Goal: Information Seeking & Learning: Compare options

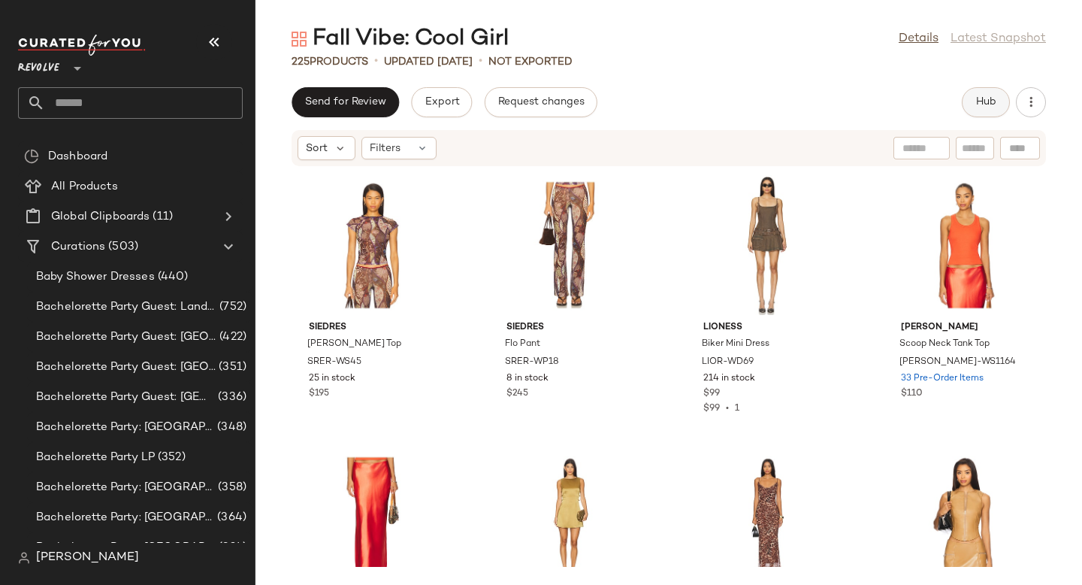
click at [995, 99] on span "Hub" at bounding box center [985, 102] width 21 height 12
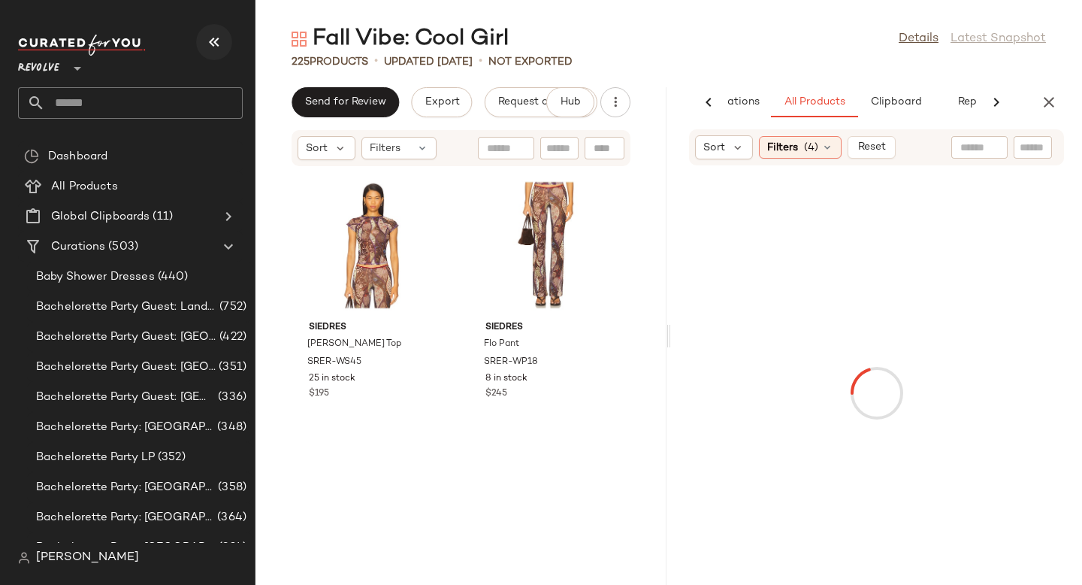
click at [215, 41] on icon "button" at bounding box center [214, 42] width 18 height 18
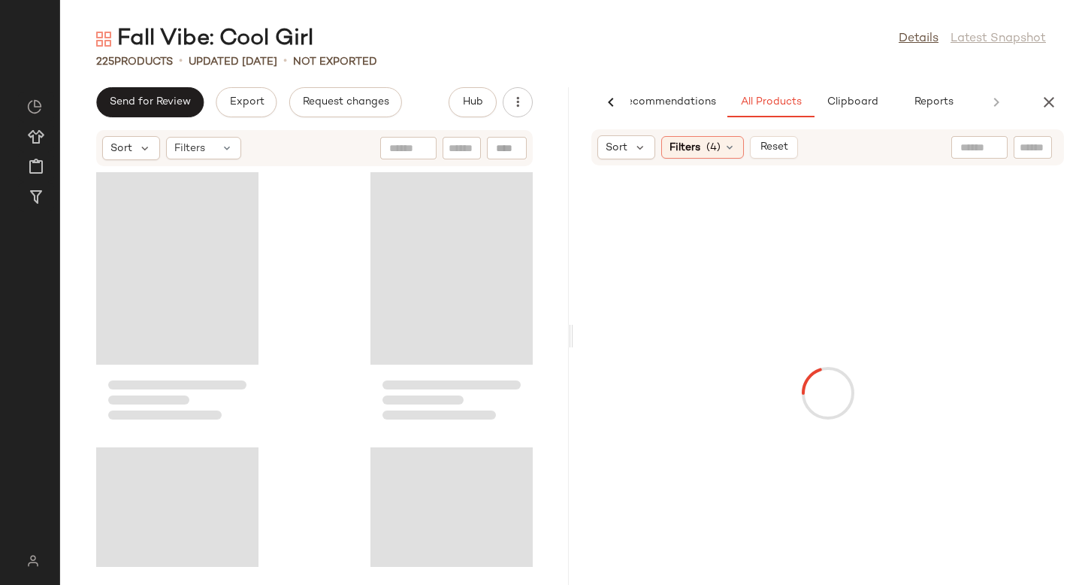
scroll to position [0, 35]
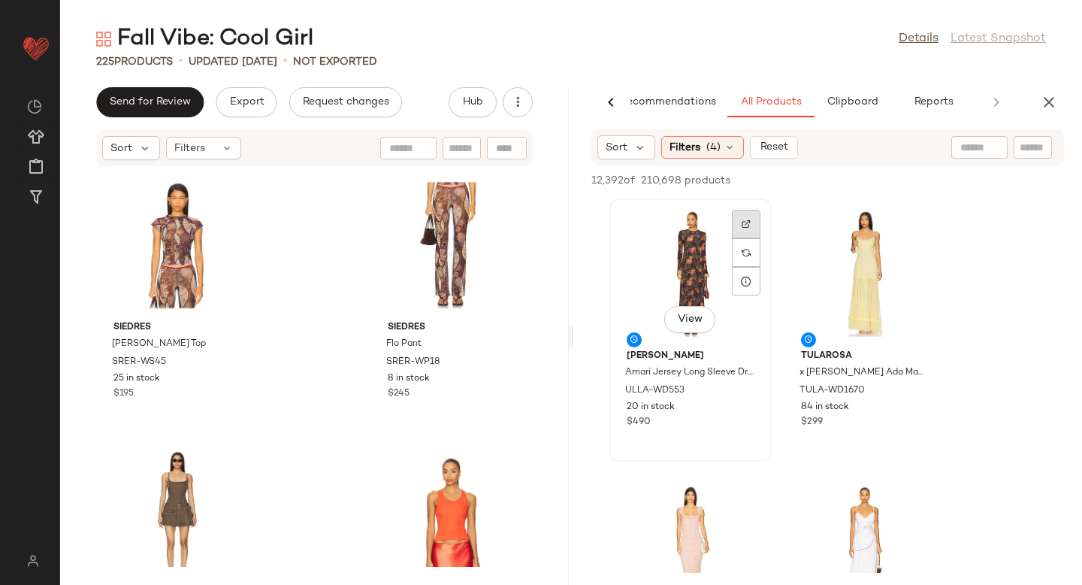
click at [733, 238] on div at bounding box center [746, 252] width 29 height 29
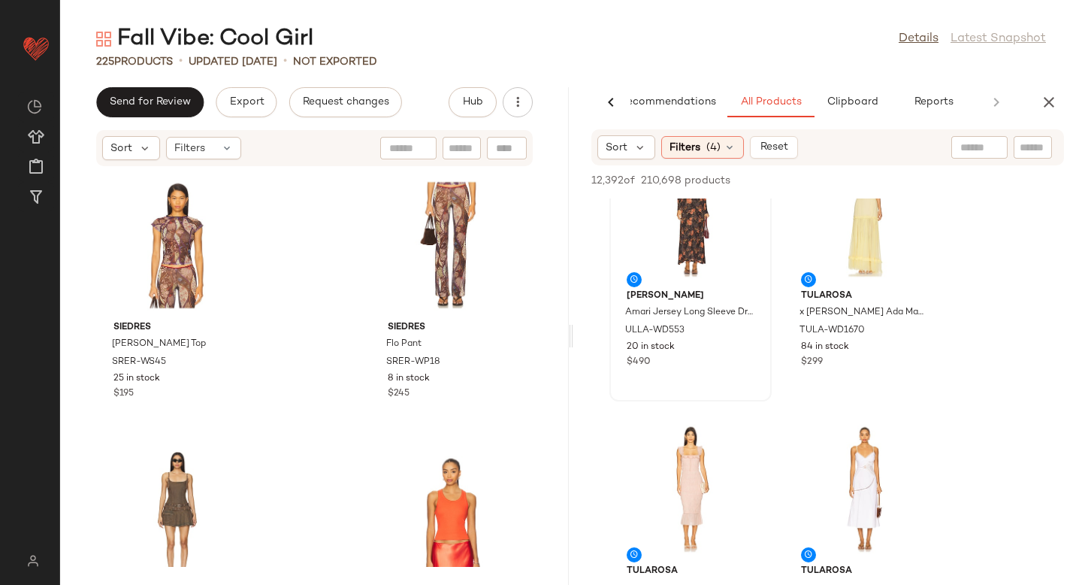
scroll to position [0, 0]
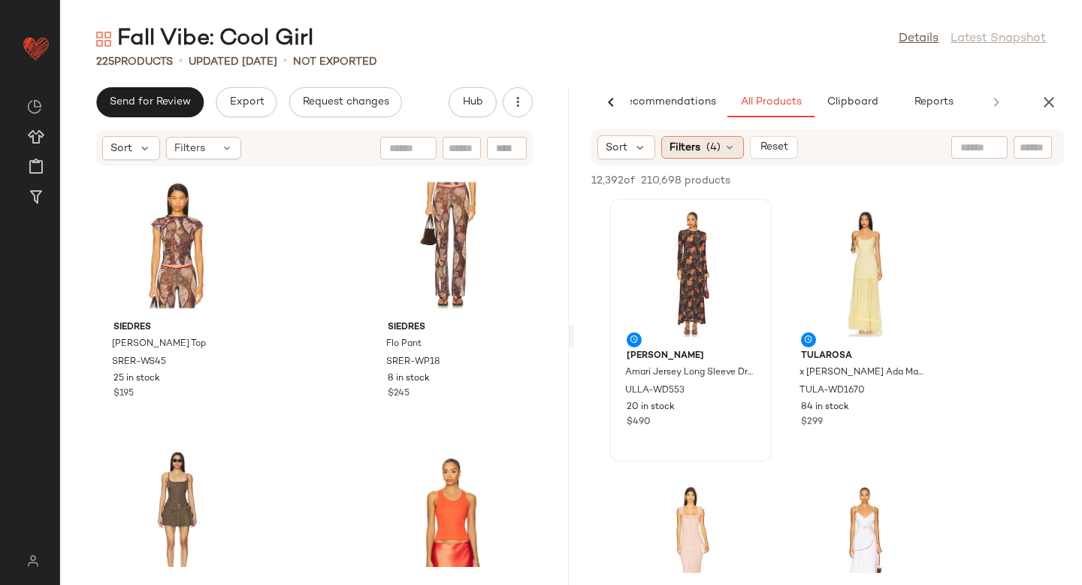
click at [706, 149] on span "(4)" at bounding box center [713, 148] width 14 height 16
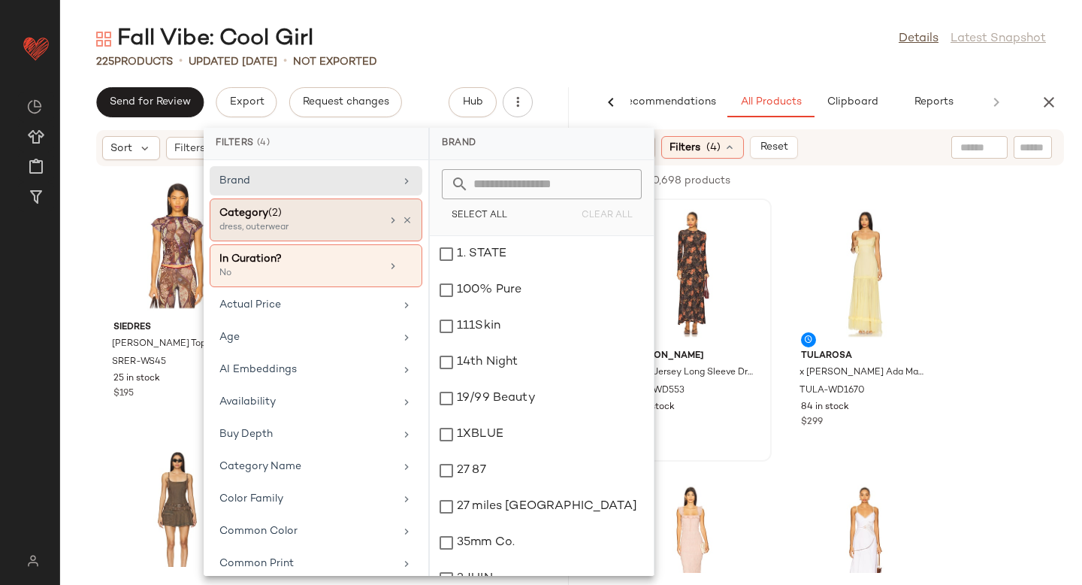
click at [347, 226] on div "dress, outerwear" at bounding box center [294, 228] width 150 height 14
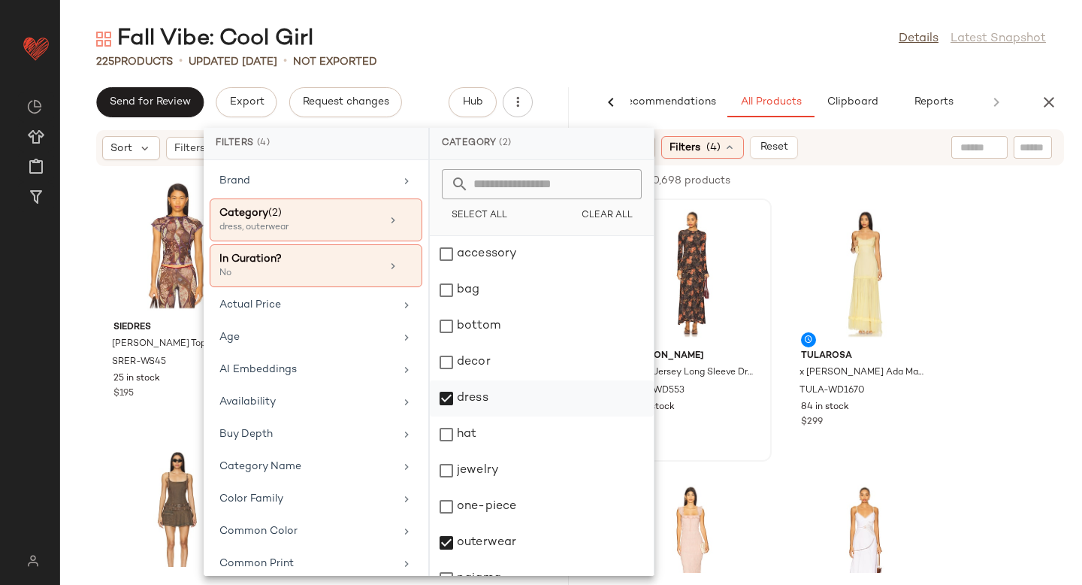
click at [454, 416] on div "dress" at bounding box center [542, 434] width 224 height 36
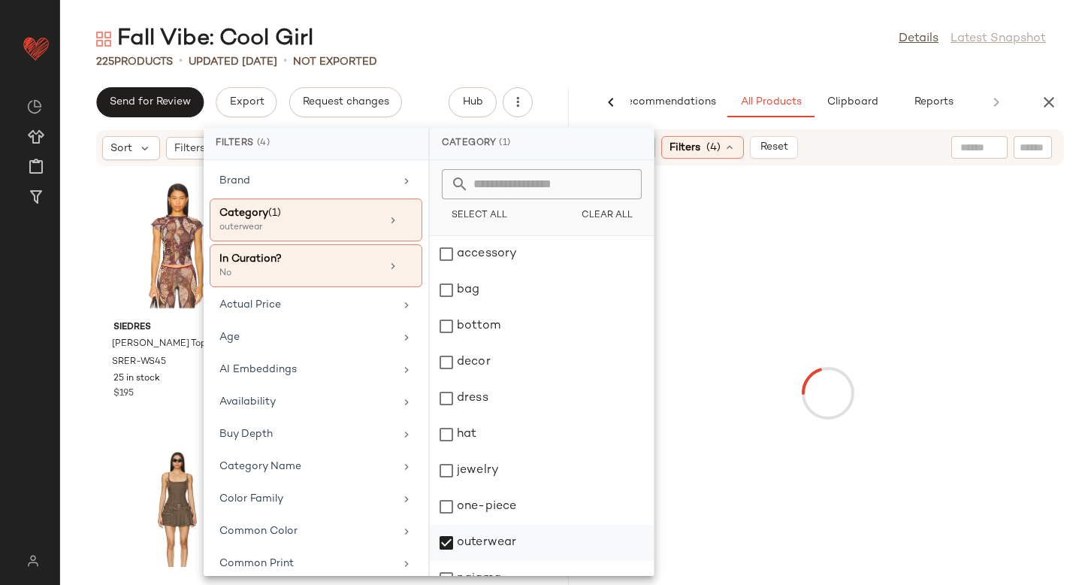
click at [449, 561] on div "outerwear" at bounding box center [542, 579] width 224 height 36
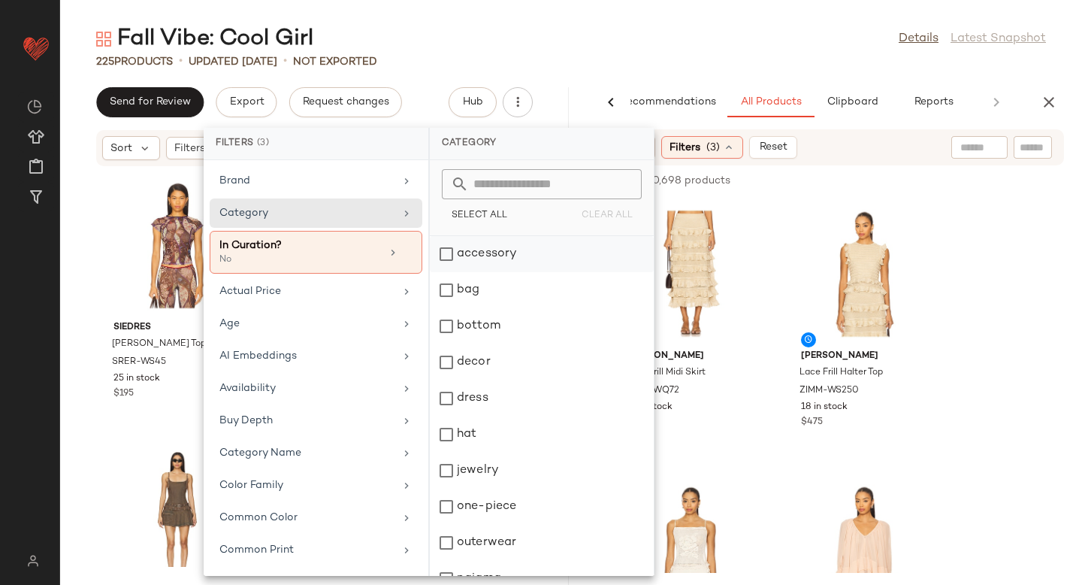
click at [455, 272] on div "accessory" at bounding box center [542, 290] width 224 height 36
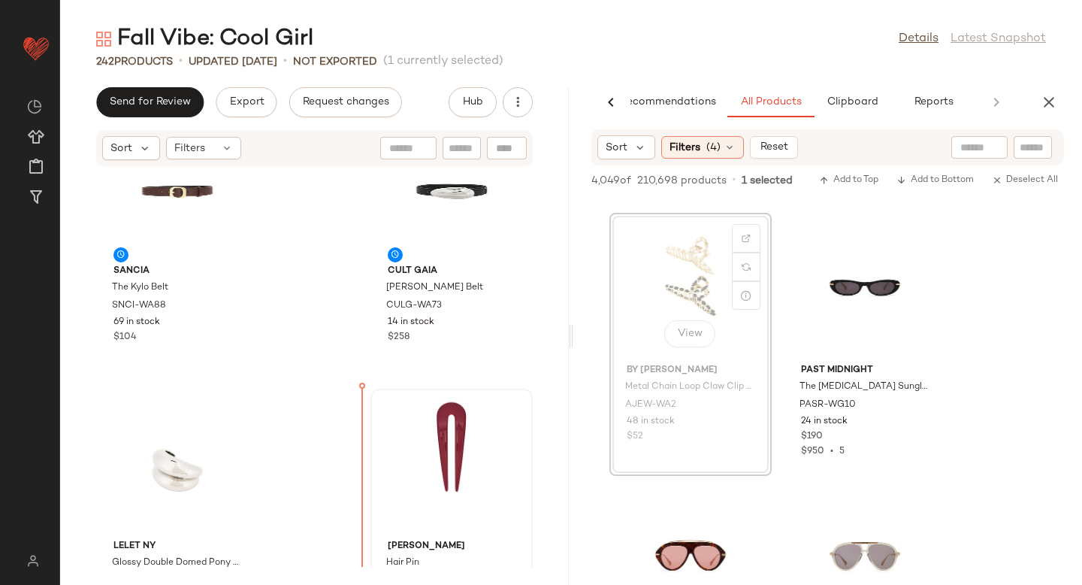
drag, startPoint x: 664, startPoint y: 284, endPoint x: 363, endPoint y: 494, distance: 367.5
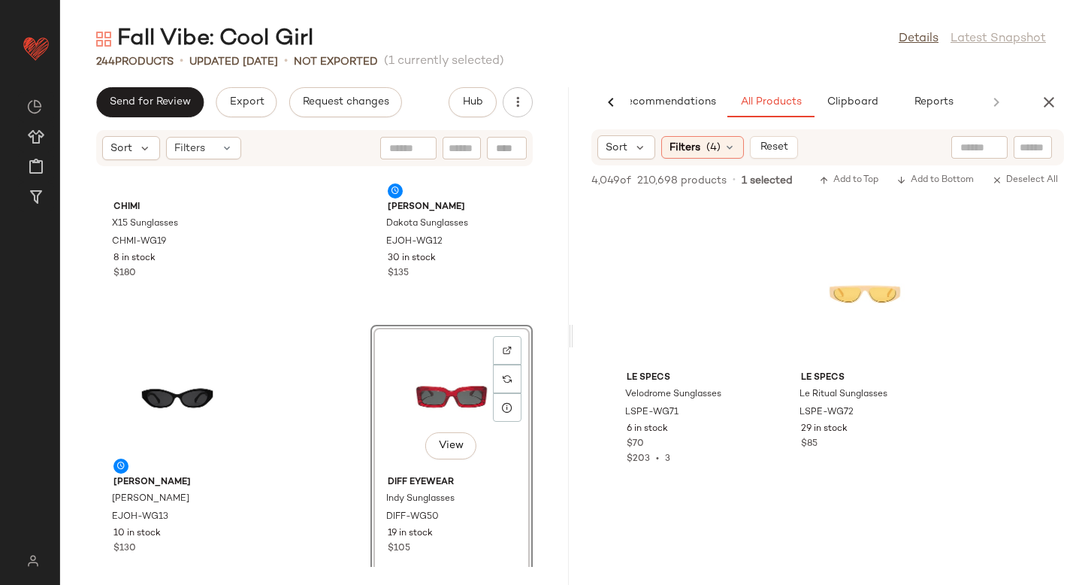
scroll to position [55525, 0]
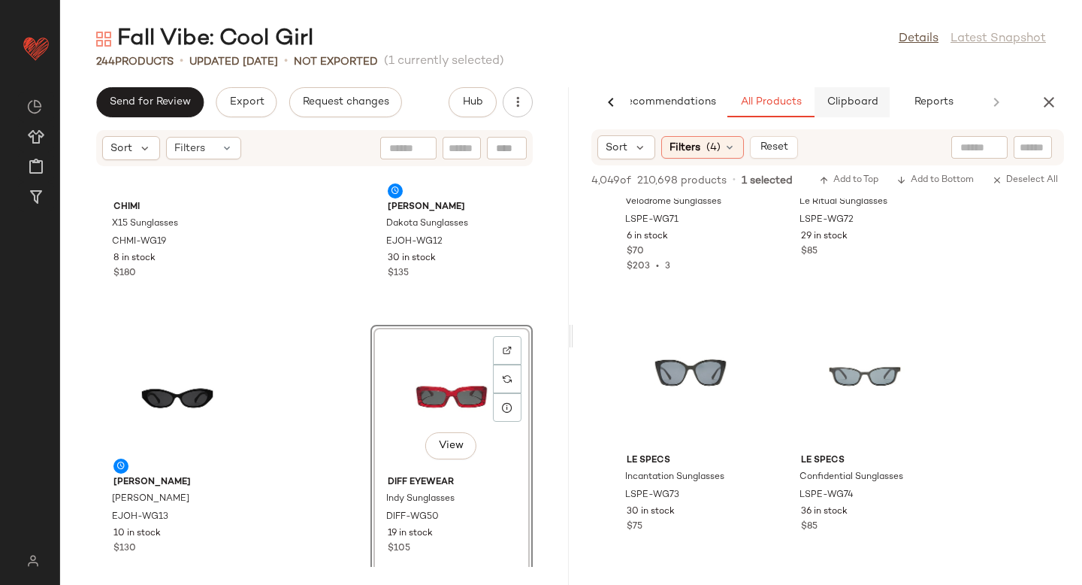
click at [843, 107] on span "Clipboard" at bounding box center [852, 102] width 52 height 12
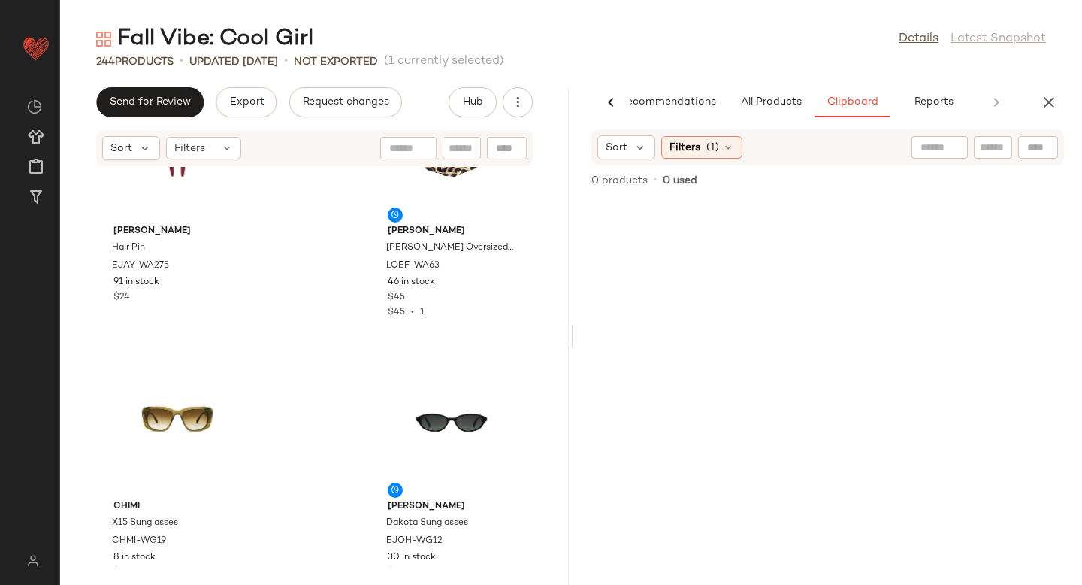
scroll to position [0, 0]
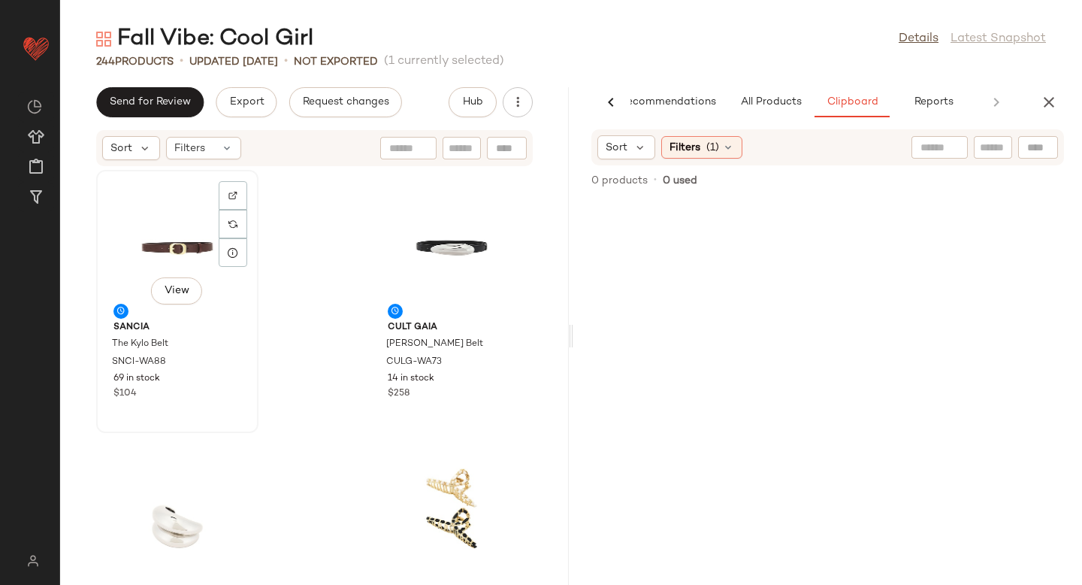
click at [135, 271] on div "View" at bounding box center [177, 245] width 152 height 140
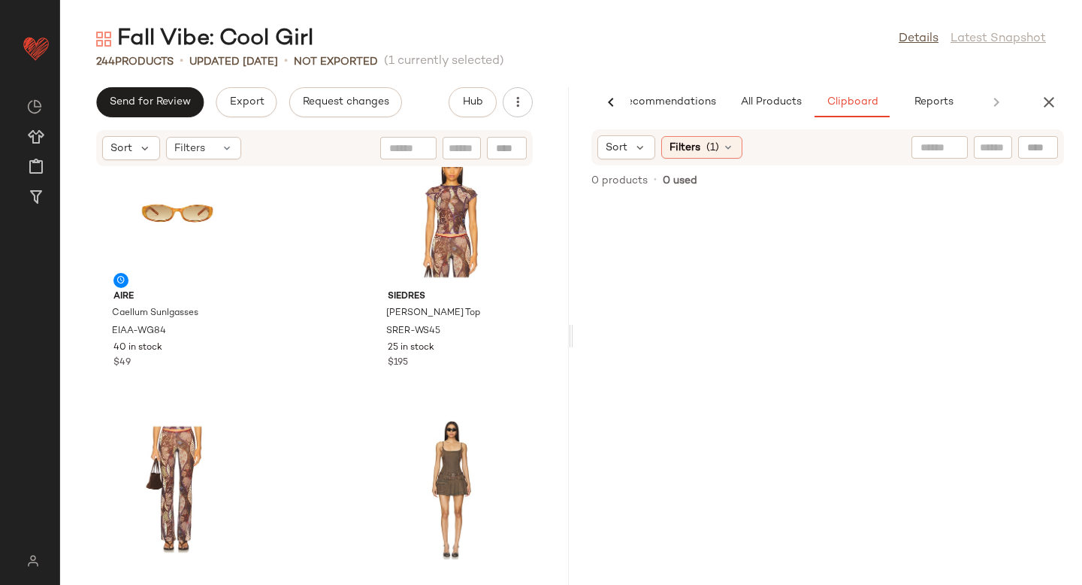
scroll to position [2395, 0]
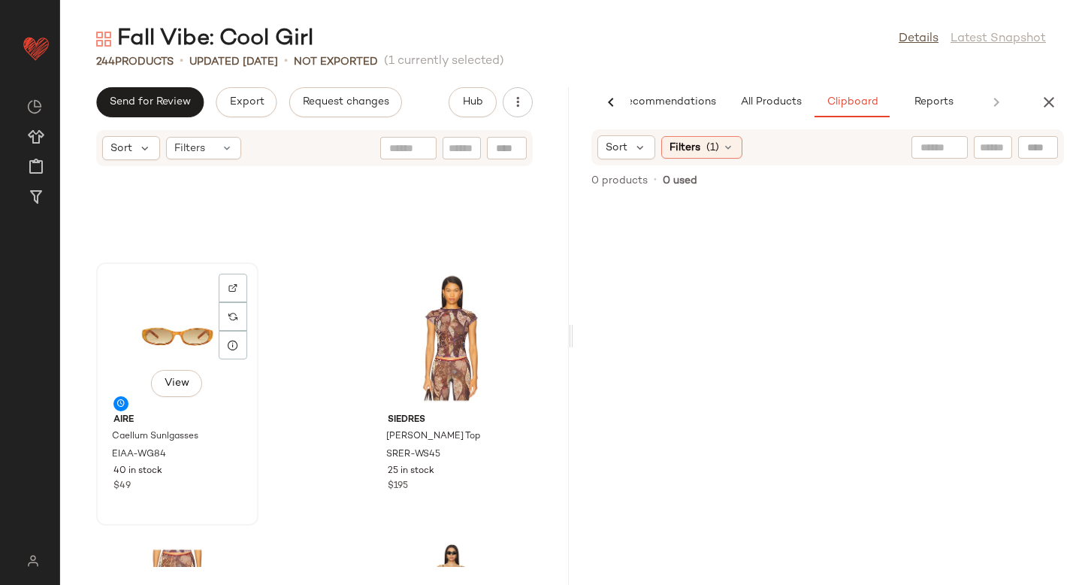
click at [159, 333] on div "View" at bounding box center [177, 338] width 152 height 140
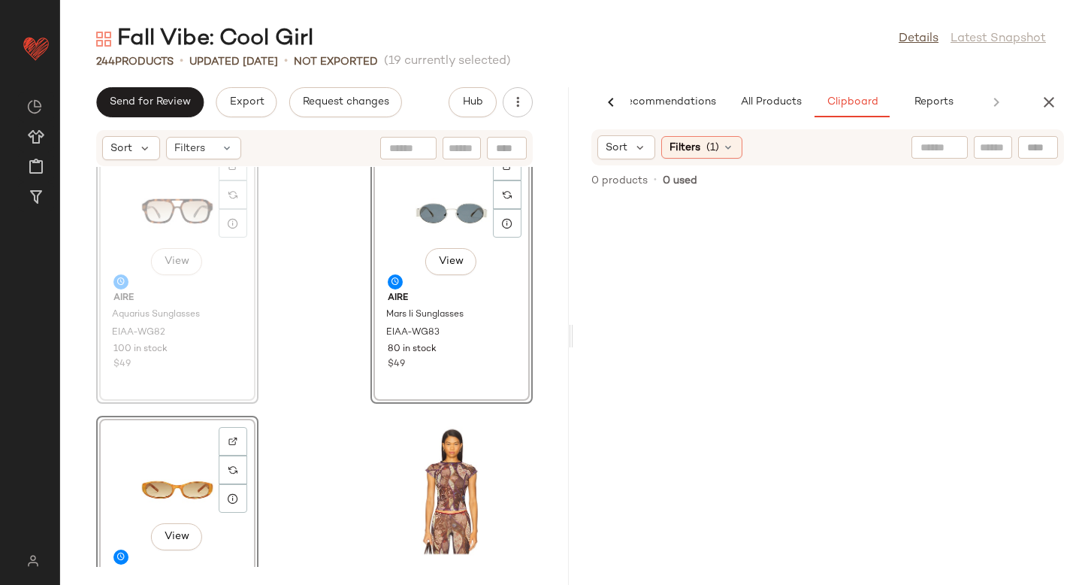
scroll to position [2236, 0]
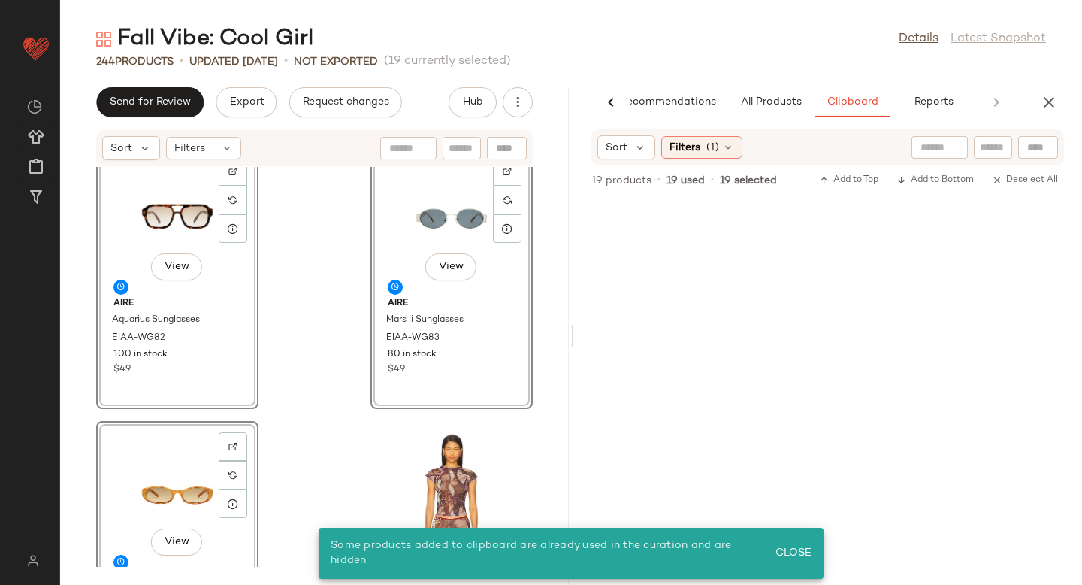
click at [321, 306] on div "View AIRE Aquarius Sunglasses EIAA-WG82 100 in stock $49 View AIRE Mars Ii Sung…" at bounding box center [314, 367] width 509 height 400
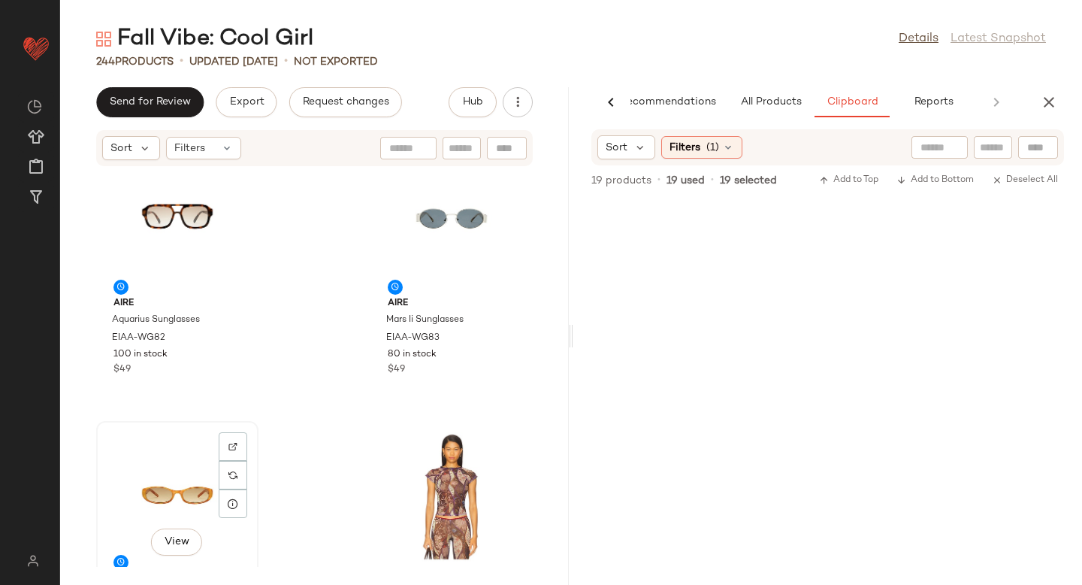
click at [174, 481] on div "View" at bounding box center [177, 496] width 152 height 140
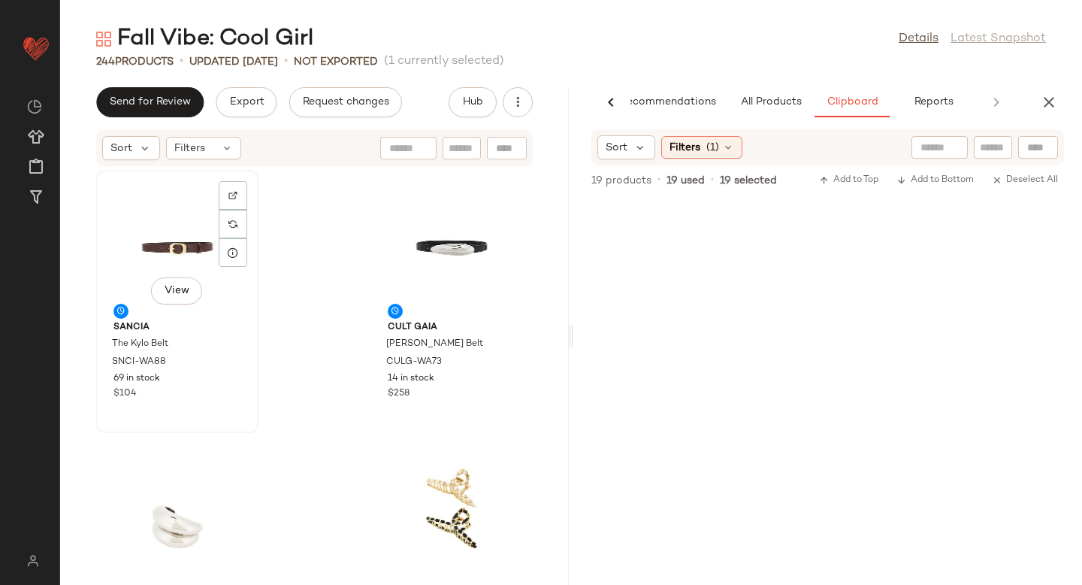
click at [186, 258] on div "View" at bounding box center [177, 245] width 152 height 140
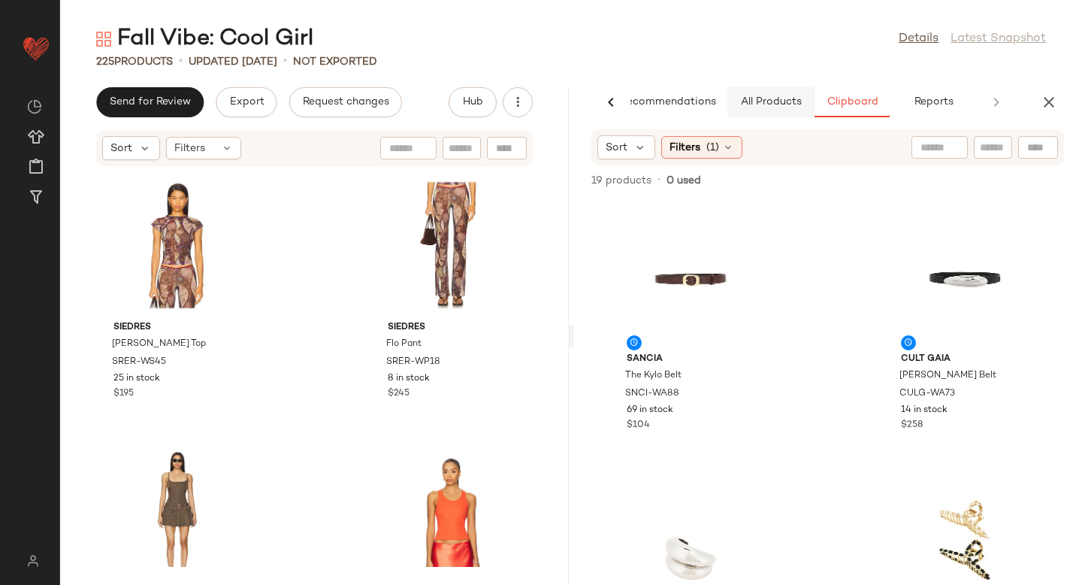
click at [773, 102] on span "All Products" at bounding box center [771, 102] width 62 height 12
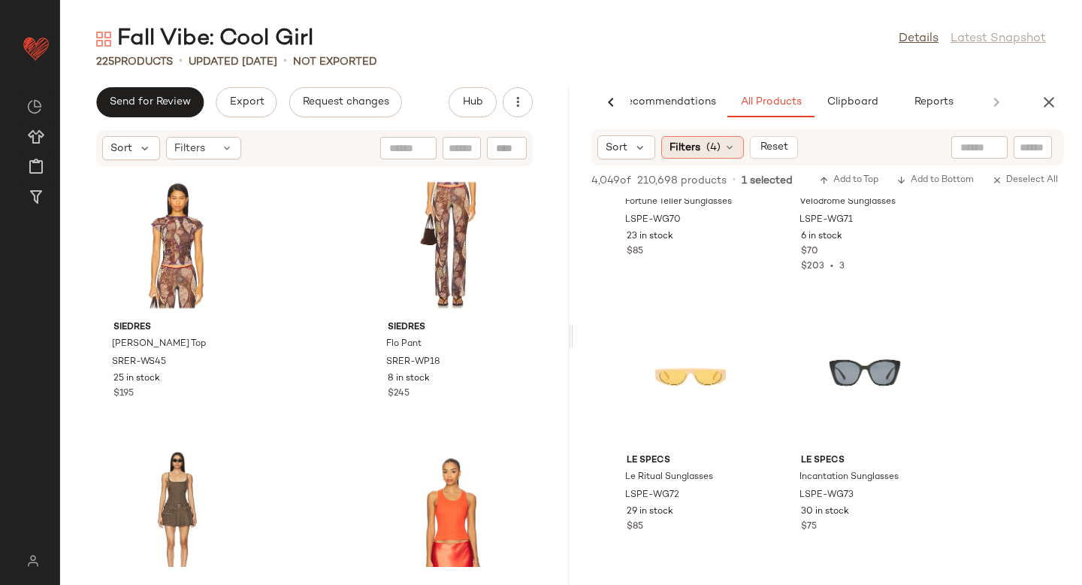
click at [725, 139] on div "Filters (4)" at bounding box center [702, 147] width 83 height 23
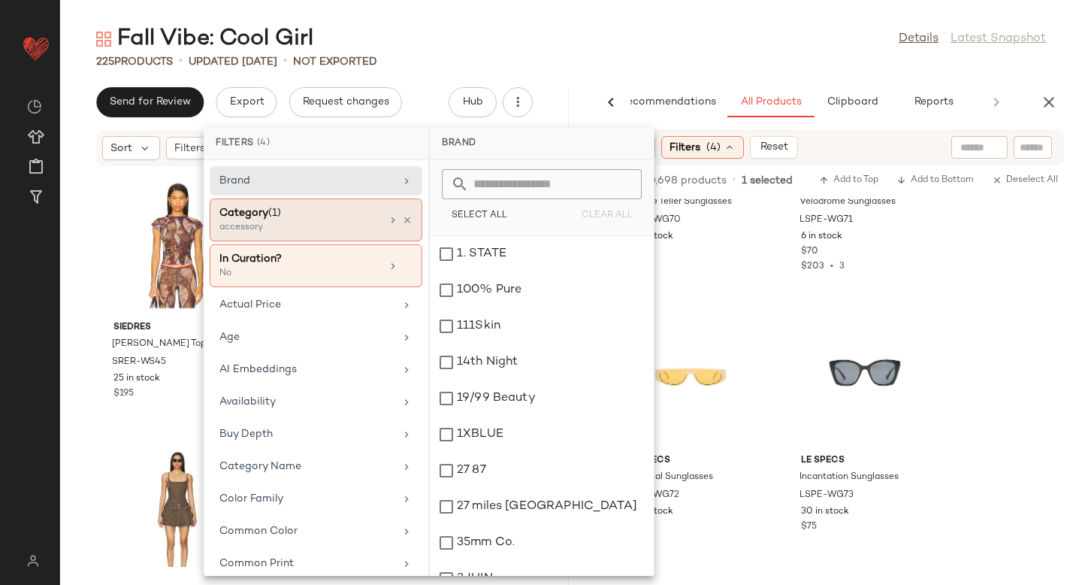
click at [333, 227] on div "accessory" at bounding box center [294, 228] width 150 height 14
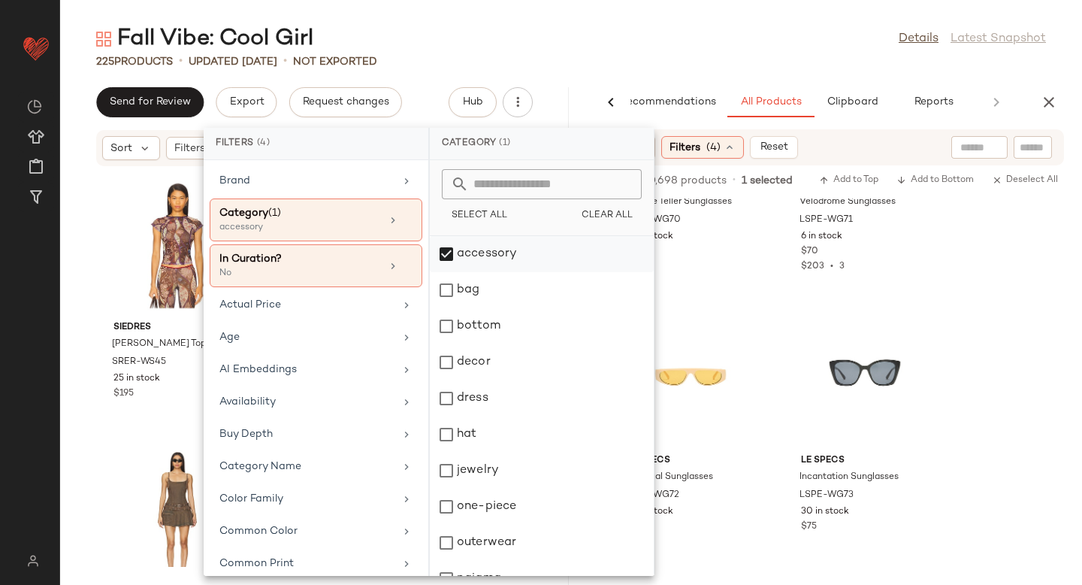
click at [452, 272] on div "accessory" at bounding box center [542, 290] width 224 height 36
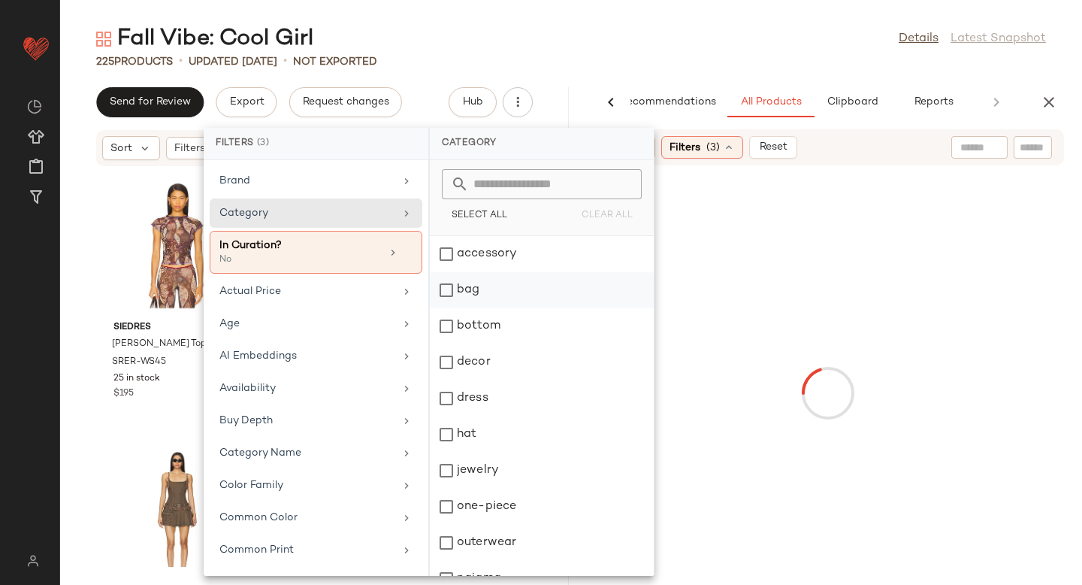
click at [449, 308] on div "bag" at bounding box center [542, 326] width 224 height 36
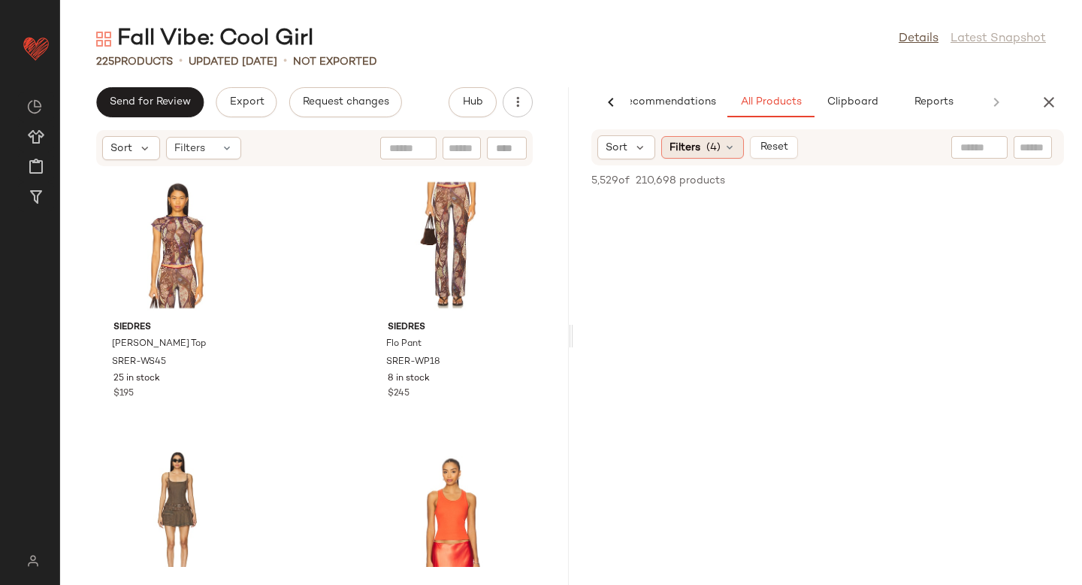
click at [708, 151] on span "(4)" at bounding box center [713, 148] width 14 height 16
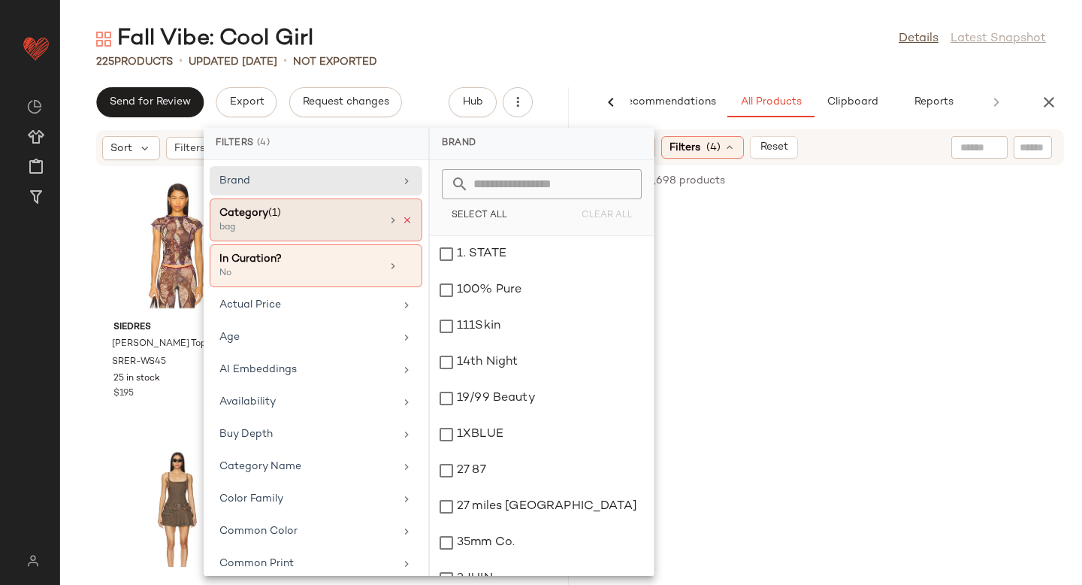
click at [404, 219] on icon at bounding box center [407, 220] width 11 height 11
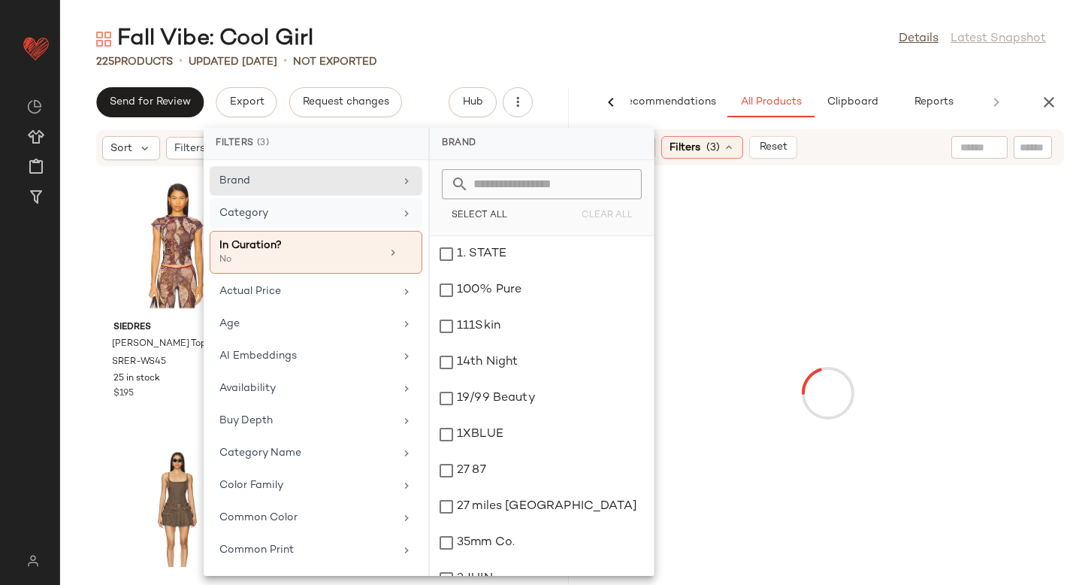
click at [329, 209] on div "Category" at bounding box center [306, 213] width 175 height 16
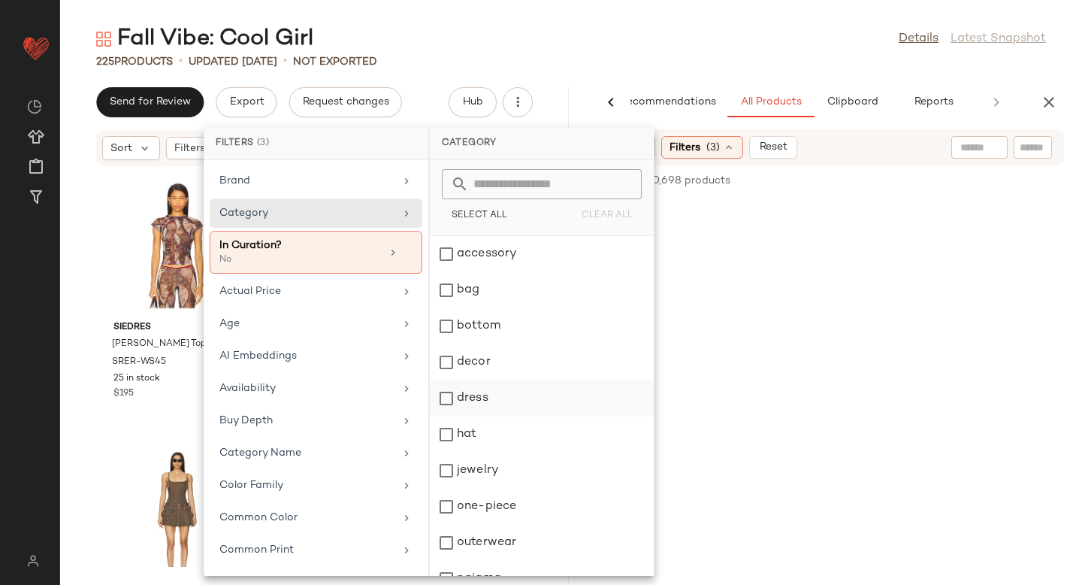
scroll to position [201, 0]
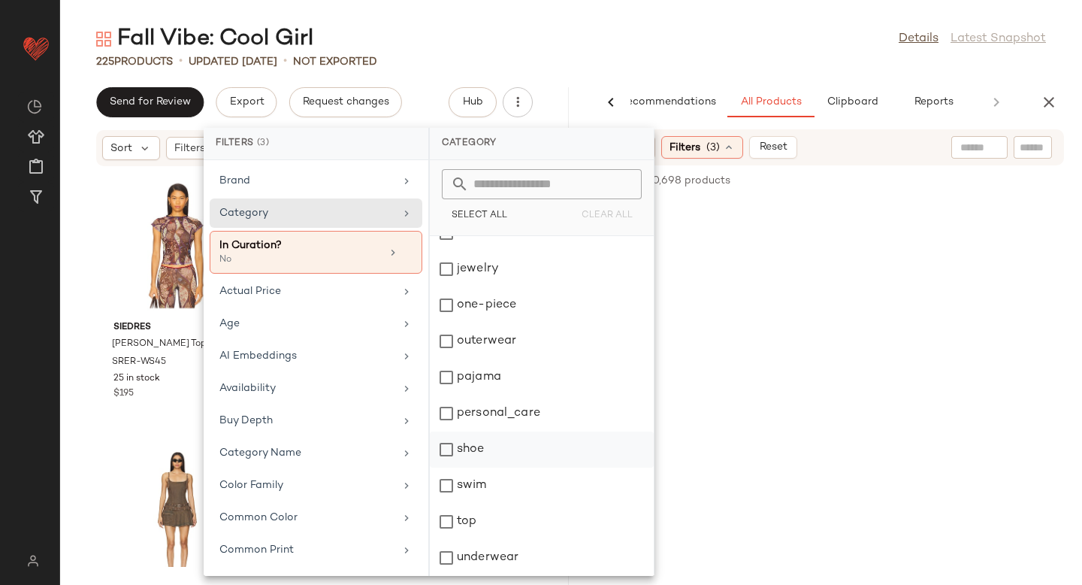
click at [448, 467] on div "shoe" at bounding box center [542, 485] width 224 height 36
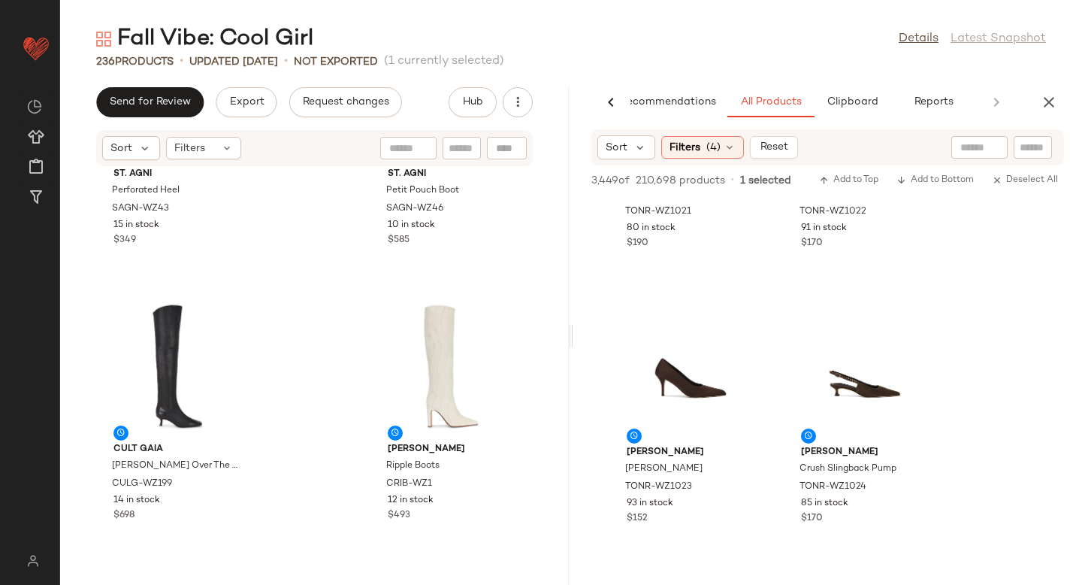
scroll to position [5406, 0]
click at [932, 334] on div at bounding box center [920, 348] width 29 height 29
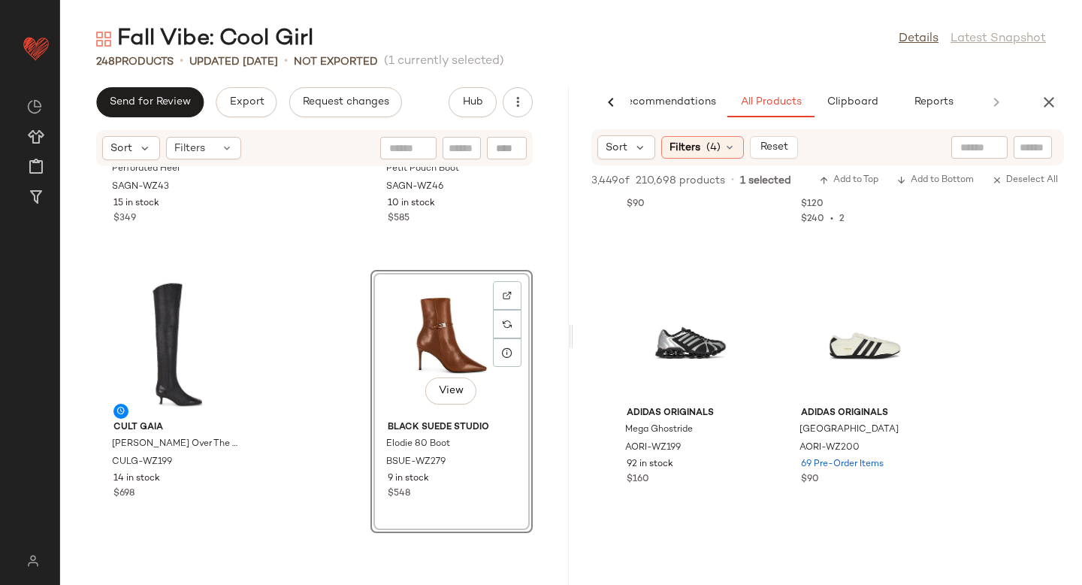
scroll to position [0, 0]
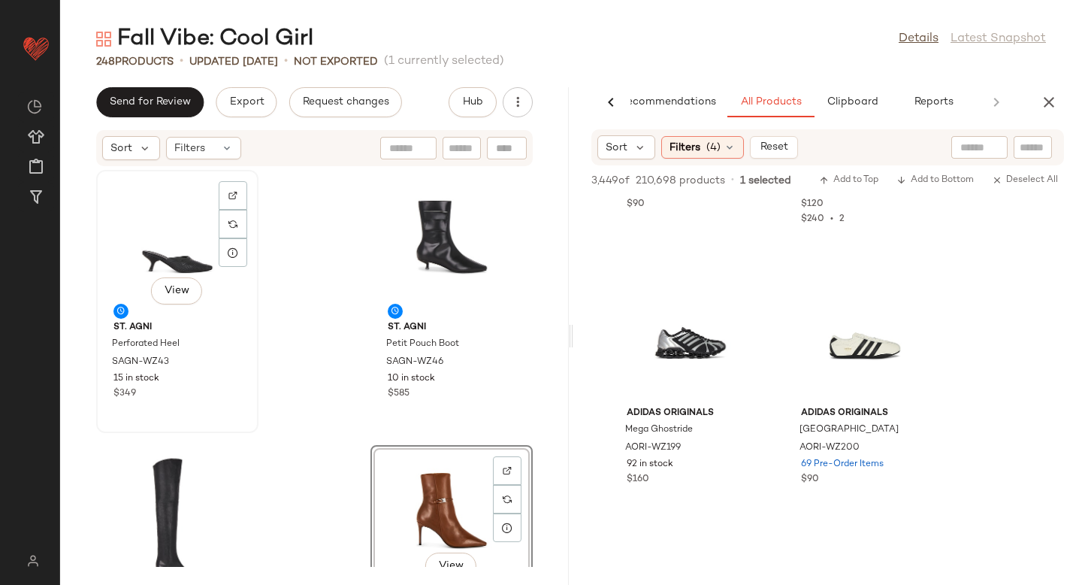
click at [174, 271] on div "View" at bounding box center [177, 245] width 152 height 140
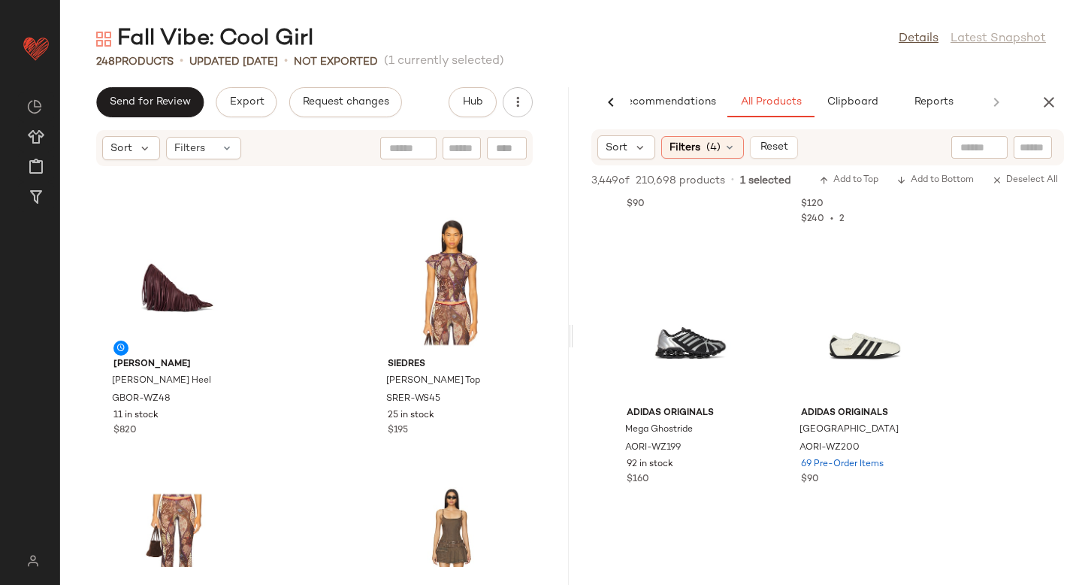
scroll to position [2991, 0]
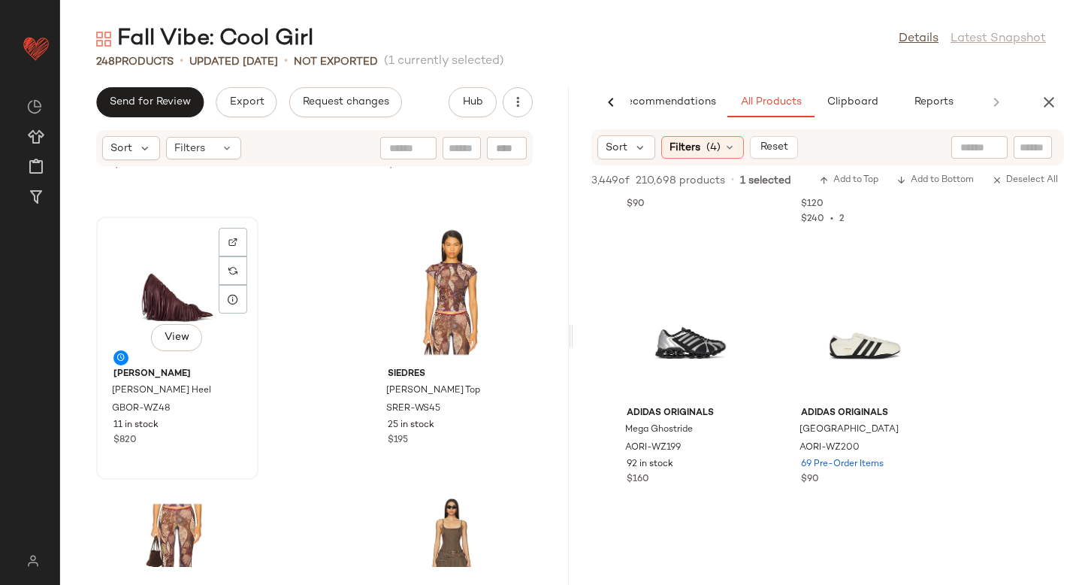
click at [98, 277] on div "View GIA BORGHINI Amelia Fringe Heel GBOR-WZ48 11 in stock $820" at bounding box center [177, 348] width 159 height 260
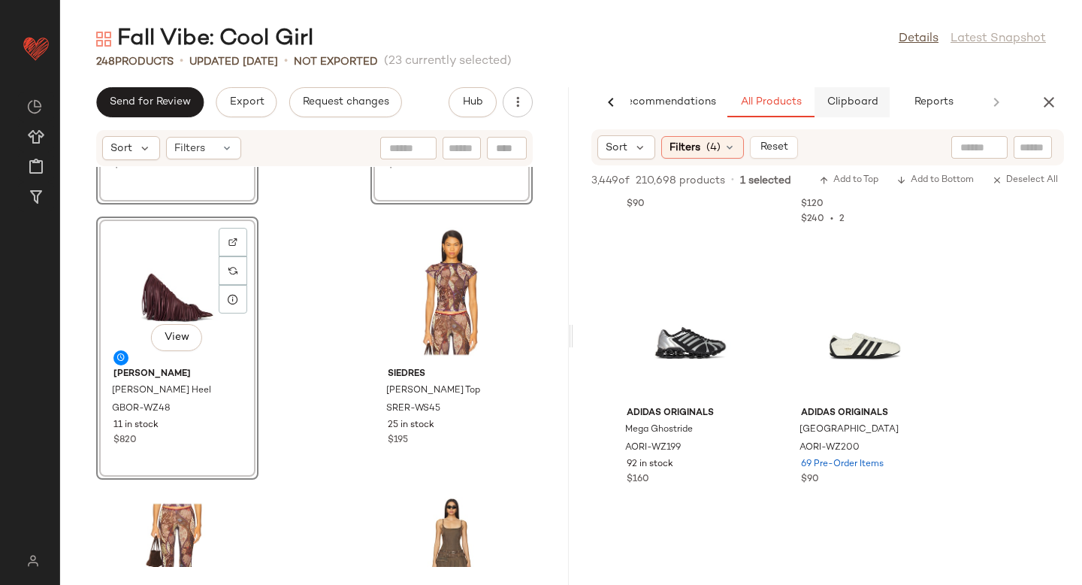
click at [851, 101] on span "Clipboard" at bounding box center [852, 102] width 52 height 12
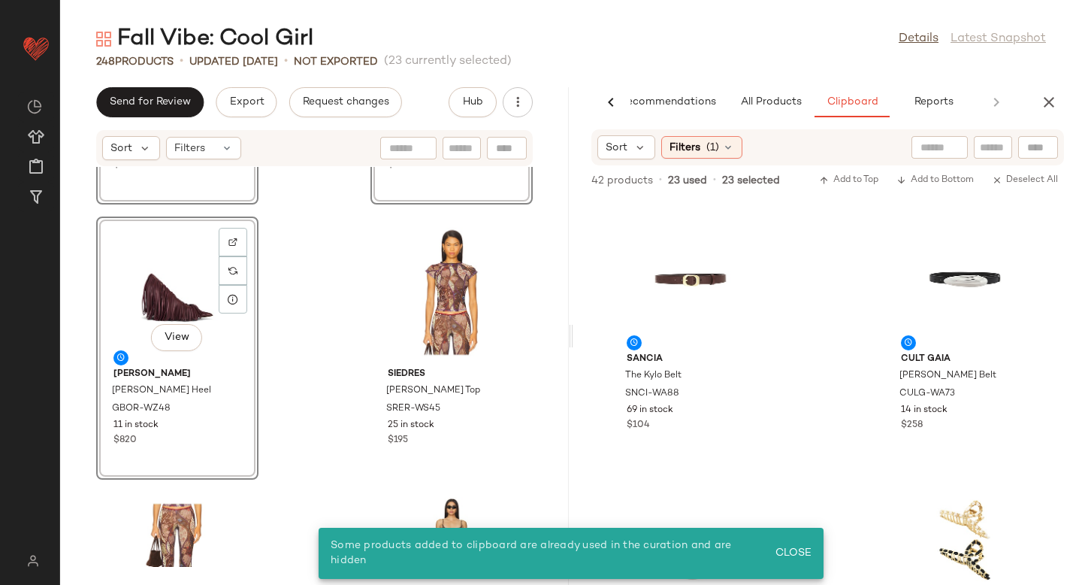
click at [299, 271] on div "View Steve Madden Alexi Pump SMAD-WZ1551 83 in stock $110 View Michael Costello…" at bounding box center [314, 367] width 509 height 400
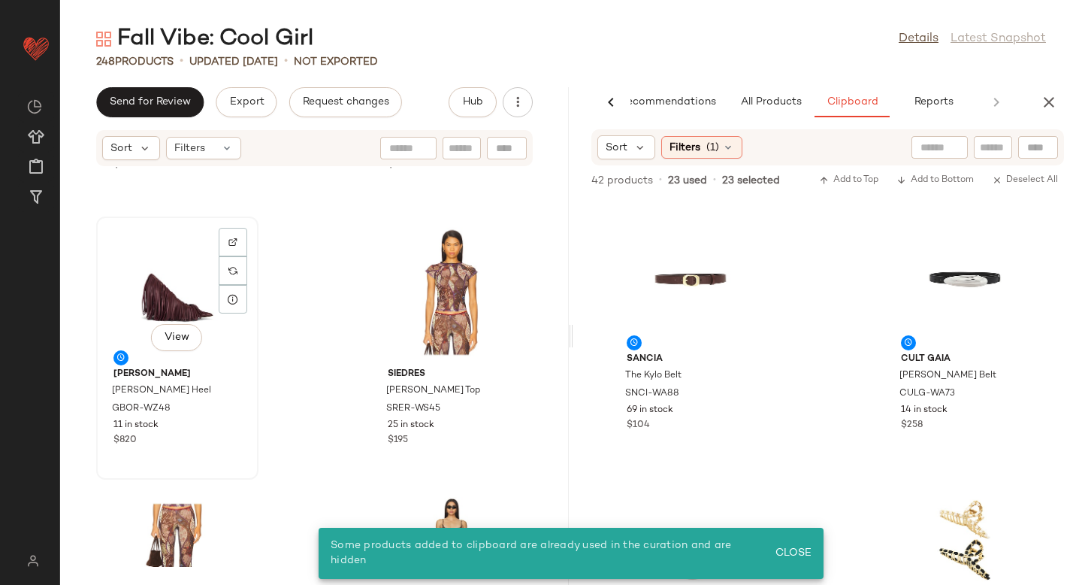
click at [139, 287] on div "View" at bounding box center [177, 292] width 152 height 140
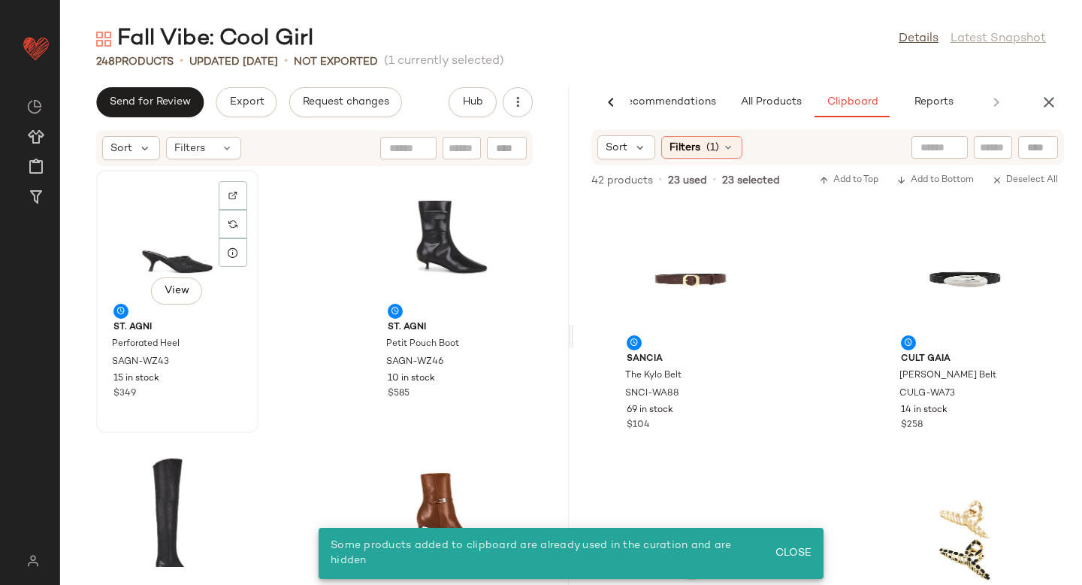
click at [158, 207] on div "View" at bounding box center [177, 245] width 152 height 140
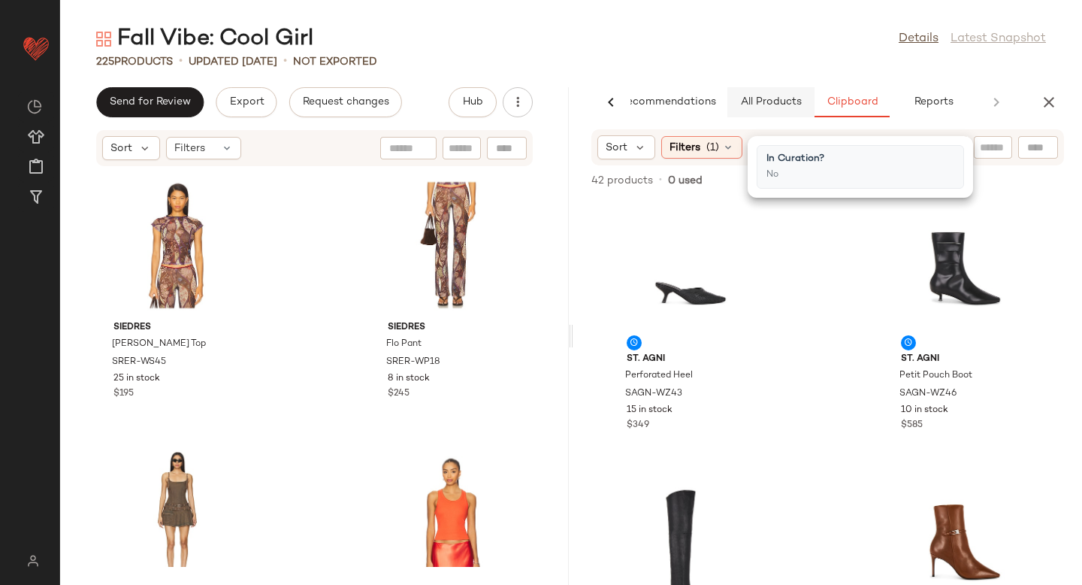
click at [758, 101] on span "All Products" at bounding box center [771, 102] width 62 height 12
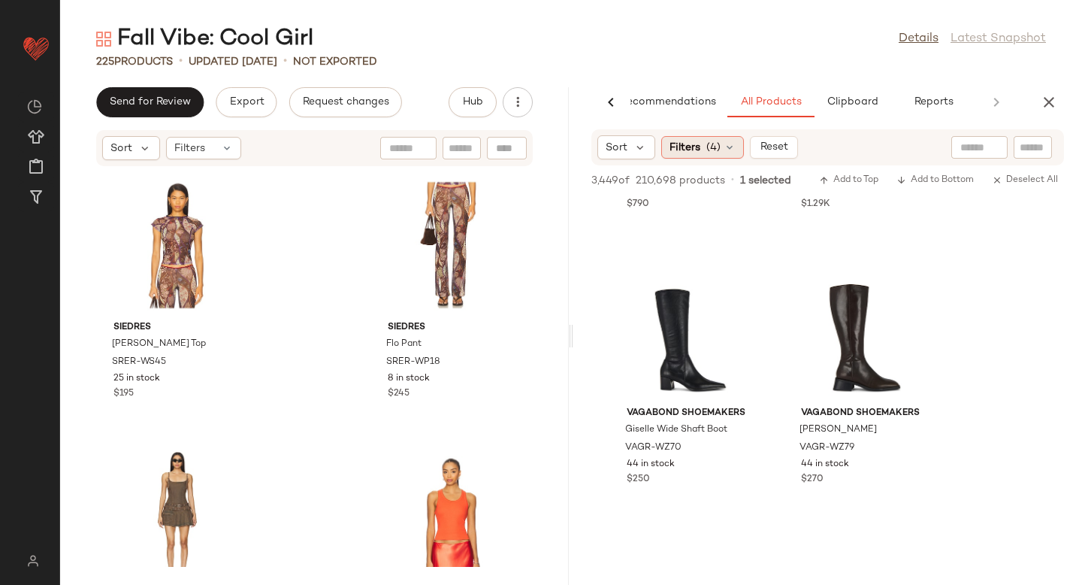
click at [710, 149] on span "(4)" at bounding box center [713, 148] width 14 height 16
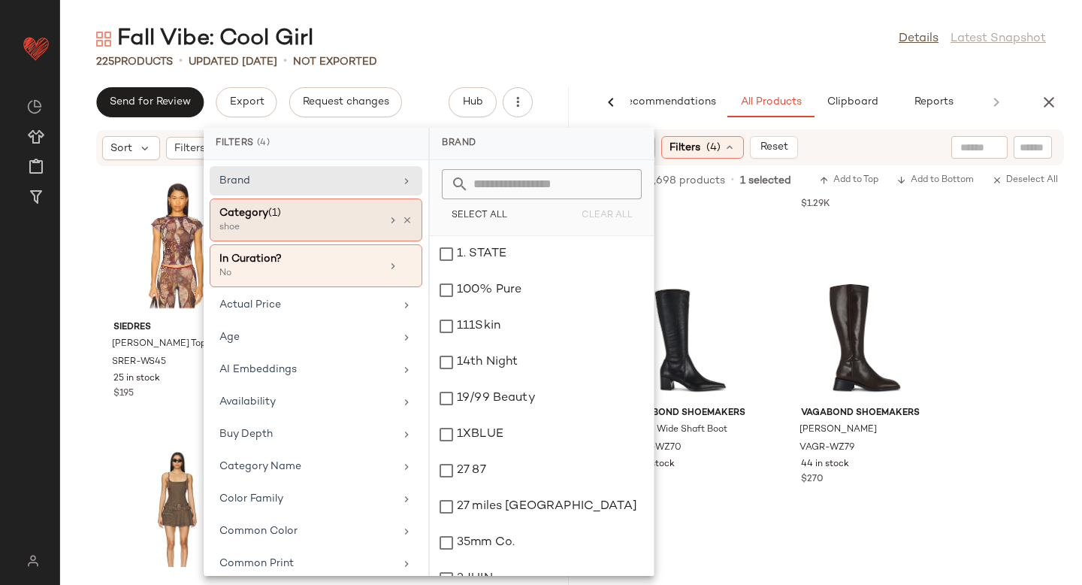
click at [266, 228] on div "shoe" at bounding box center [294, 228] width 150 height 14
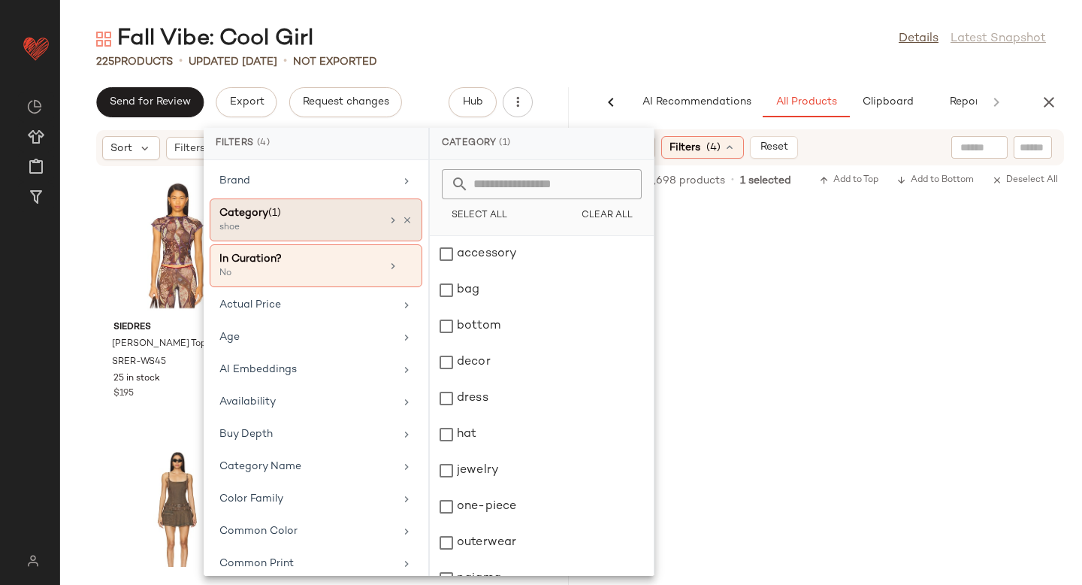
scroll to position [25717, 0]
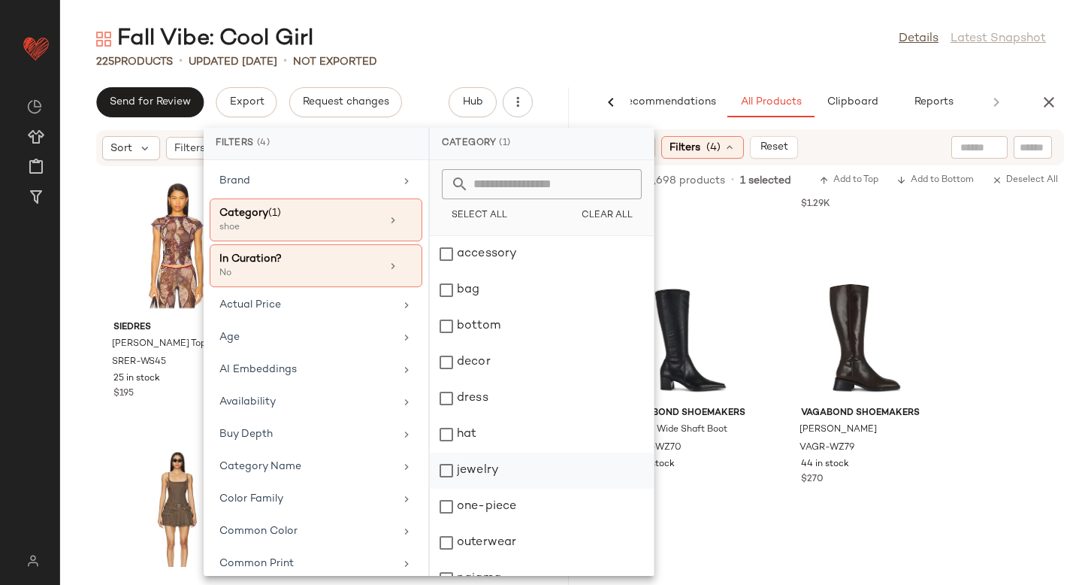
click at [448, 488] on div "jewelry" at bounding box center [542, 506] width 224 height 36
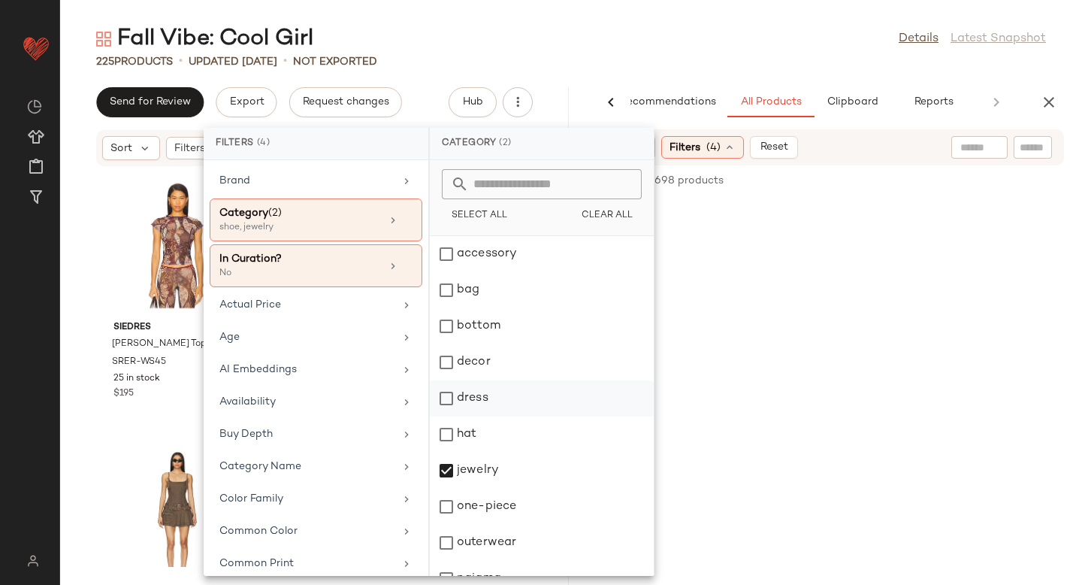
scroll to position [201, 0]
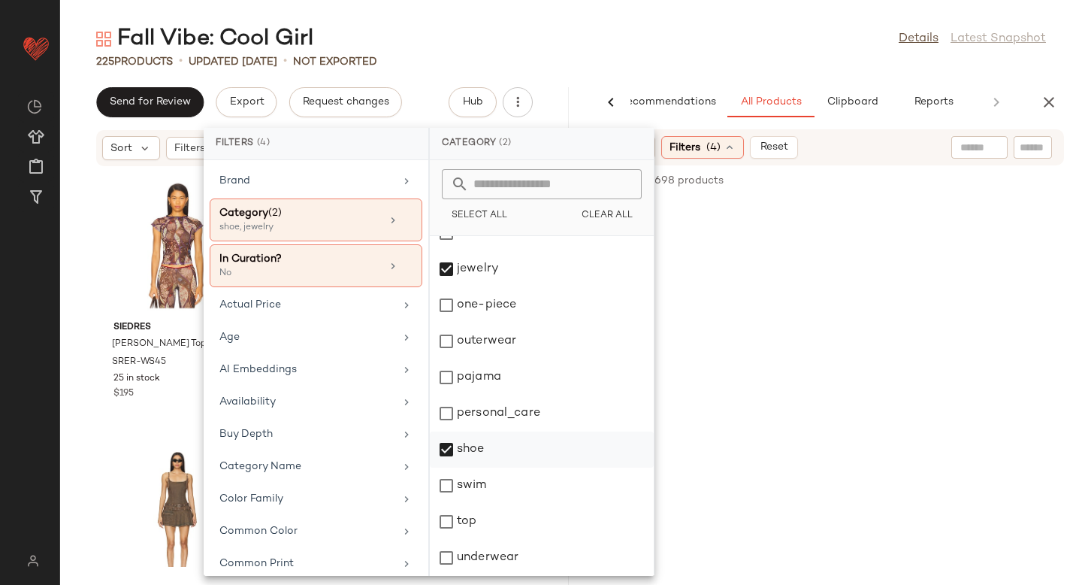
click at [445, 467] on div "shoe" at bounding box center [542, 485] width 224 height 36
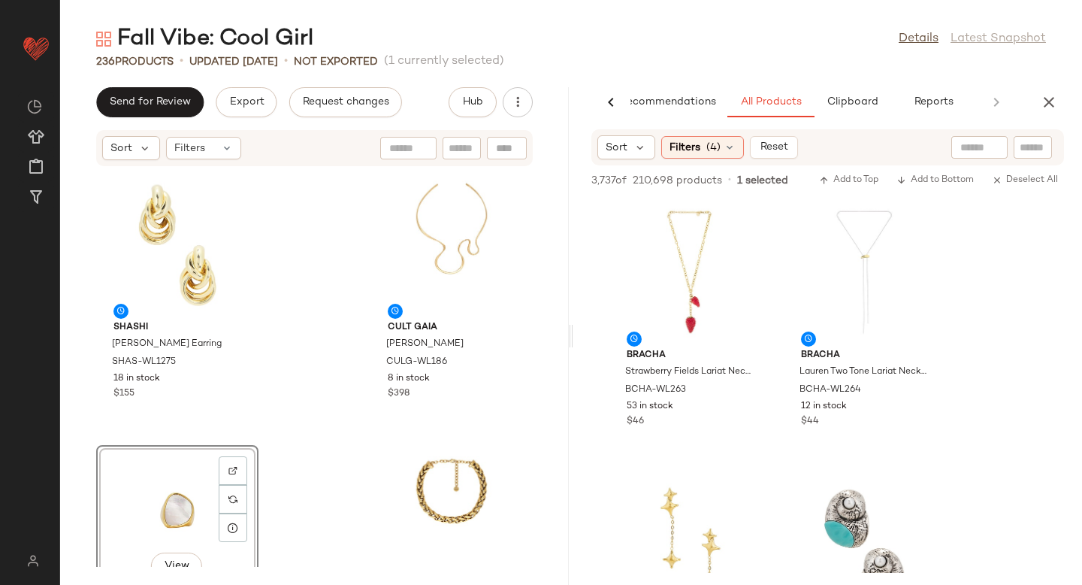
scroll to position [2400, 0]
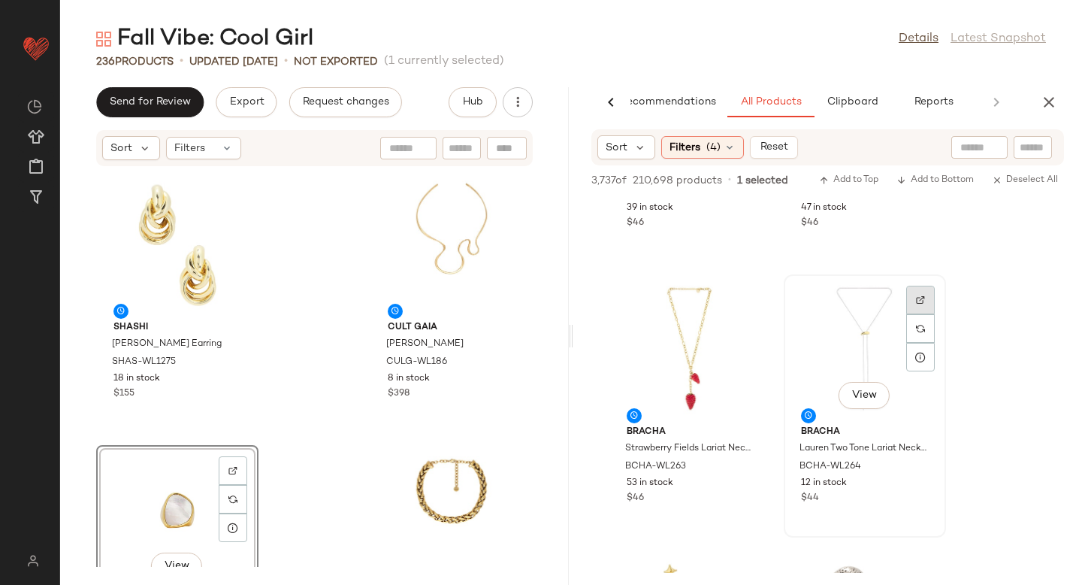
click at [925, 314] on div at bounding box center [920, 328] width 29 height 29
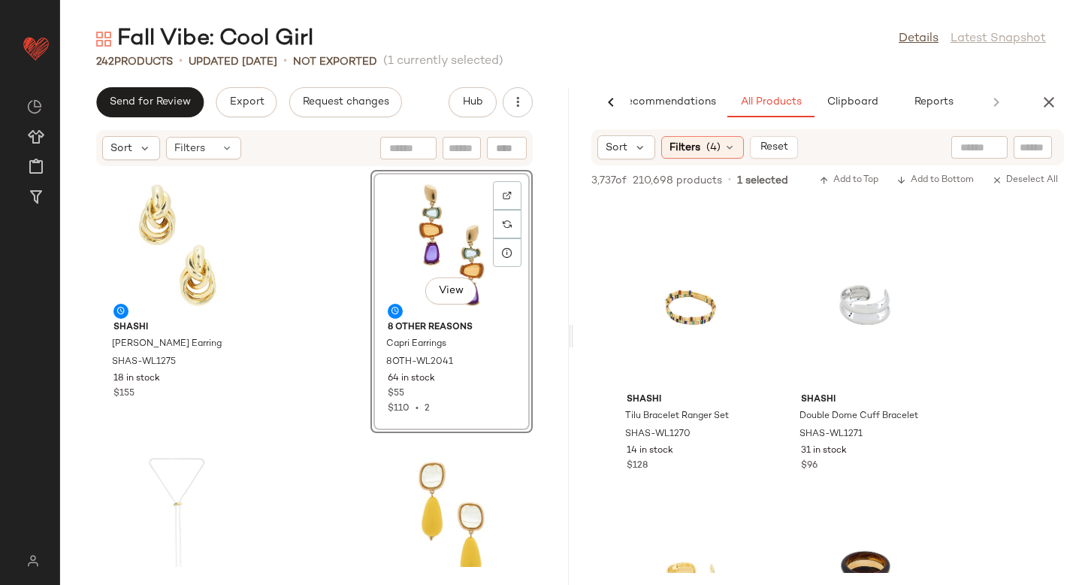
scroll to position [6003, 0]
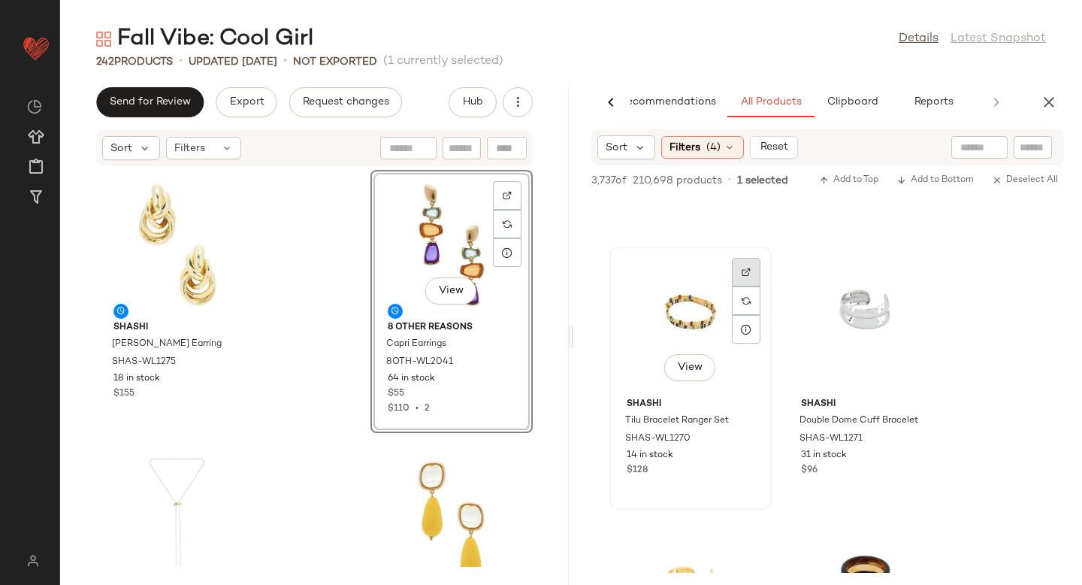
click at [744, 286] on div at bounding box center [746, 300] width 29 height 29
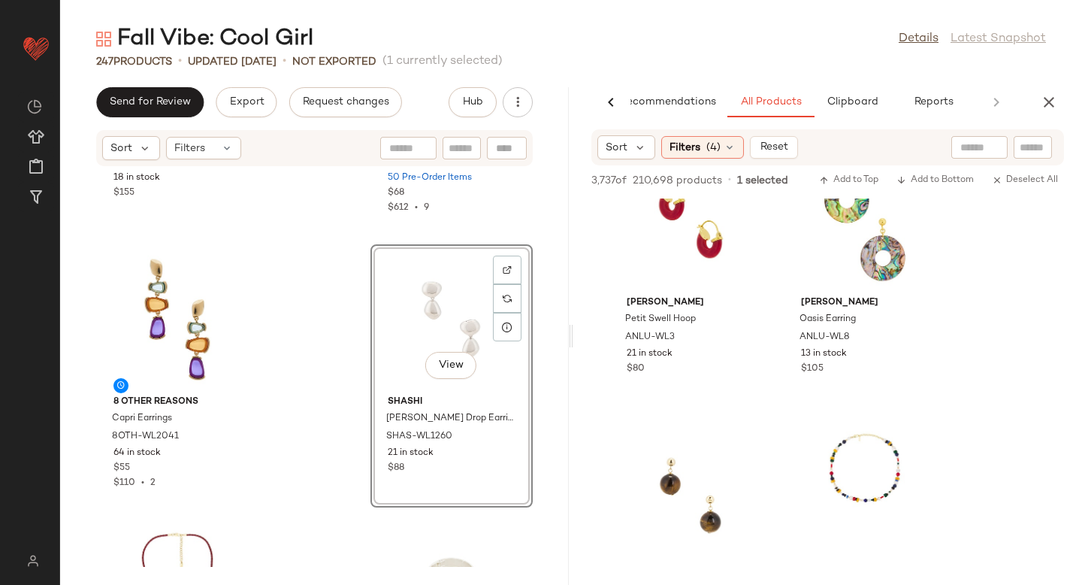
scroll to position [0, 0]
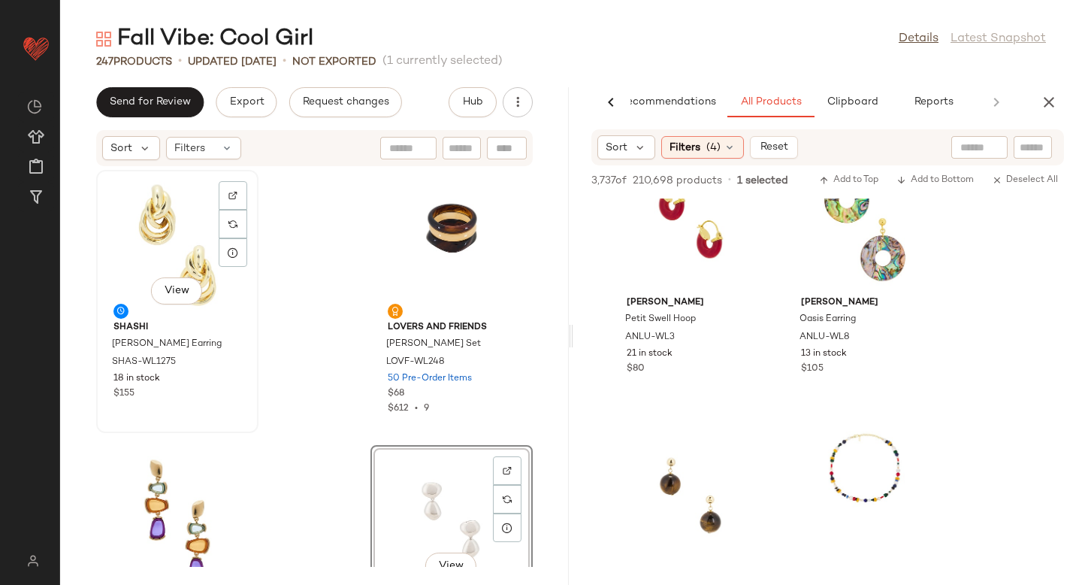
click at [155, 231] on div "View" at bounding box center [177, 245] width 152 height 140
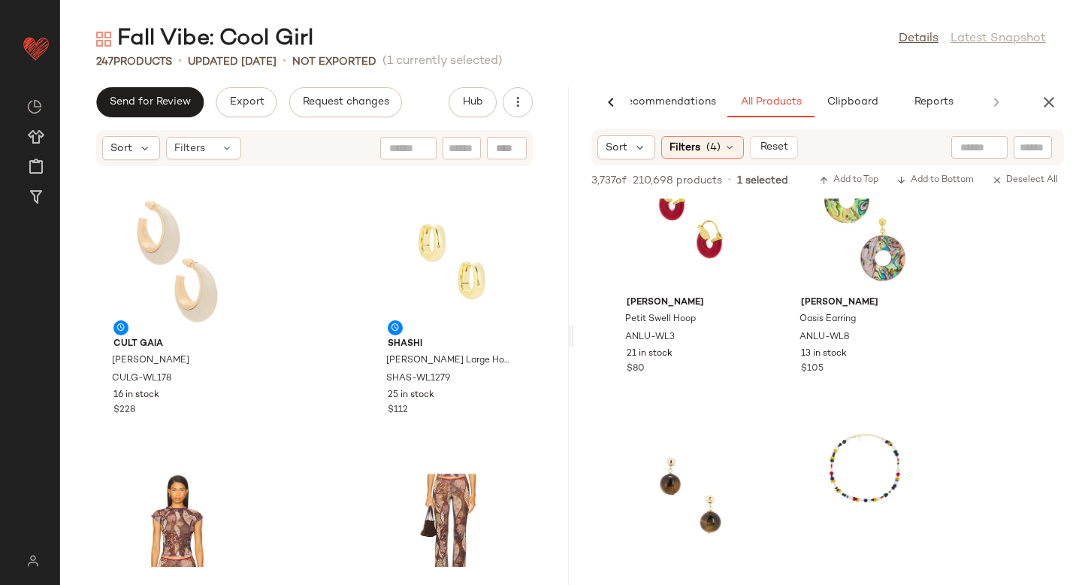
scroll to position [2687, 0]
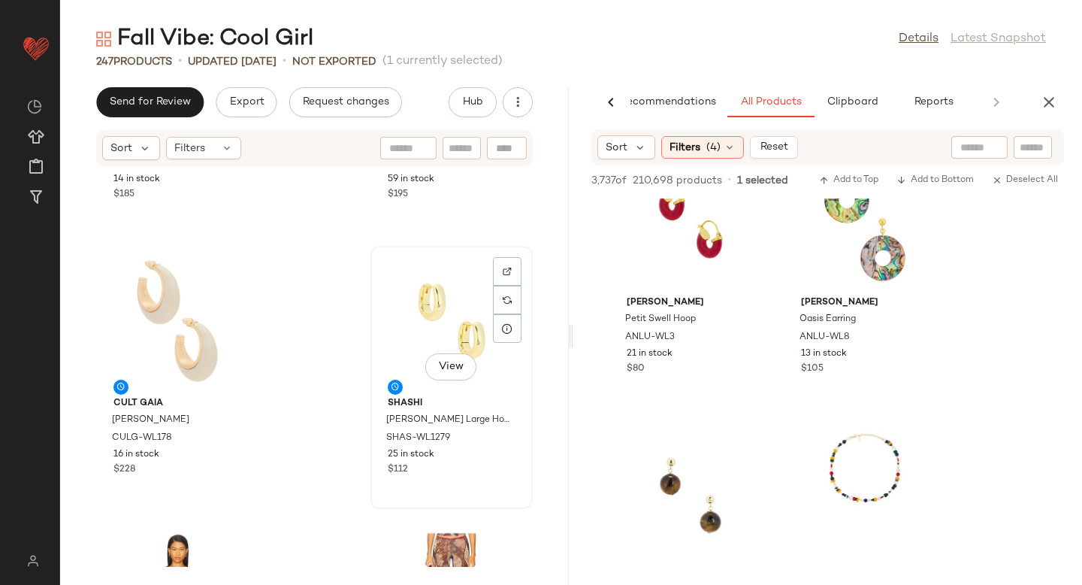
click at [448, 308] on div "View" at bounding box center [452, 321] width 152 height 140
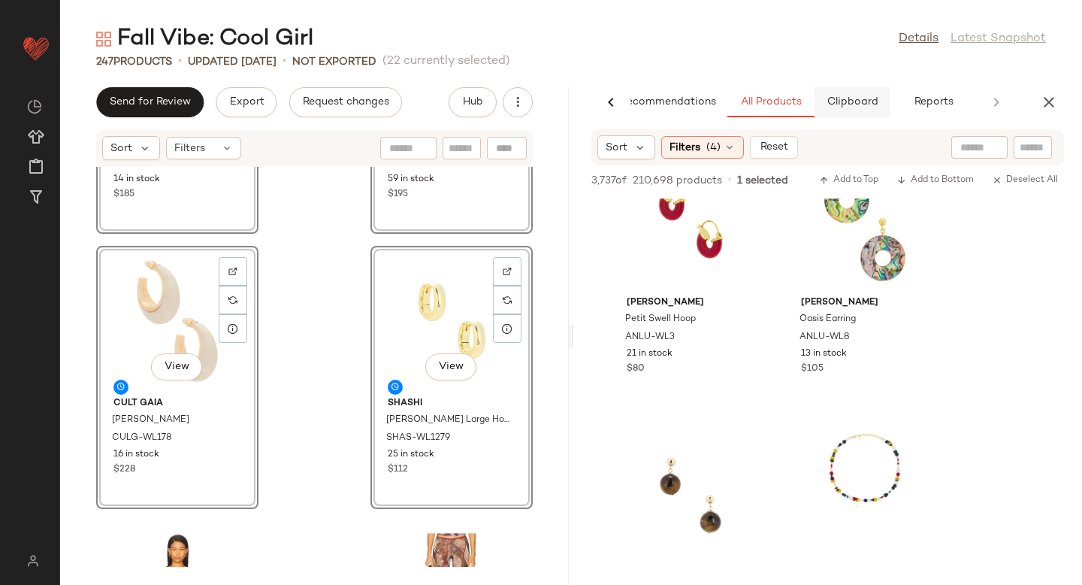
click at [863, 109] on button "Clipboard" at bounding box center [852, 102] width 75 height 30
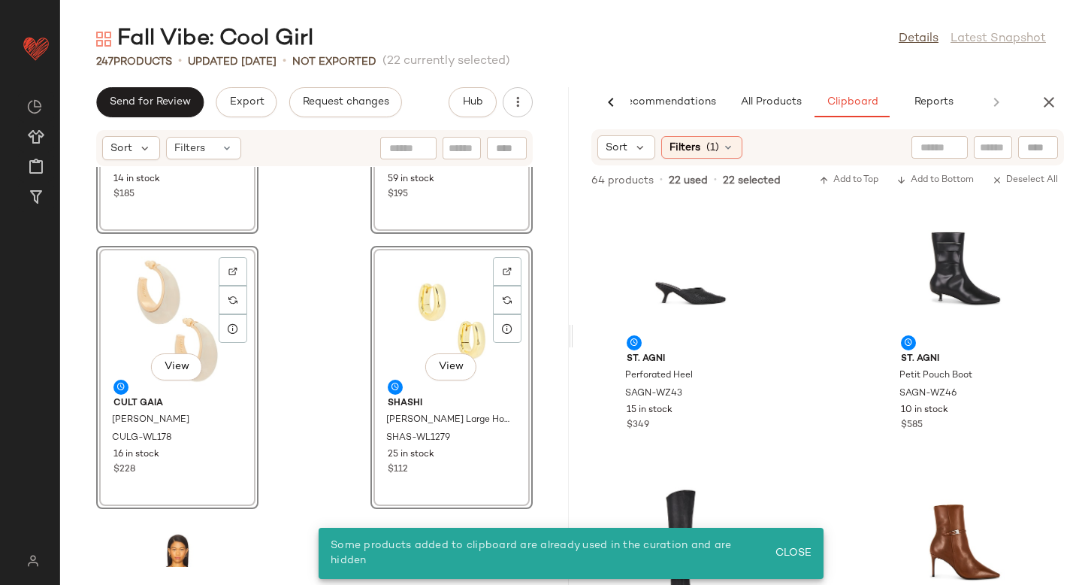
click at [306, 294] on div "View Breda Small Virgil Watch BEDA-WL56 14 in stock $185 View Breda Small Jane …" at bounding box center [314, 367] width 509 height 400
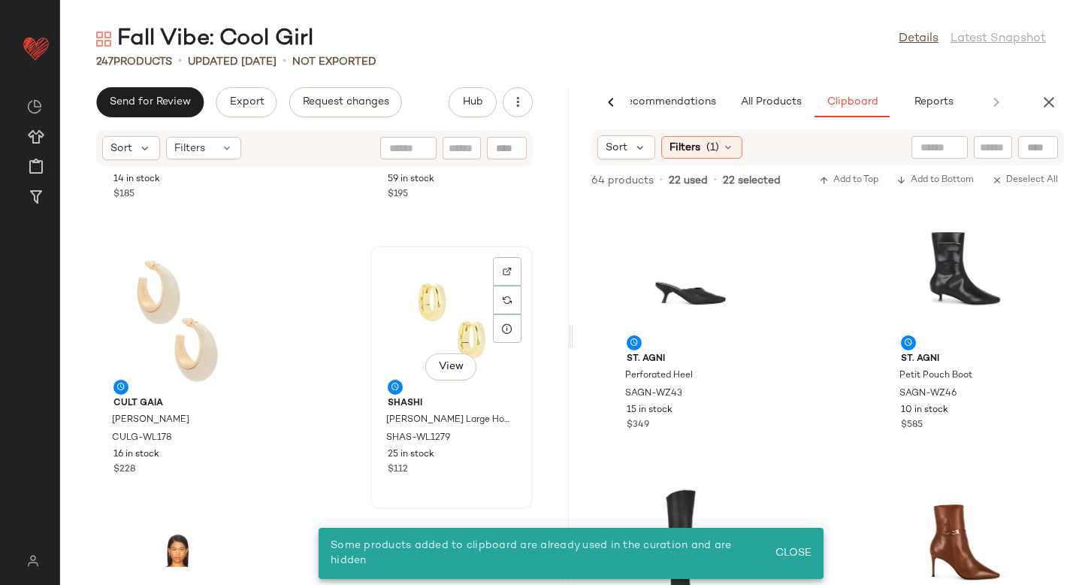
click at [447, 286] on div "View" at bounding box center [452, 321] width 152 height 140
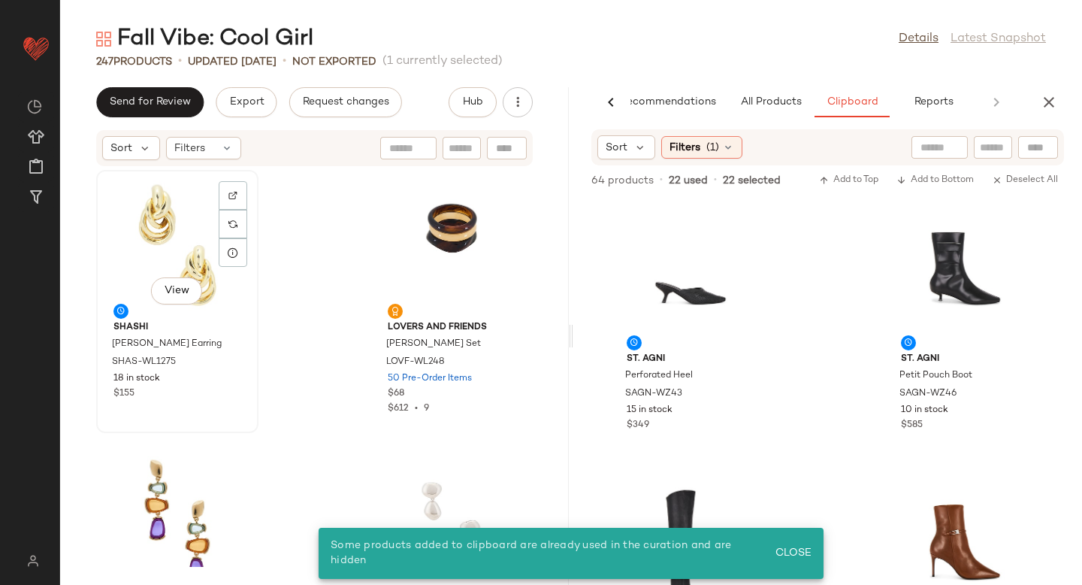
click at [194, 230] on div "View" at bounding box center [177, 245] width 152 height 140
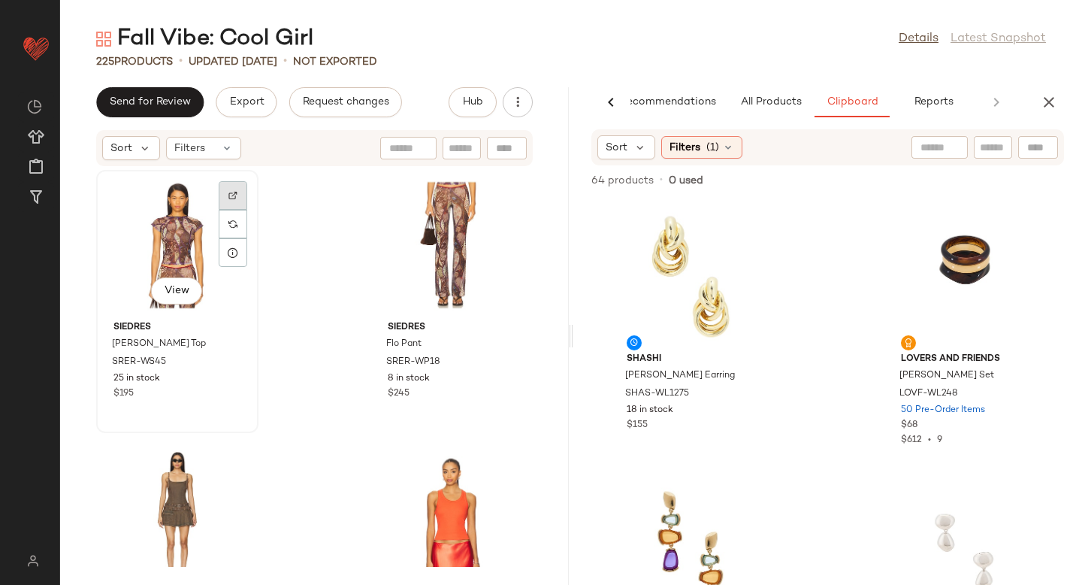
click at [229, 198] on img at bounding box center [232, 195] width 9 height 9
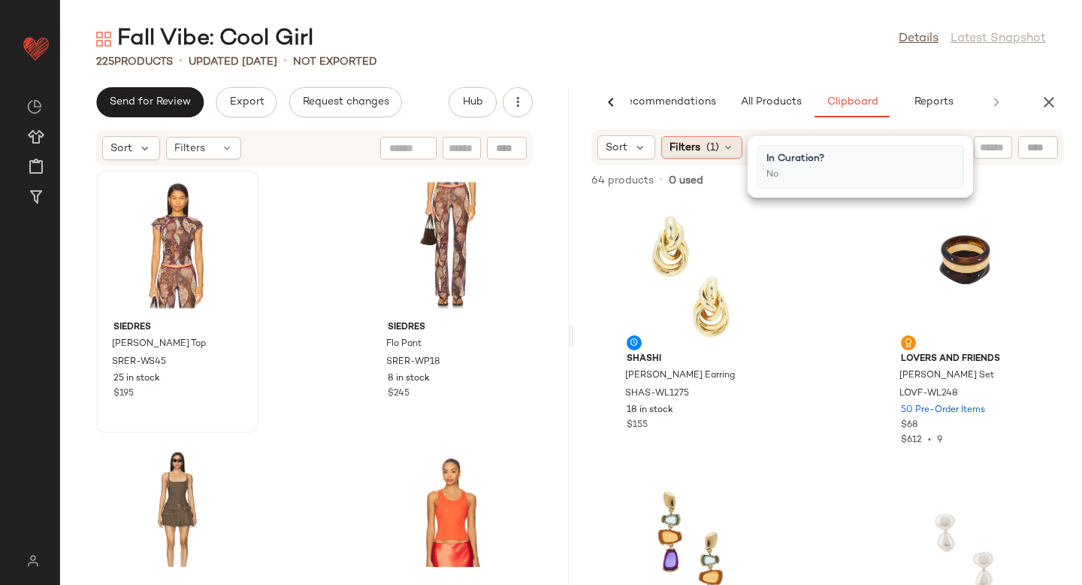
click at [705, 147] on div "Filters (1)" at bounding box center [701, 147] width 81 height 23
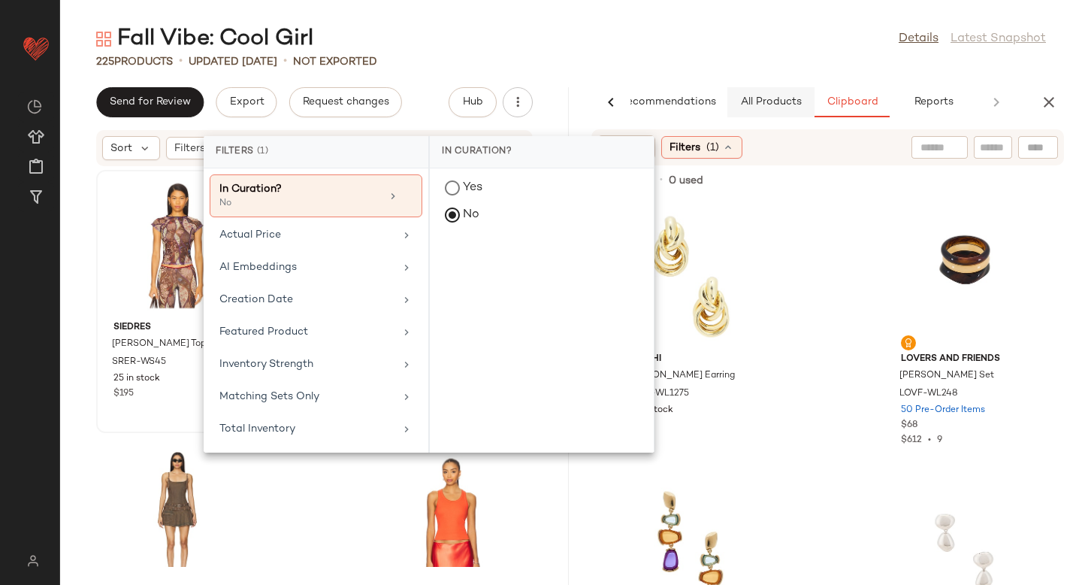
click at [794, 92] on button "All Products" at bounding box center [770, 102] width 87 height 30
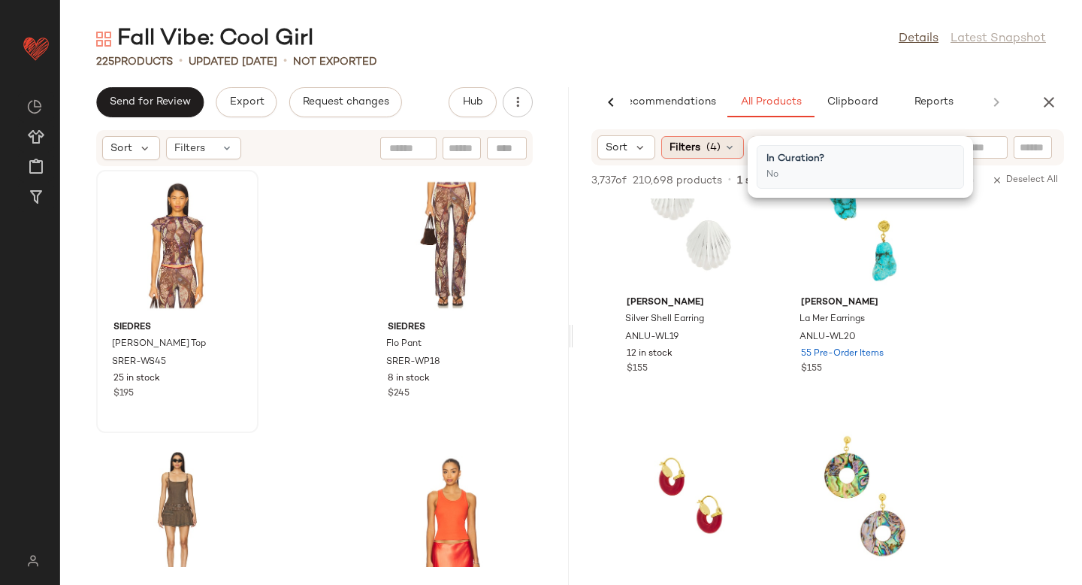
click at [709, 144] on span "(4)" at bounding box center [713, 148] width 14 height 16
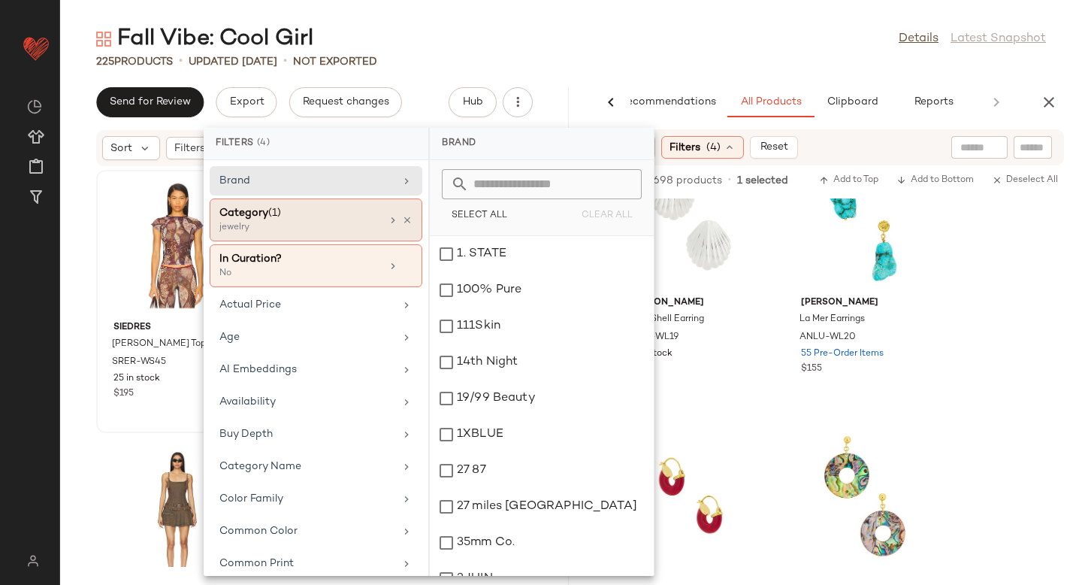
click at [329, 225] on div "jewelry" at bounding box center [294, 228] width 150 height 14
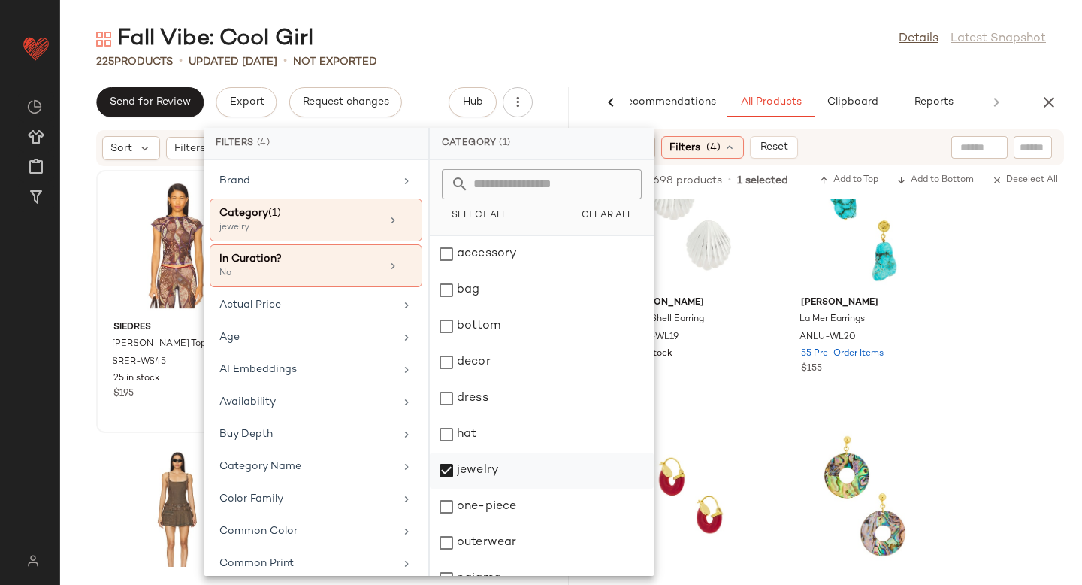
click at [441, 488] on div "jewelry" at bounding box center [542, 506] width 224 height 36
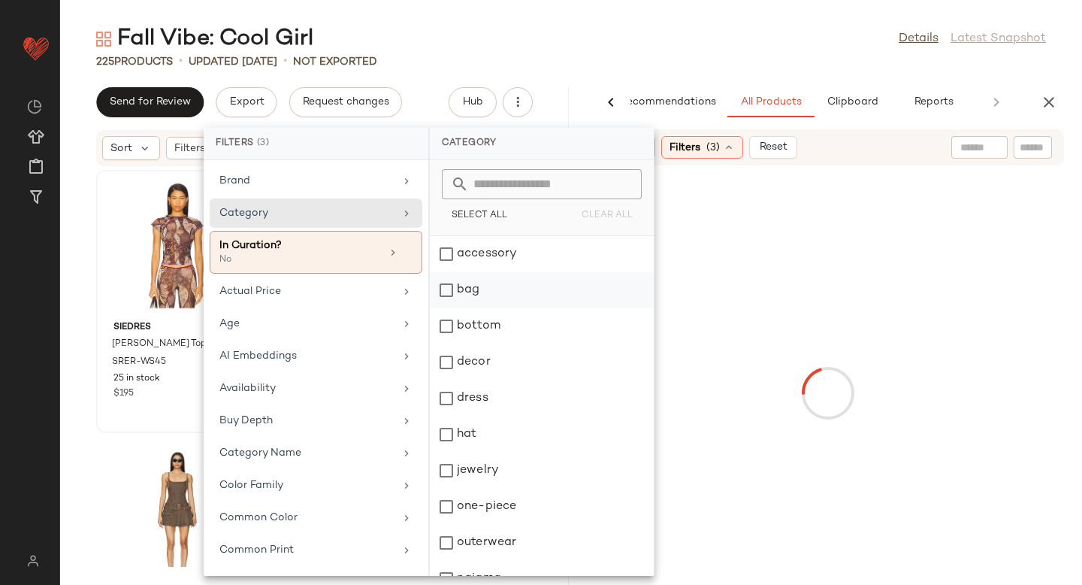
click at [446, 308] on div "bag" at bounding box center [542, 326] width 224 height 36
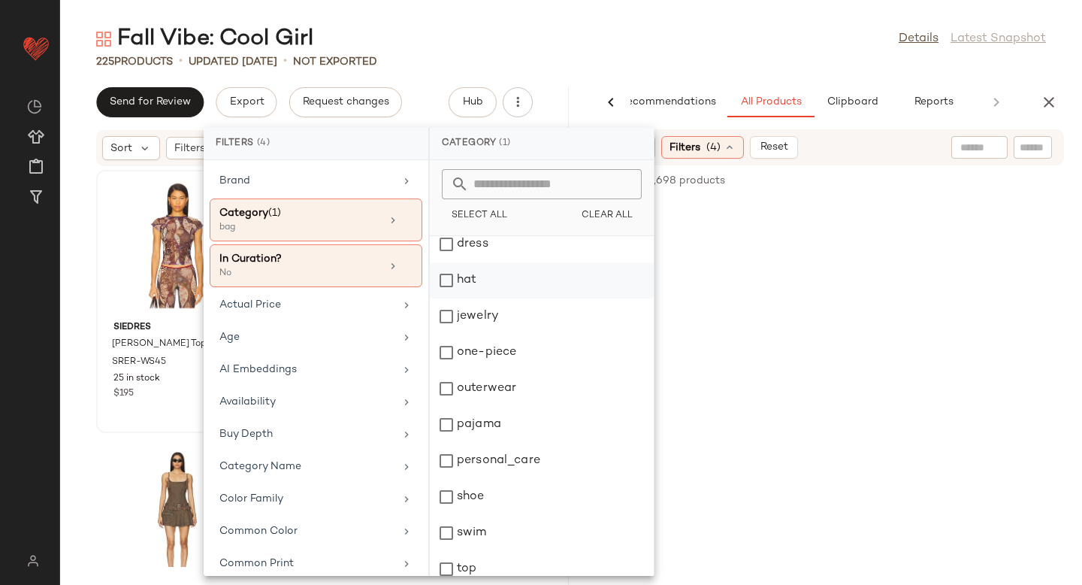
scroll to position [201, 0]
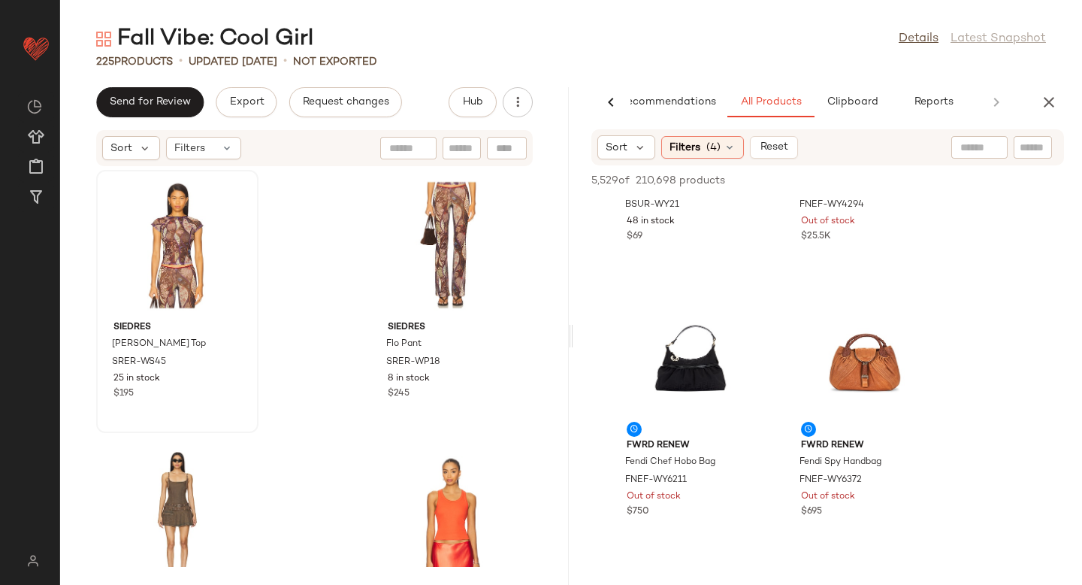
scroll to position [0, 0]
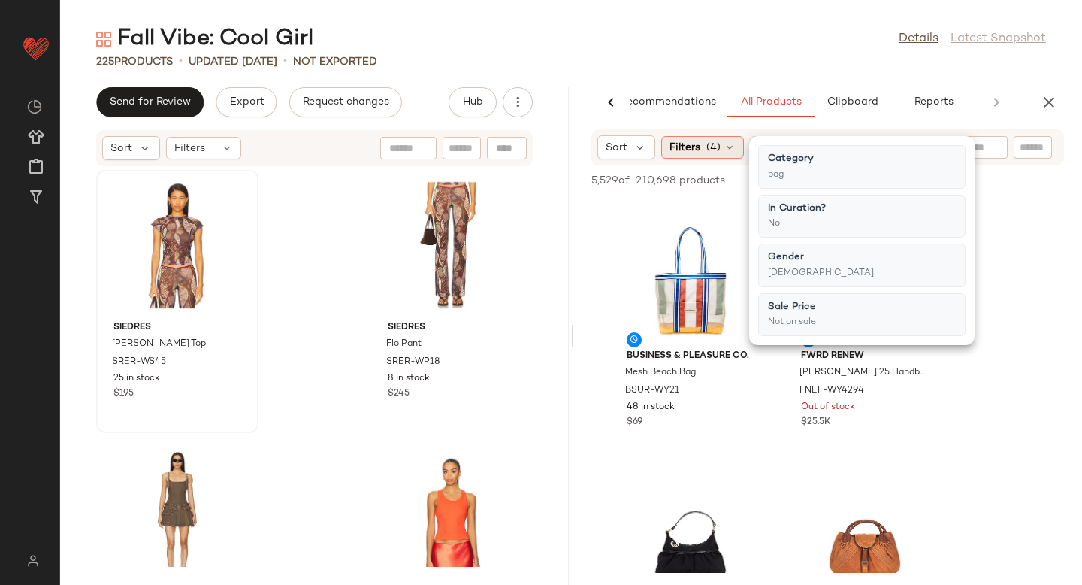
click at [725, 149] on icon at bounding box center [730, 147] width 12 height 12
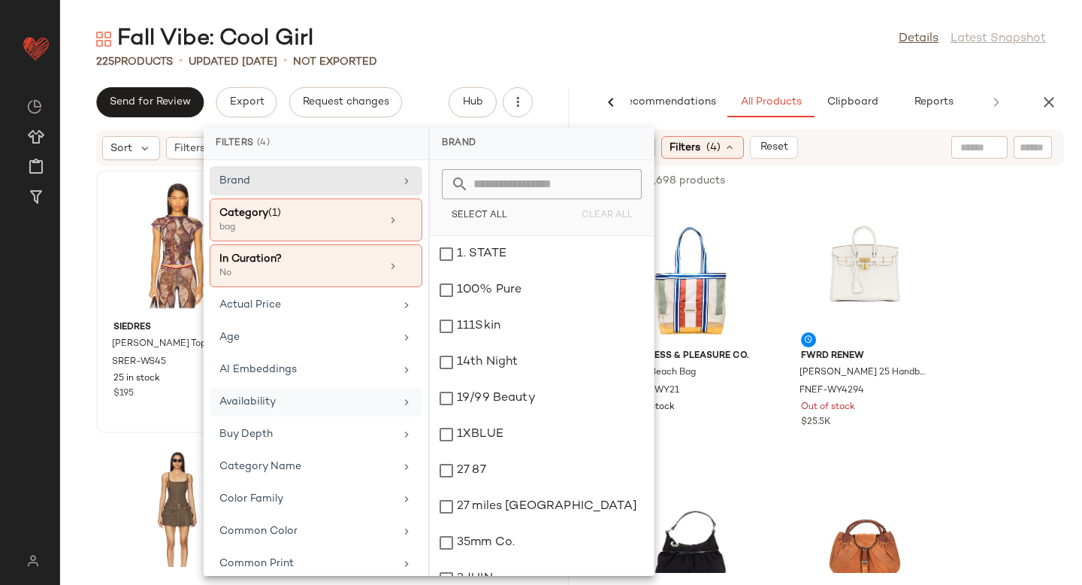
click at [280, 399] on div "Availability" at bounding box center [306, 402] width 175 height 16
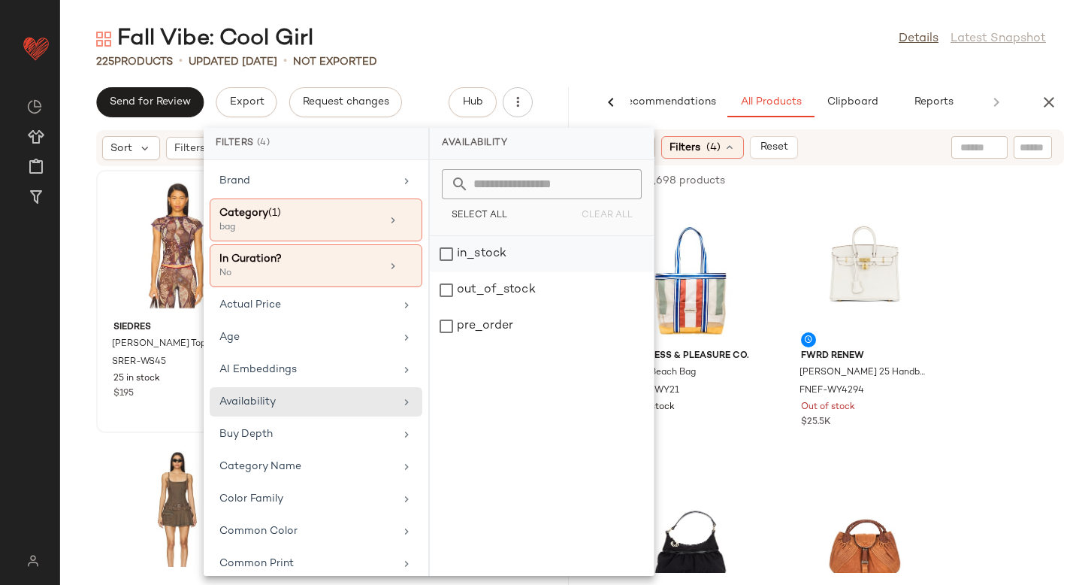
click at [448, 272] on div "in_stock" at bounding box center [542, 290] width 224 height 36
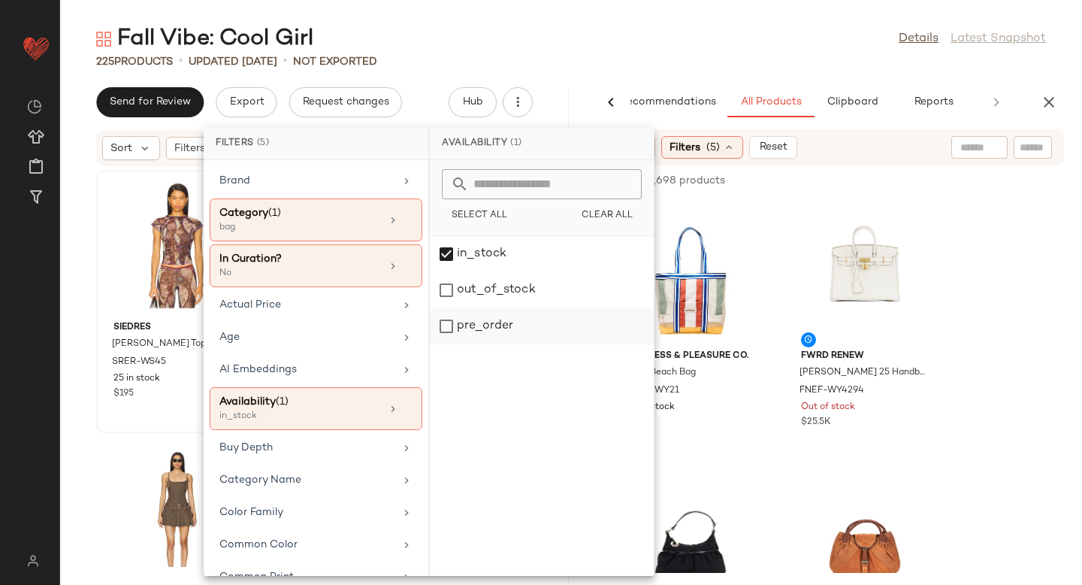
click at [452, 331] on div "pre_order" at bounding box center [542, 326] width 224 height 36
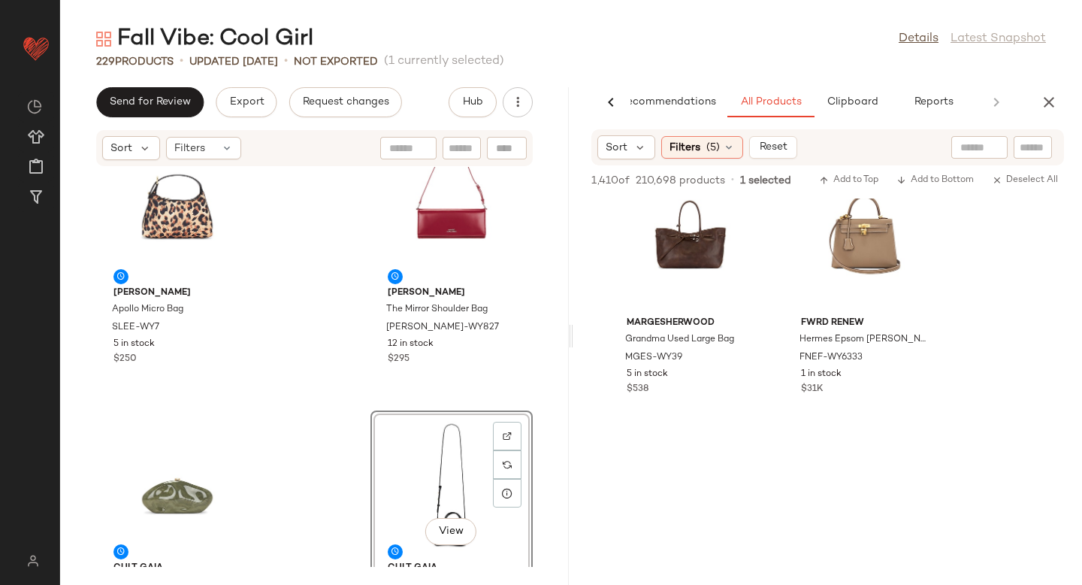
scroll to position [4710, 0]
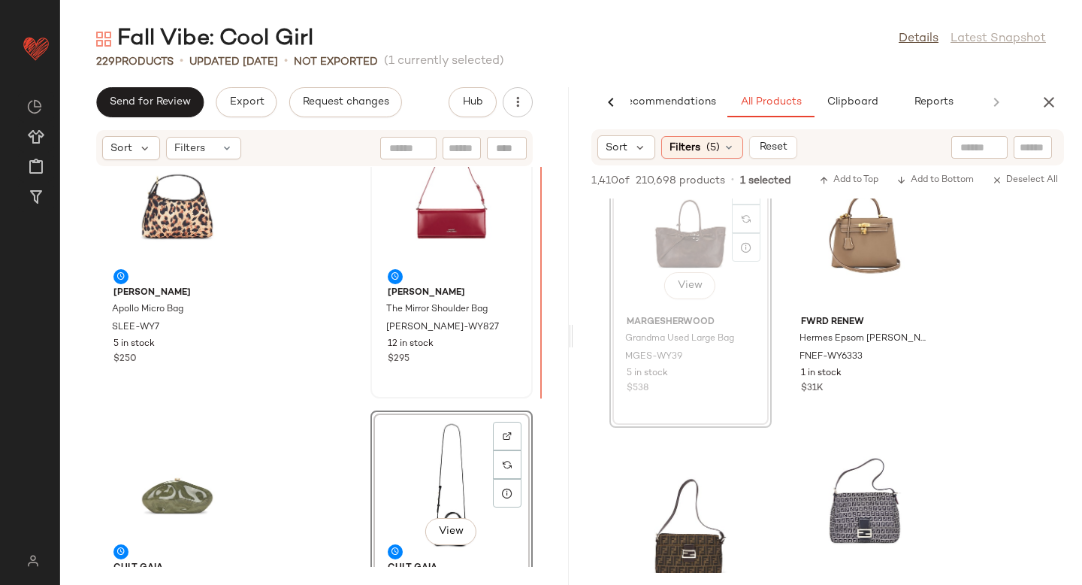
drag, startPoint x: 678, startPoint y: 247, endPoint x: 498, endPoint y: 287, distance: 184.0
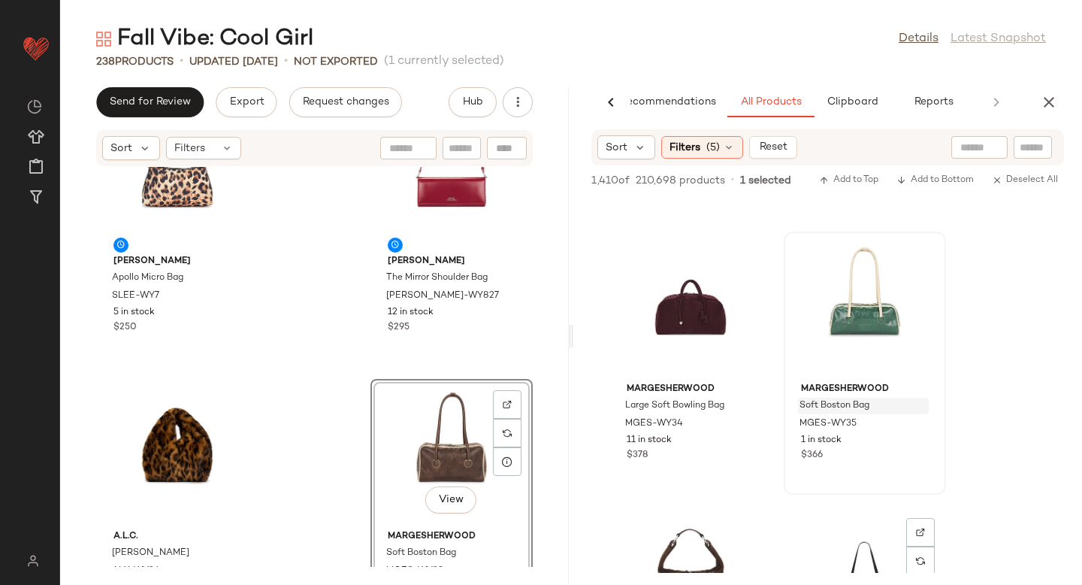
scroll to position [6561, 0]
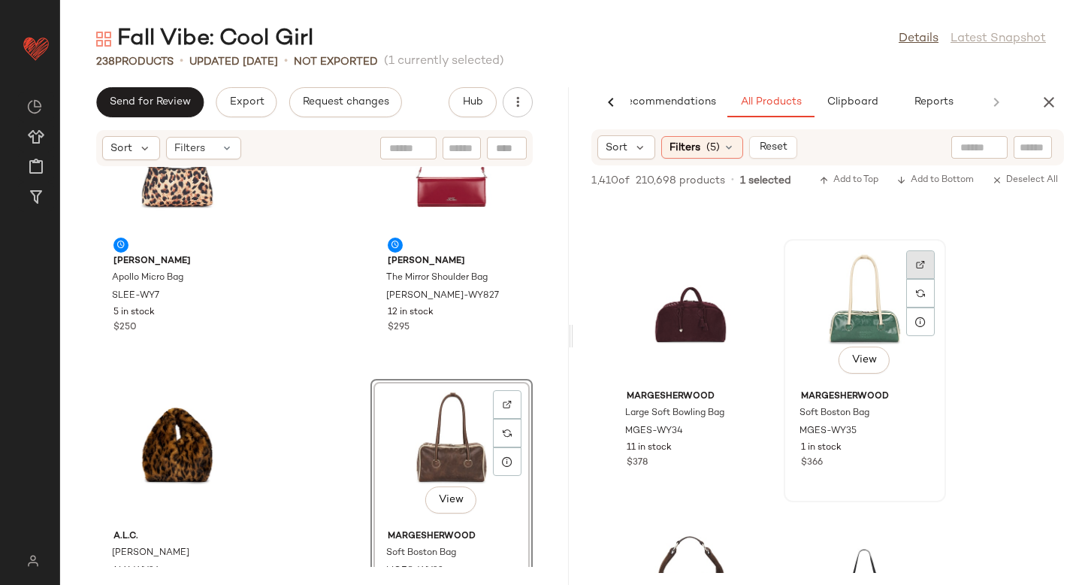
click at [924, 262] on img at bounding box center [920, 264] width 9 height 9
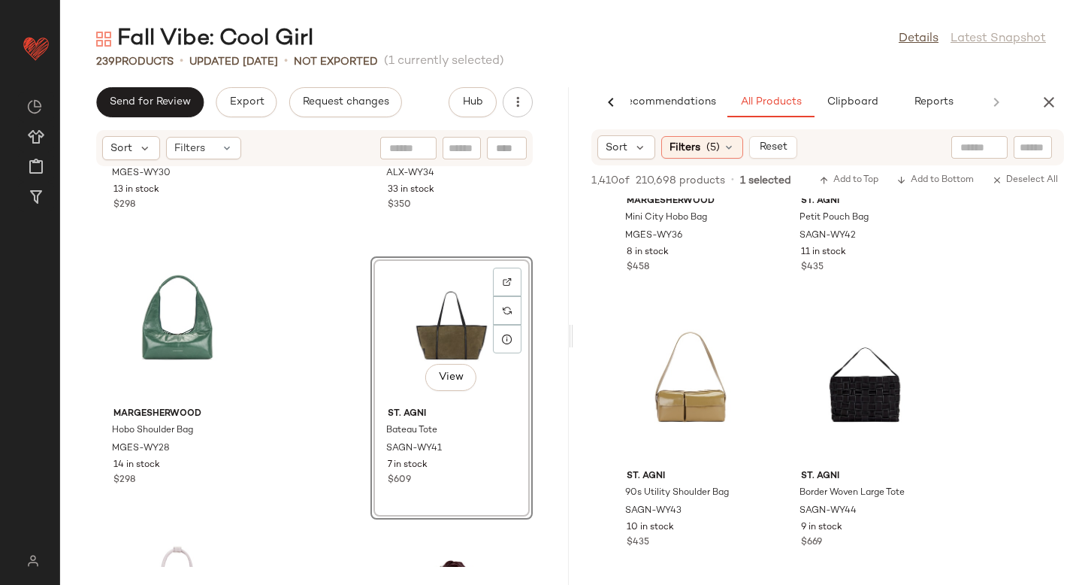
scroll to position [7081, 0]
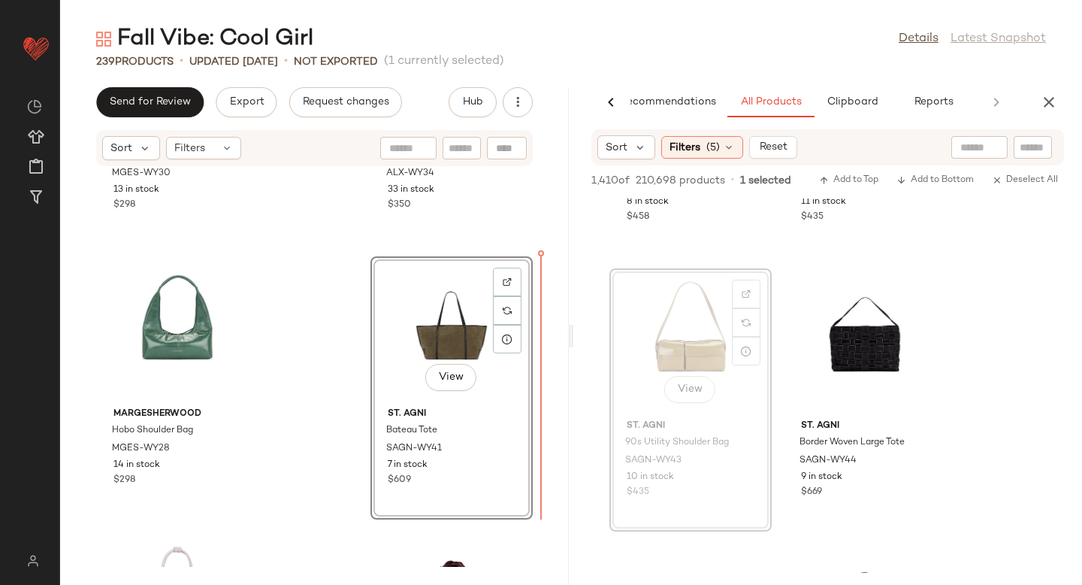
drag, startPoint x: 697, startPoint y: 334, endPoint x: 494, endPoint y: 408, distance: 216.1
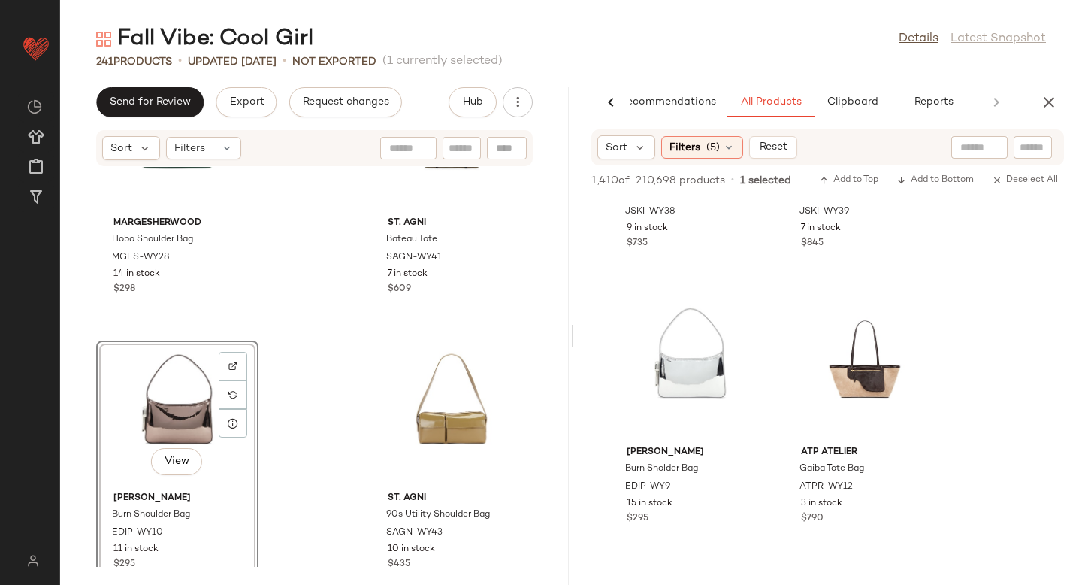
scroll to position [965, 0]
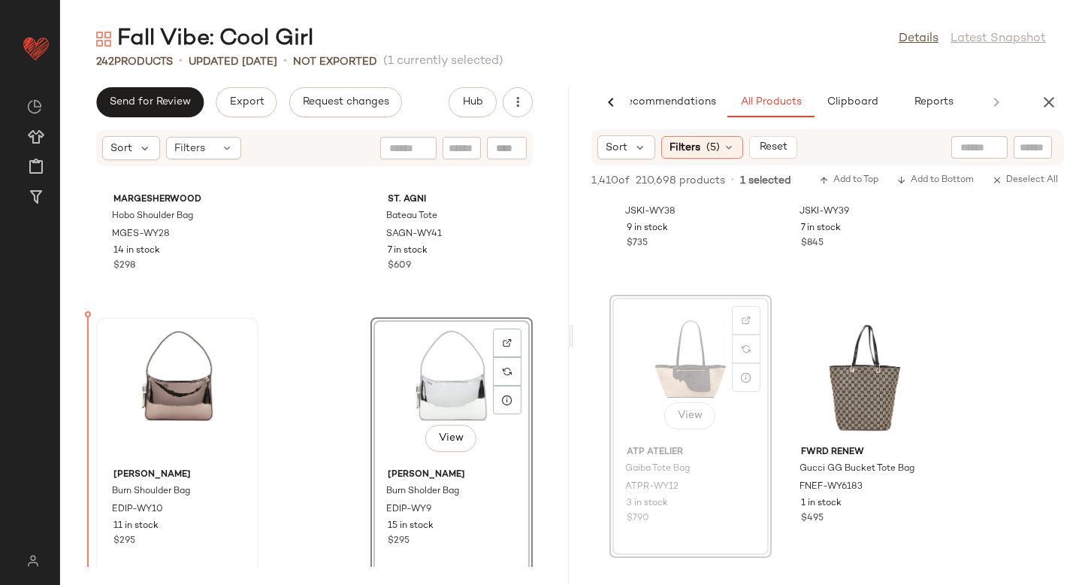
drag, startPoint x: 693, startPoint y: 363, endPoint x: 112, endPoint y: 434, distance: 585.3
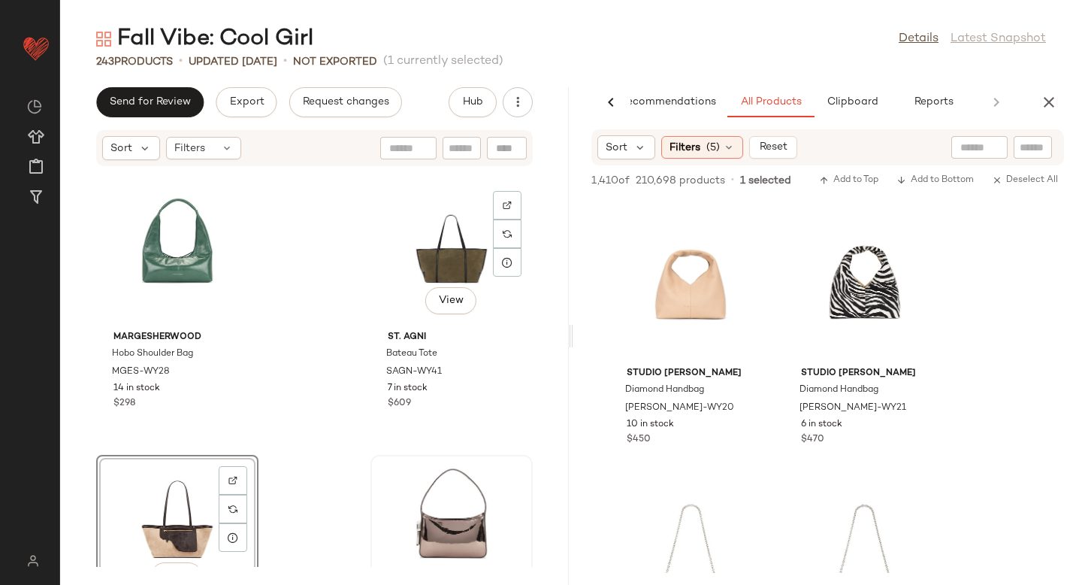
scroll to position [806, 0]
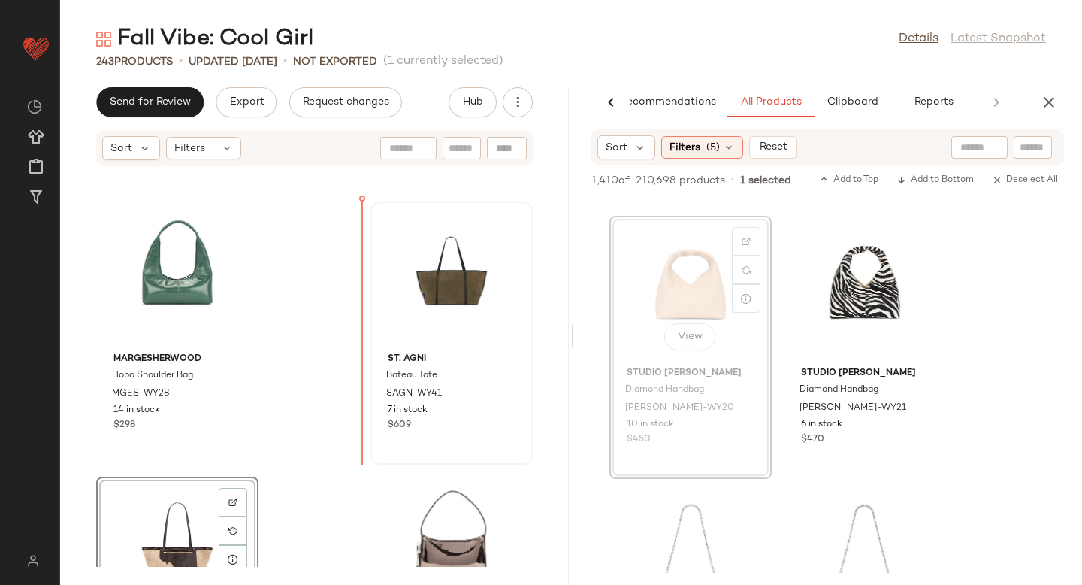
drag, startPoint x: 671, startPoint y: 271, endPoint x: 440, endPoint y: 347, distance: 243.1
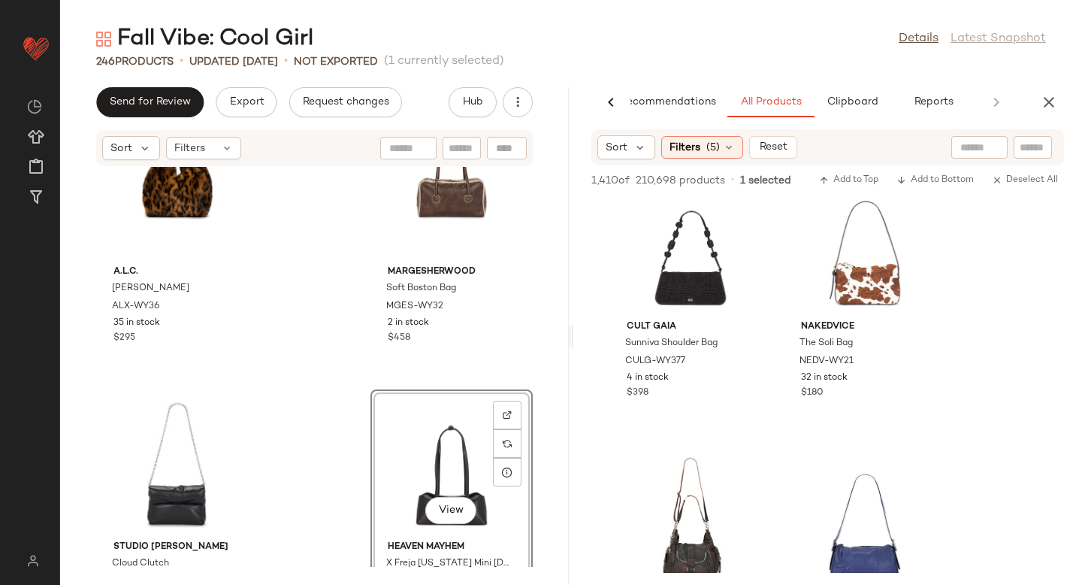
scroll to position [14042, 0]
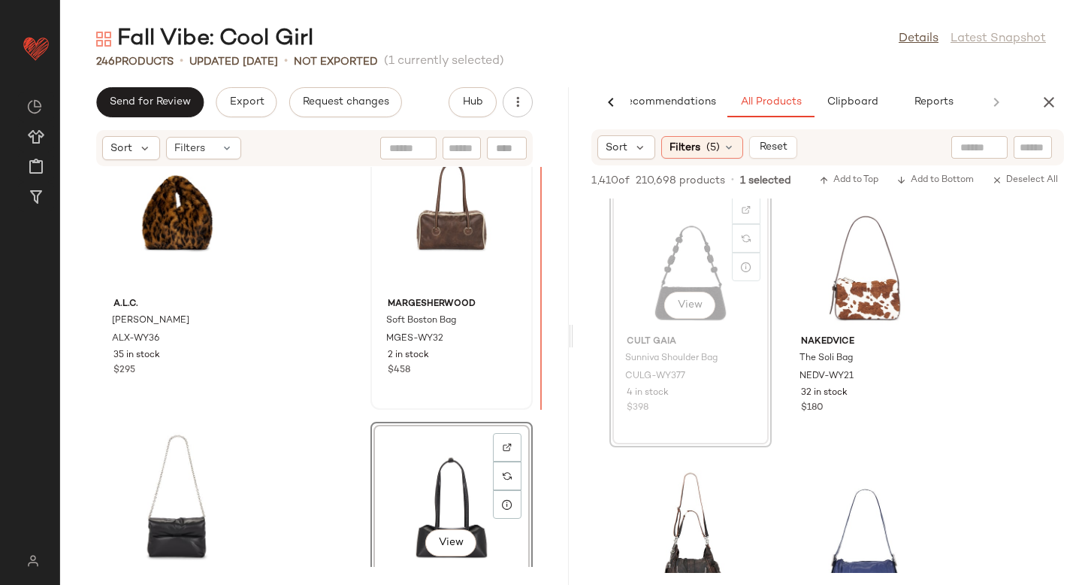
drag, startPoint x: 657, startPoint y: 276, endPoint x: 497, endPoint y: 255, distance: 160.7
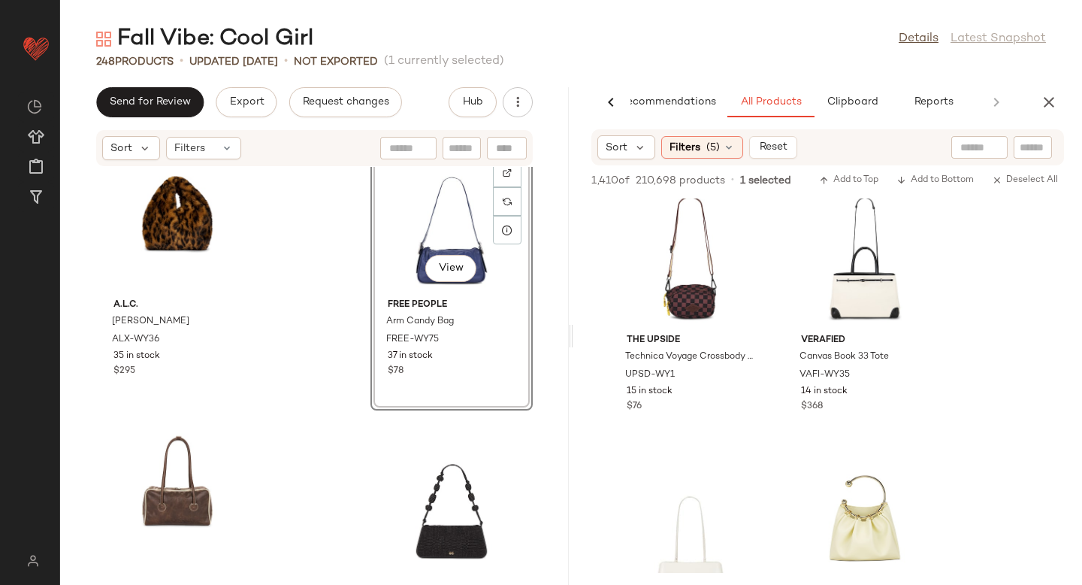
scroll to position [0, 0]
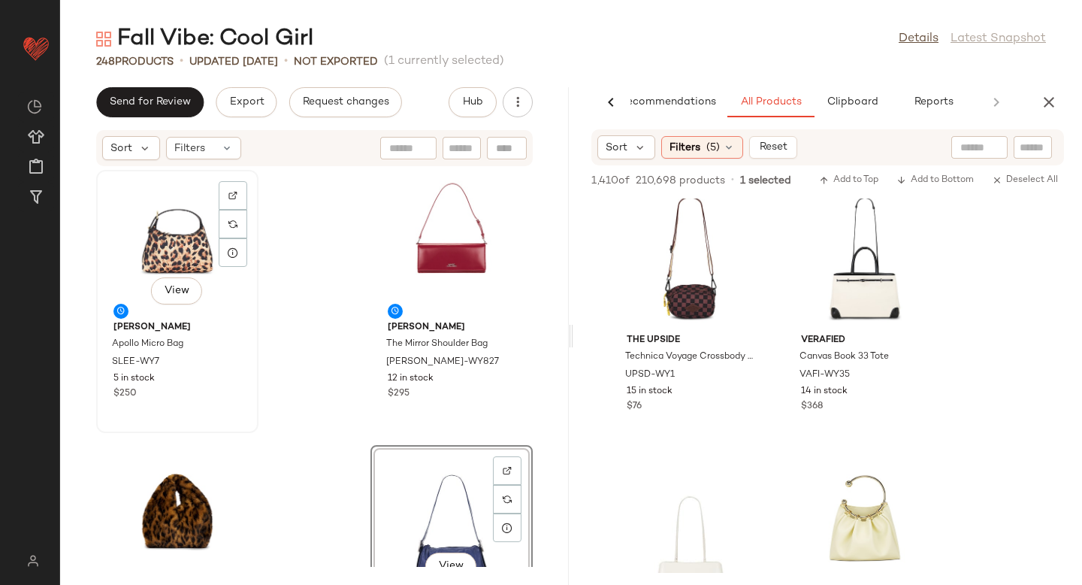
click at [129, 223] on div "View" at bounding box center [177, 245] width 152 height 140
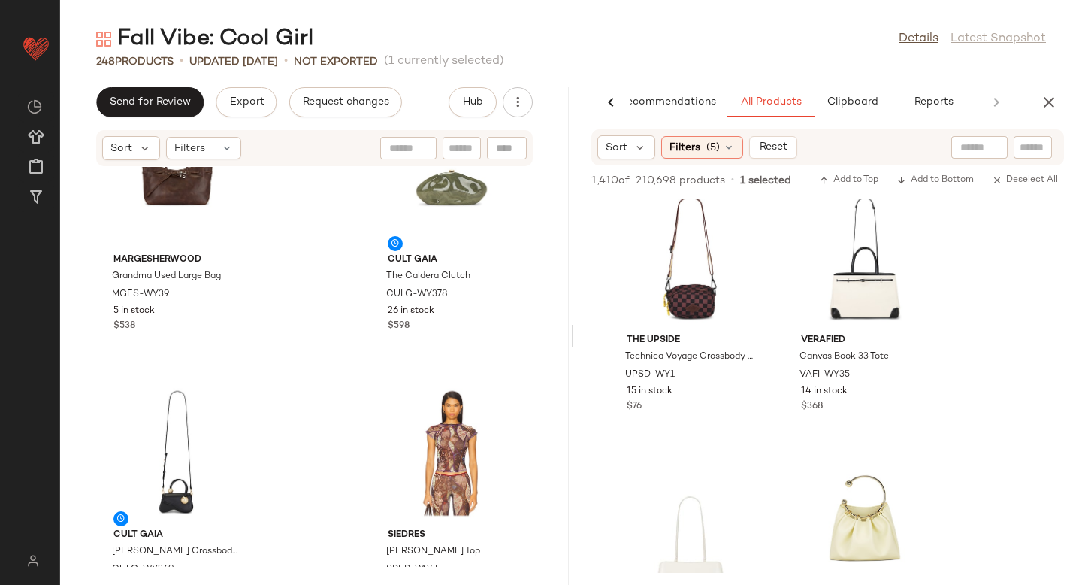
scroll to position [2833, 0]
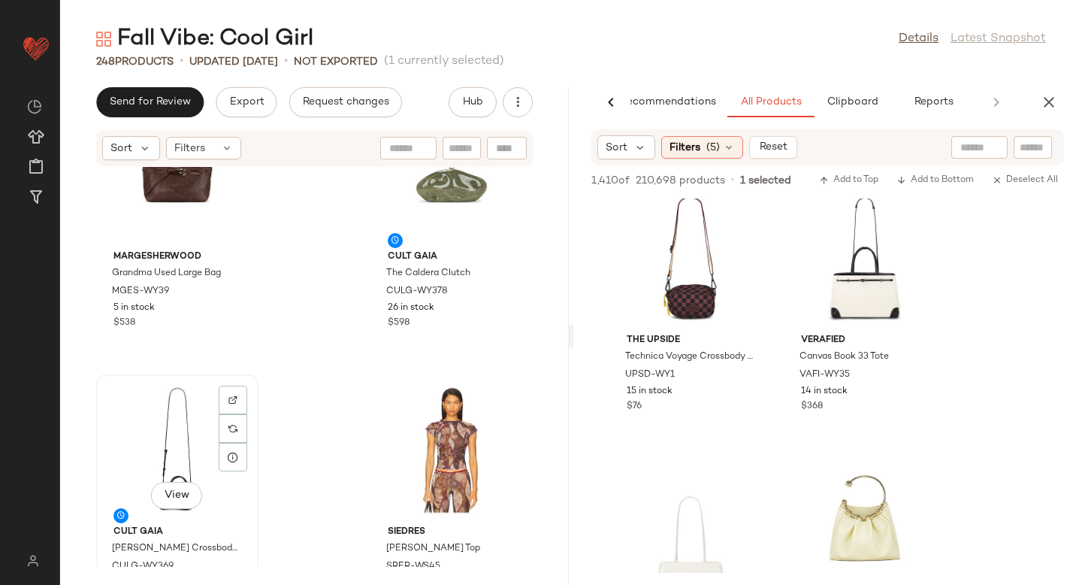
click at [153, 444] on div "View" at bounding box center [177, 450] width 152 height 140
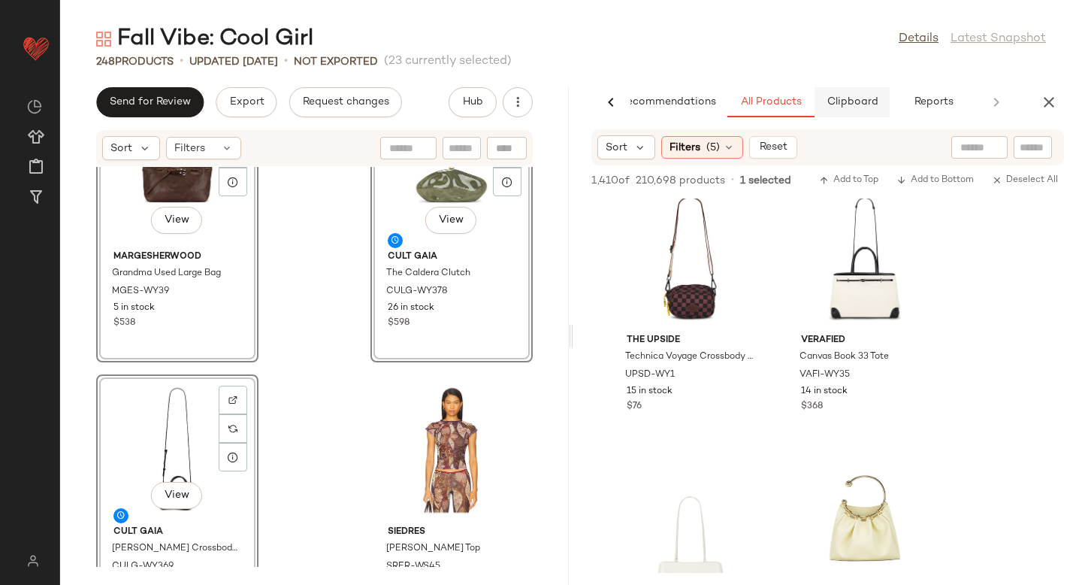
click at [859, 104] on span "Clipboard" at bounding box center [852, 102] width 52 height 12
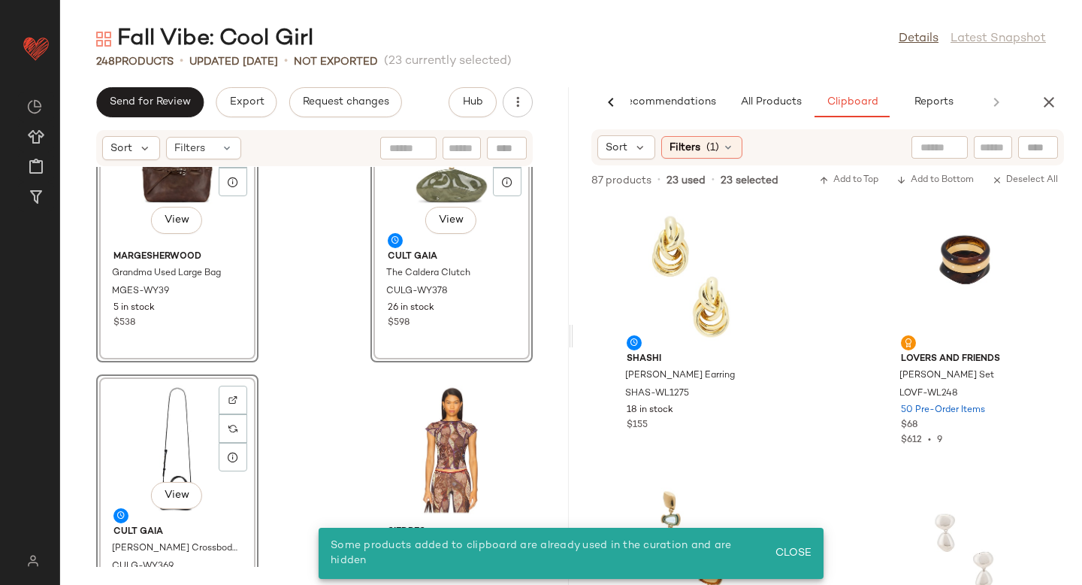
click at [322, 369] on div "View A.L.C. Simone Bag ALX-WY35 17 in stock $495 View Cult Gaia Matilde Shoulde…" at bounding box center [314, 367] width 509 height 400
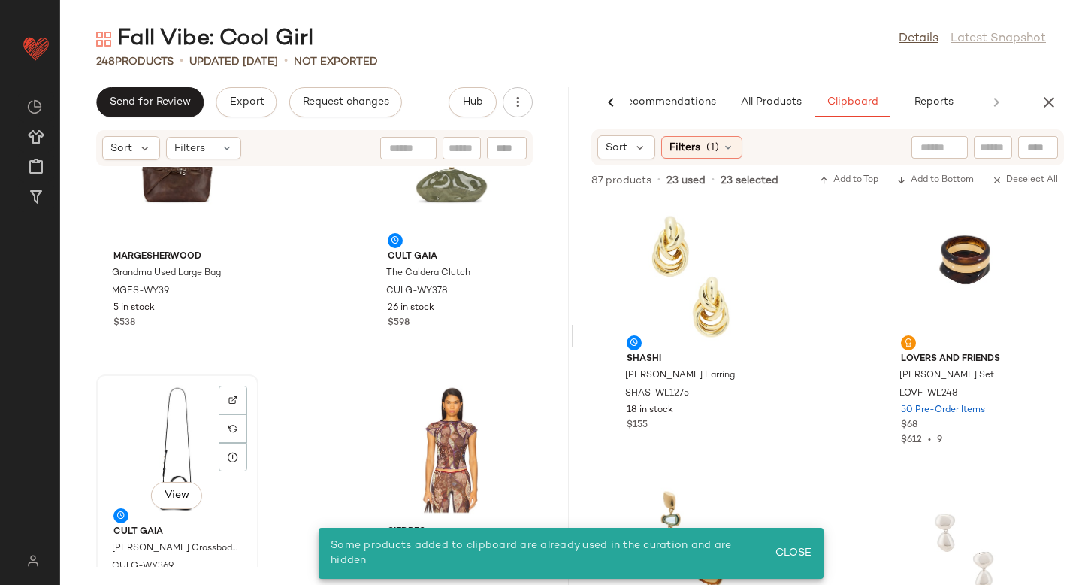
click at [137, 441] on div "View" at bounding box center [177, 450] width 152 height 140
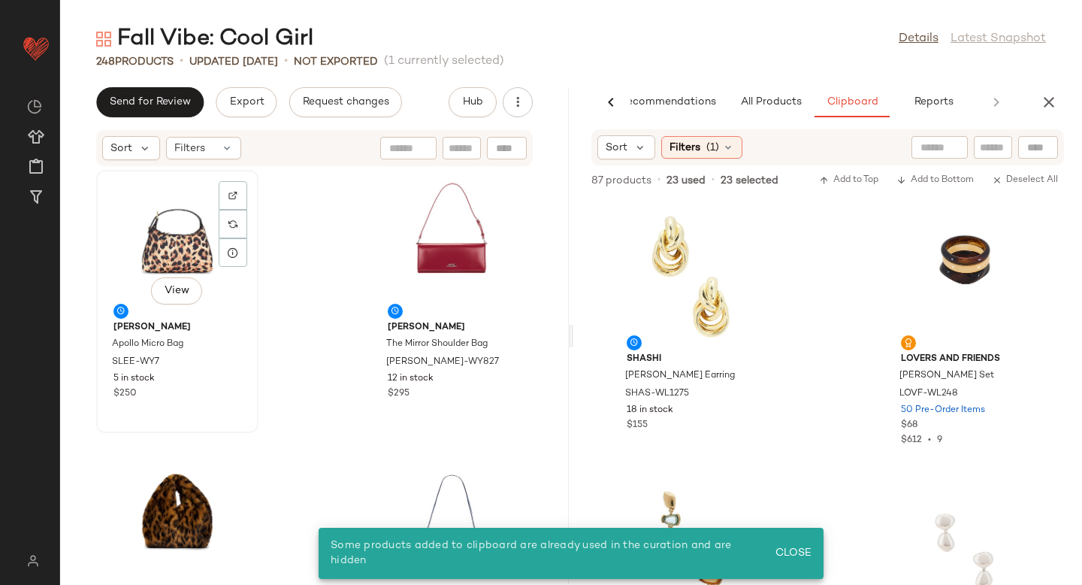
click at [166, 226] on div "View" at bounding box center [177, 245] width 152 height 140
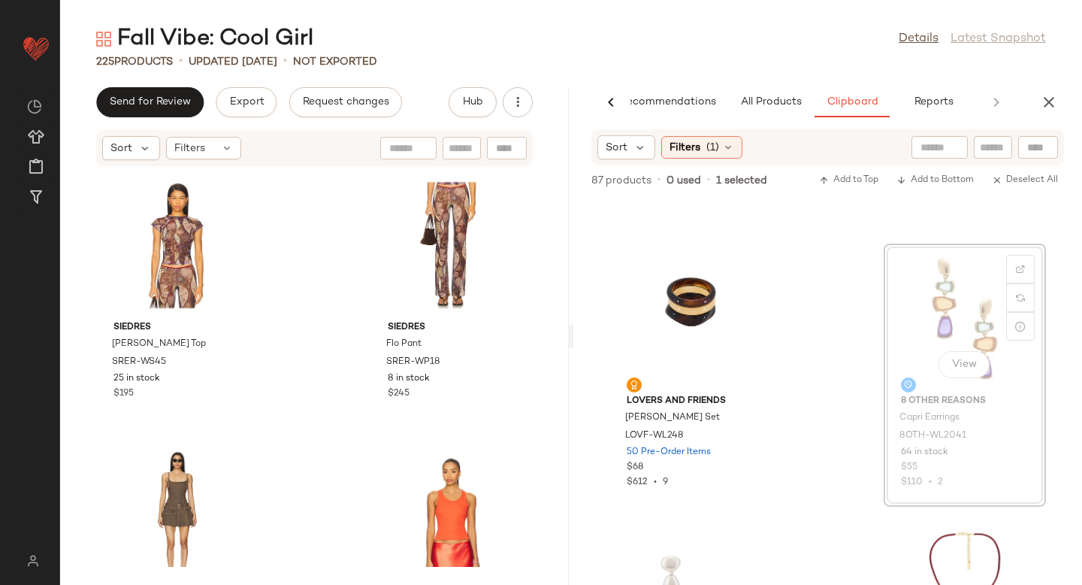
scroll to position [3268, 0]
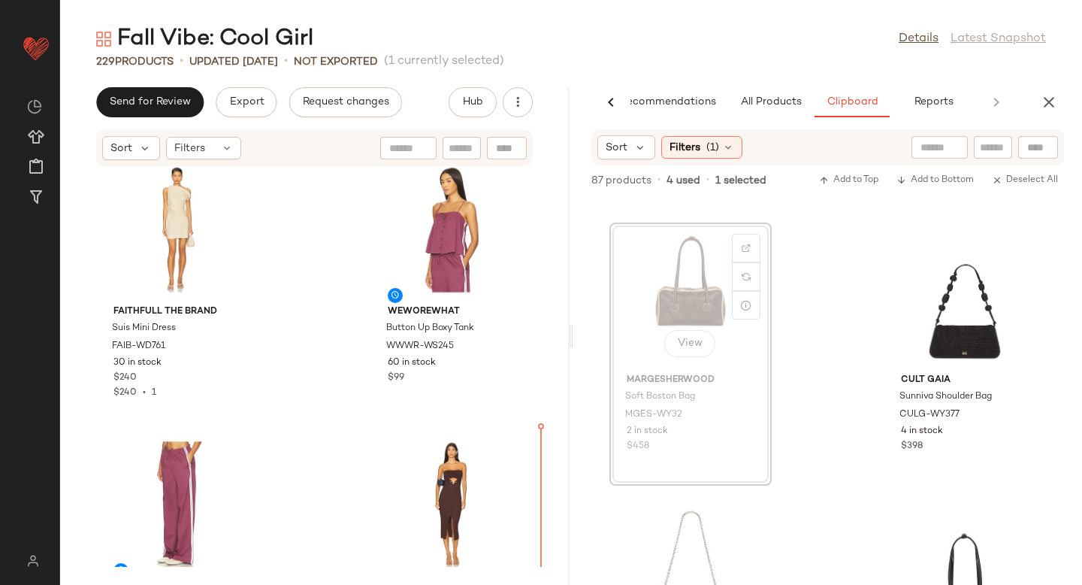
scroll to position [540, 0]
drag, startPoint x: 691, startPoint y: 278, endPoint x: 649, endPoint y: 303, distance: 49.5
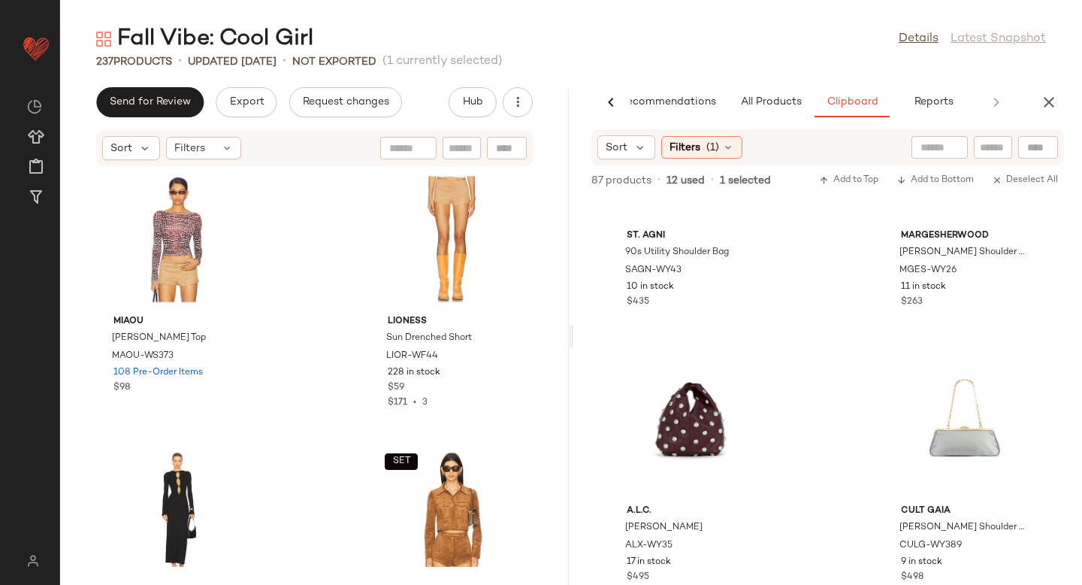
scroll to position [2050, 0]
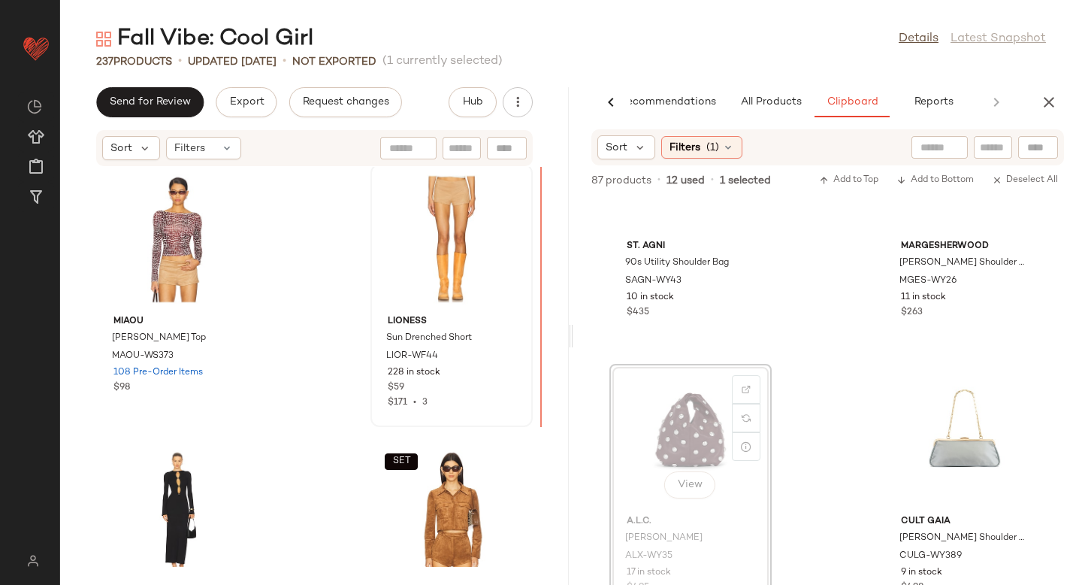
drag, startPoint x: 691, startPoint y: 430, endPoint x: 491, endPoint y: 325, distance: 224.9
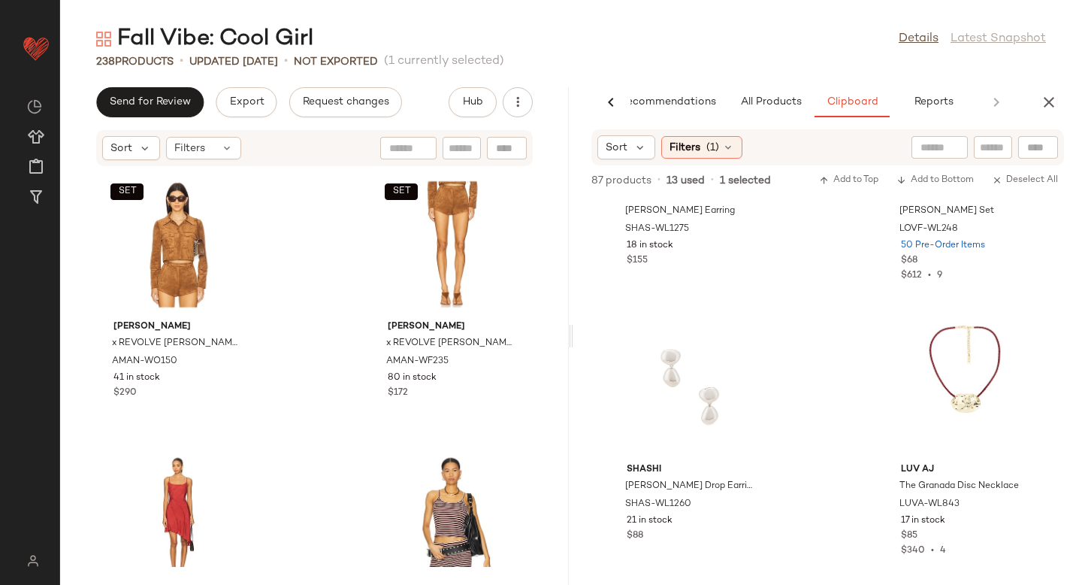
scroll to position [2671, 0]
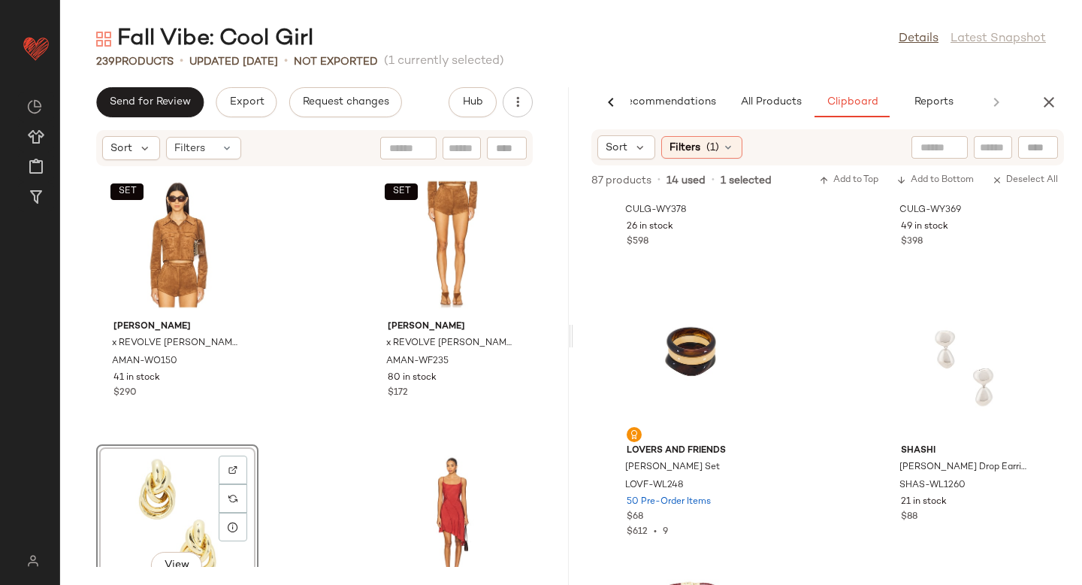
click at [319, 449] on div "A.L.C. Simone Bag ALX-WY35 17 in stock $495 Bardot Nautico Knit Maxi Dress BARD…" at bounding box center [314, 367] width 509 height 400
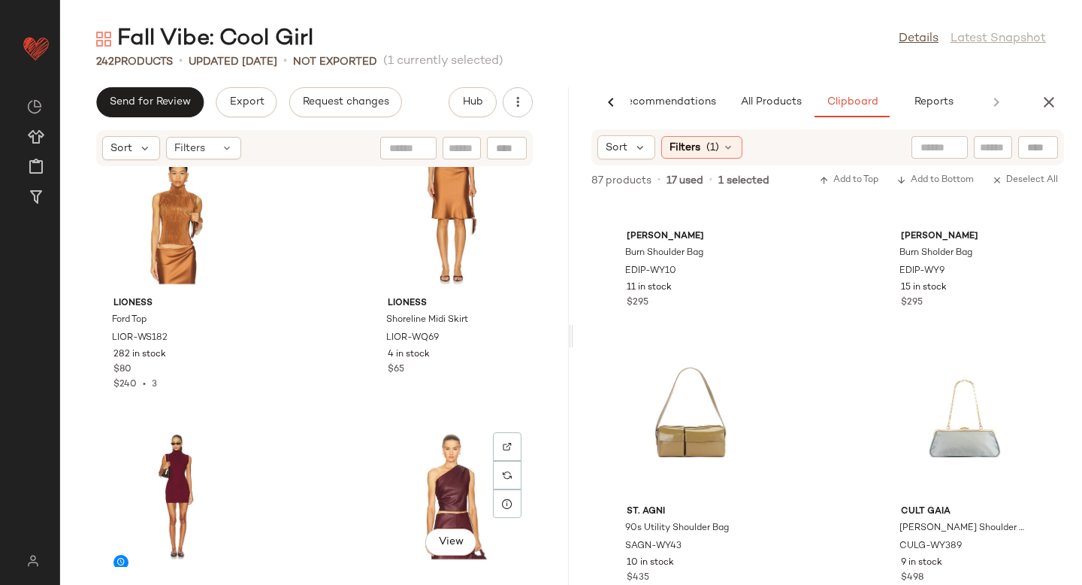
scroll to position [9114, 0]
click at [288, 449] on div "View MARGESHERWOOD Bessette Shoulder Bag MGES-WY26 11 in stock $263 MAJORELLE M…" at bounding box center [314, 367] width 509 height 400
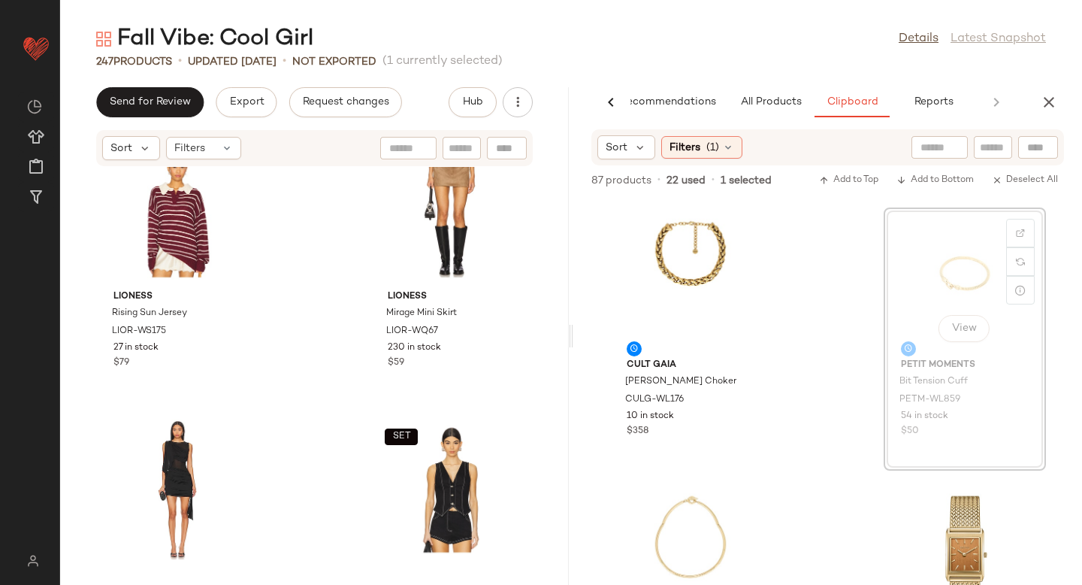
scroll to position [11868, 0]
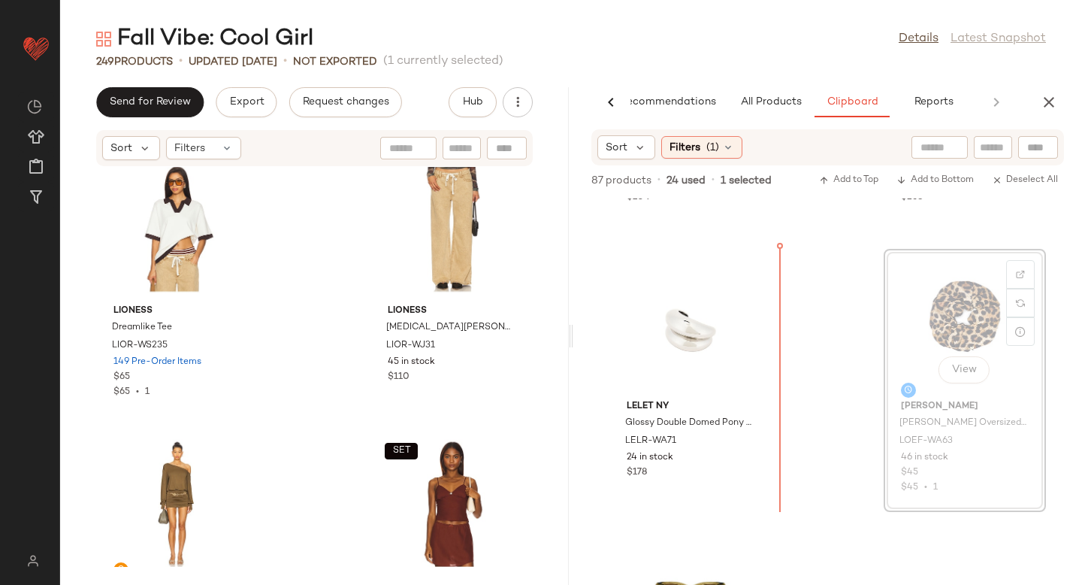
scroll to position [7112, 0]
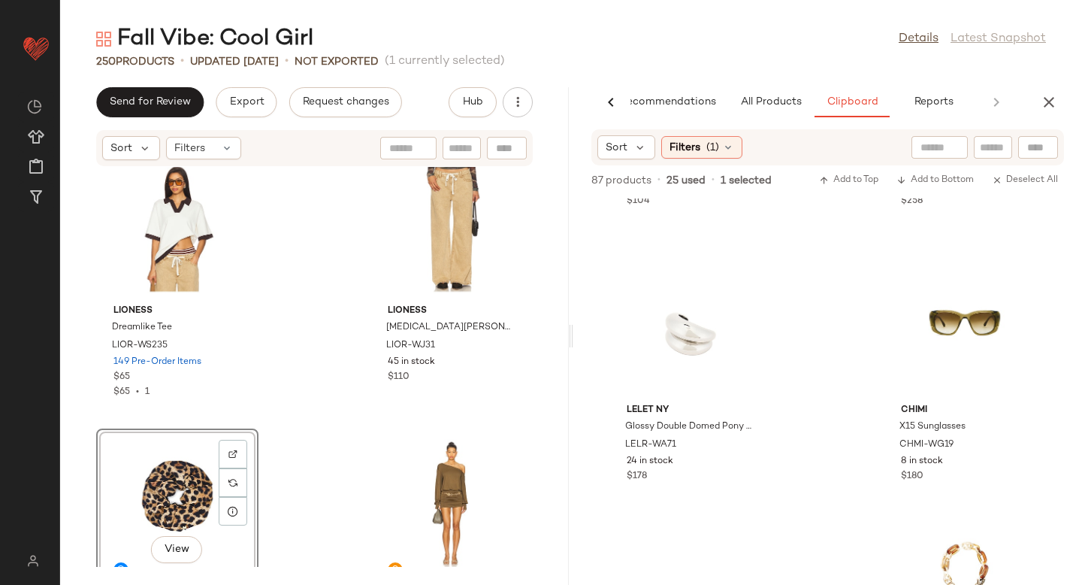
click at [305, 497] on div "Studio Amelia Petra Calf Boot SAML-WZ40 9 in stock $795 NIIHAI Charli Fringe Dr…" at bounding box center [314, 367] width 509 height 400
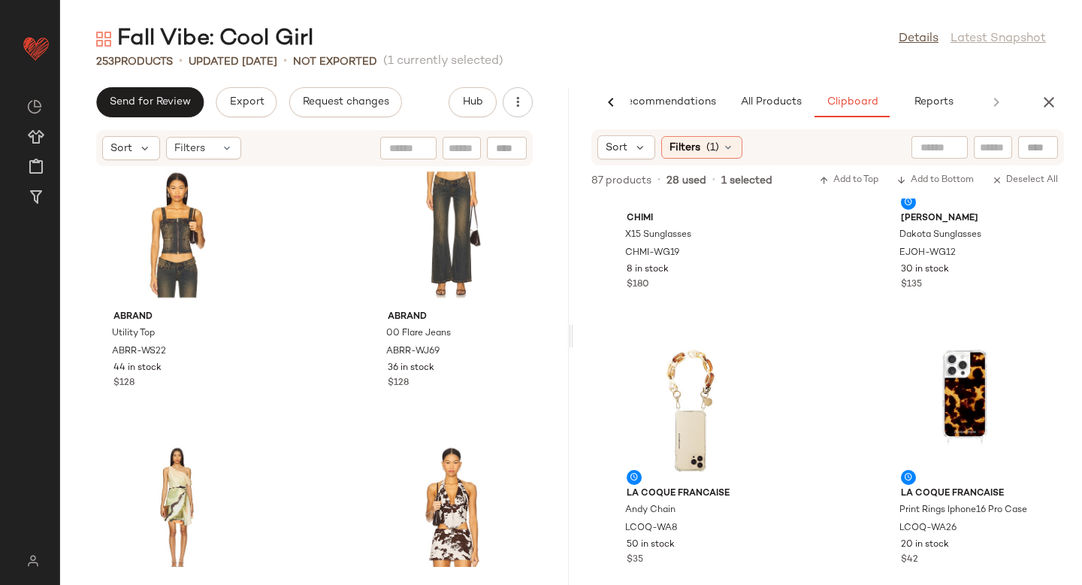
scroll to position [7027, 0]
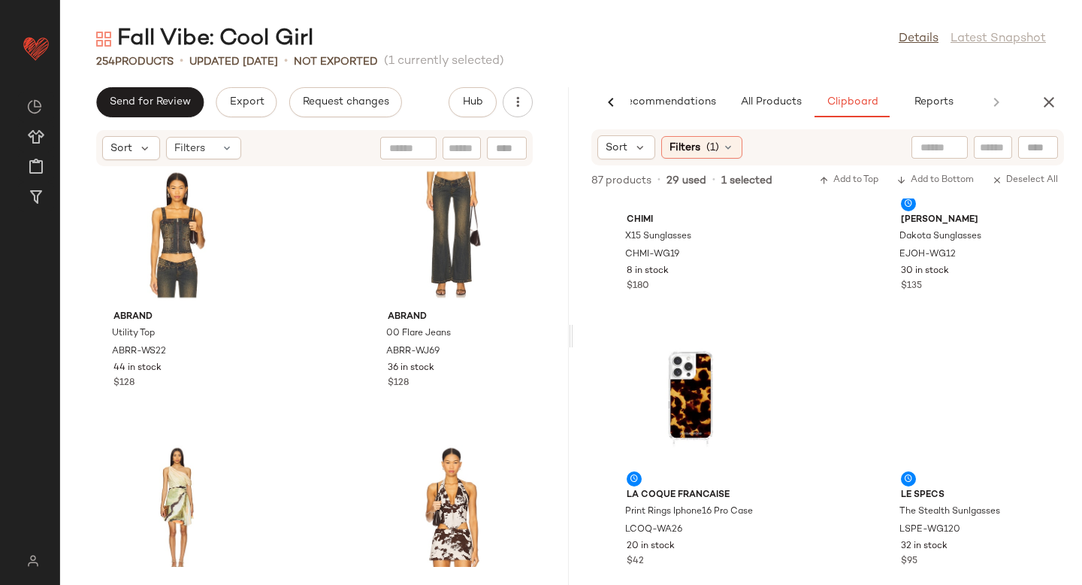
click at [525, 315] on div "BLACK SUEDE STUDIO Elodie 80 Boot BSUE-WZ279 9 in stock $548 Bardot Hattie Knit…" at bounding box center [314, 367] width 509 height 400
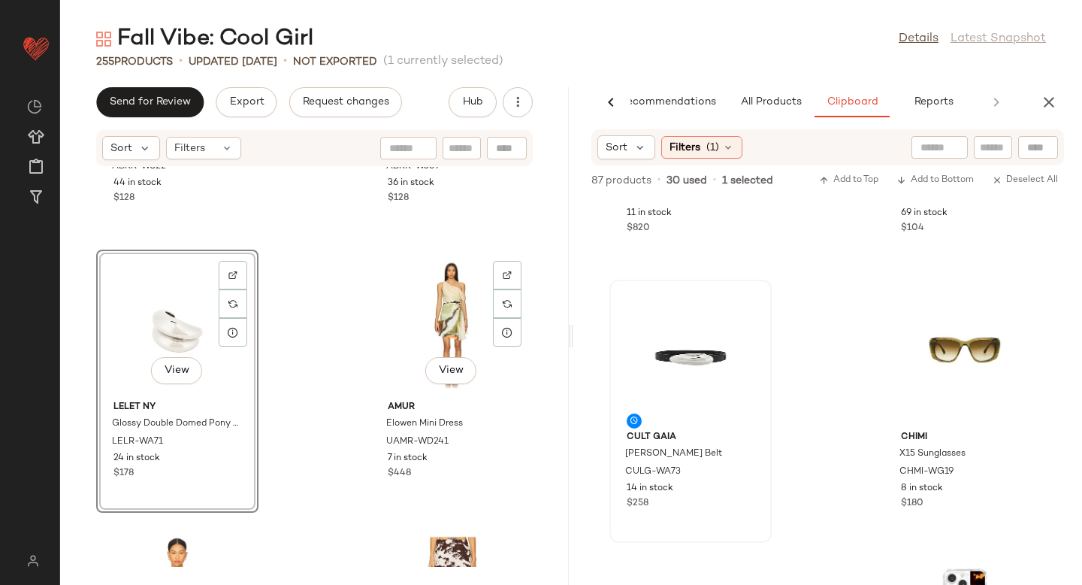
scroll to position [15340, 0]
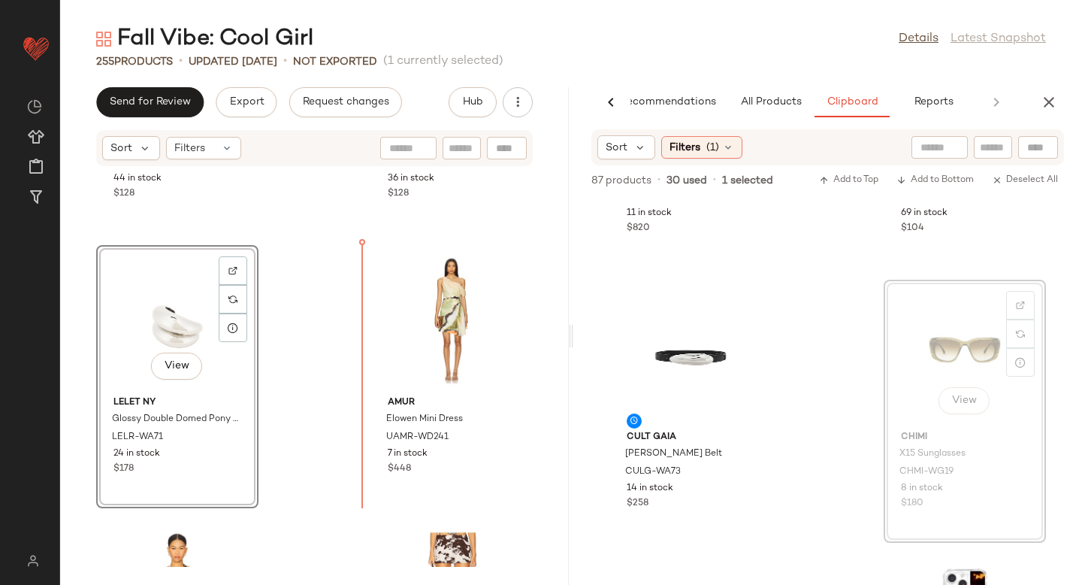
drag, startPoint x: 891, startPoint y: 366, endPoint x: 301, endPoint y: 357, distance: 590.8
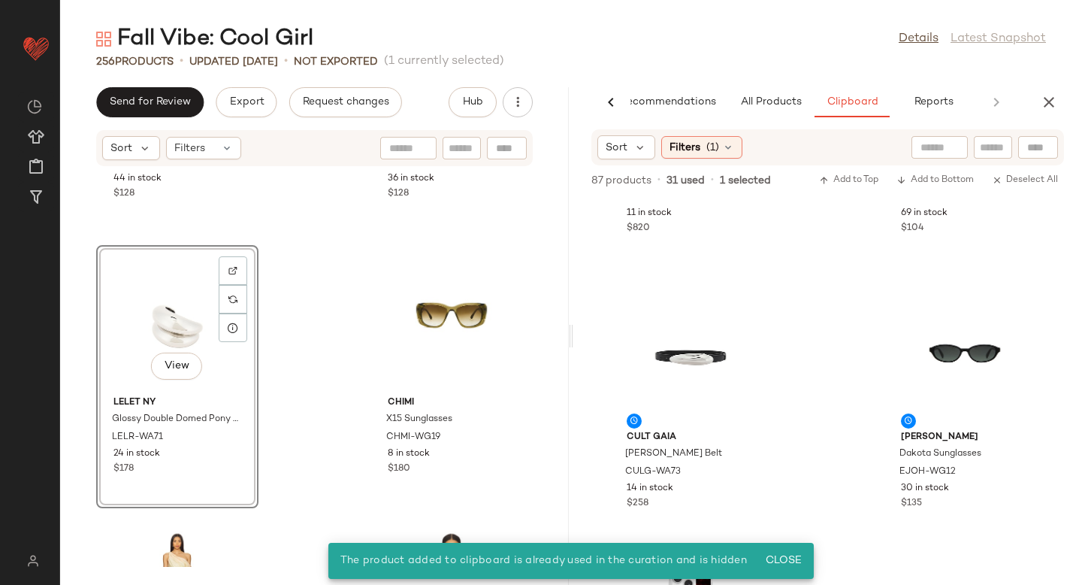
click at [174, 327] on div "View" at bounding box center [177, 320] width 152 height 140
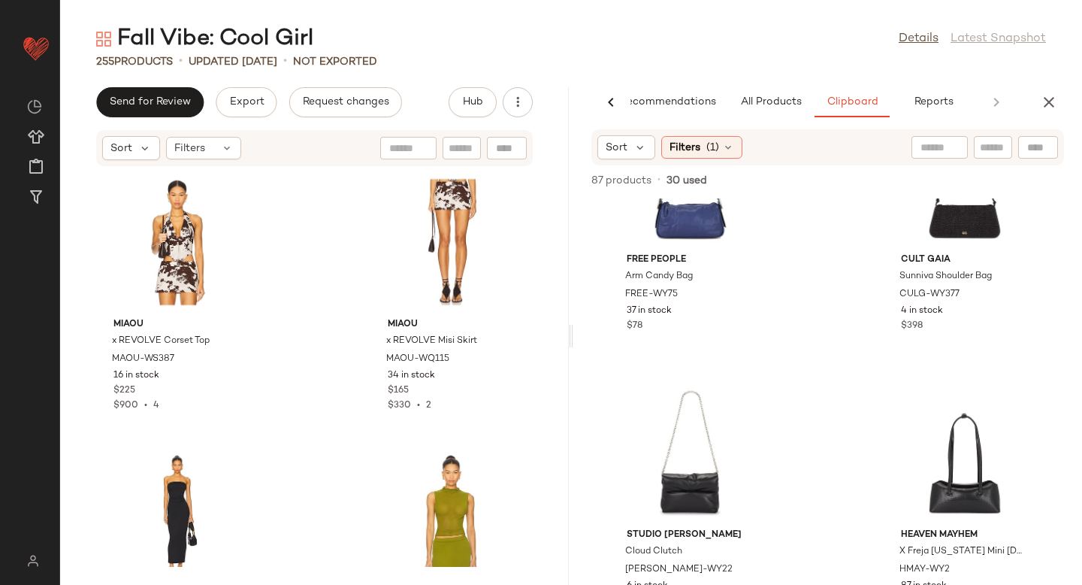
scroll to position [386, 0]
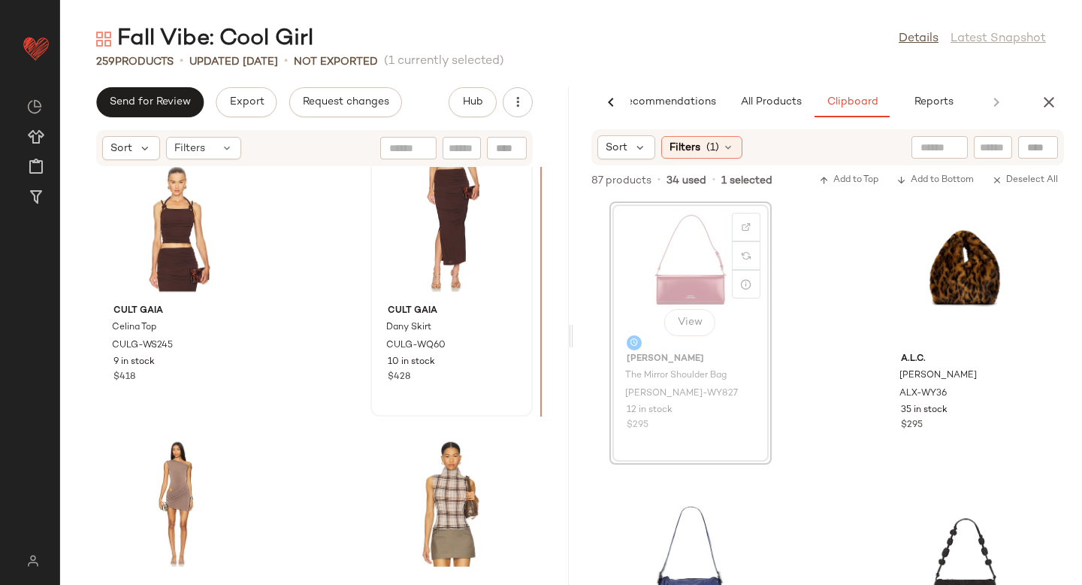
drag, startPoint x: 668, startPoint y: 268, endPoint x: 497, endPoint y: 300, distance: 174.4
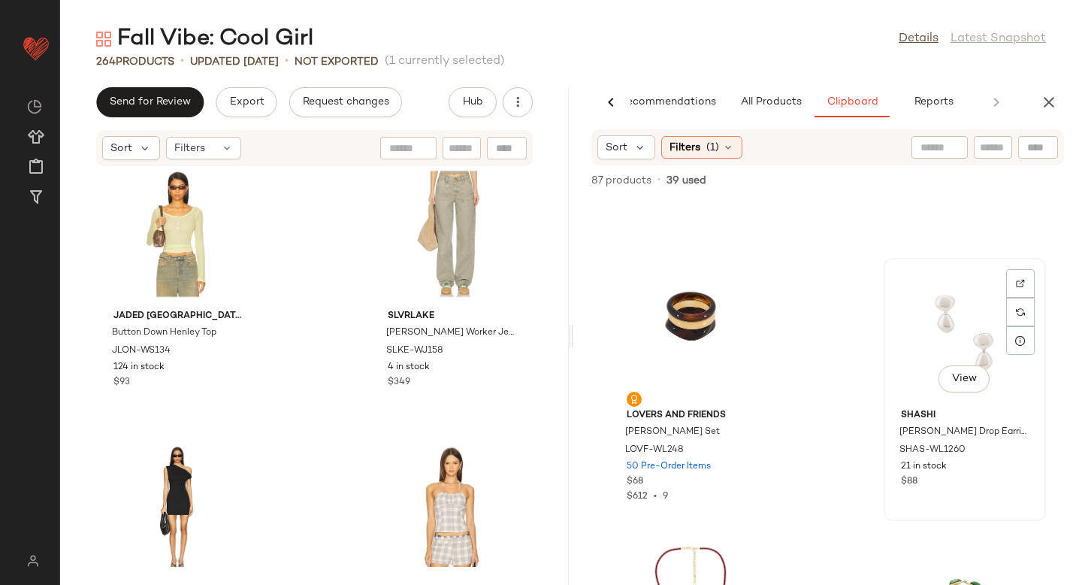
scroll to position [1877, 0]
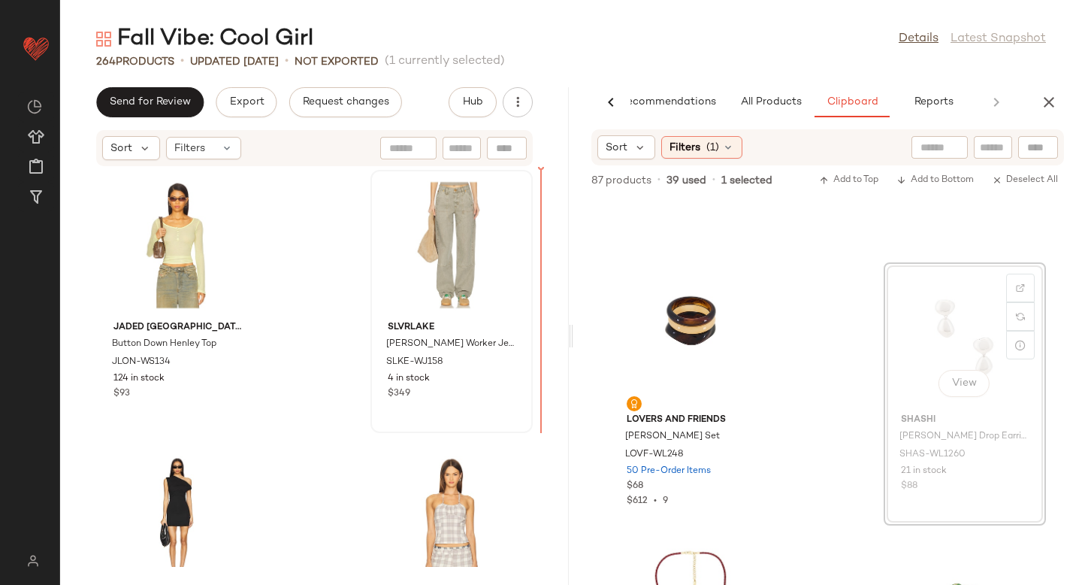
drag, startPoint x: 909, startPoint y: 313, endPoint x: 466, endPoint y: 264, distance: 446.2
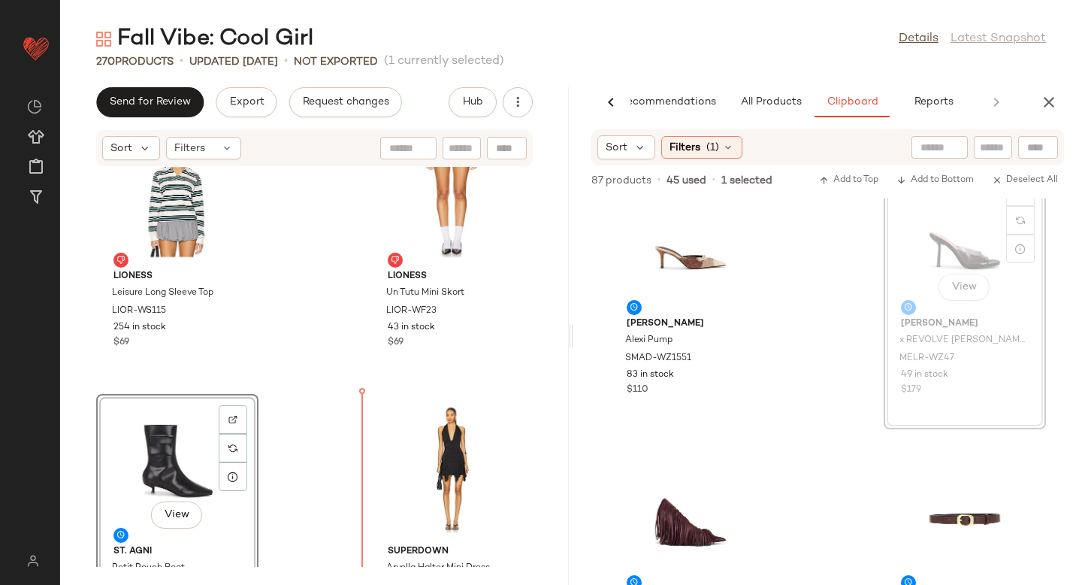
scroll to position [23462, 0]
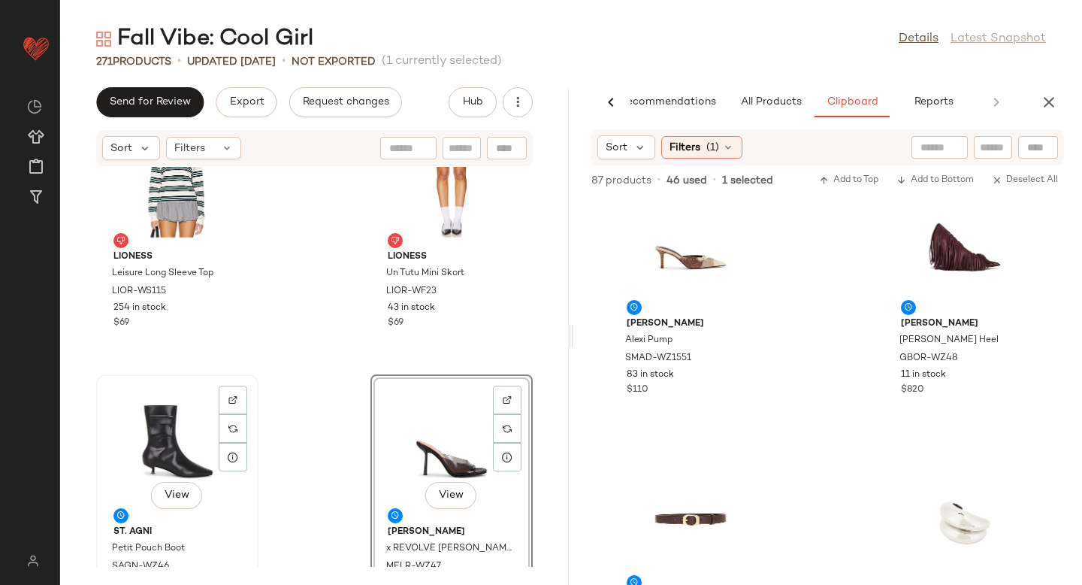
click at [156, 447] on div "View" at bounding box center [177, 450] width 152 height 140
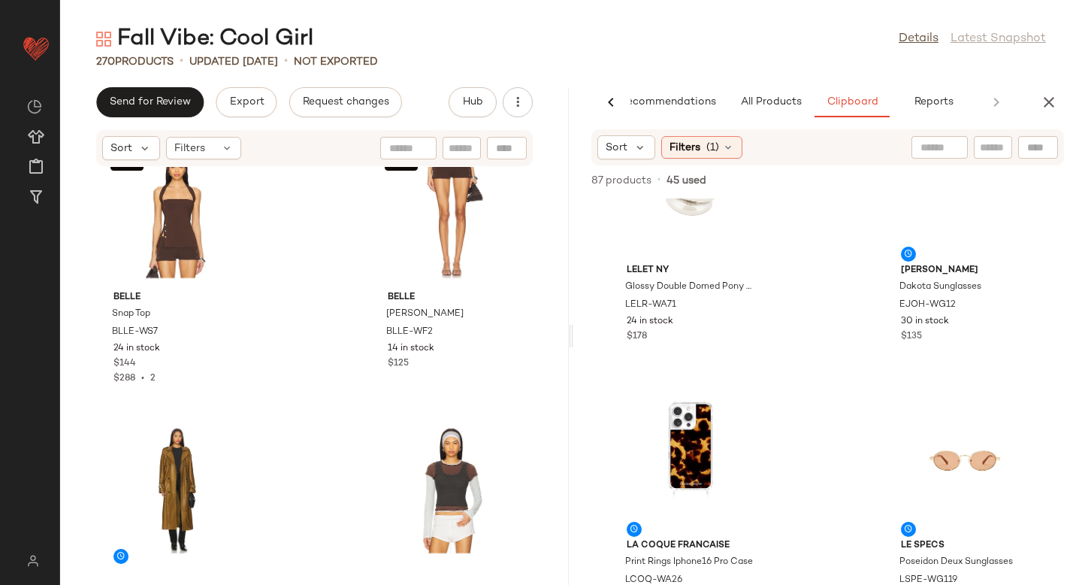
scroll to position [5188, 0]
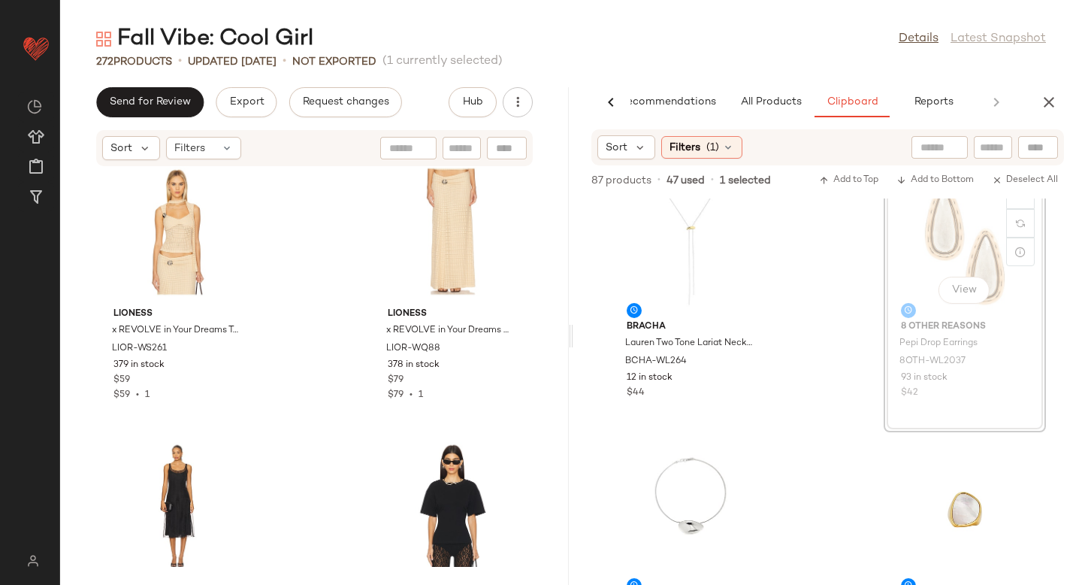
scroll to position [1964, 0]
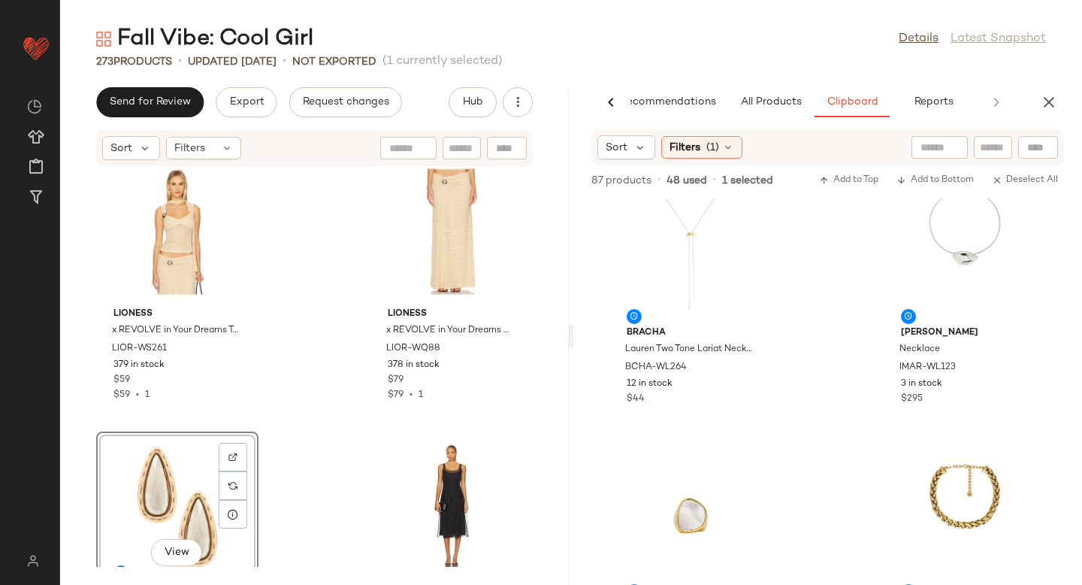
click at [306, 466] on div "LIONESS x REVOLVE in Your Dreams Top LIOR-WS261 379 in stock $59 $59 • 1 LIONES…" at bounding box center [314, 367] width 509 height 400
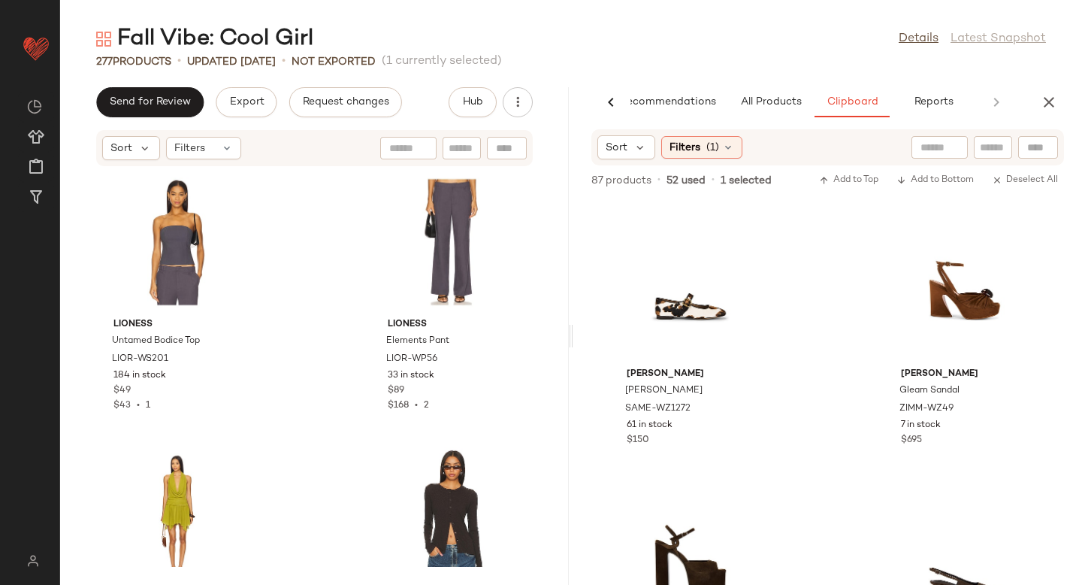
scroll to position [3014, 0]
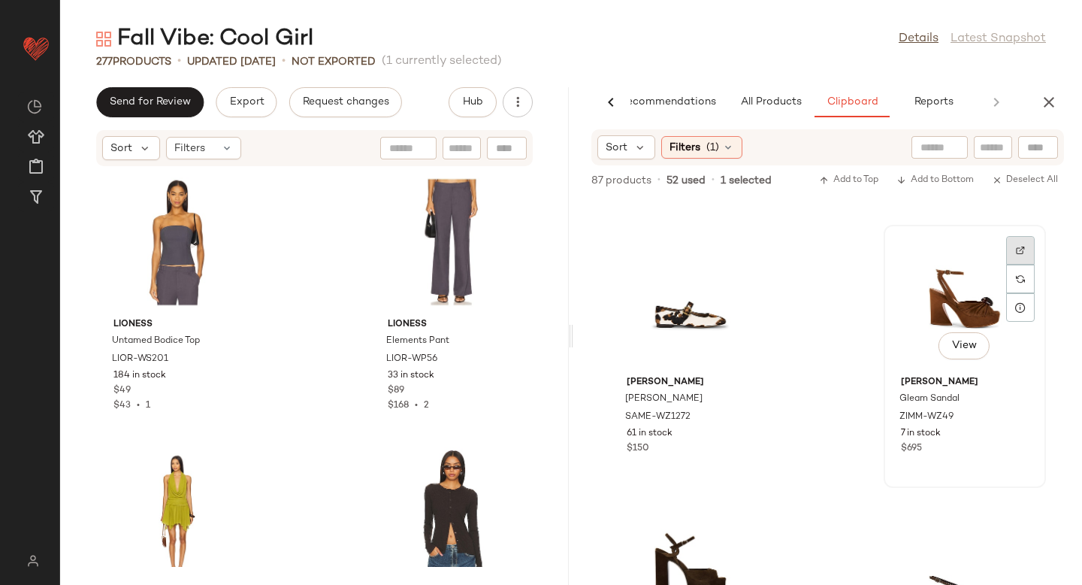
click at [1016, 253] on img at bounding box center [1020, 250] width 9 height 9
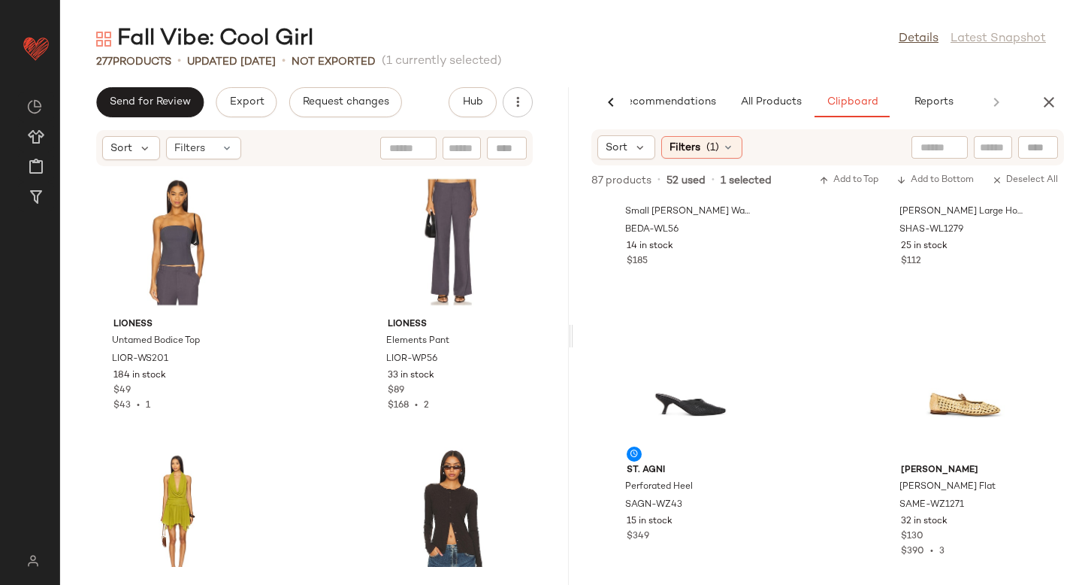
scroll to position [2669, 0]
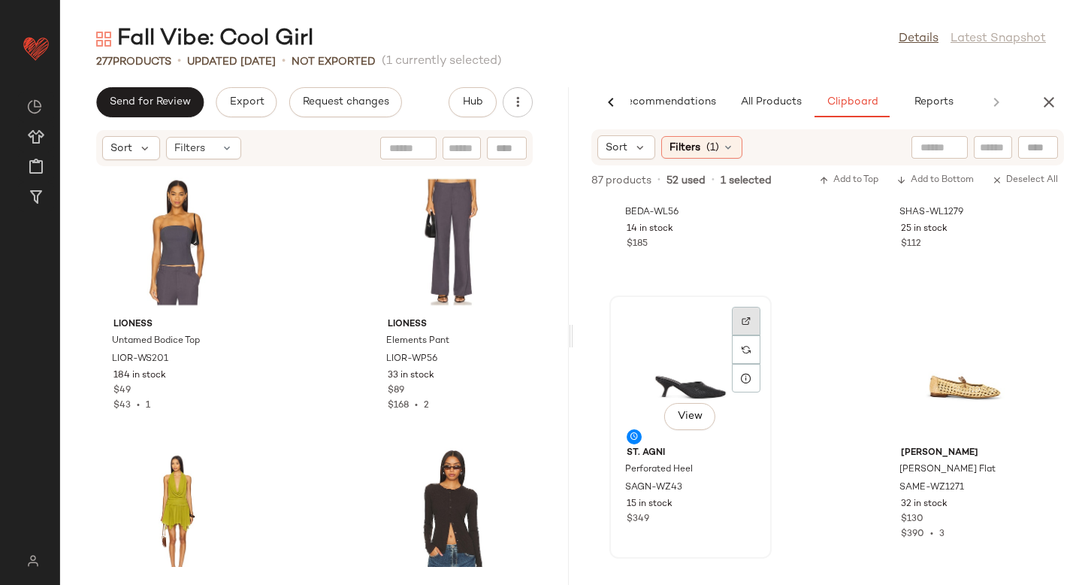
click at [740, 335] on div at bounding box center [746, 349] width 29 height 29
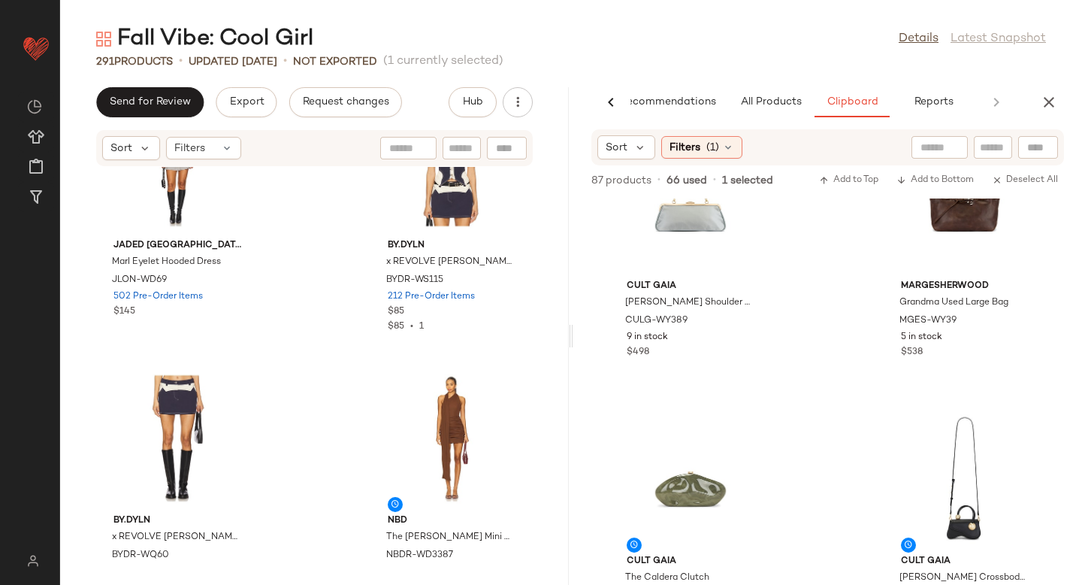
scroll to position [677, 0]
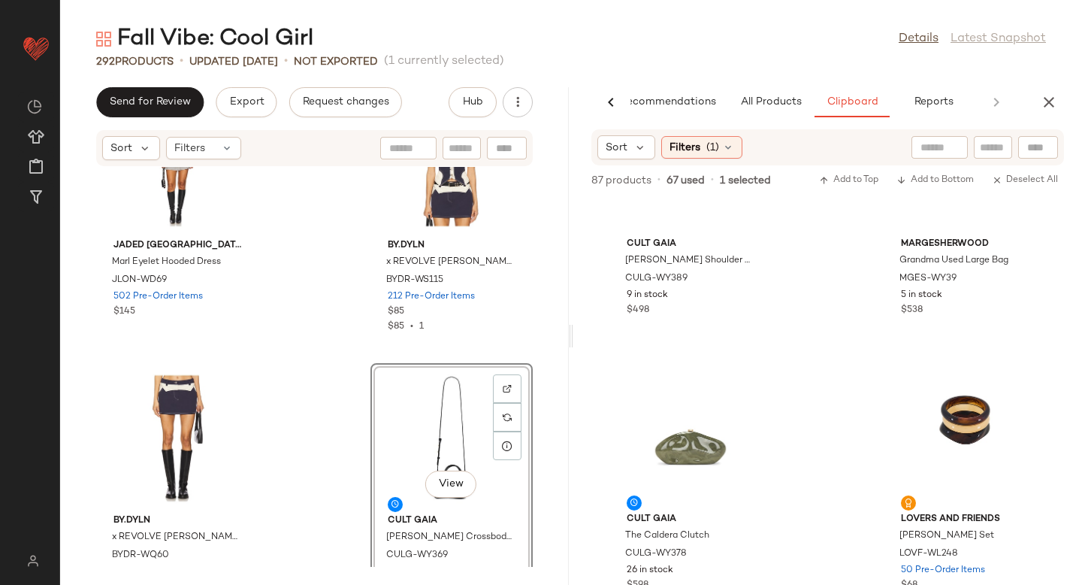
click at [331, 436] on div "Jaded London Marl Eyelet Hooded Dress JLON-WD69 502 Pre-Order Items $145 BY.DYL…" at bounding box center [314, 367] width 509 height 400
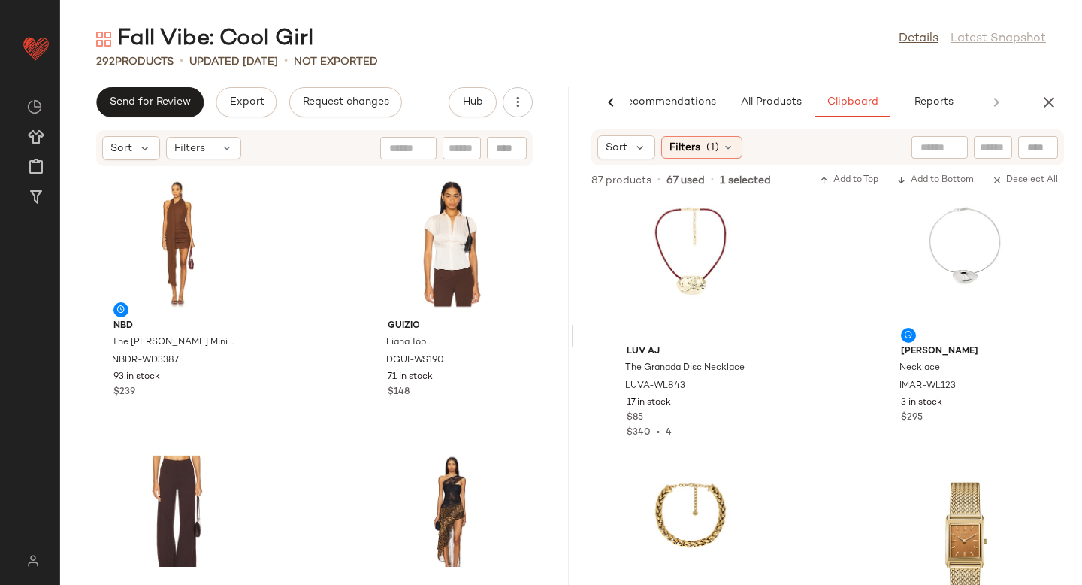
scroll to position [1116, 0]
click at [851, 381] on div "Cult Gaia The Caldera Clutch CULG-WY378 26 in stock $598 Lovers and Friends Lin…" at bounding box center [827, 391] width 509 height 386
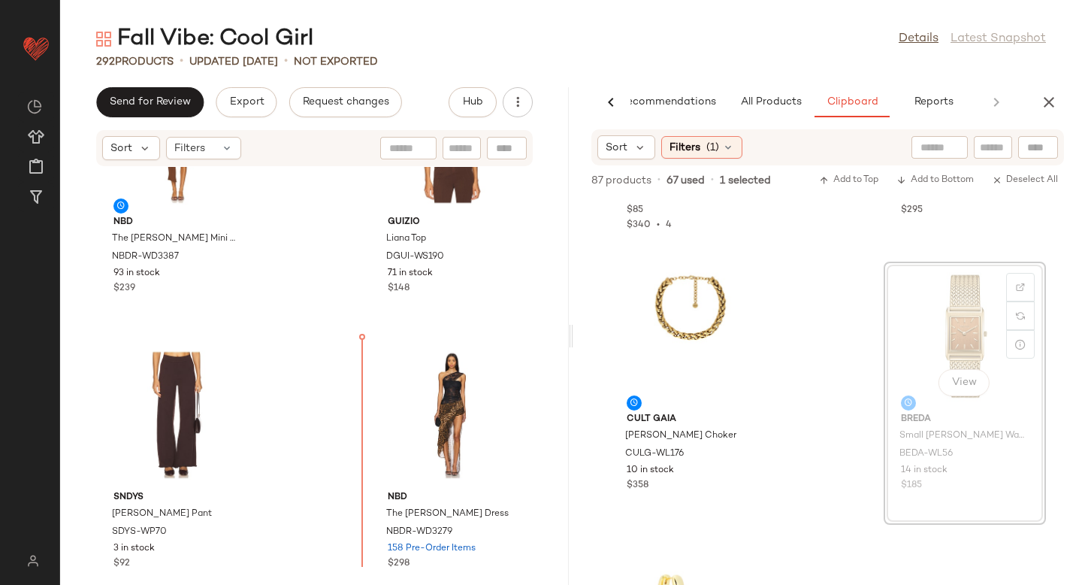
scroll to position [35891, 0]
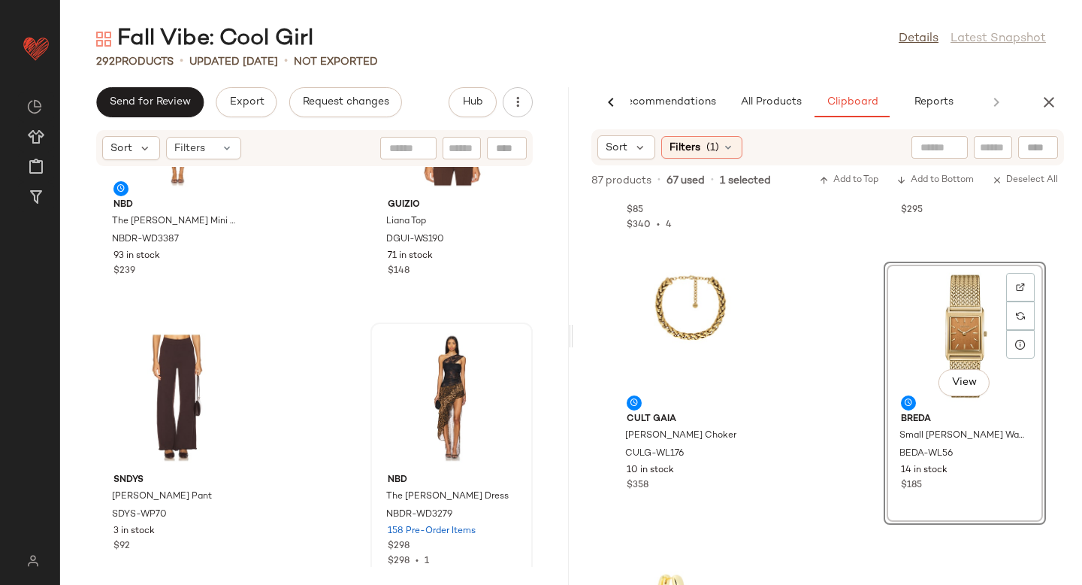
drag, startPoint x: 957, startPoint y: 283, endPoint x: 361, endPoint y: 422, distance: 612.1
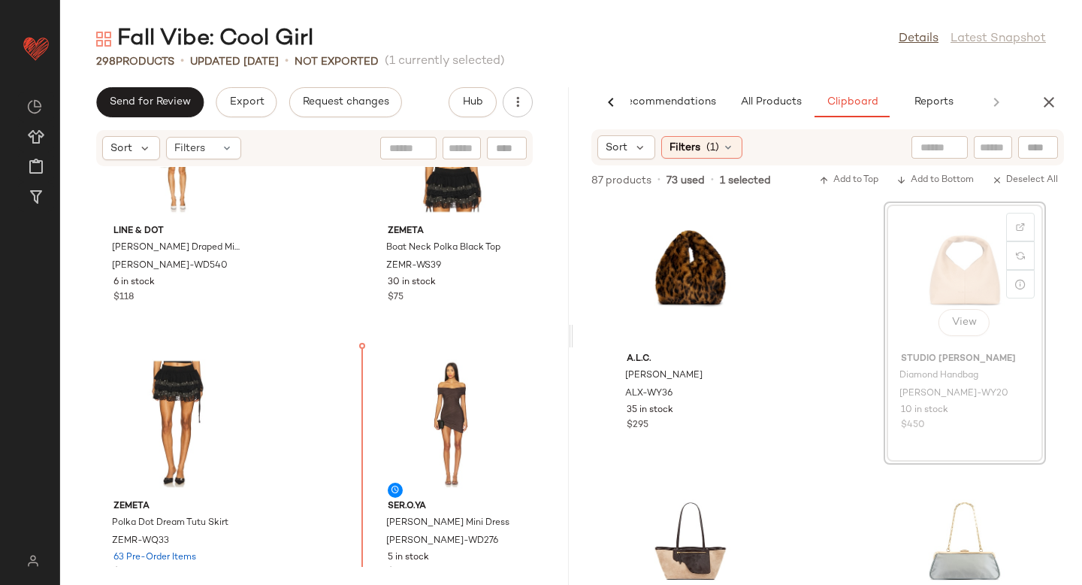
scroll to position [39173, 0]
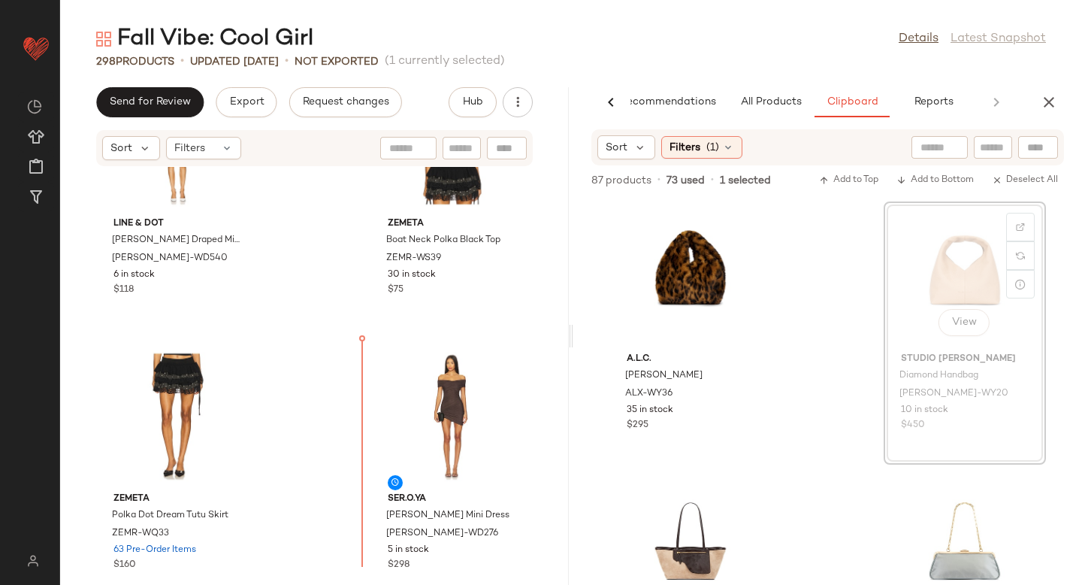
drag, startPoint x: 935, startPoint y: 268, endPoint x: 331, endPoint y: 438, distance: 627.6
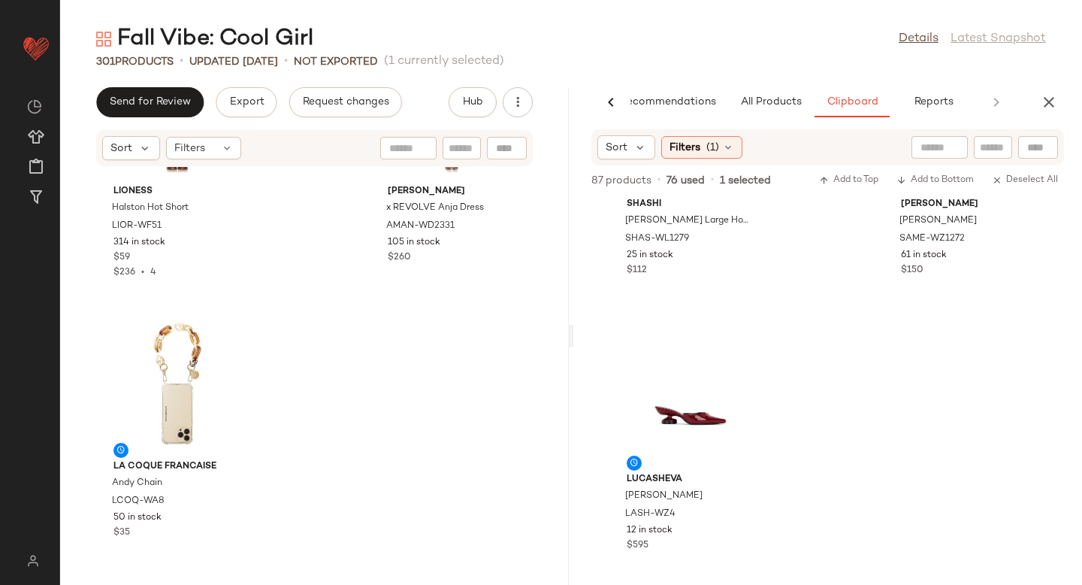
scroll to position [41136, 0]
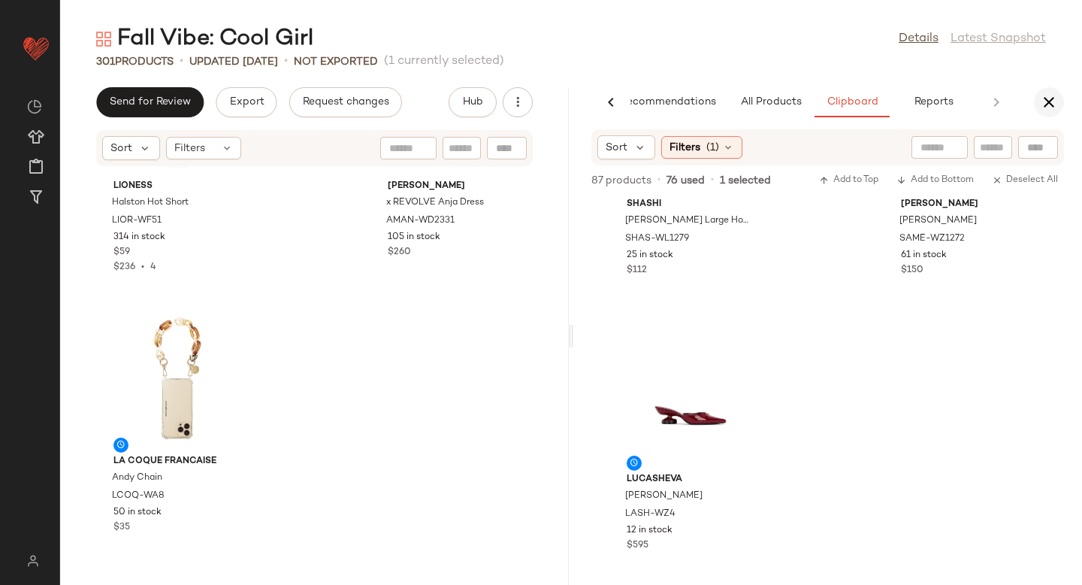
click at [1062, 104] on button "button" at bounding box center [1049, 102] width 30 height 30
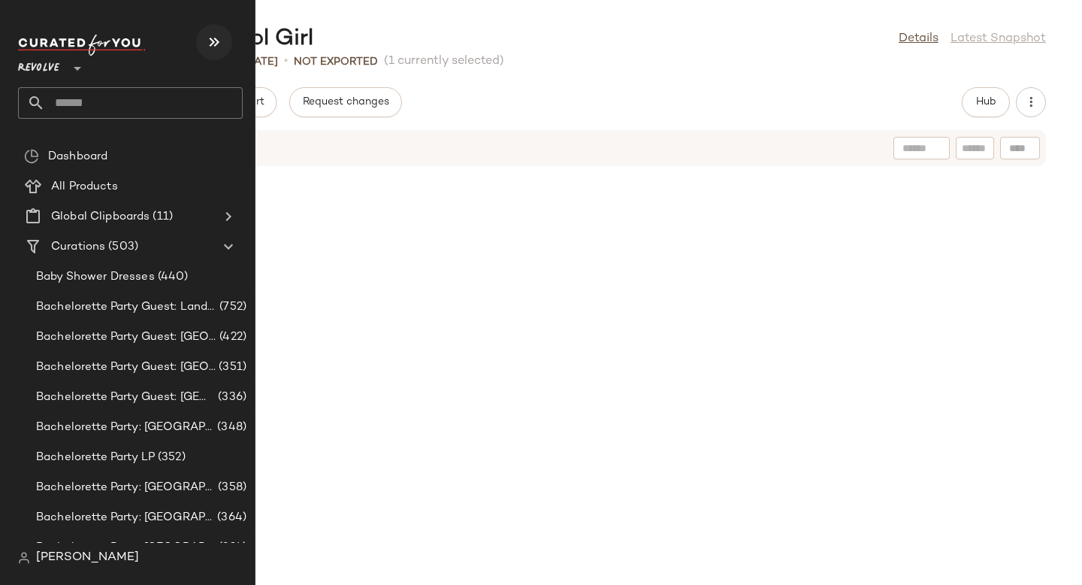
click at [218, 39] on icon "button" at bounding box center [214, 42] width 18 height 18
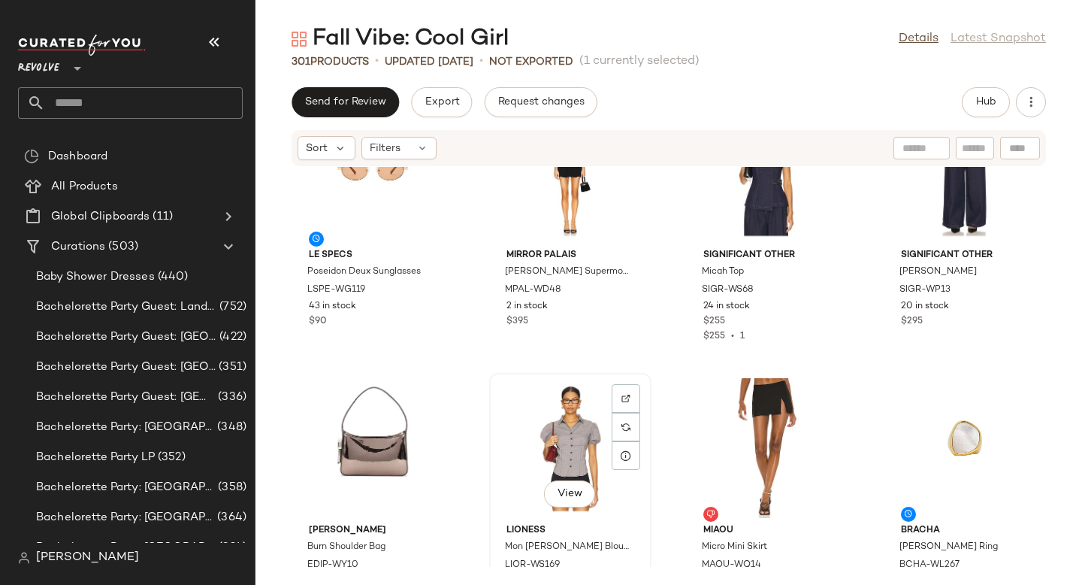
scroll to position [14388, 0]
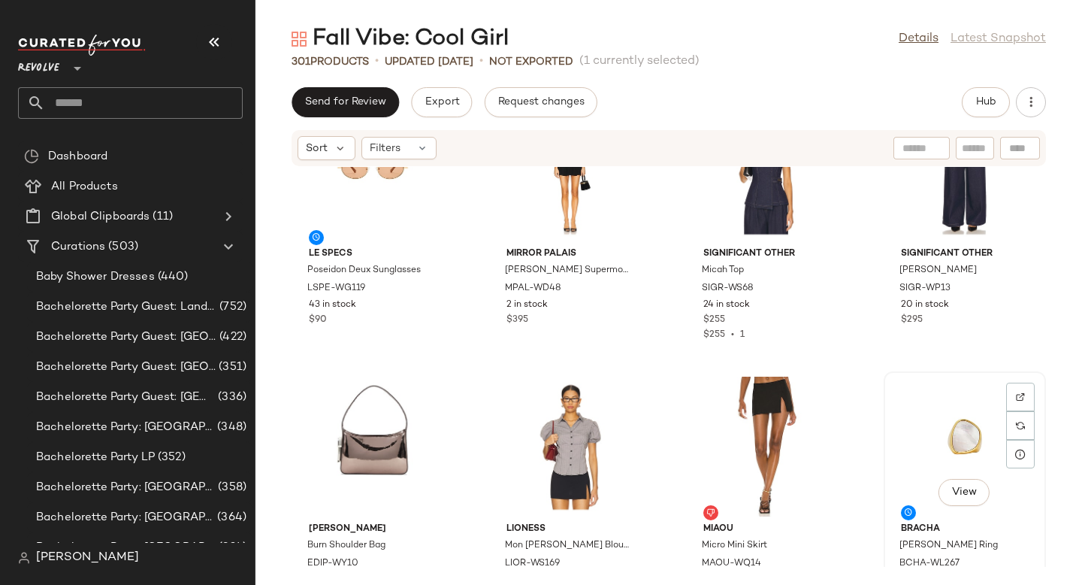
click at [930, 437] on div "View" at bounding box center [965, 447] width 152 height 140
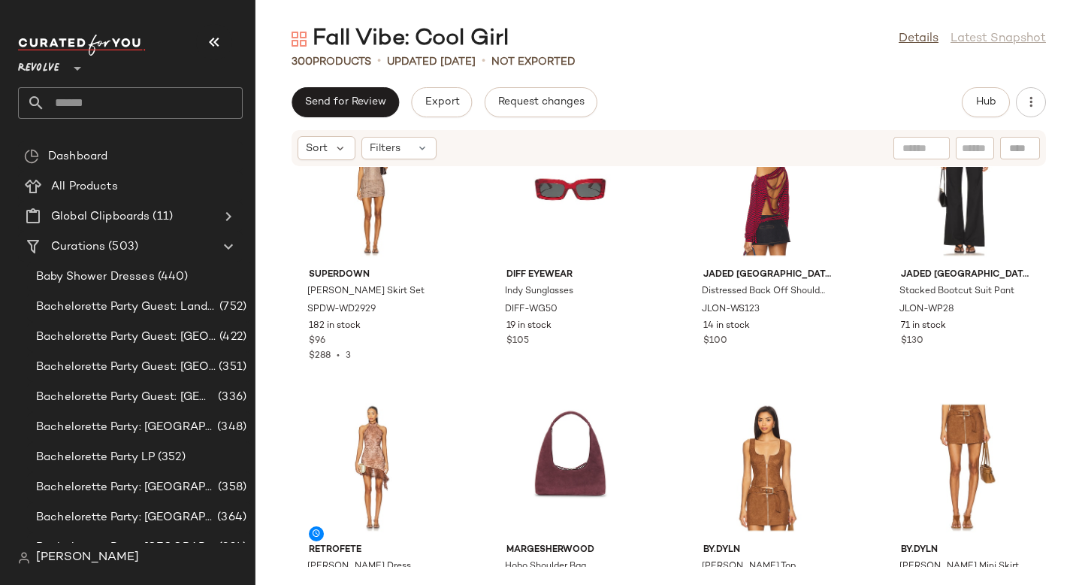
scroll to position [1967, 0]
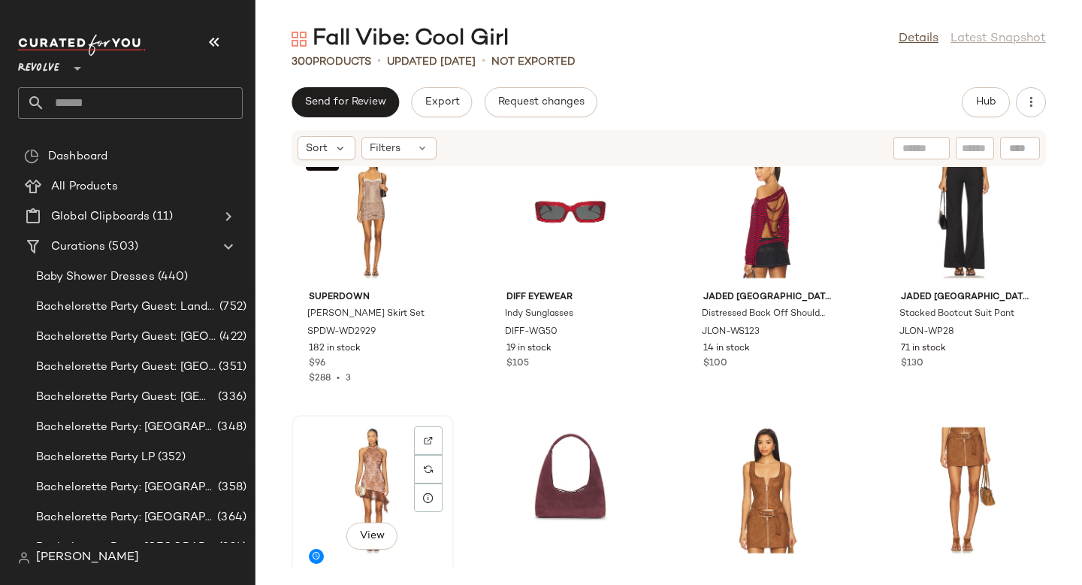
scroll to position [1969, 0]
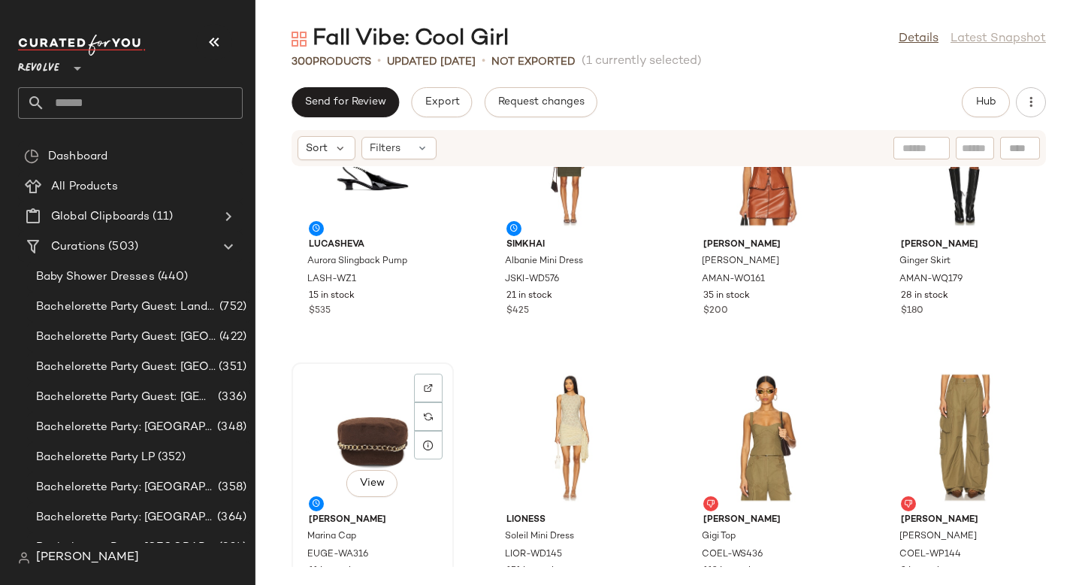
scroll to position [5318, 0]
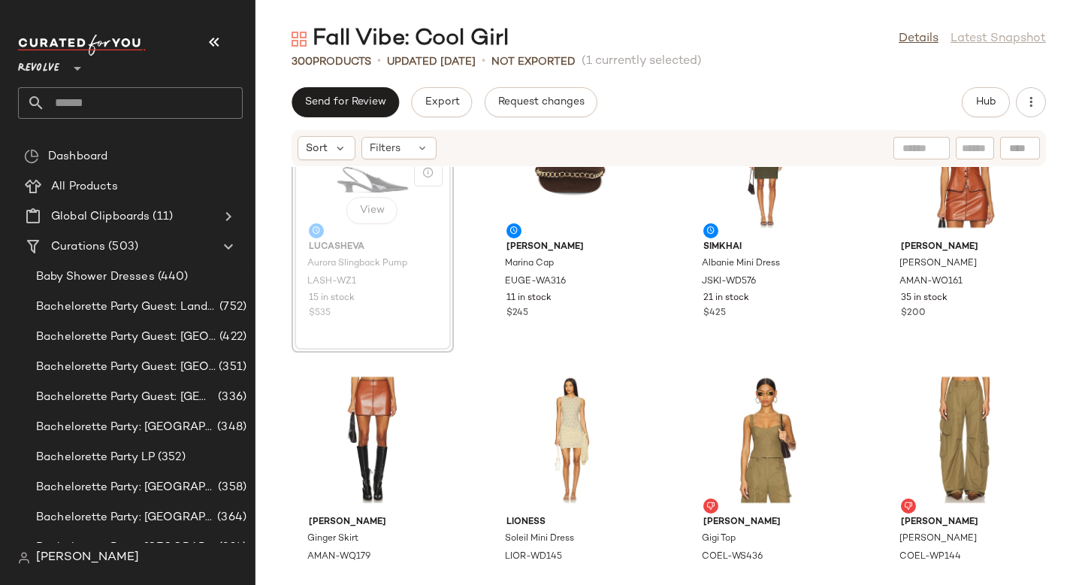
scroll to position [5316, 0]
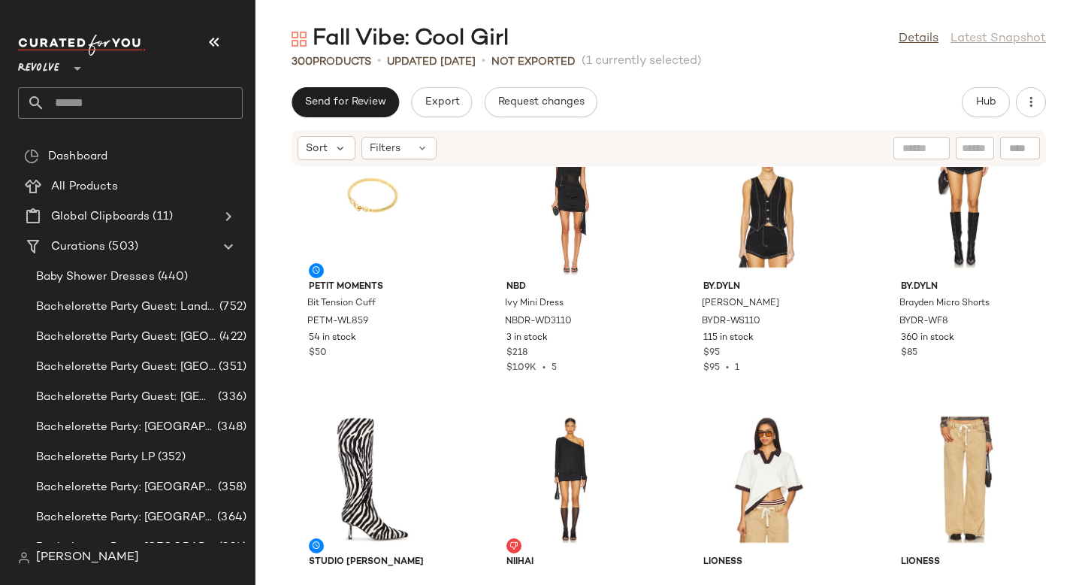
scroll to position [6101, 0]
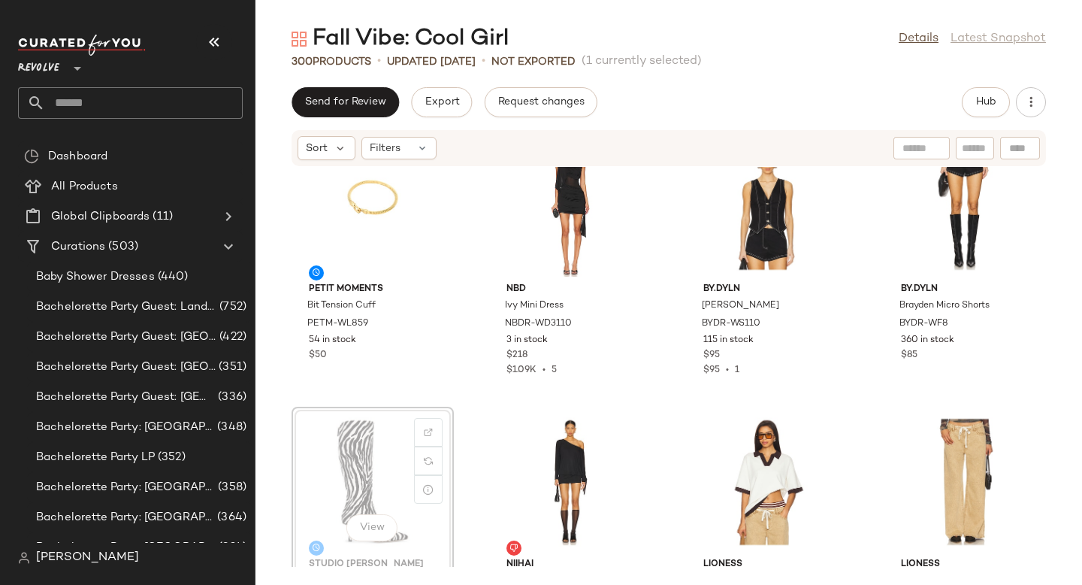
scroll to position [6104, 0]
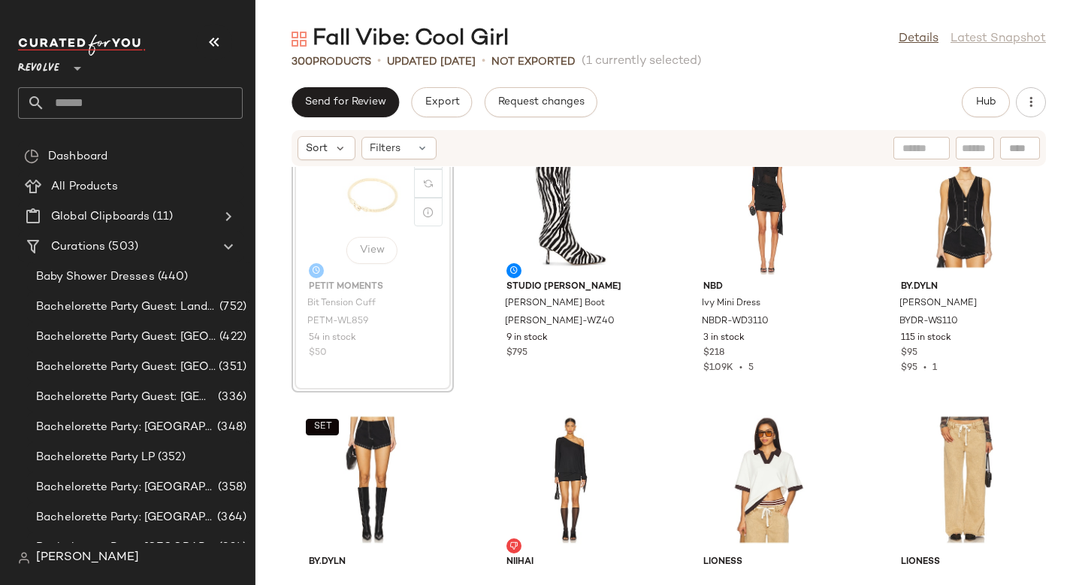
scroll to position [6101, 0]
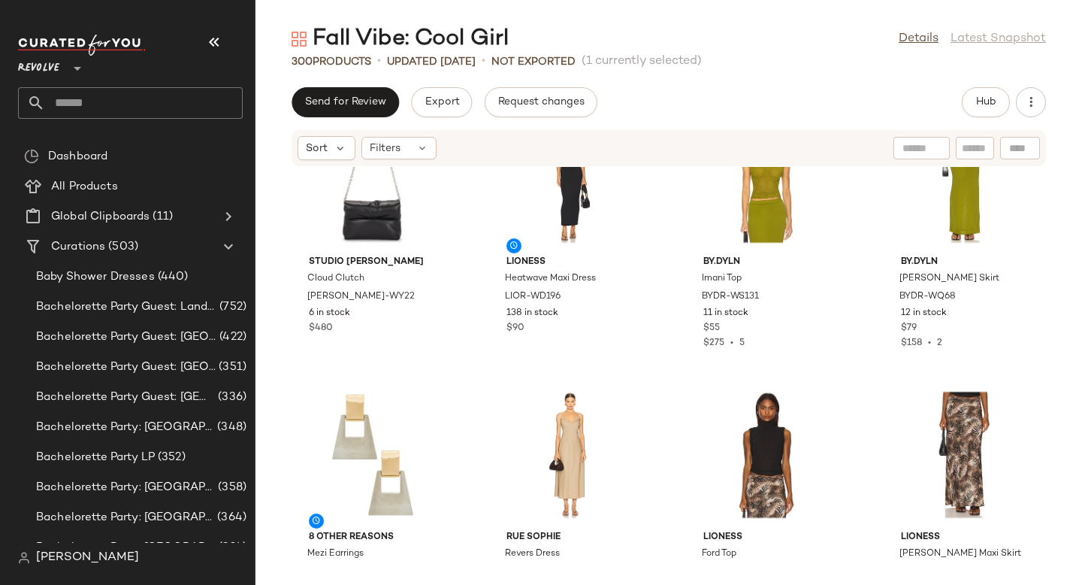
scroll to position [8004, 0]
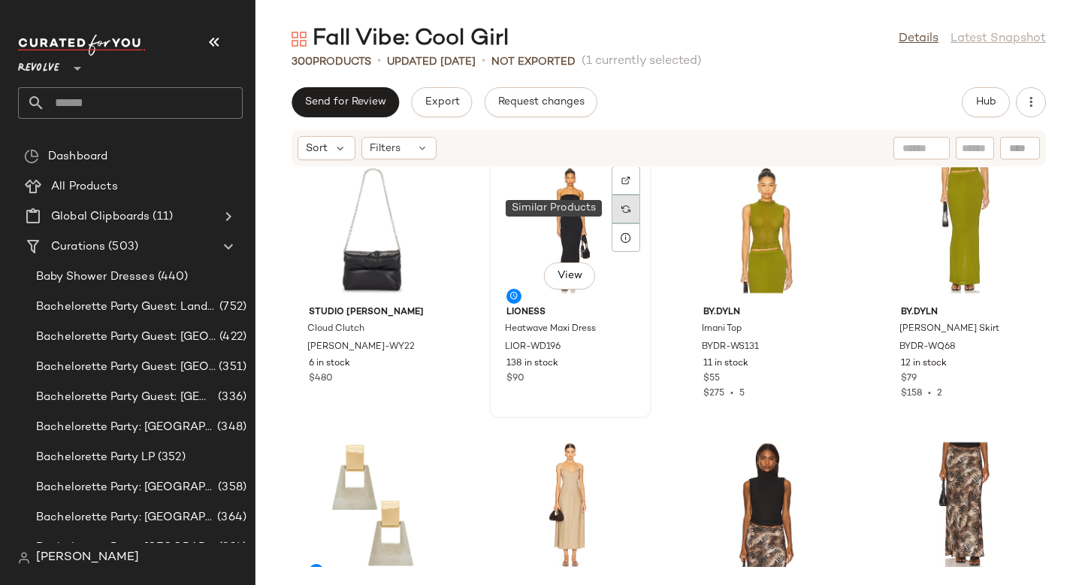
click at [612, 212] on div at bounding box center [626, 209] width 29 height 29
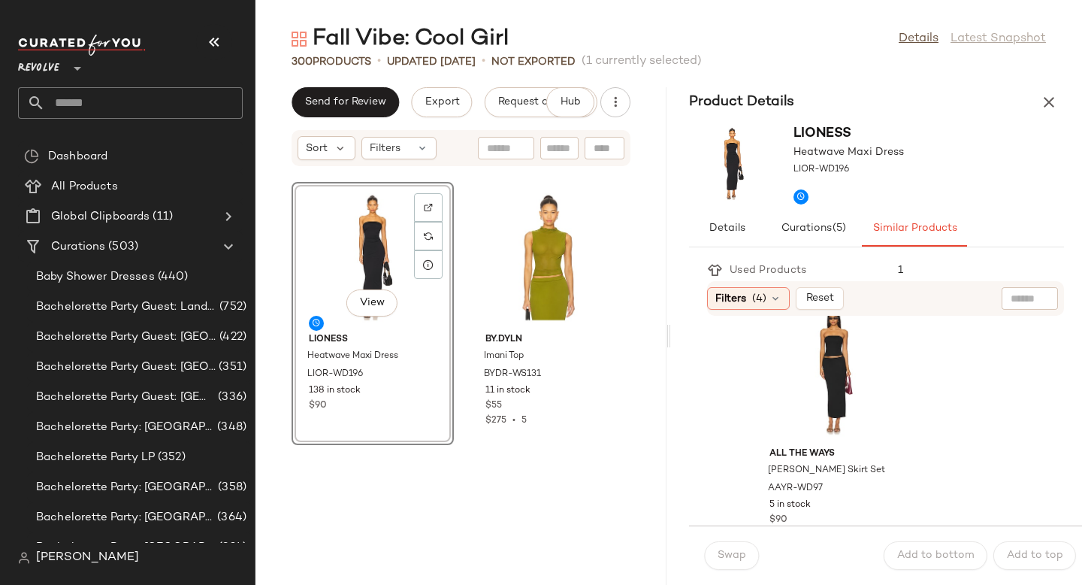
scroll to position [1681, 0]
click at [800, 374] on div "View" at bounding box center [834, 372] width 152 height 140
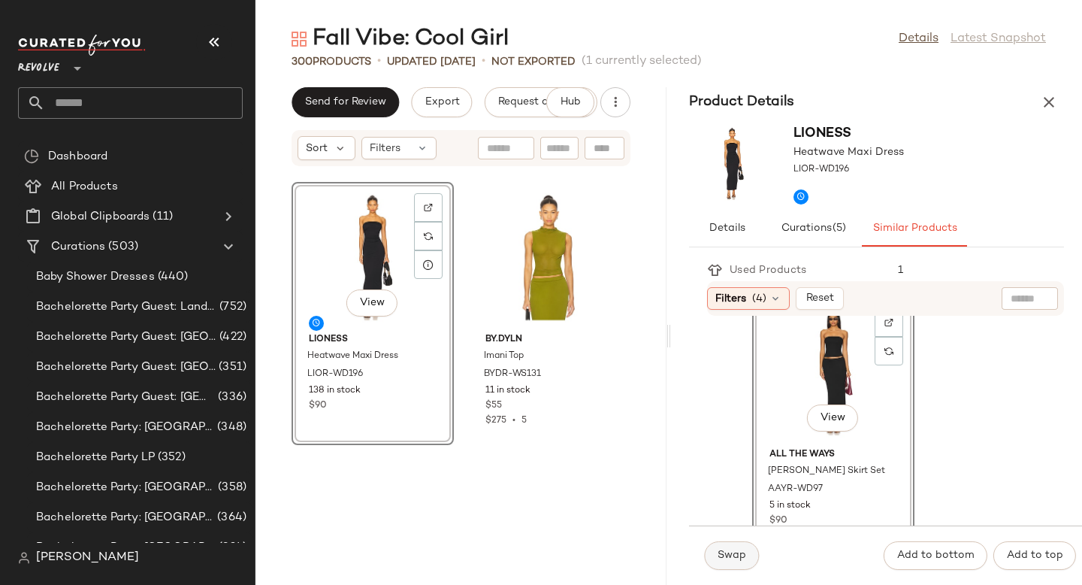
click at [755, 553] on button "Swap" at bounding box center [731, 555] width 55 height 29
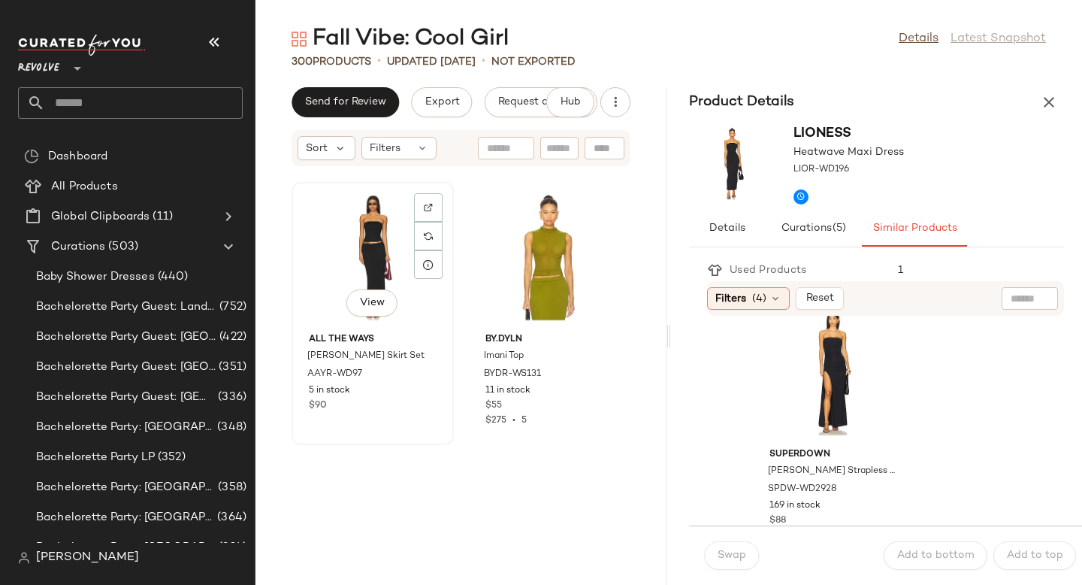
click at [377, 256] on div "View" at bounding box center [373, 257] width 152 height 140
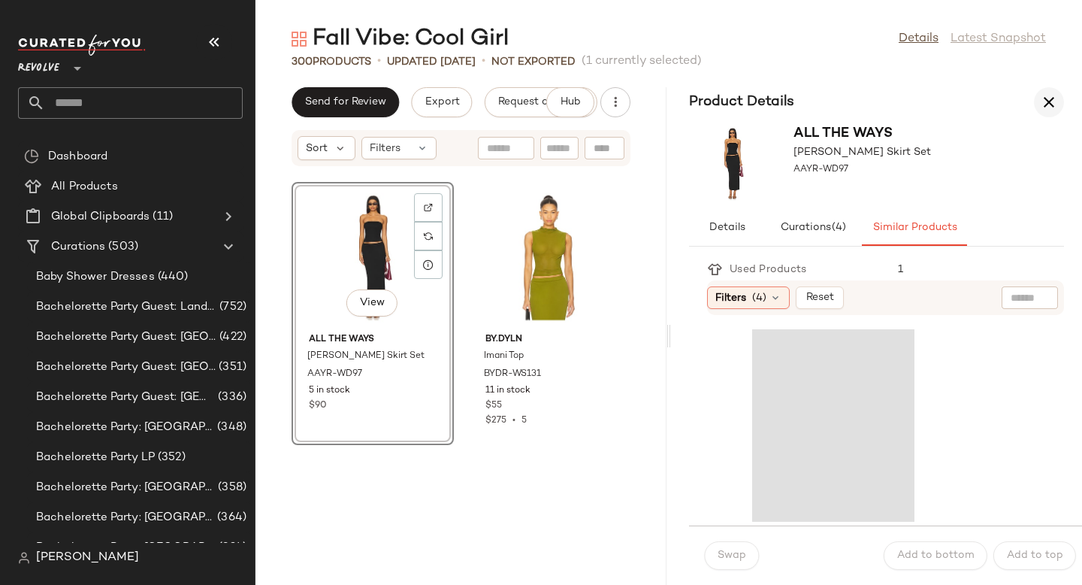
click at [1044, 104] on icon "button" at bounding box center [1049, 102] width 18 height 18
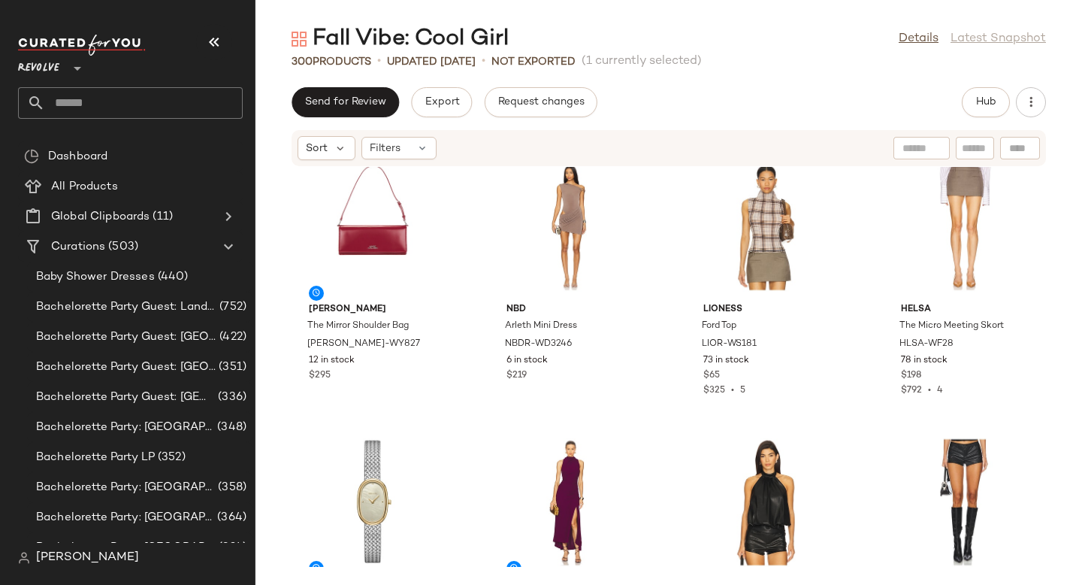
scroll to position [9104, 0]
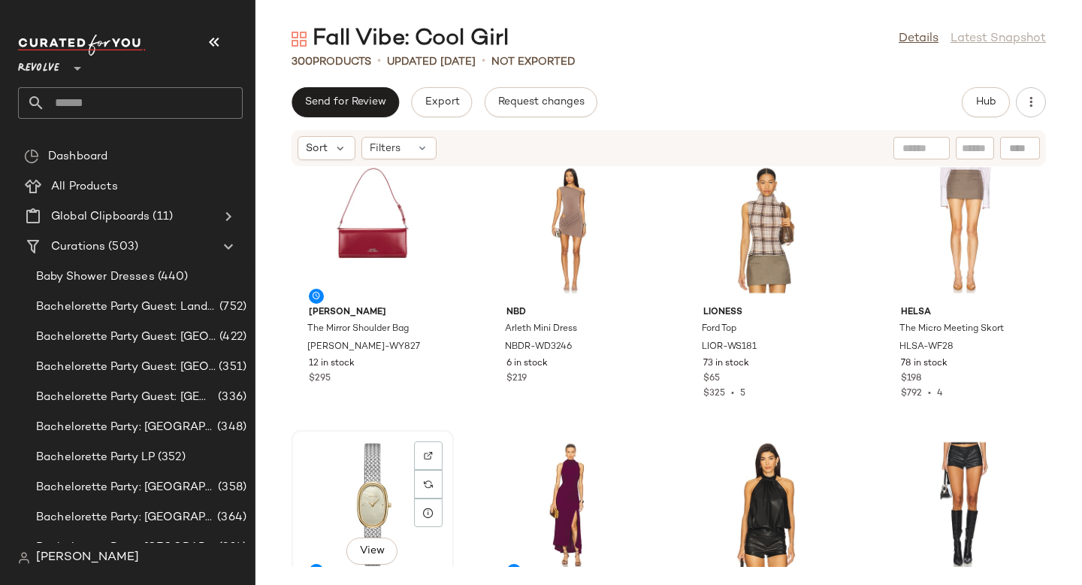
scroll to position [9105, 0]
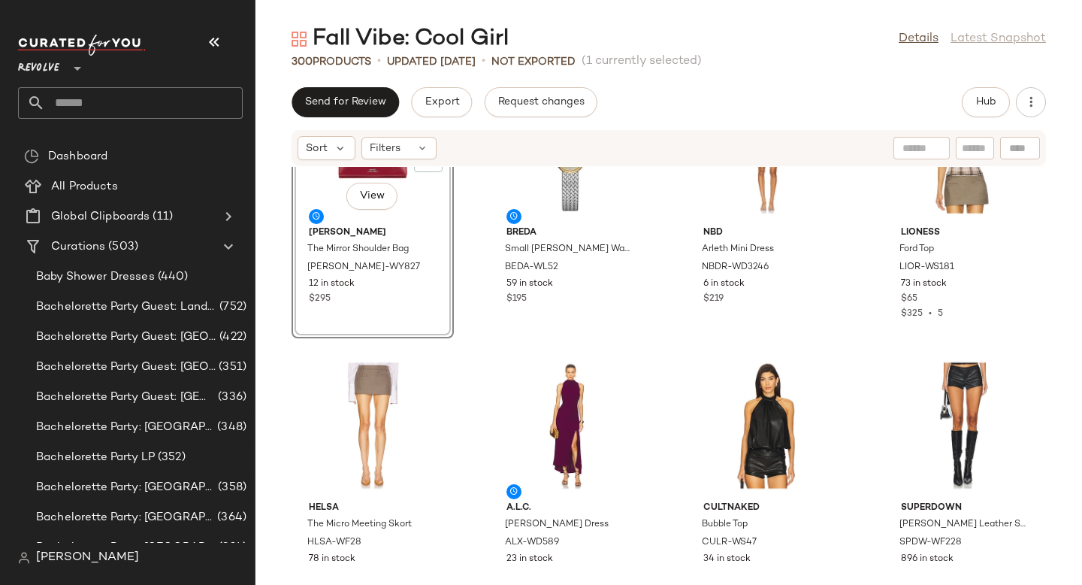
scroll to position [9195, 0]
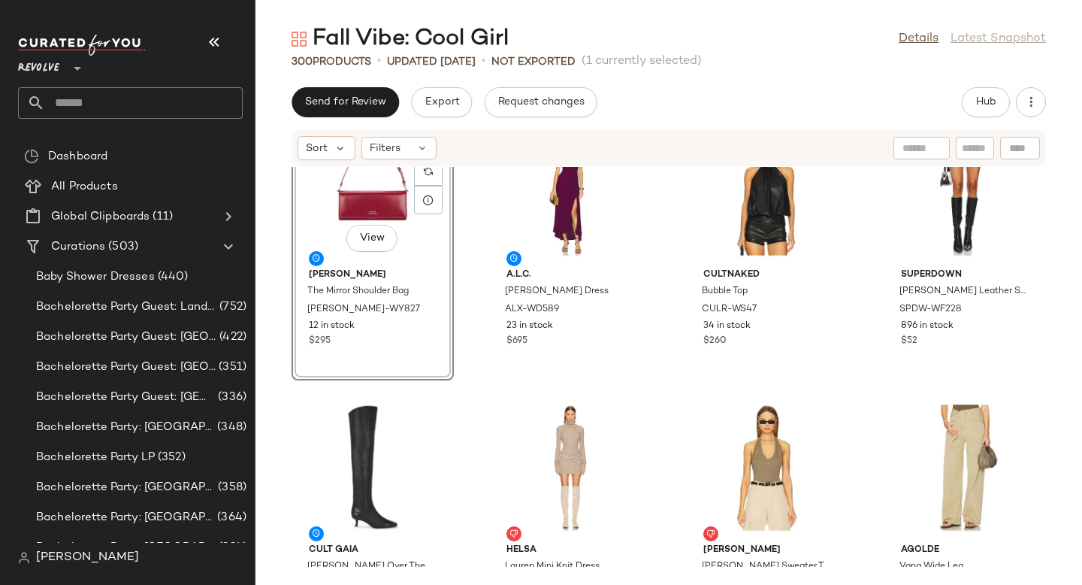
scroll to position [9418, 0]
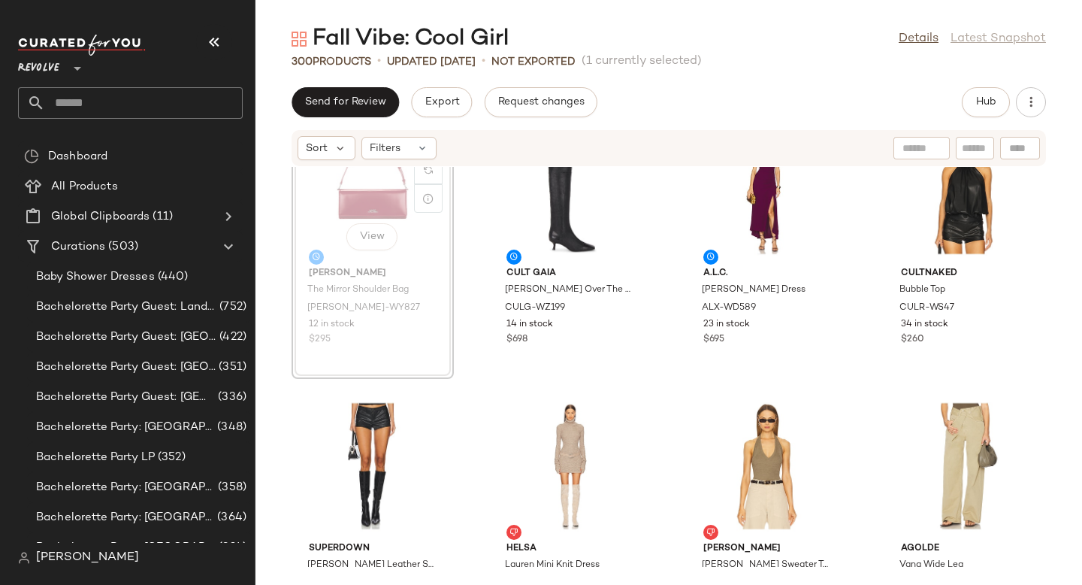
scroll to position [9416, 0]
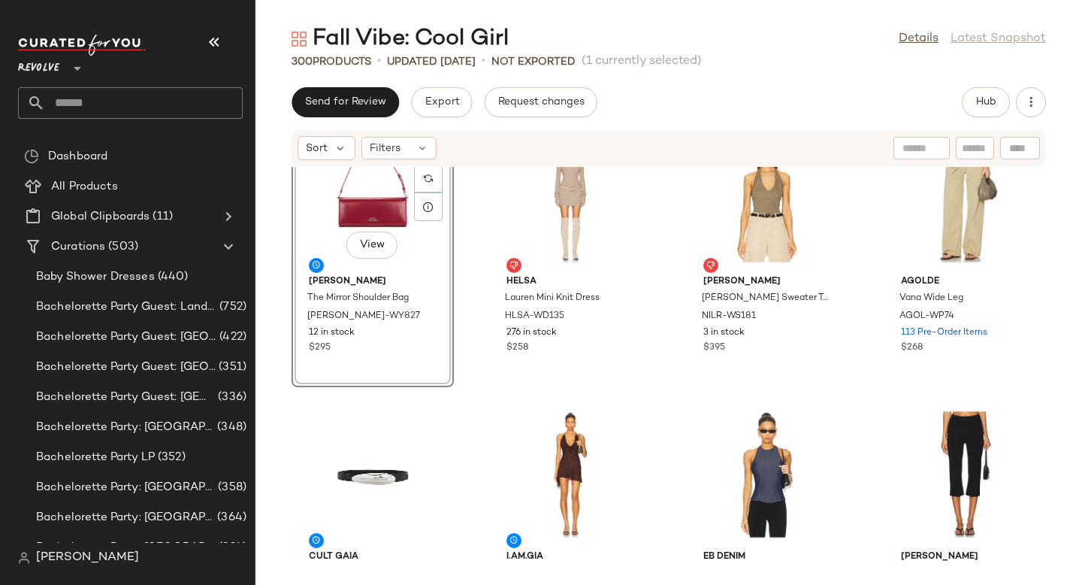
scroll to position [9675, 0]
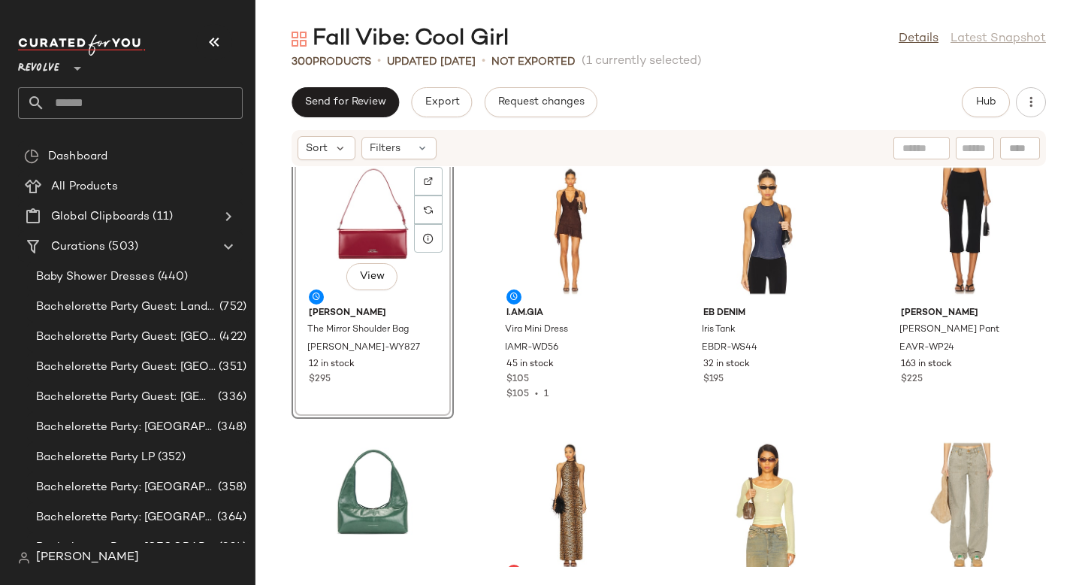
scroll to position [9930, 0]
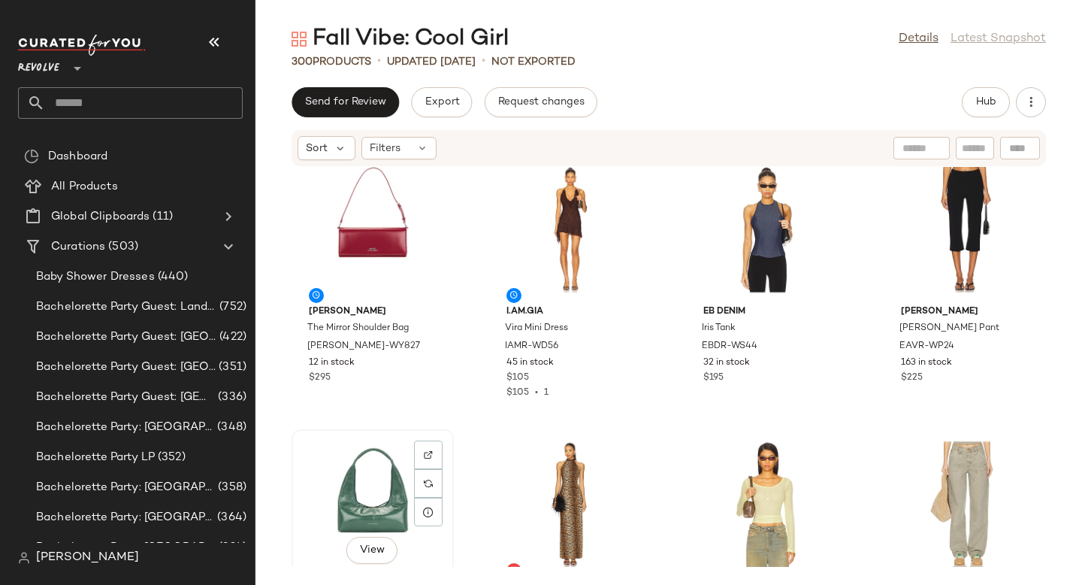
scroll to position [9931, 0]
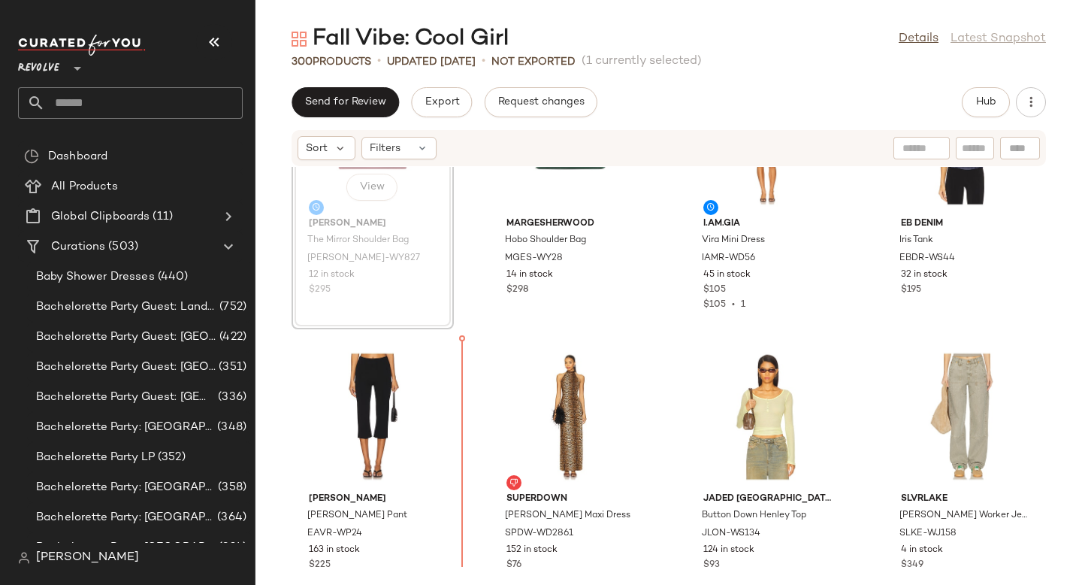
scroll to position [10069, 0]
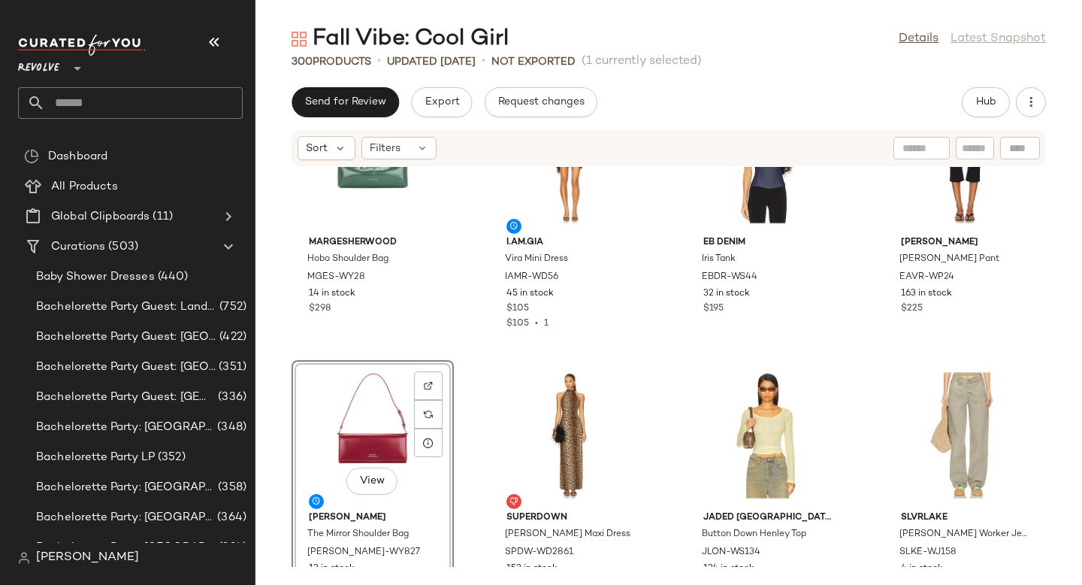
scroll to position [10009, 0]
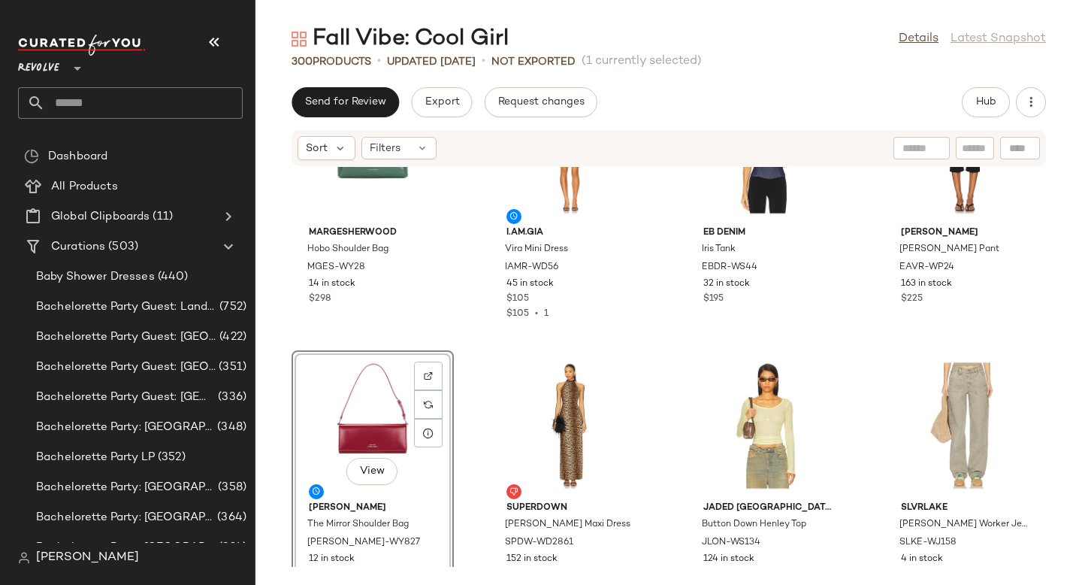
click at [396, 383] on div "View" at bounding box center [373, 425] width 152 height 140
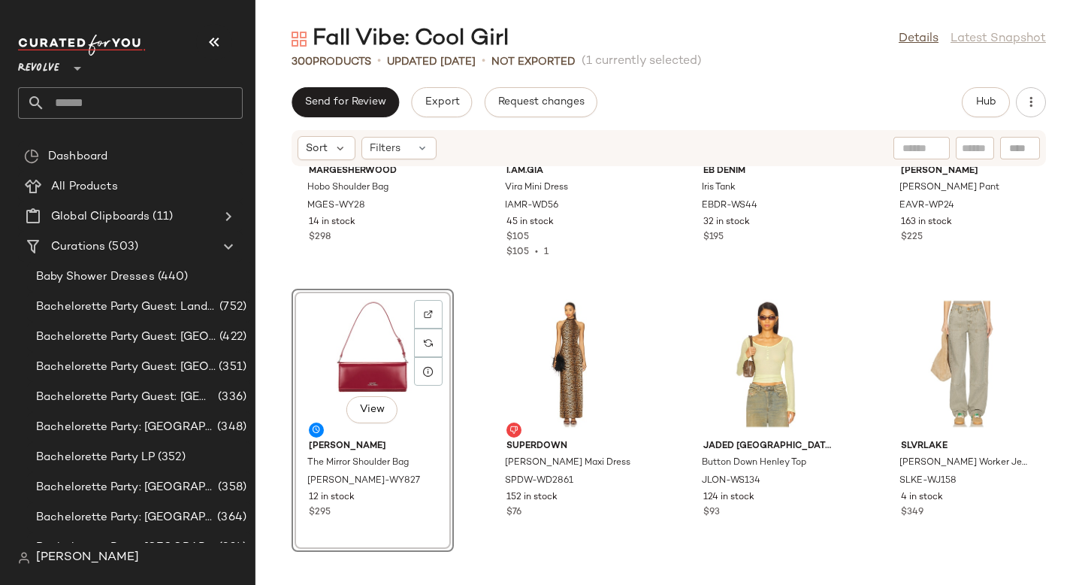
scroll to position [10065, 0]
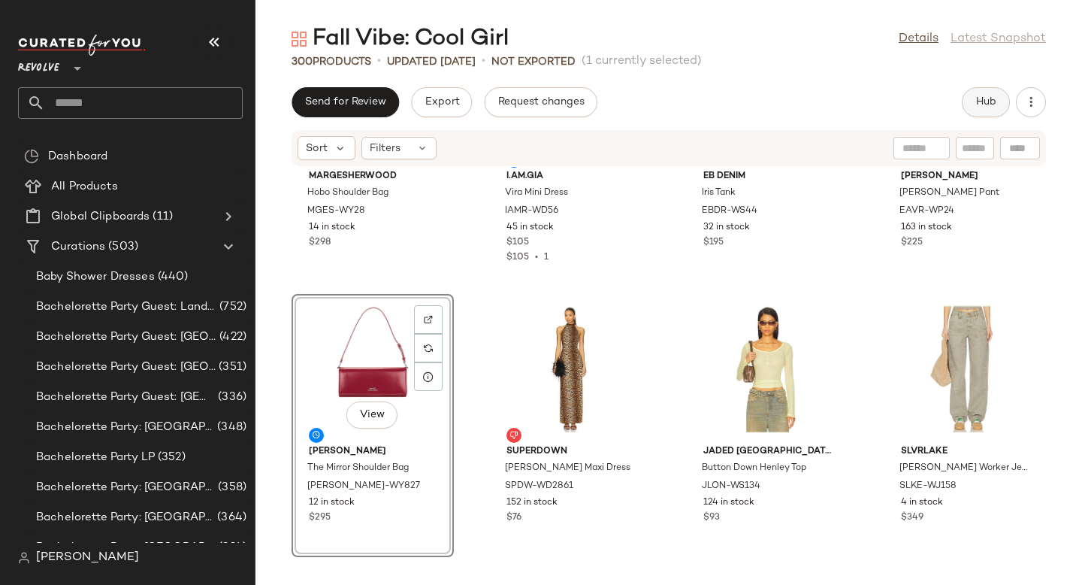
click at [987, 103] on span "Hub" at bounding box center [985, 102] width 21 height 12
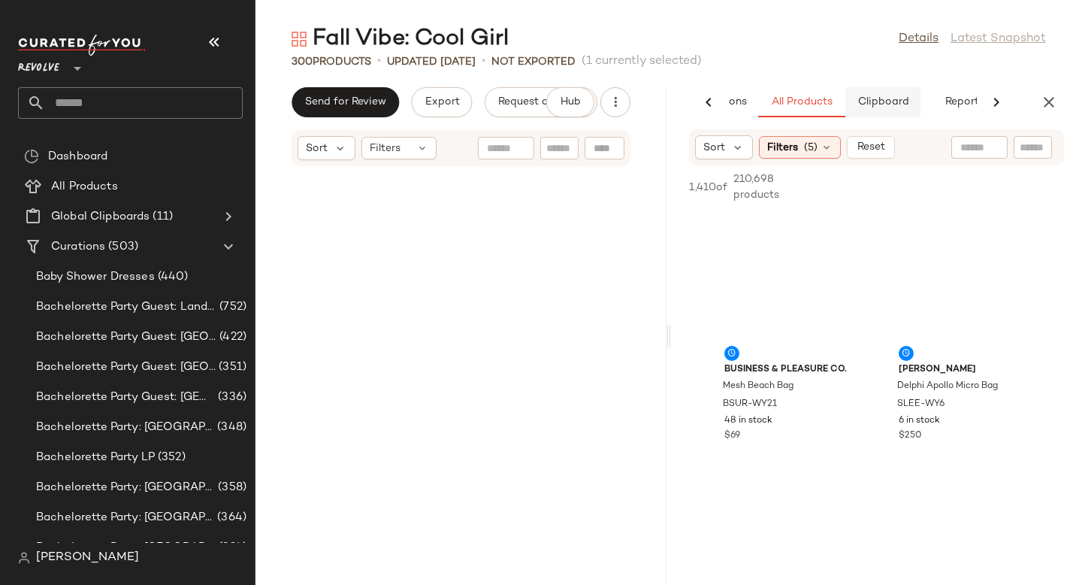
scroll to position [40708, 0]
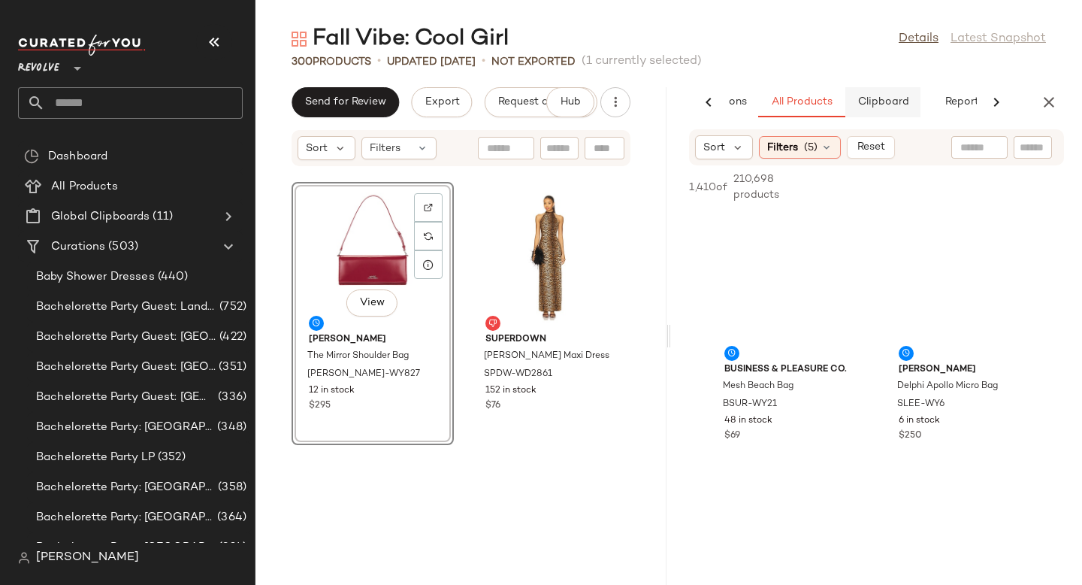
click at [858, 112] on button "Clipboard" at bounding box center [882, 102] width 75 height 30
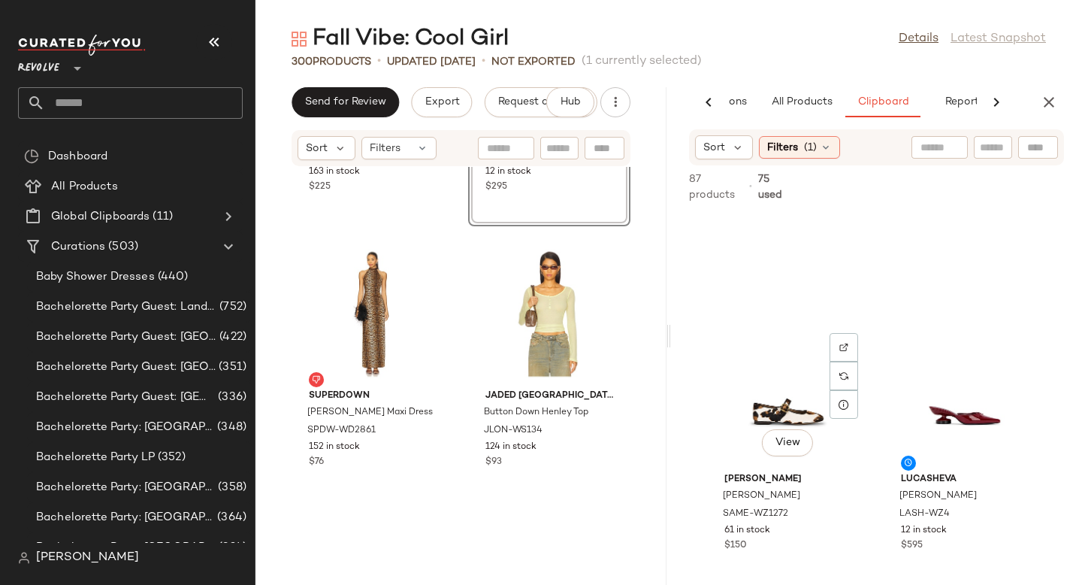
scroll to position [2769, 0]
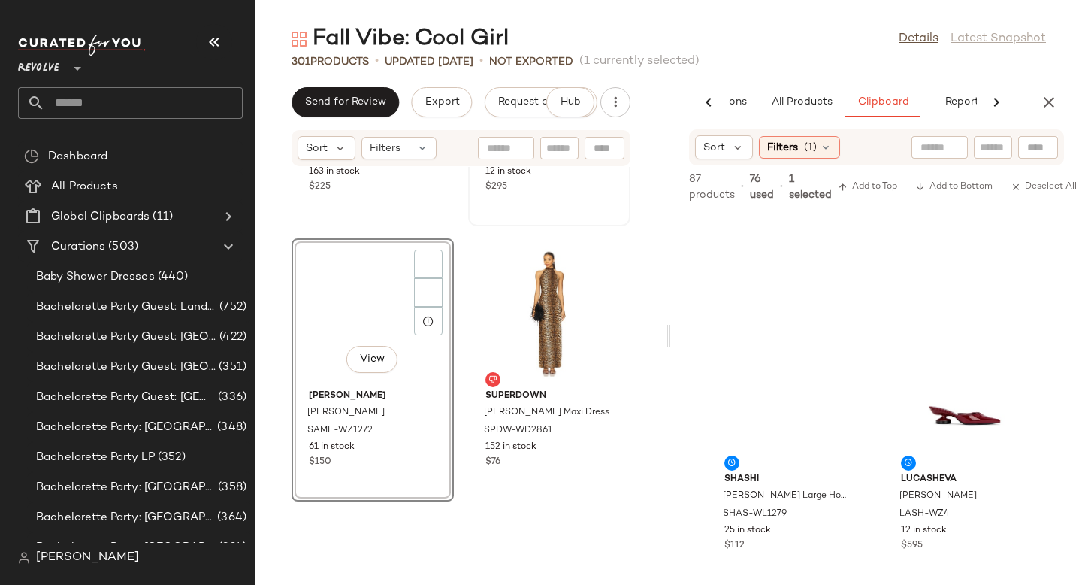
scroll to position [2492, 0]
click at [473, 108] on div "View" at bounding box center [549, 38] width 152 height 140
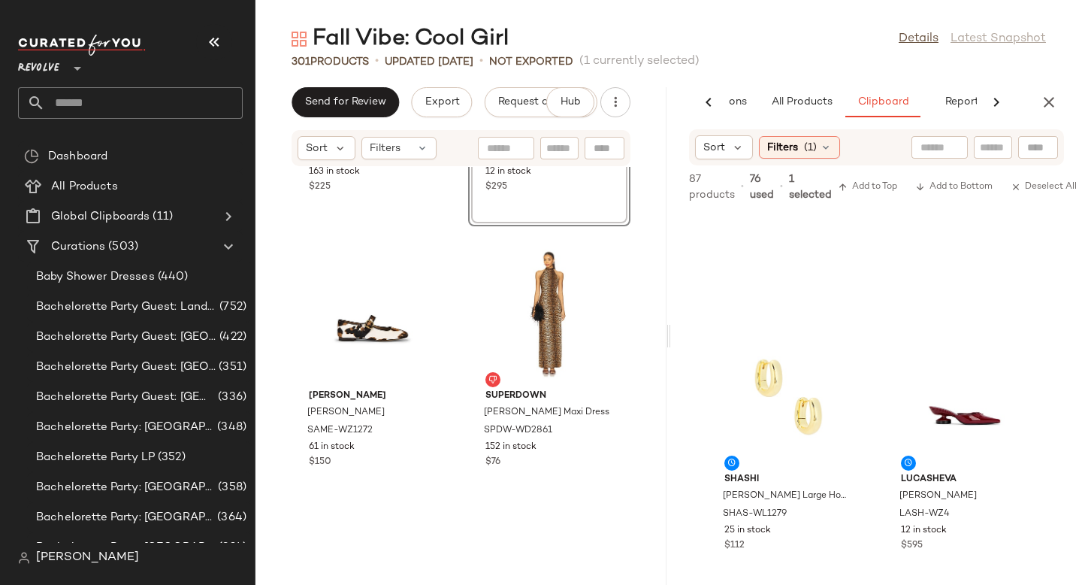
scroll to position [2767, 0]
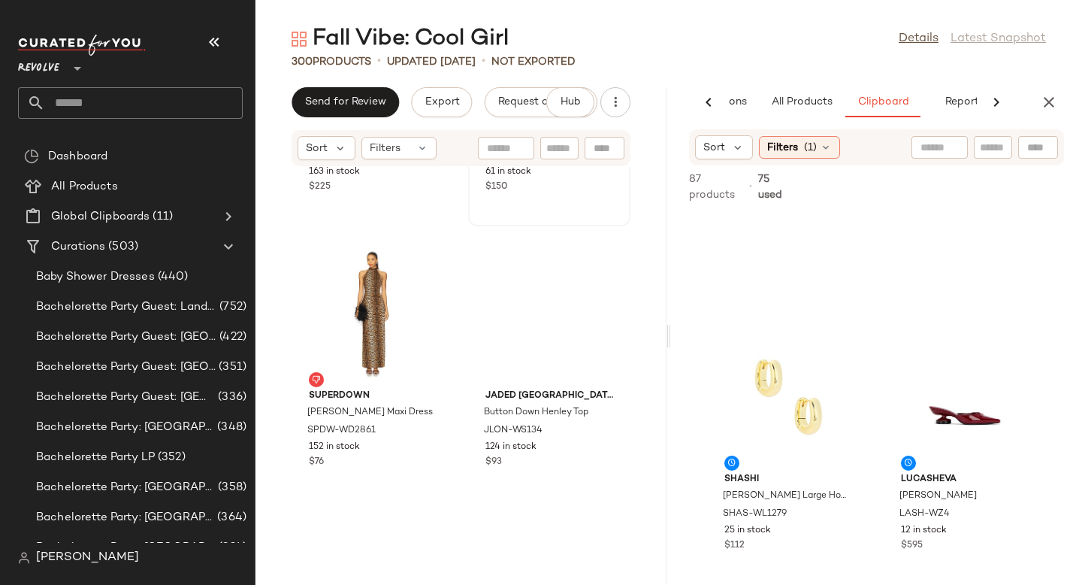
click at [473, 108] on div "View" at bounding box center [549, 38] width 152 height 140
click at [1051, 102] on icon "button" at bounding box center [1049, 102] width 18 height 18
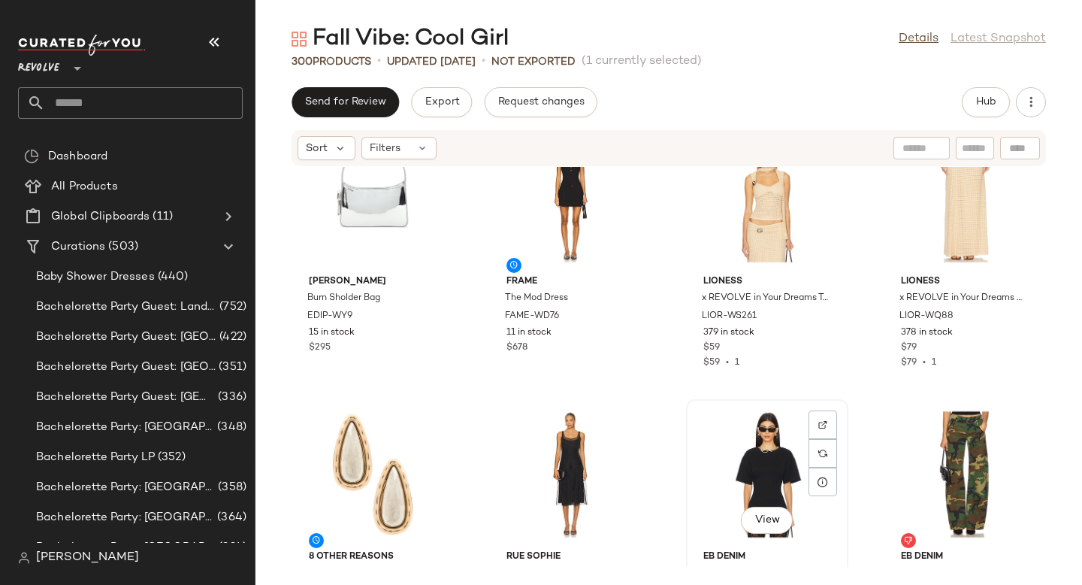
scroll to position [12410, 0]
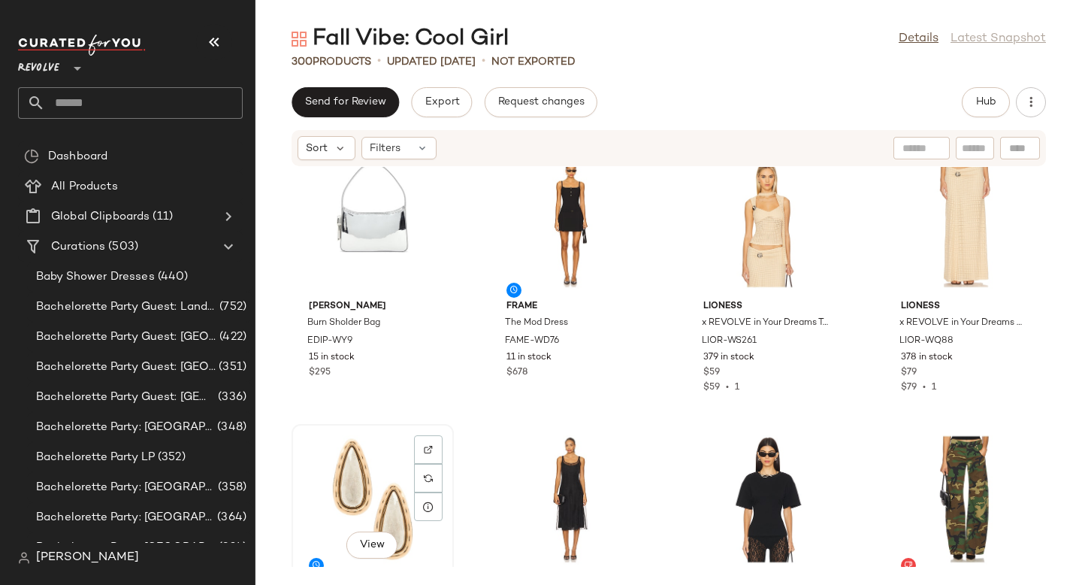
scroll to position [12413, 0]
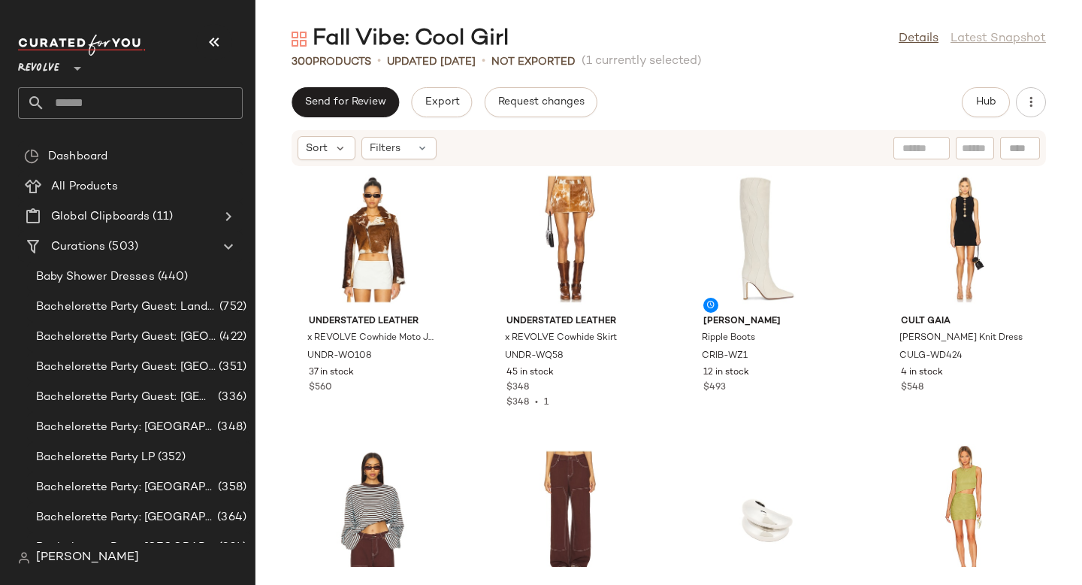
scroll to position [15972, 0]
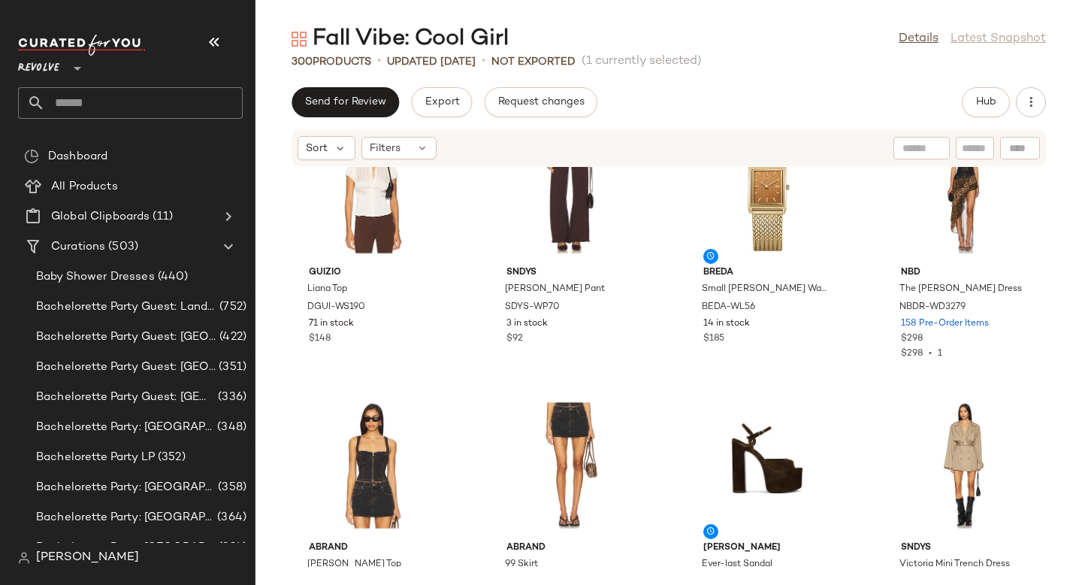
scroll to position [17946, 0]
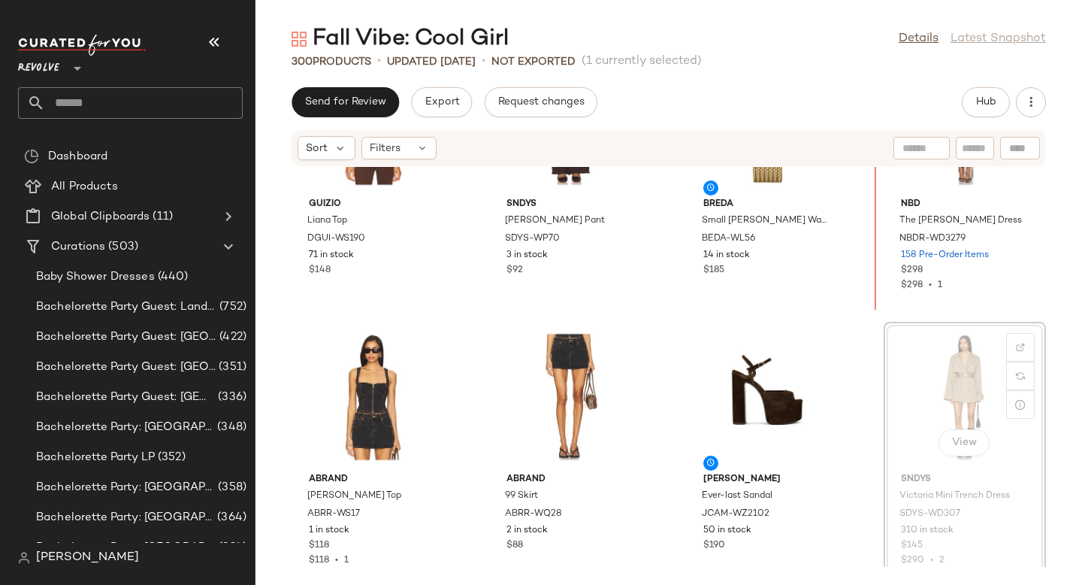
scroll to position [18058, 0]
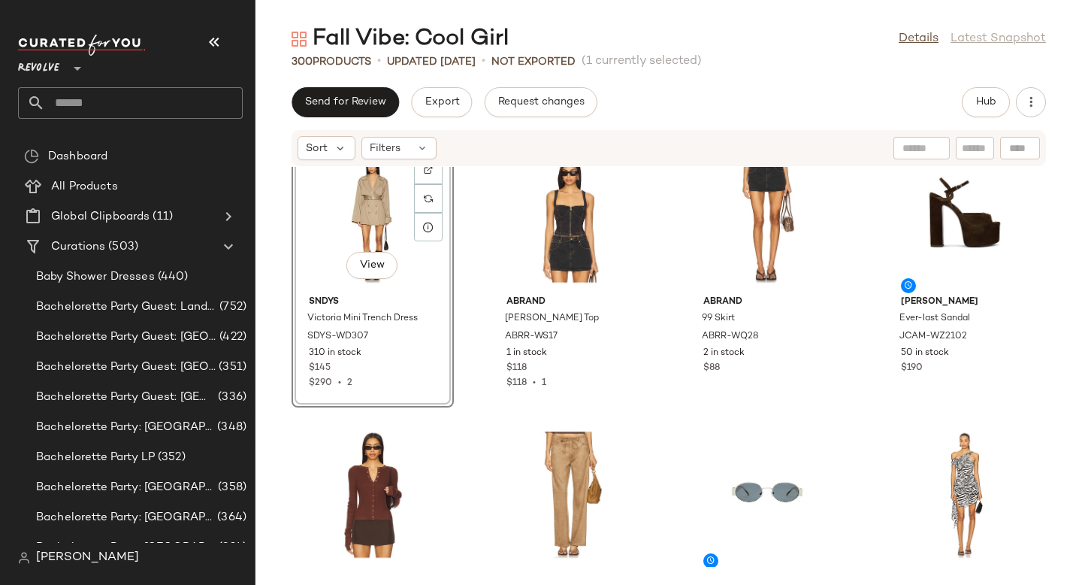
scroll to position [18192, 0]
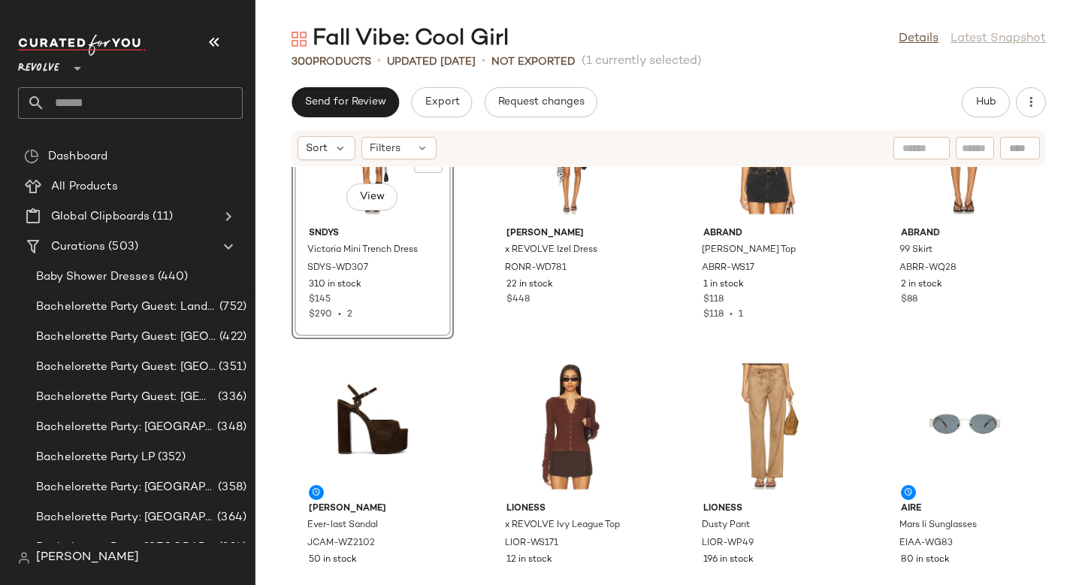
scroll to position [18283, 0]
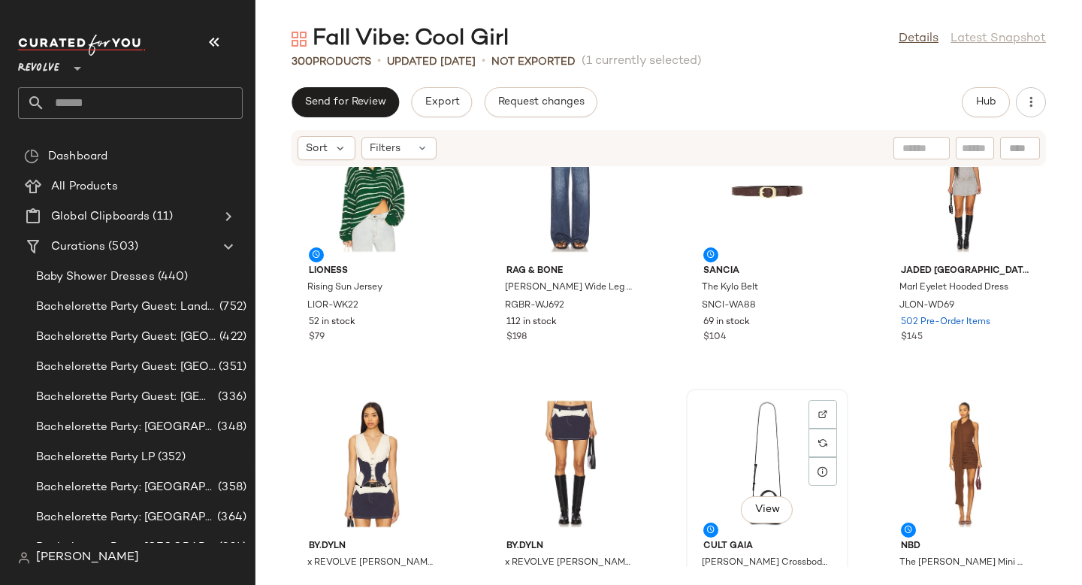
scroll to position [17389, 0]
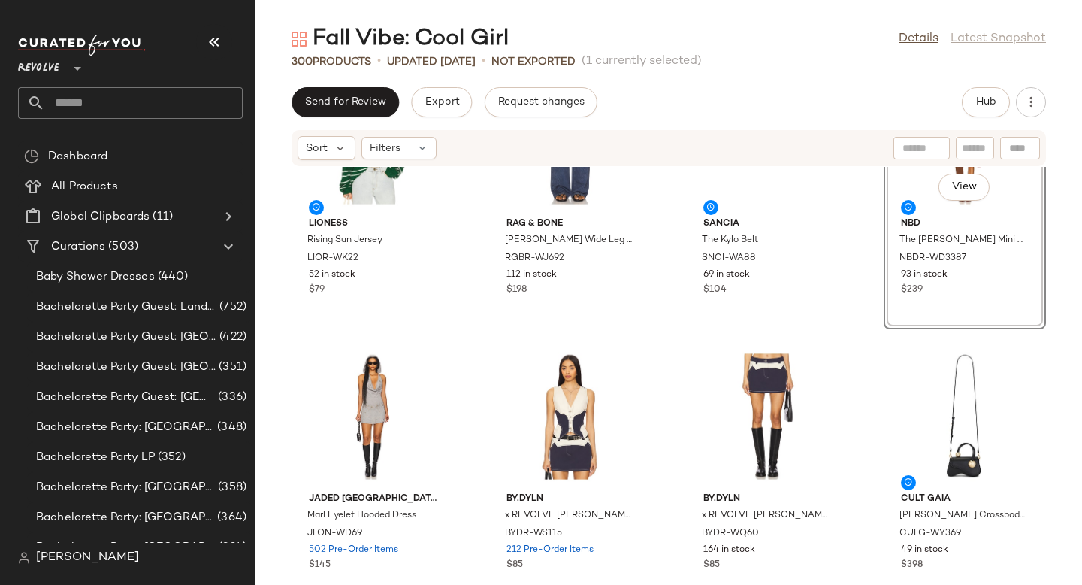
scroll to position [17447, 0]
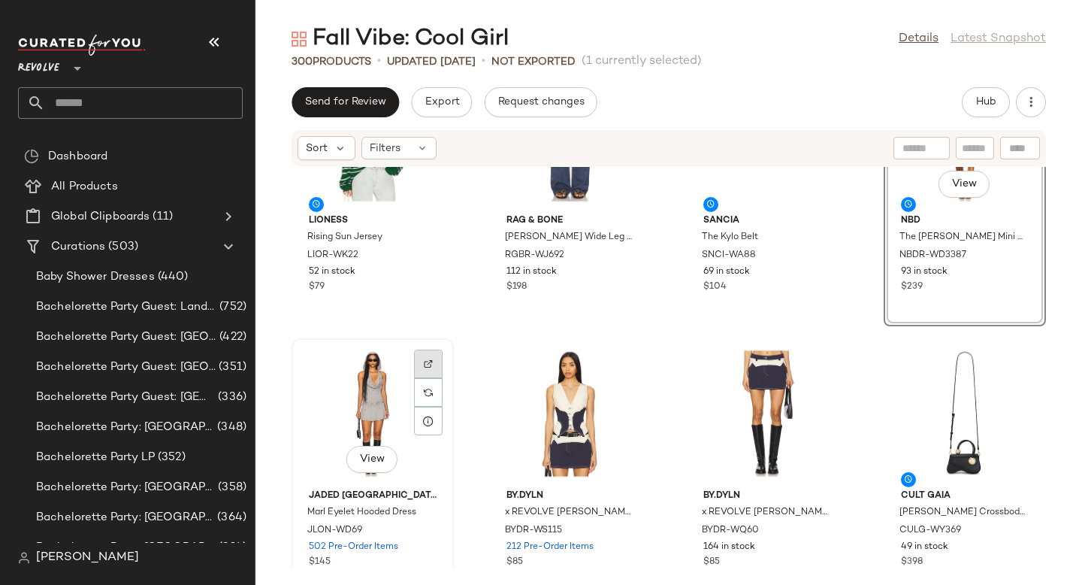
click at [422, 378] on div at bounding box center [428, 392] width 29 height 29
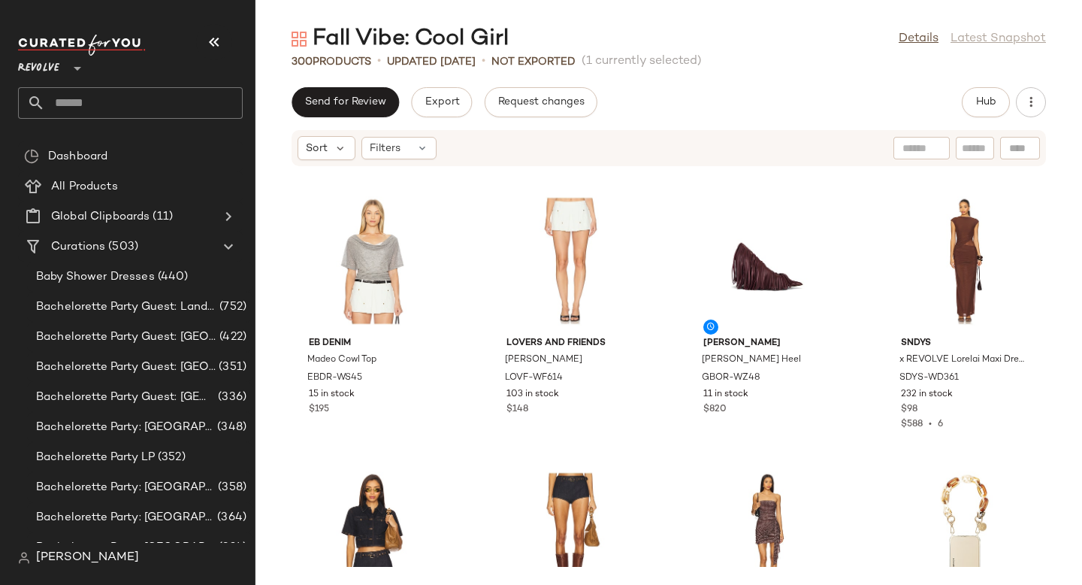
scroll to position [20064, 0]
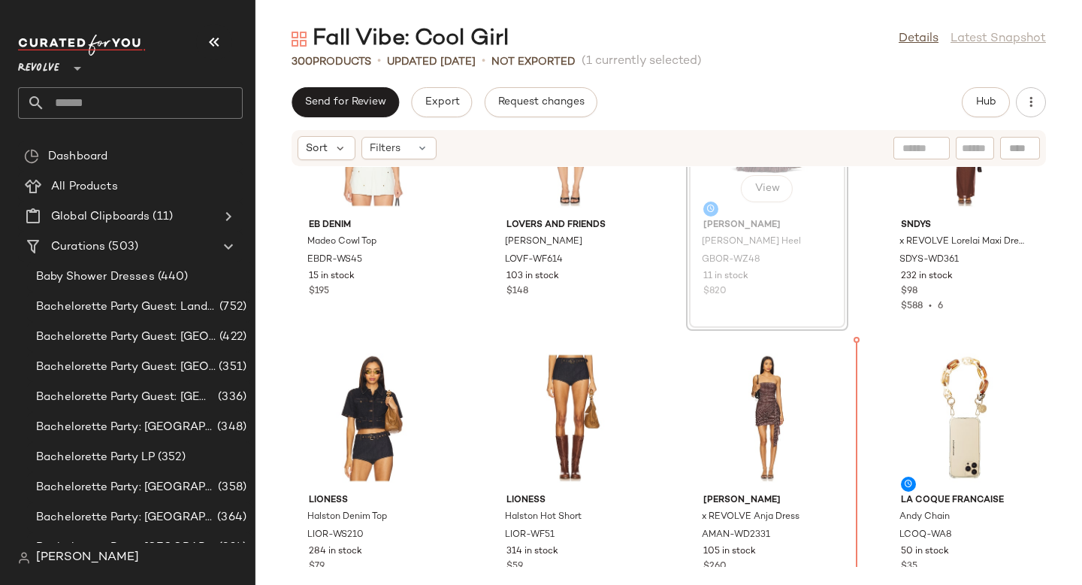
scroll to position [20232, 0]
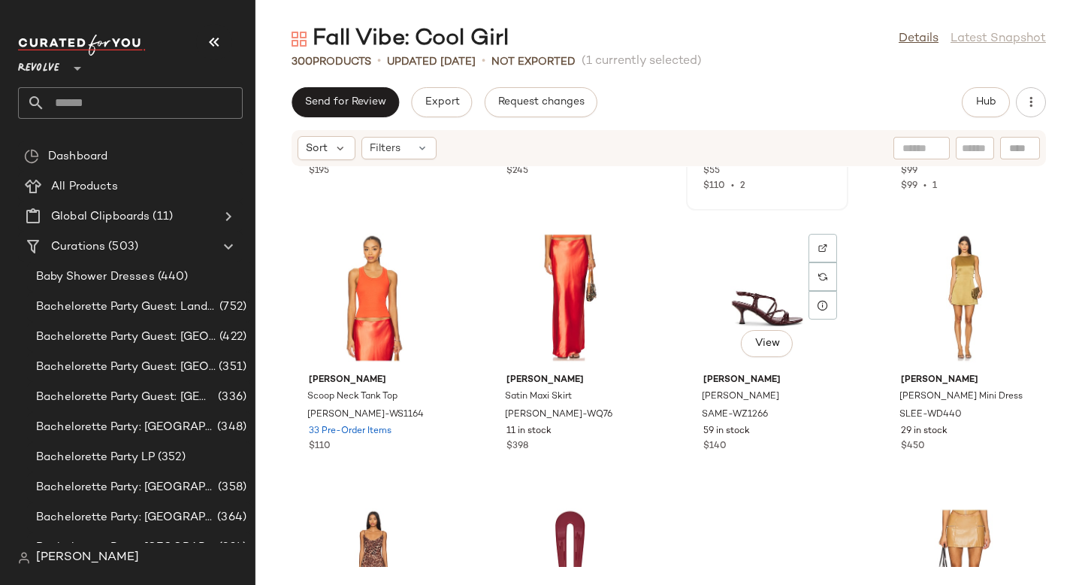
scroll to position [239, 0]
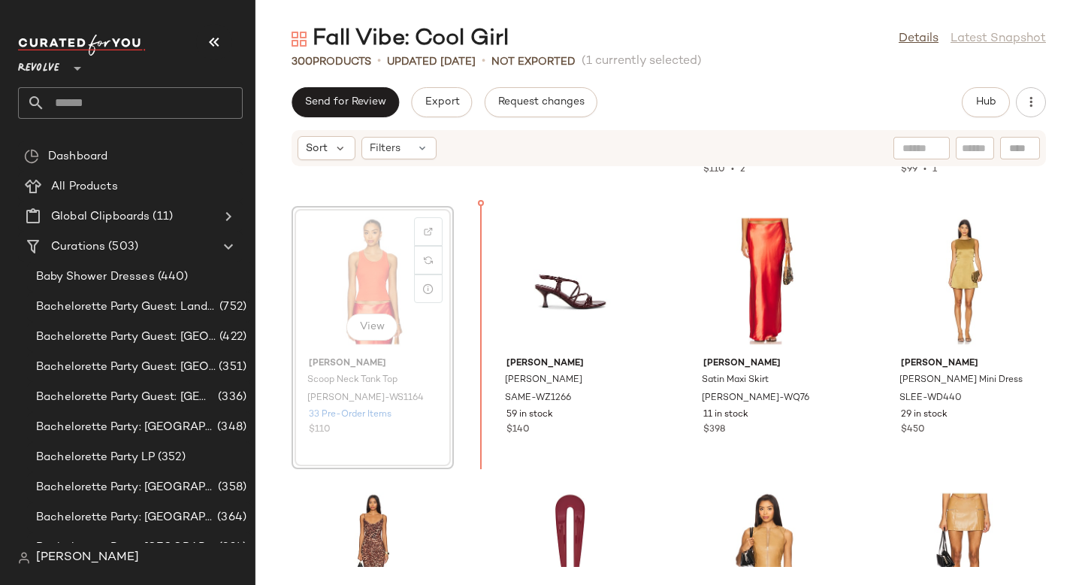
scroll to position [231, 0]
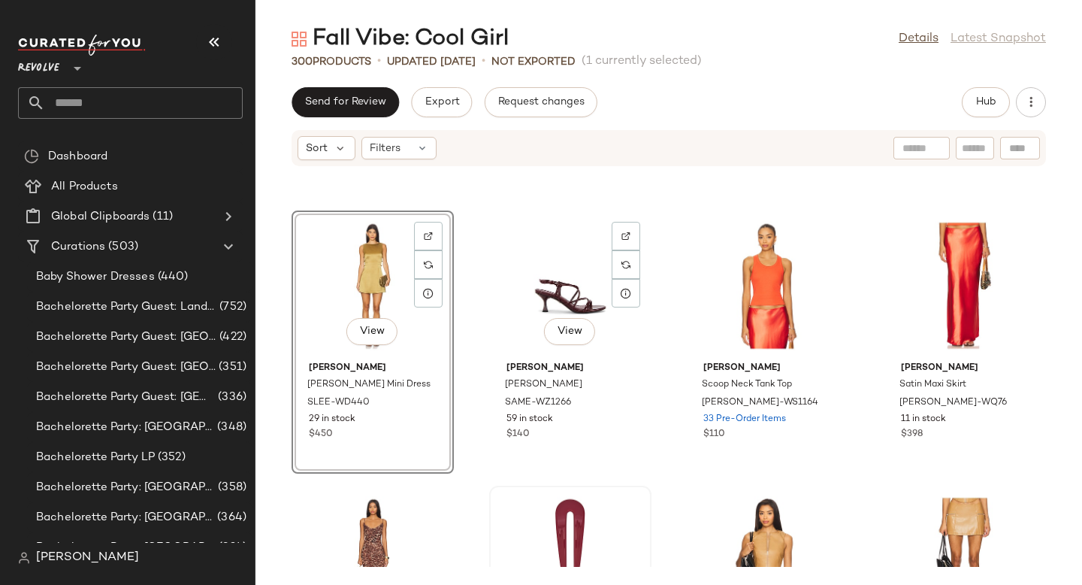
scroll to position [365, 0]
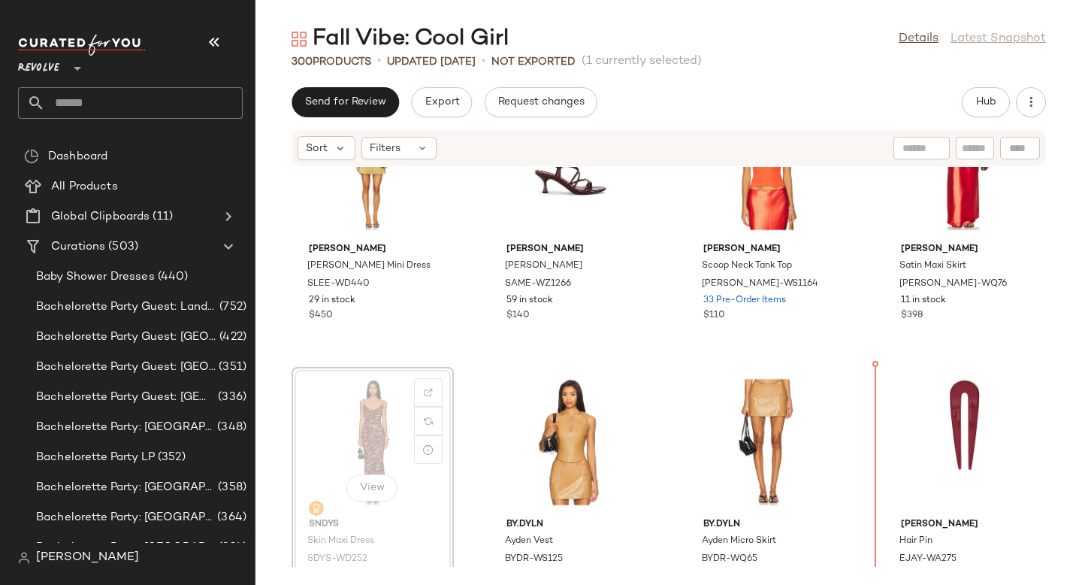
drag, startPoint x: 367, startPoint y: 419, endPoint x: 384, endPoint y: 419, distance: 17.3
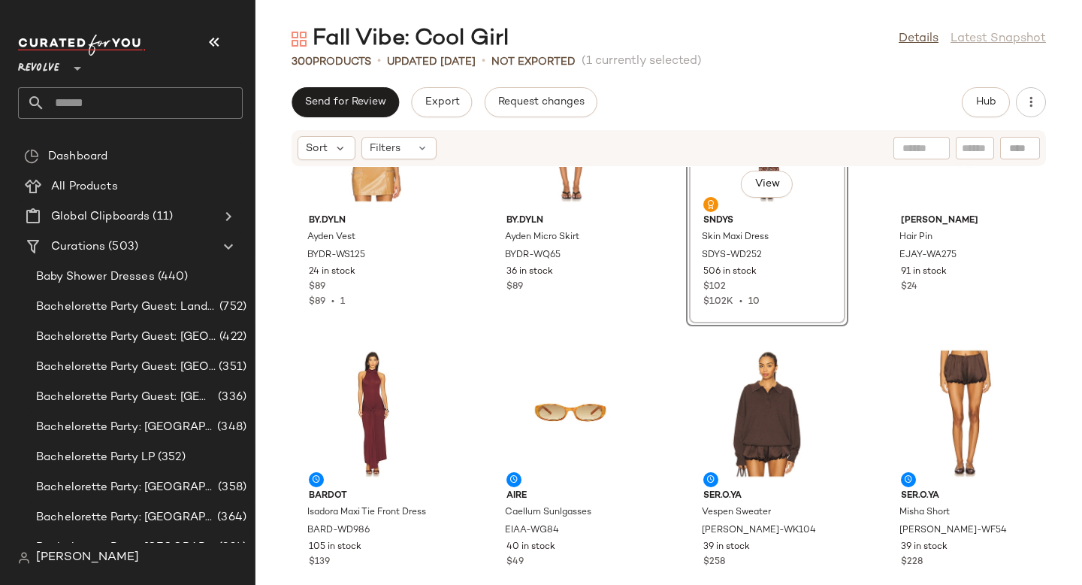
scroll to position [700, 0]
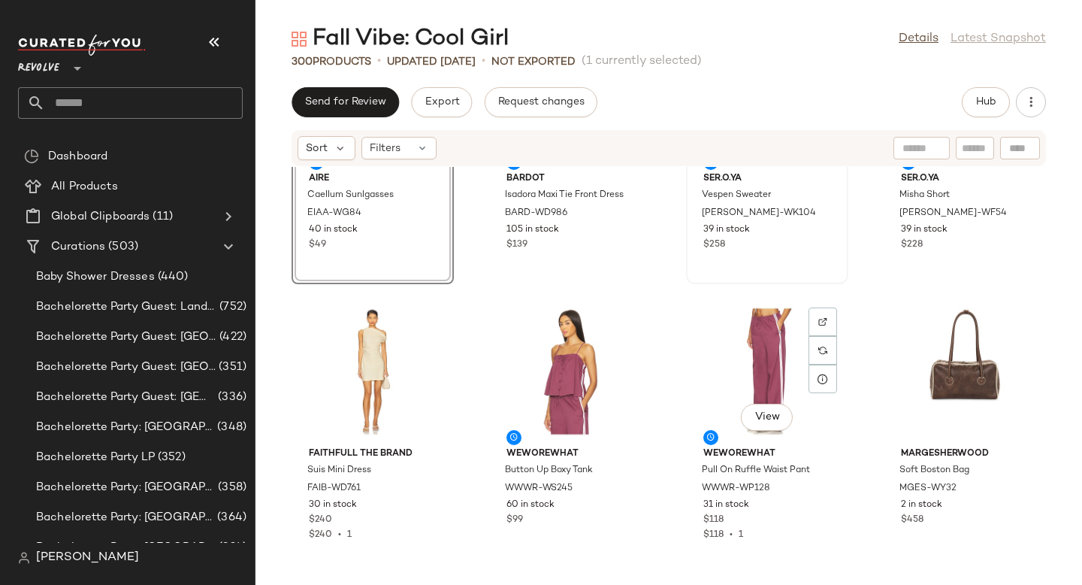
scroll to position [1024, 0]
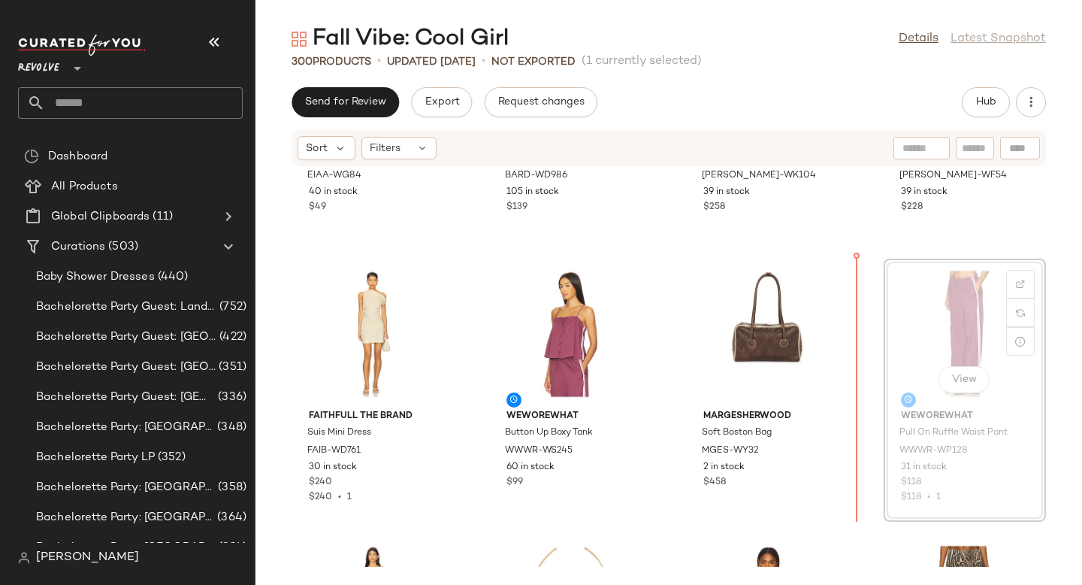
drag, startPoint x: 977, startPoint y: 315, endPoint x: 964, endPoint y: 315, distance: 12.8
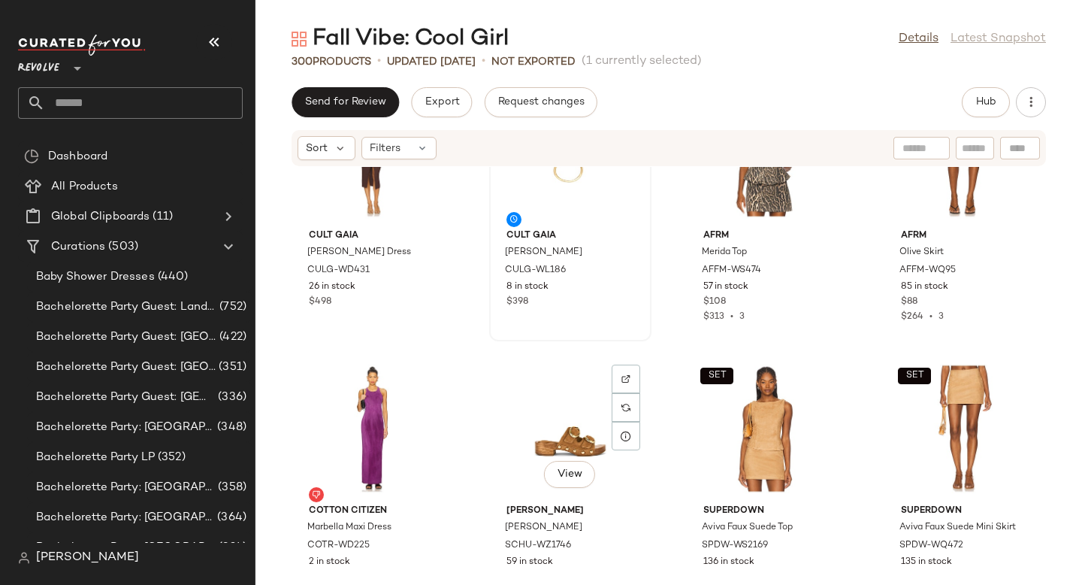
scroll to position [1517, 0]
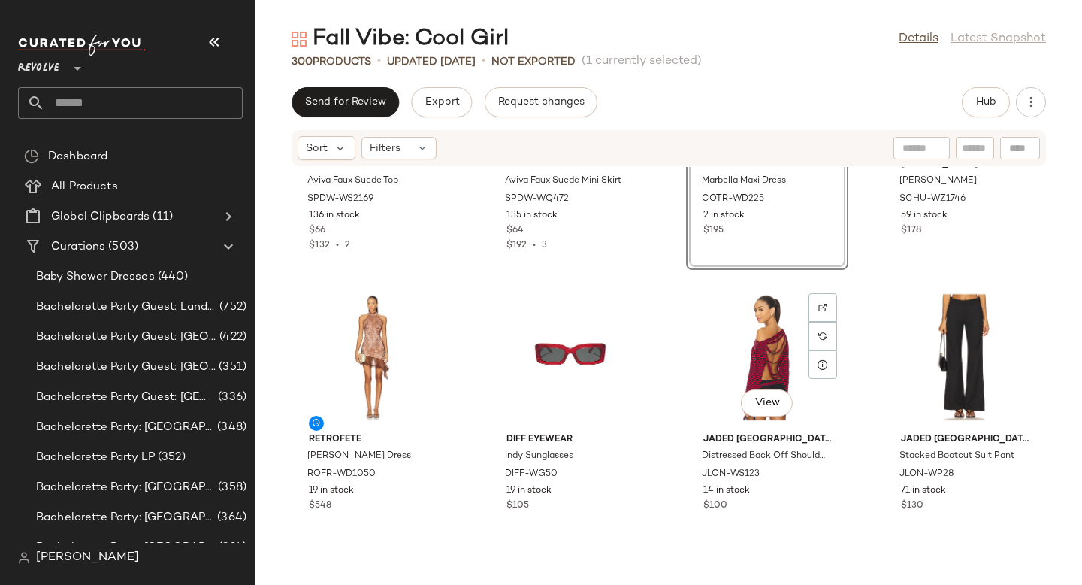
scroll to position [1843, 0]
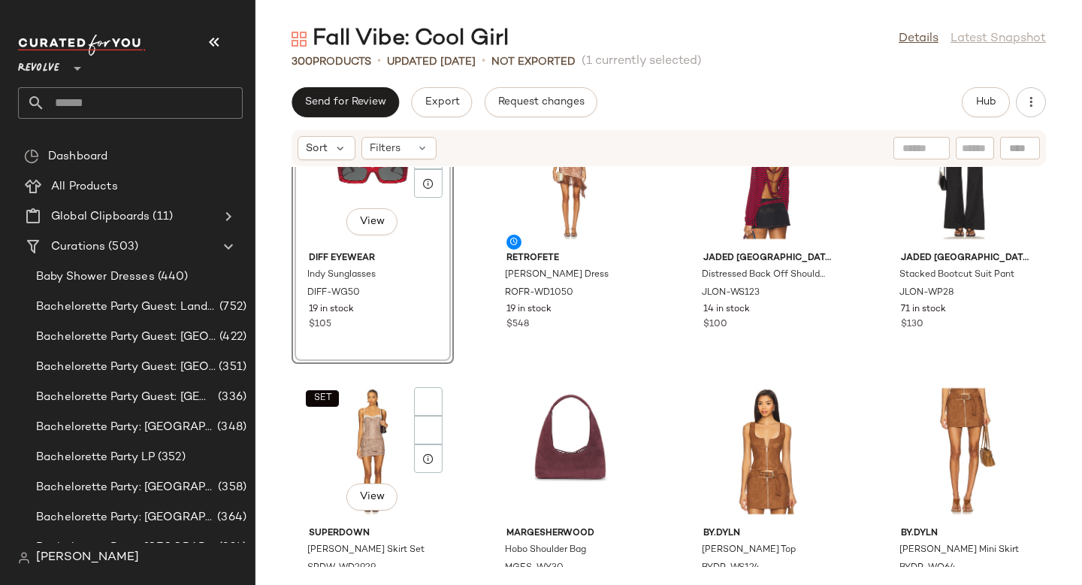
scroll to position [2037, 0]
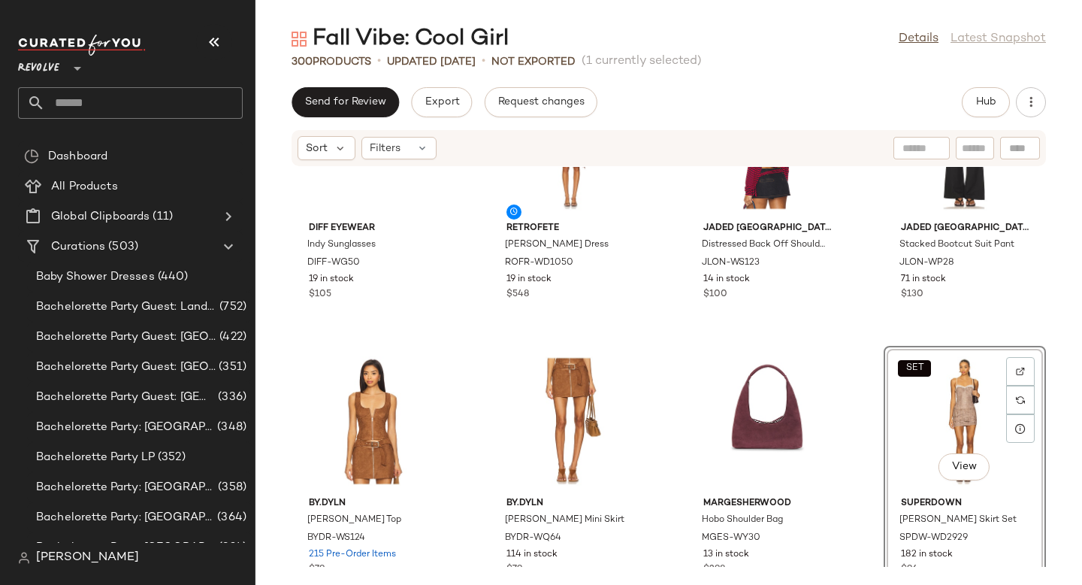
click at [841, 331] on div "Jaded London Distressed Back Off Shoulder Stripe Top JLON-WS123 14 in stock $100" at bounding box center [767, 202] width 162 height 263
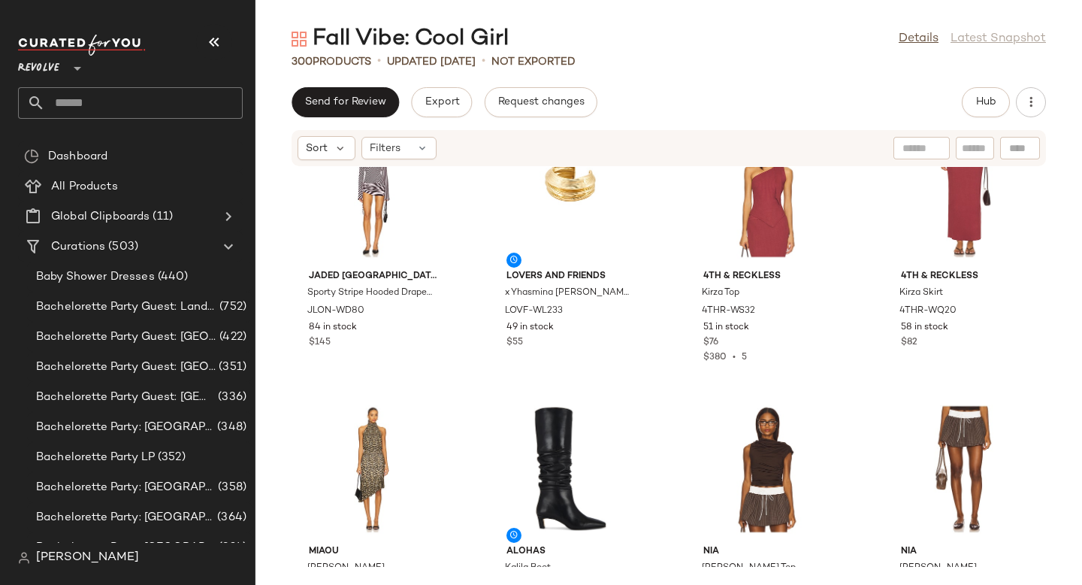
scroll to position [2626, 0]
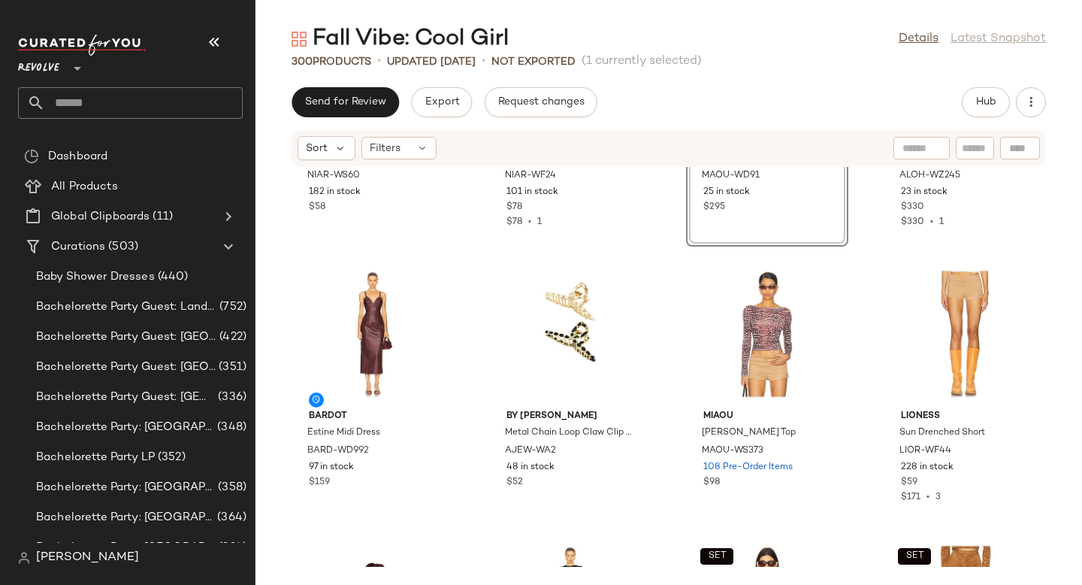
scroll to position [2959, 0]
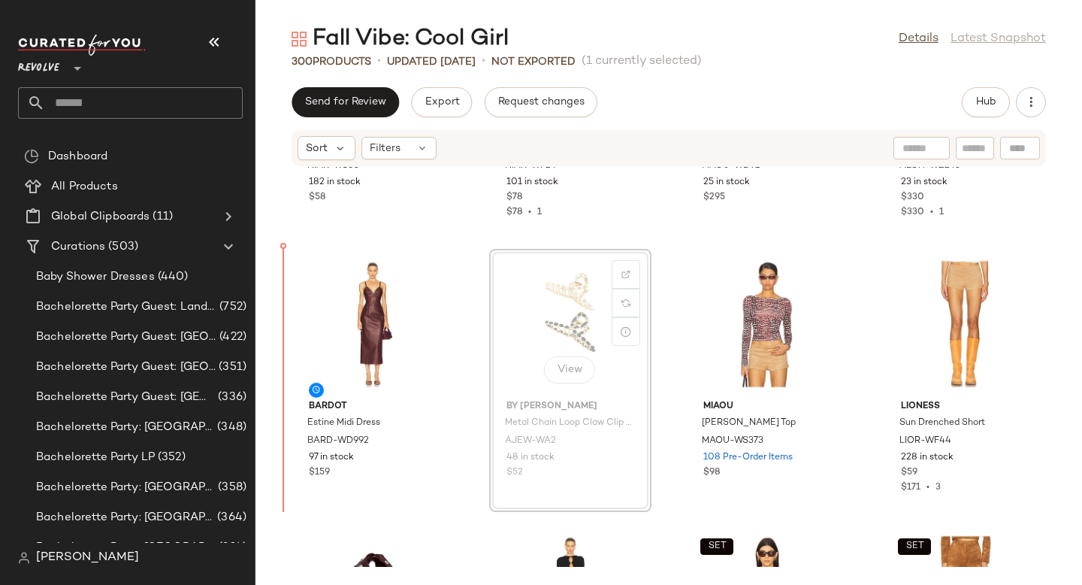
drag, startPoint x: 552, startPoint y: 301, endPoint x: 543, endPoint y: 301, distance: 9.0
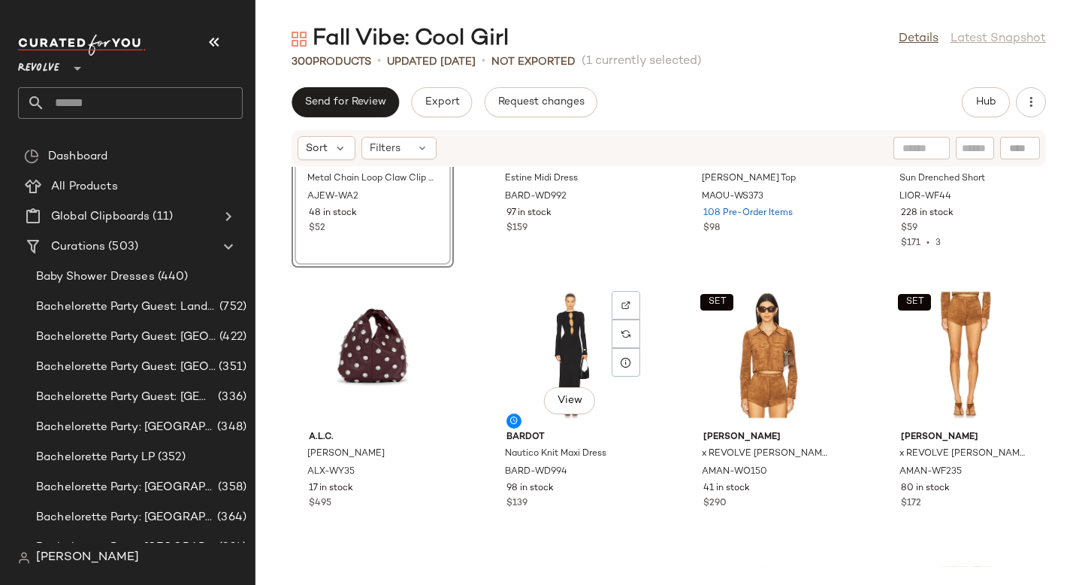
scroll to position [3205, 0]
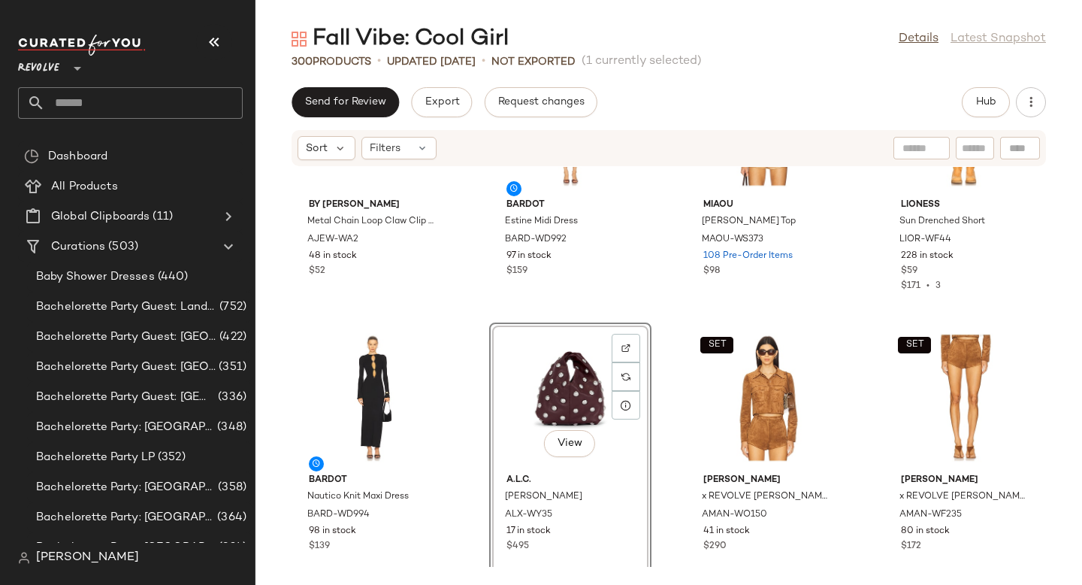
scroll to position [3195, 0]
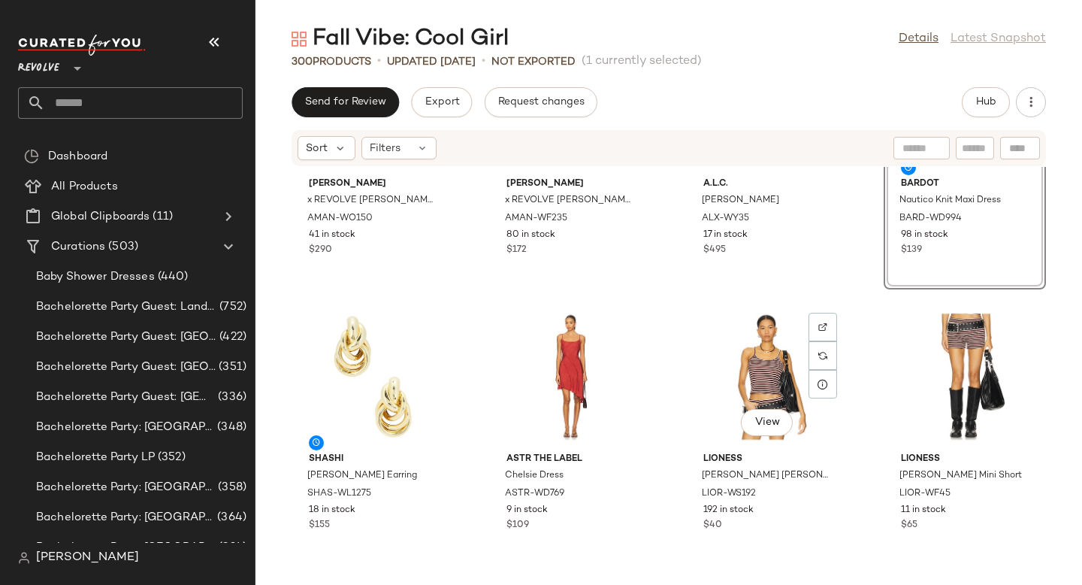
scroll to position [3467, 0]
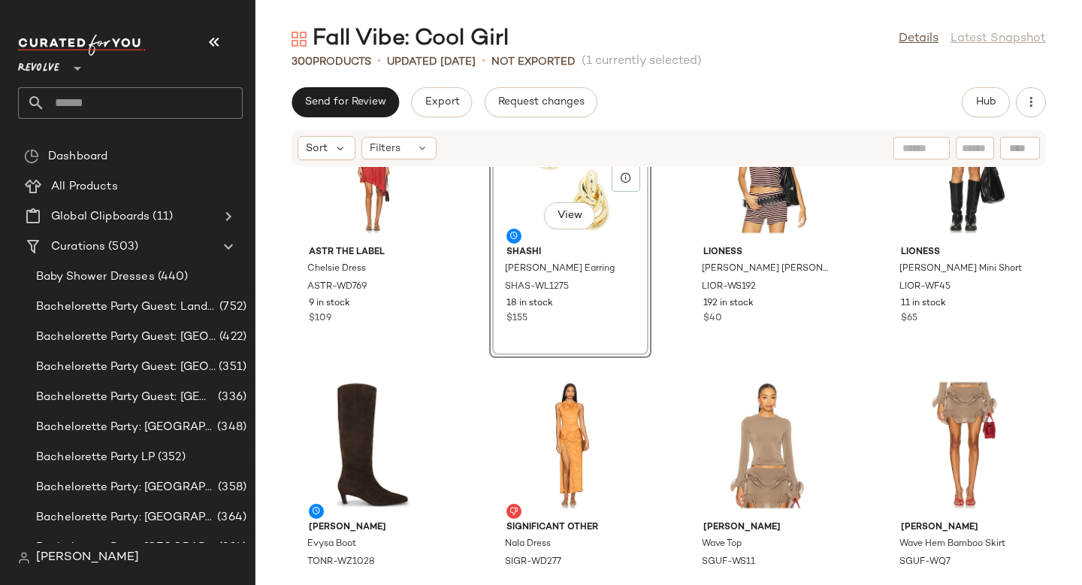
scroll to position [3674, 0]
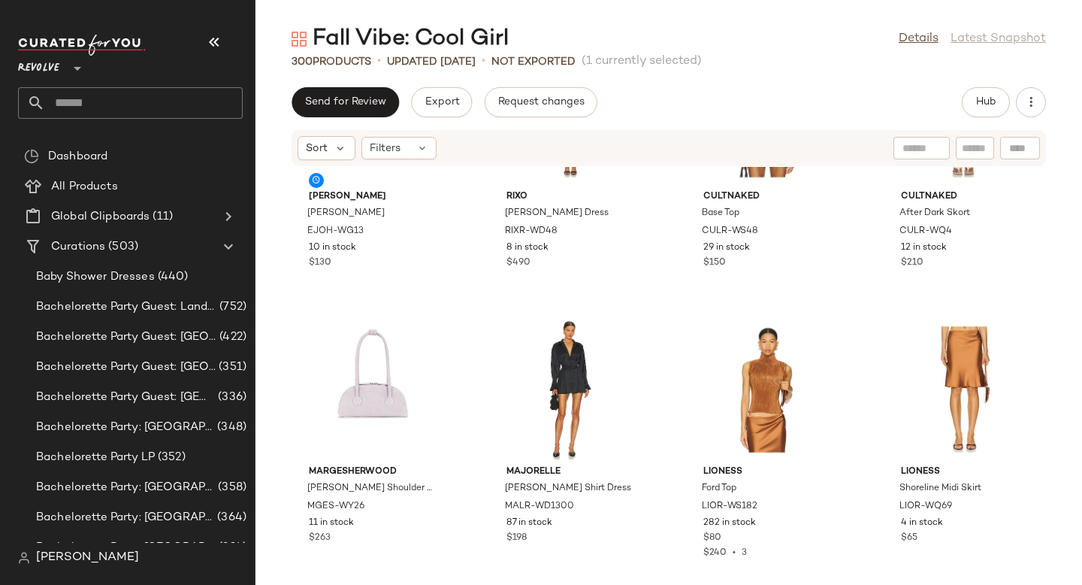
scroll to position [4298, 0]
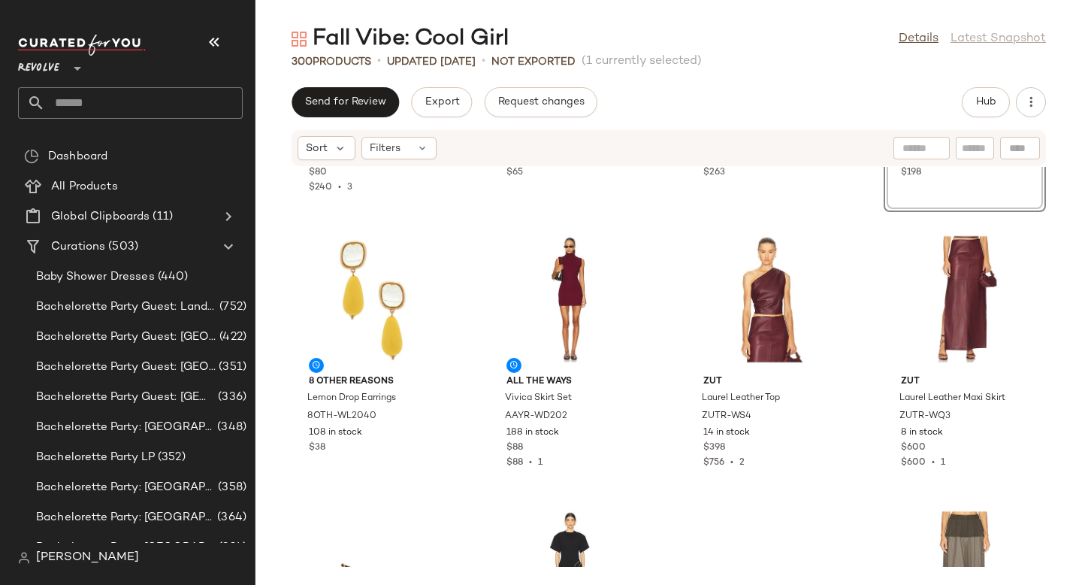
scroll to position [4686, 0]
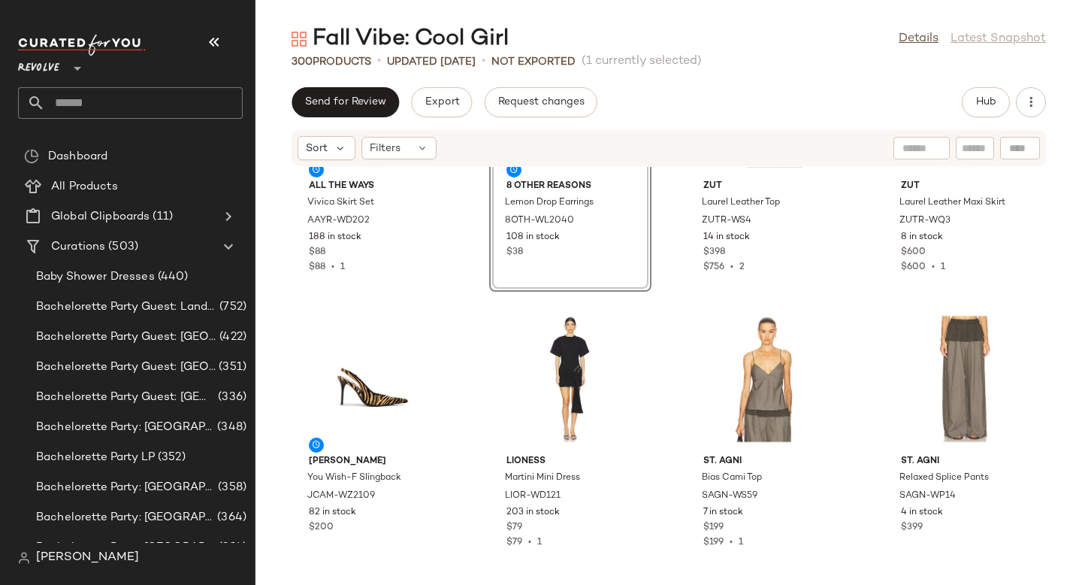
scroll to position [4864, 0]
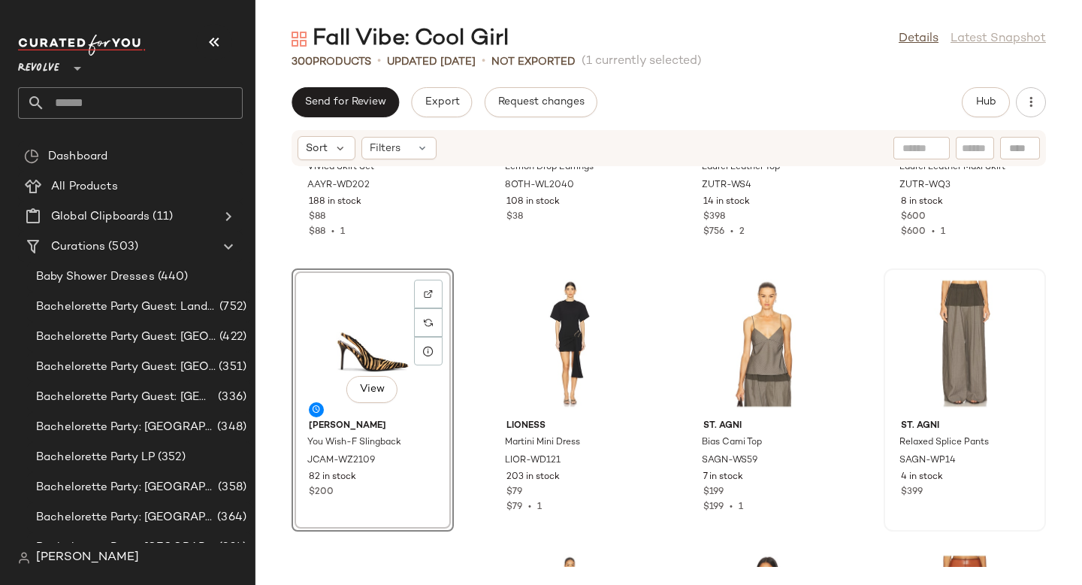
drag, startPoint x: 355, startPoint y: 315, endPoint x: 972, endPoint y: 331, distance: 617.2
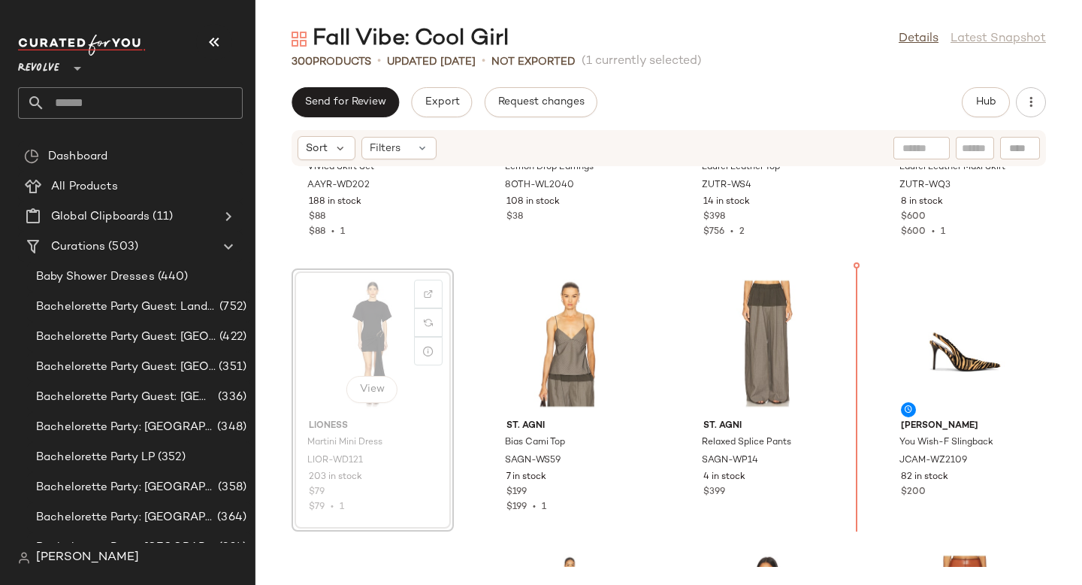
drag, startPoint x: 372, startPoint y: 335, endPoint x: 380, endPoint y: 335, distance: 8.3
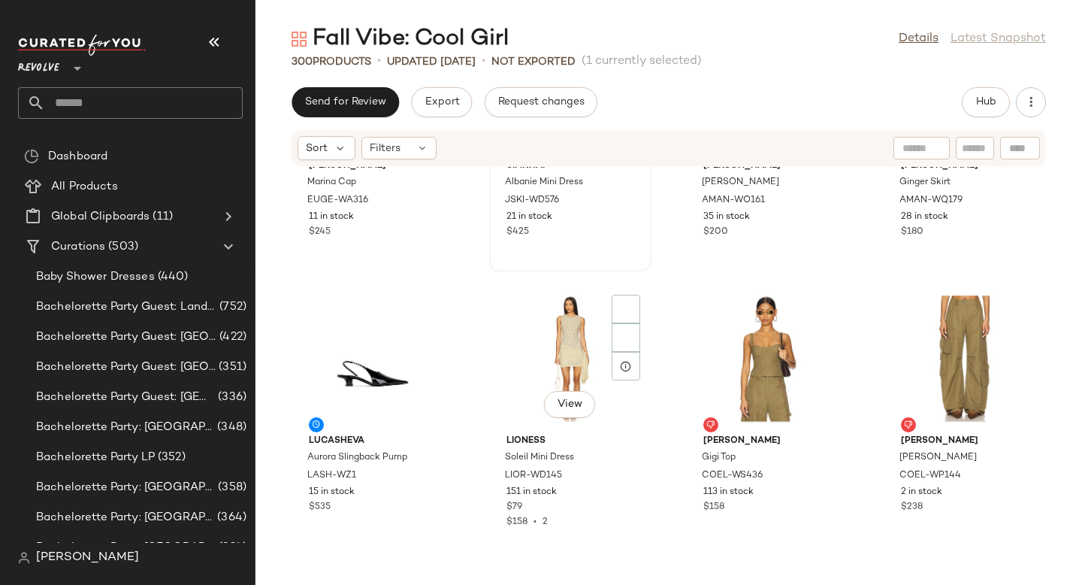
scroll to position [5435, 0]
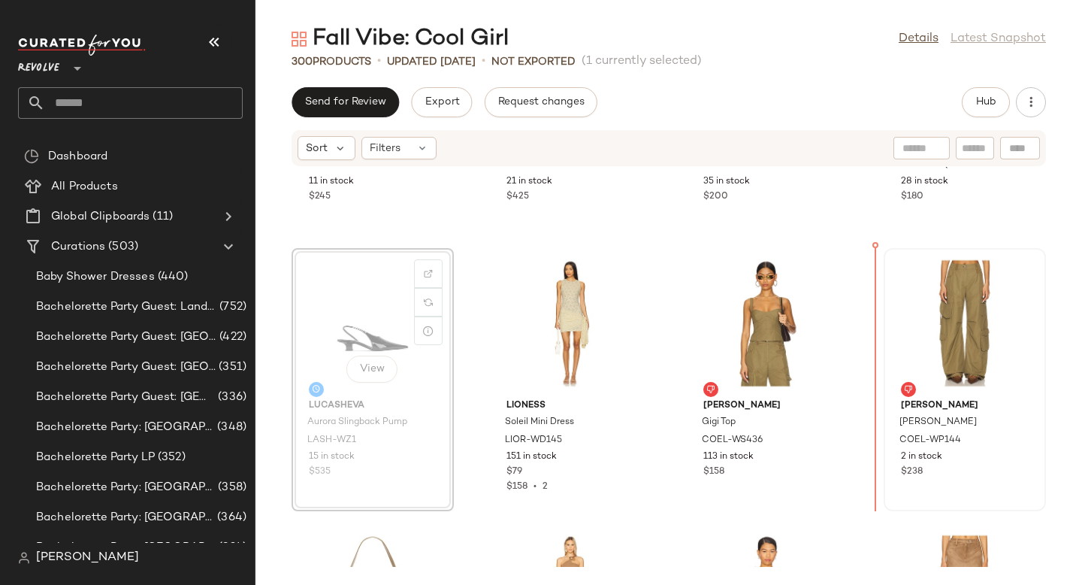
drag, startPoint x: 382, startPoint y: 307, endPoint x: 909, endPoint y: 333, distance: 527.5
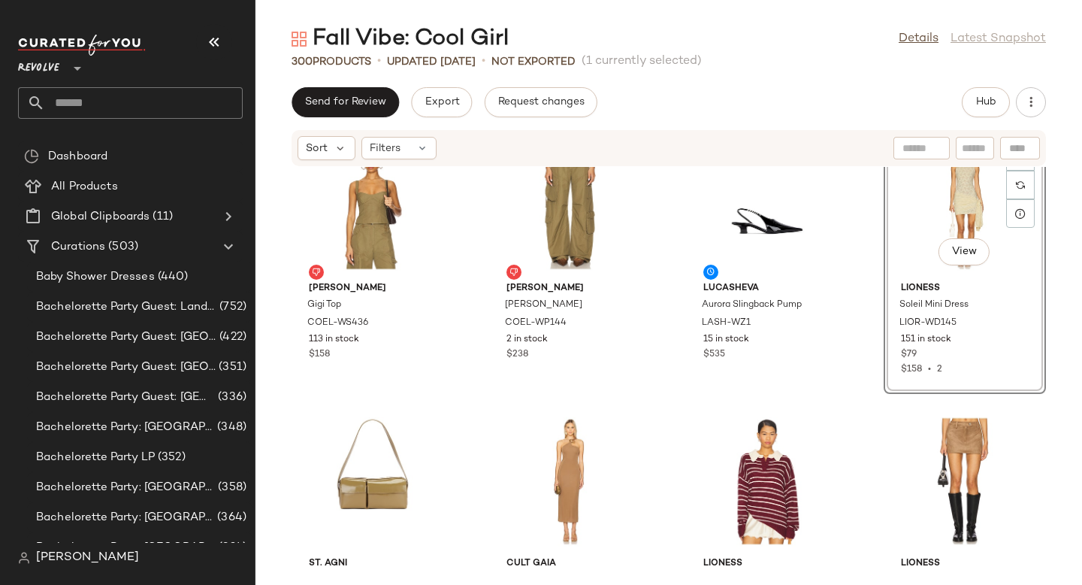
scroll to position [5601, 0]
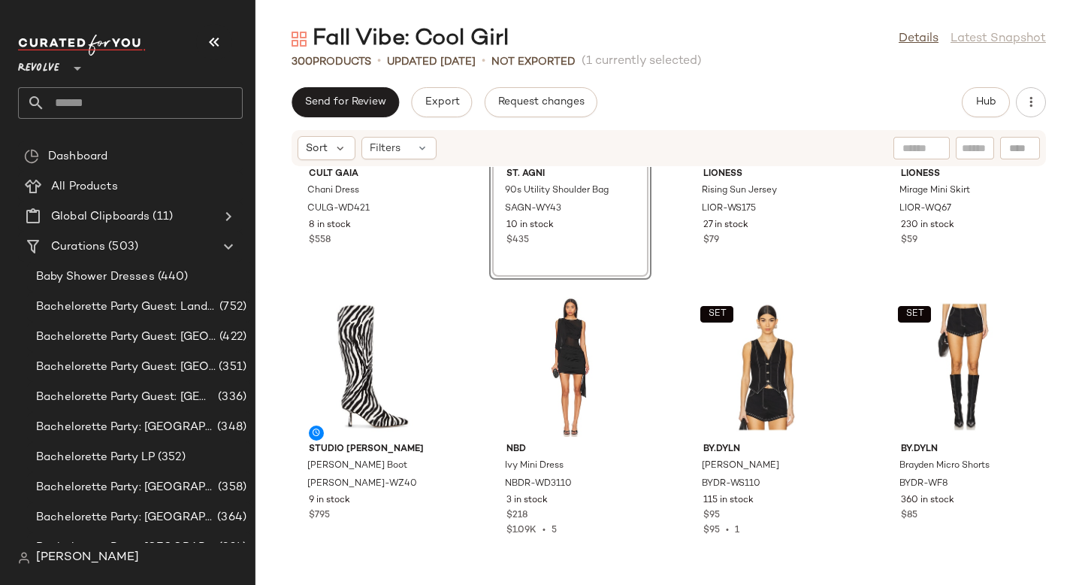
scroll to position [5947, 0]
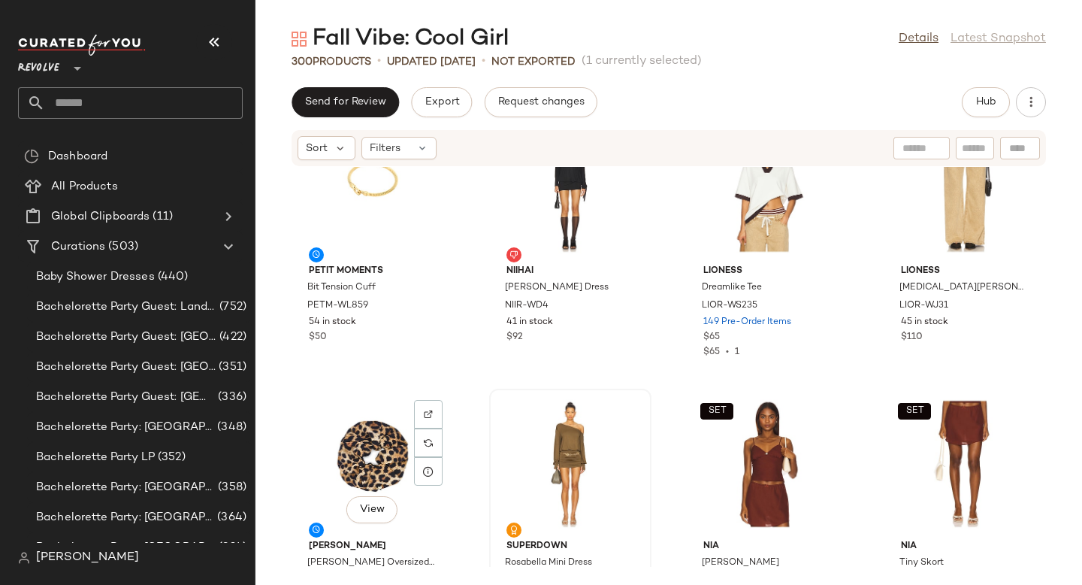
scroll to position [6443, 0]
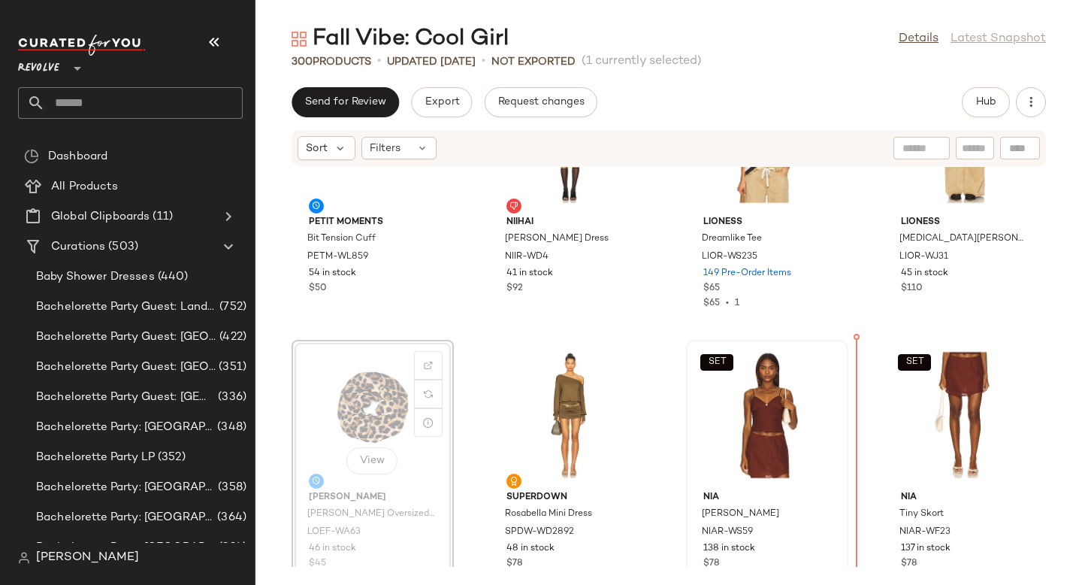
drag, startPoint x: 343, startPoint y: 406, endPoint x: 796, endPoint y: 401, distance: 453.2
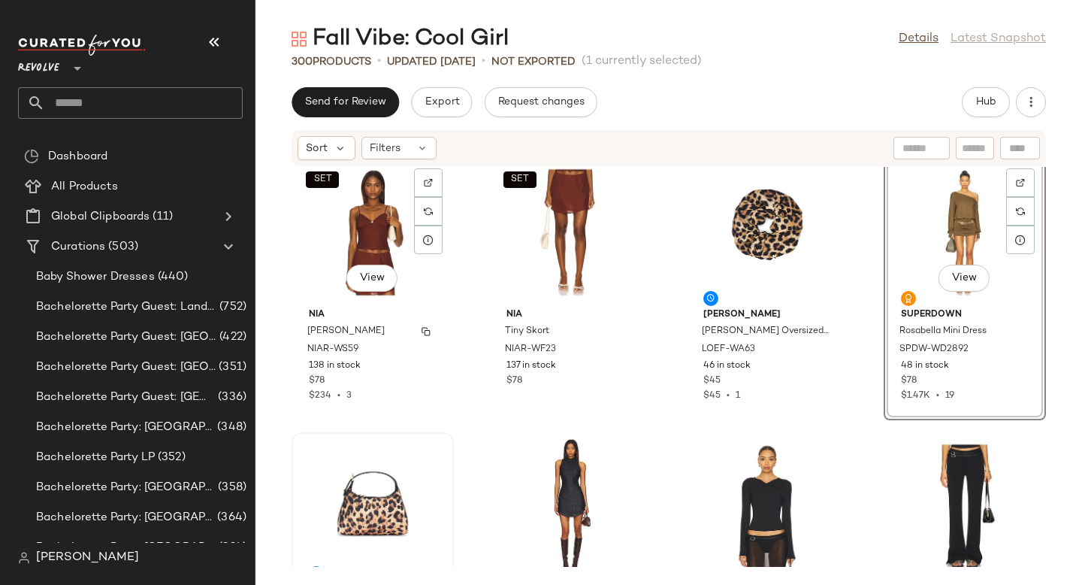
scroll to position [6628, 0]
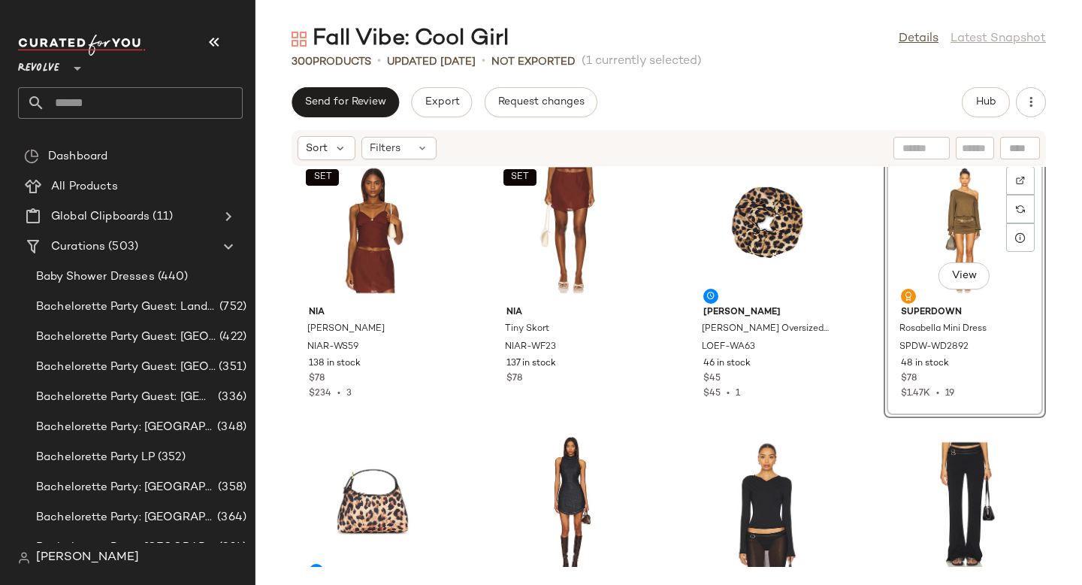
click at [469, 473] on div "SET NIA Isaac Top NIAR-WS59 138 in stock $78 $234 • 3 SET NIA Tiny Skort NIAR-W…" at bounding box center [669, 367] width 827 height 400
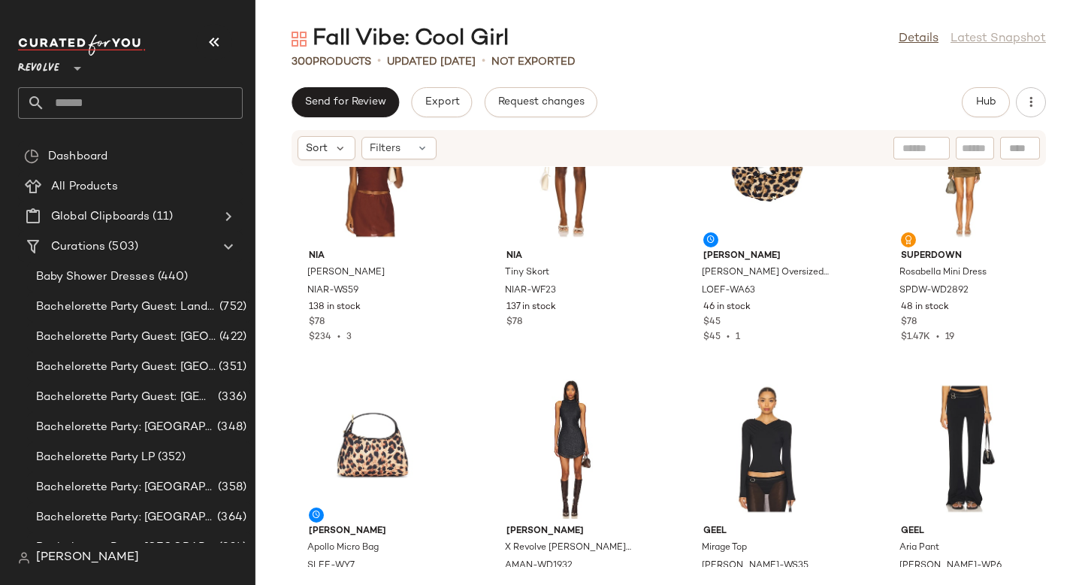
scroll to position [6687, 0]
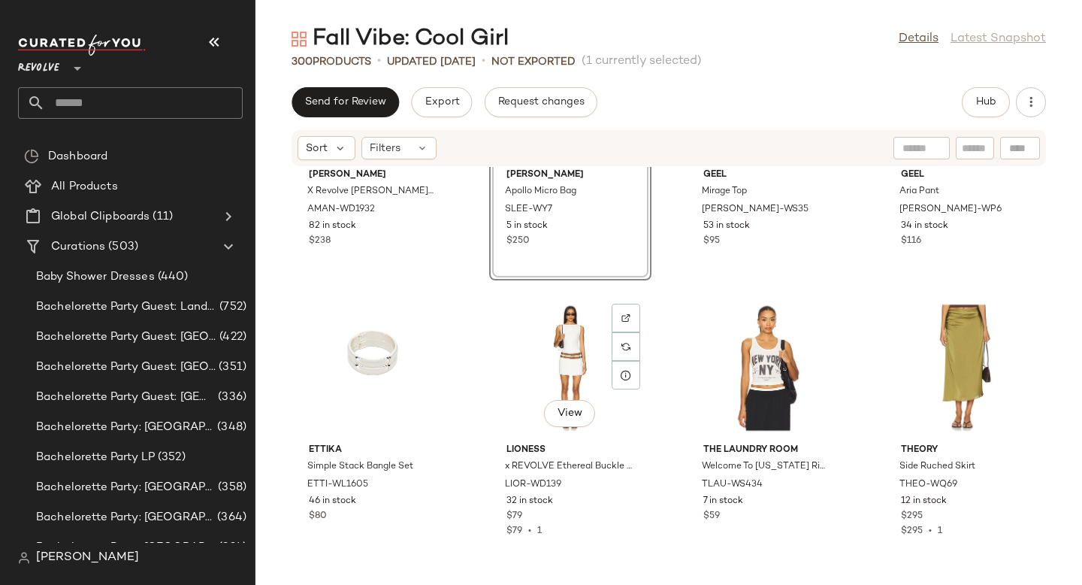
scroll to position [7055, 0]
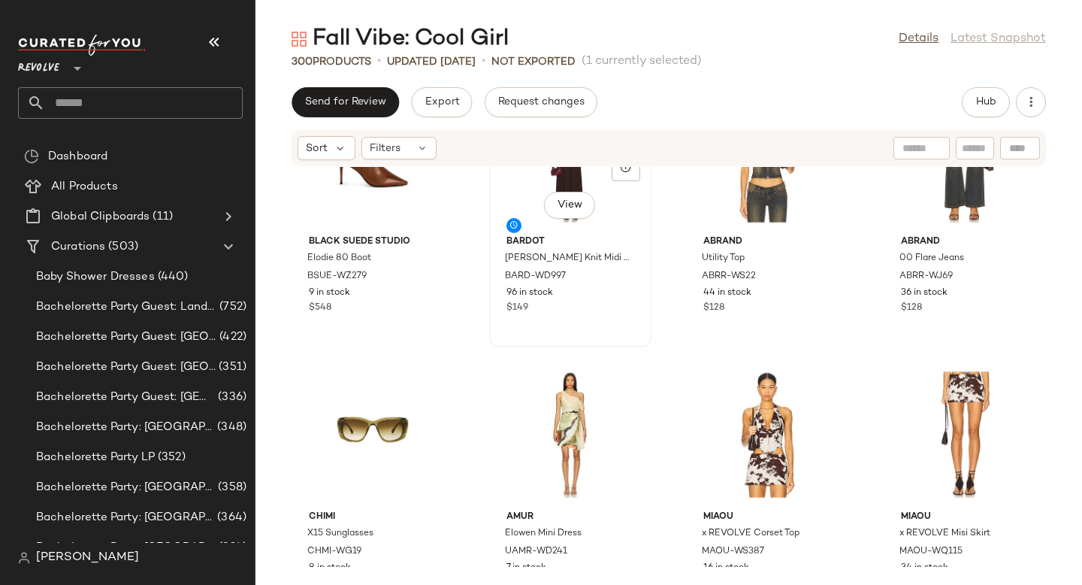
scroll to position [7561, 0]
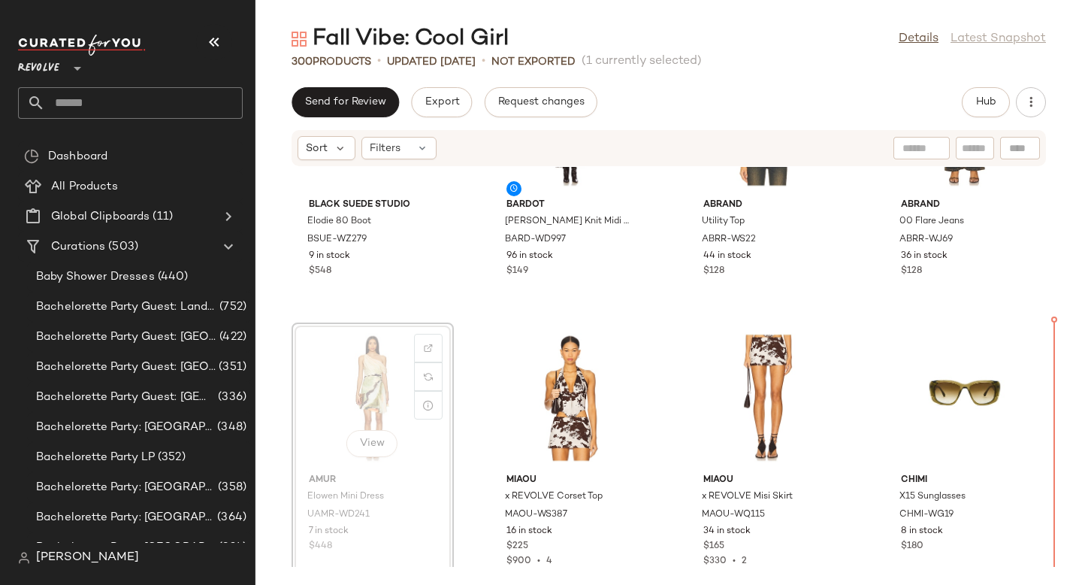
drag, startPoint x: 383, startPoint y: 386, endPoint x: 1049, endPoint y: 385, distance: 665.8
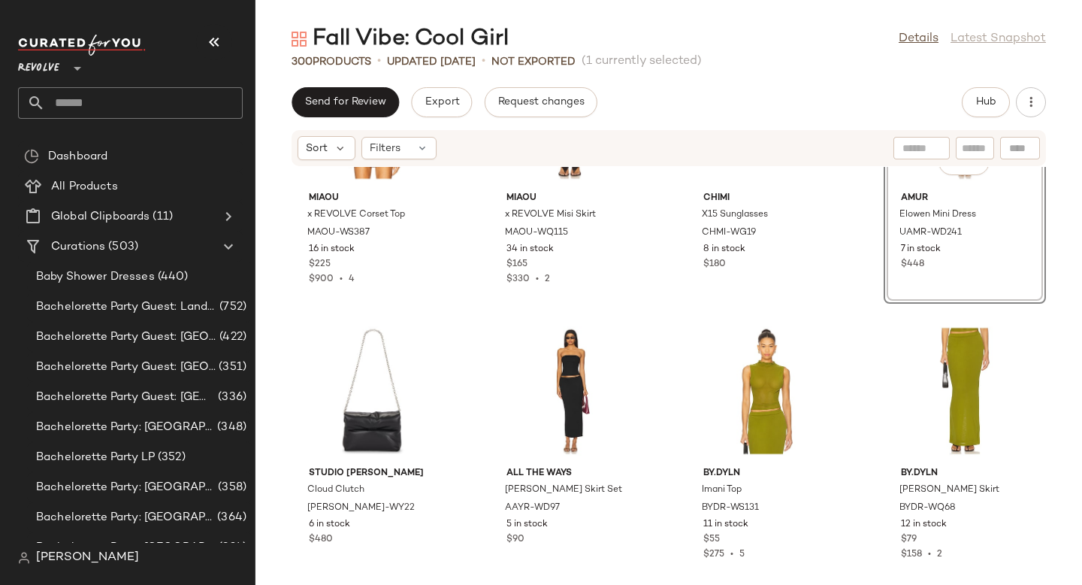
scroll to position [7896, 0]
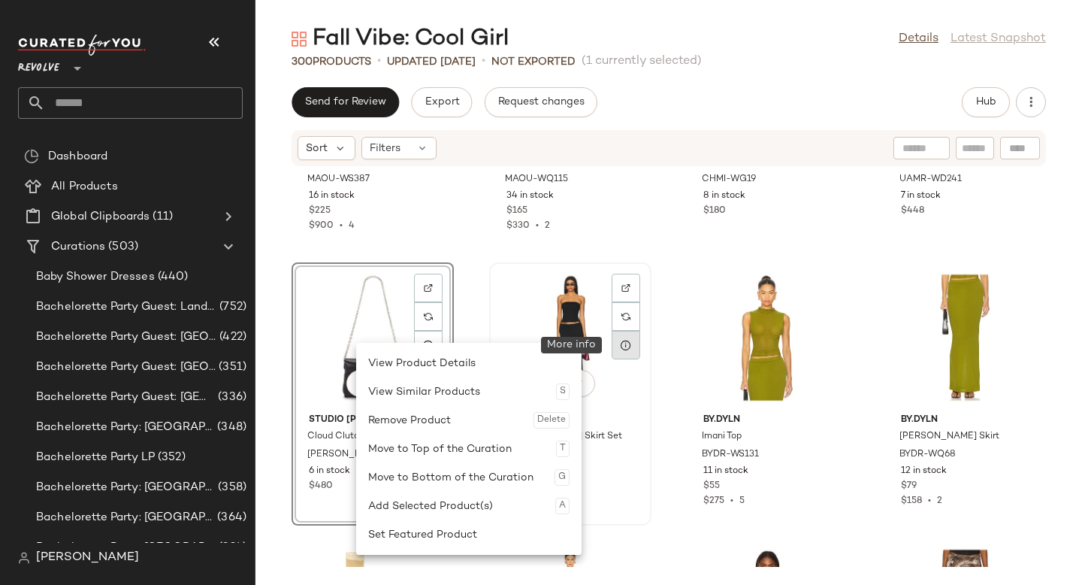
drag, startPoint x: 356, startPoint y: 343, endPoint x: 628, endPoint y: 334, distance: 272.2
click at [652, 274] on div "Miaou x REVOLVE Corset Top MAOU-WS387 16 in stock $225 $900 • 4 Miaou x REVOLVE…" at bounding box center [669, 367] width 827 height 400
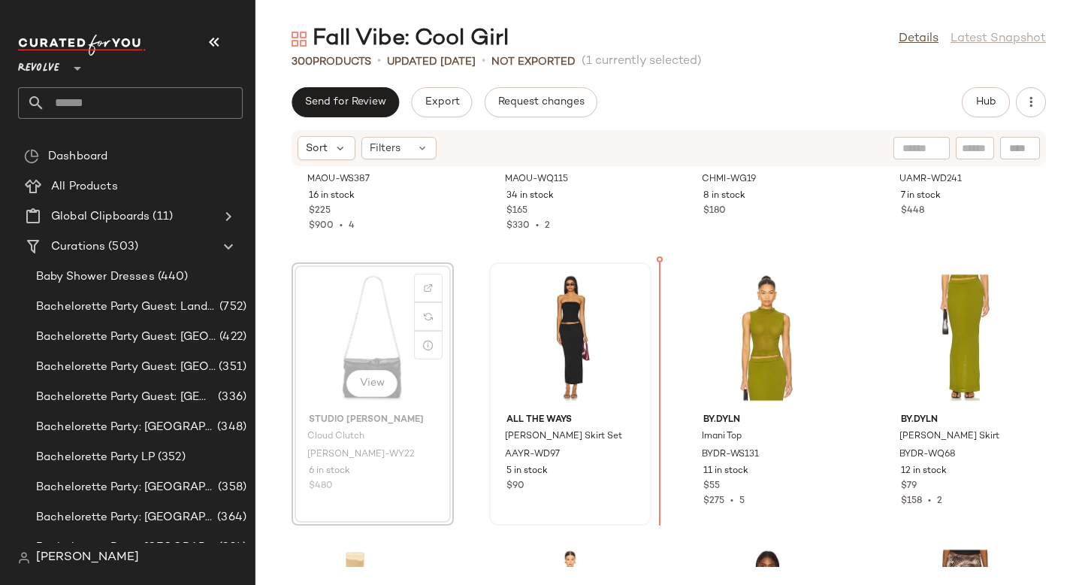
drag, startPoint x: 339, startPoint y: 301, endPoint x: 347, endPoint y: 301, distance: 8.3
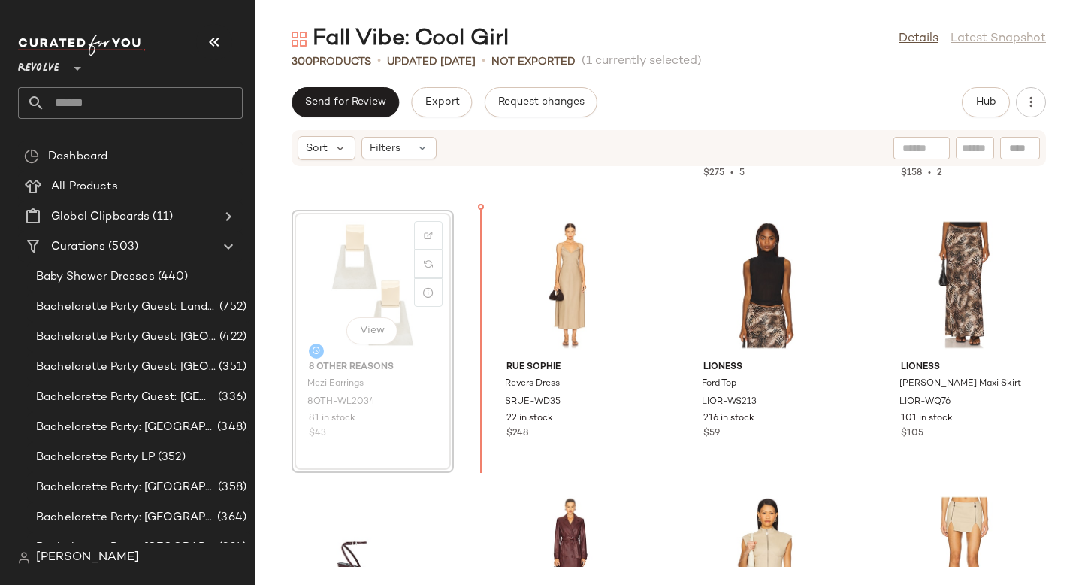
scroll to position [8224, 0]
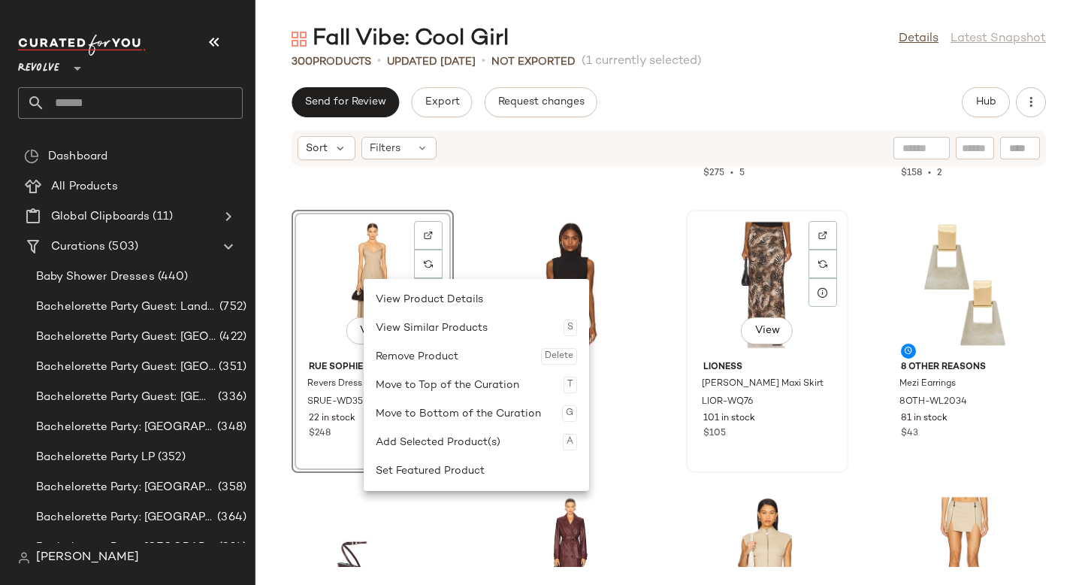
drag, startPoint x: 364, startPoint y: 279, endPoint x: 791, endPoint y: 267, distance: 427.8
click at [349, 258] on div "View" at bounding box center [373, 285] width 152 height 140
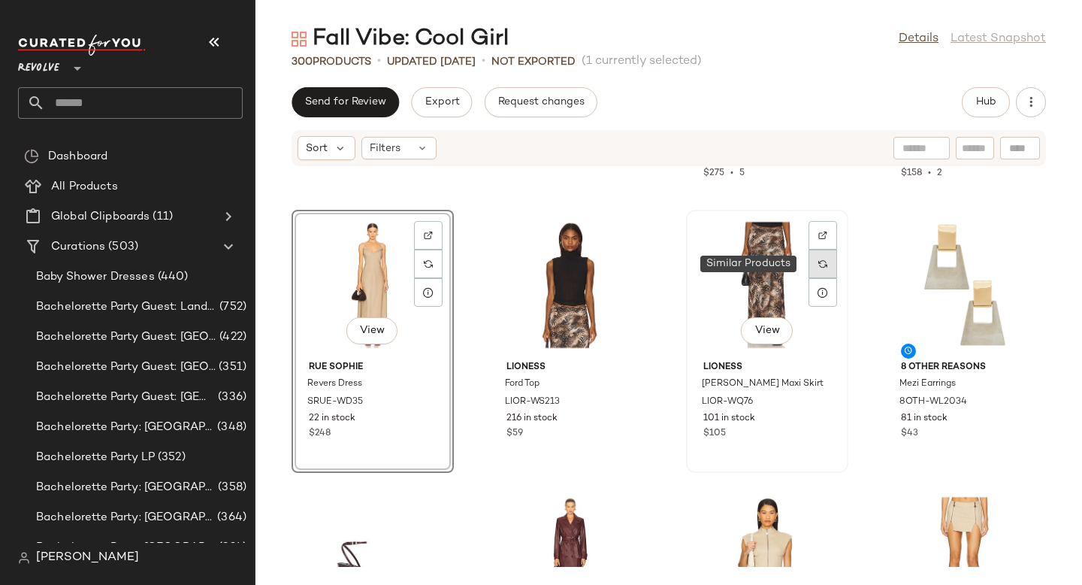
drag, startPoint x: 349, startPoint y: 258, endPoint x: 810, endPoint y: 274, distance: 461.0
click at [810, 274] on div "ALL THE WAYS Natalie Skirt Set AAYR-WD97 5 in stock $90 Studio Amelia Cloud Clu…" at bounding box center [669, 367] width 827 height 400
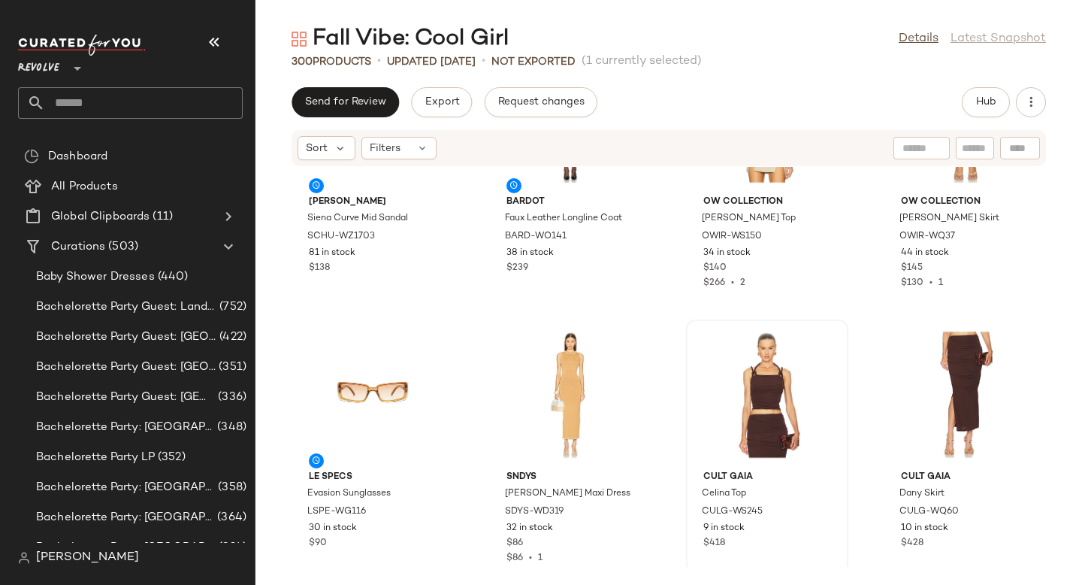
scroll to position [8678, 0]
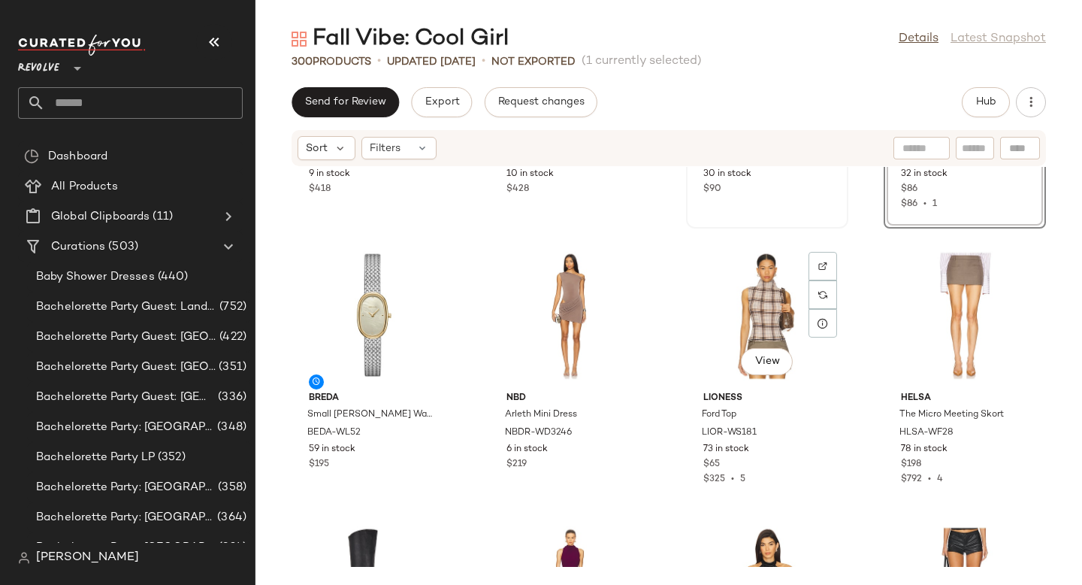
scroll to position [9026, 0]
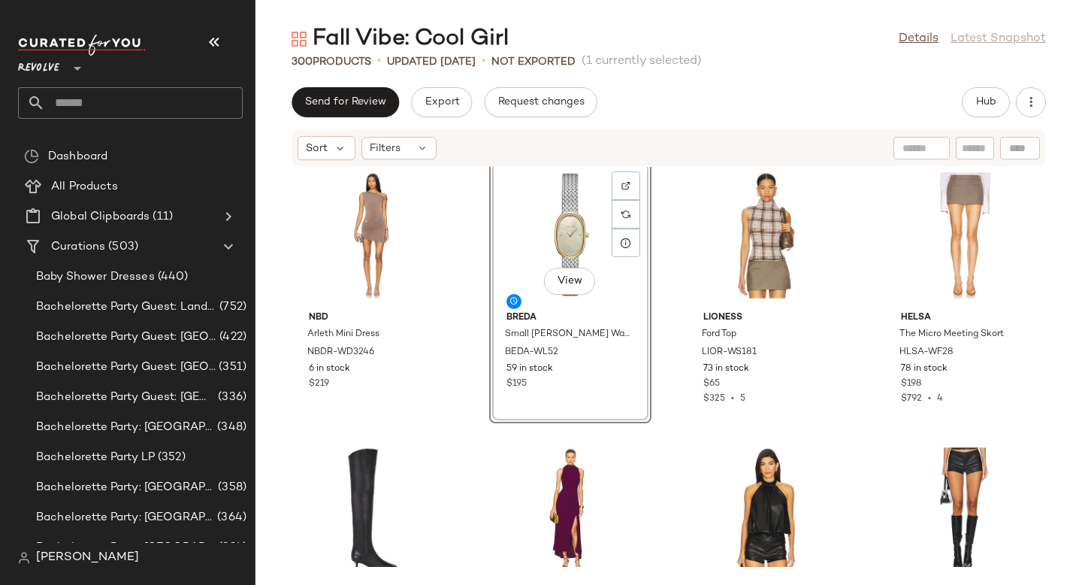
scroll to position [9279, 0]
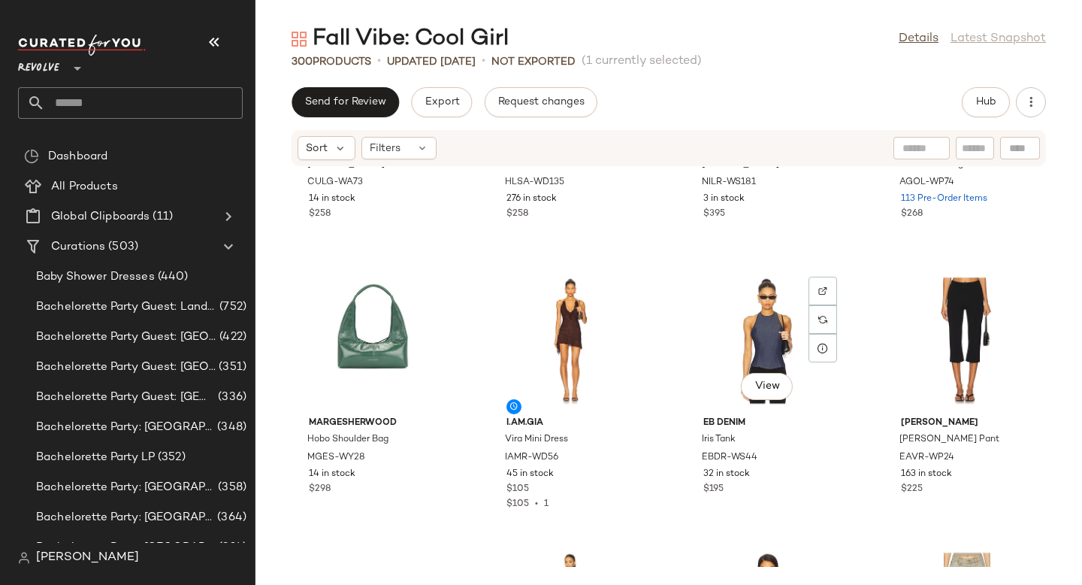
scroll to position [9797, 0]
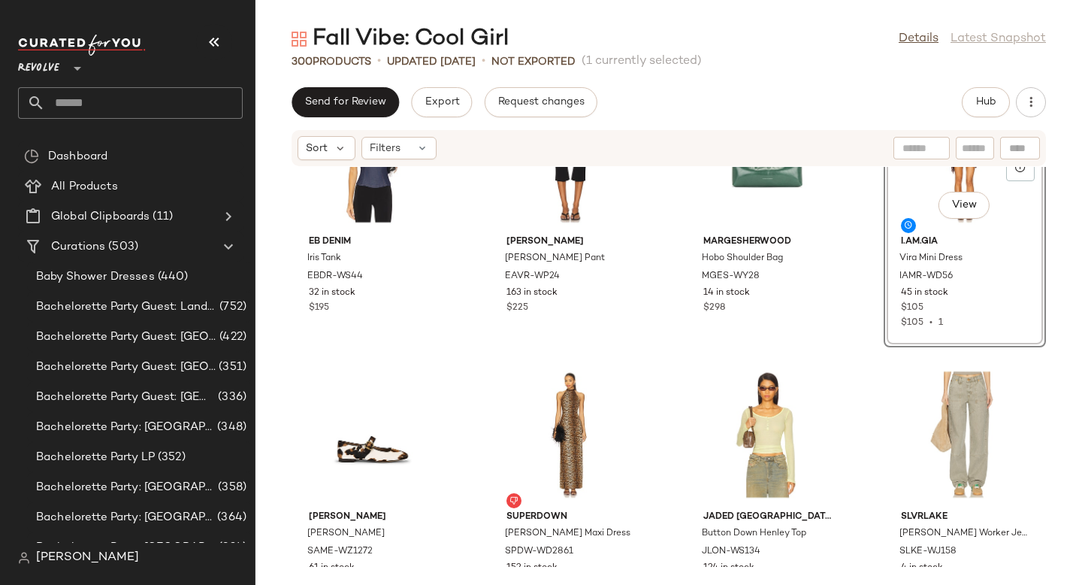
scroll to position [10030, 0]
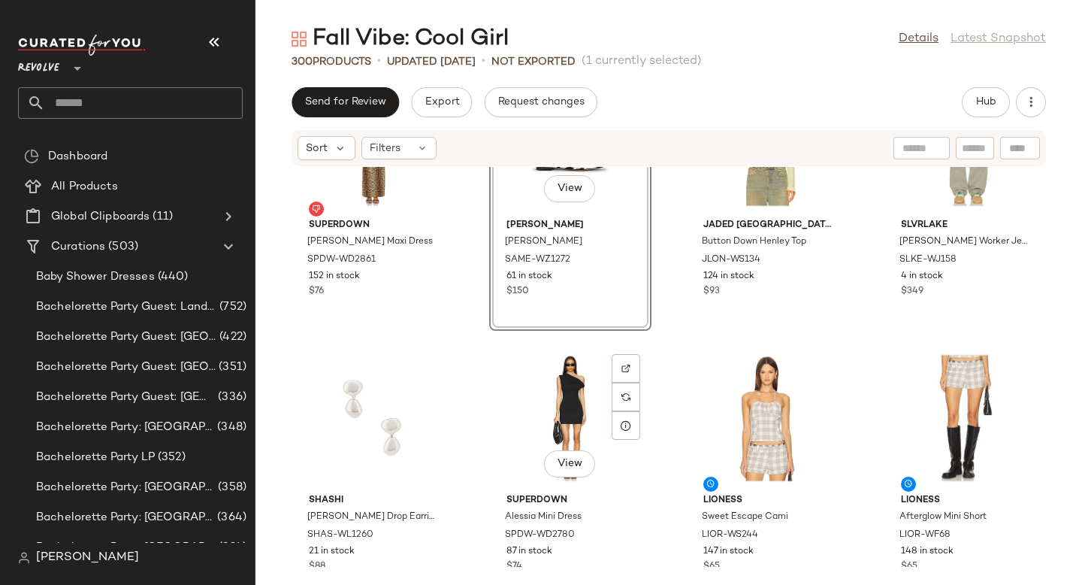
scroll to position [10326, 0]
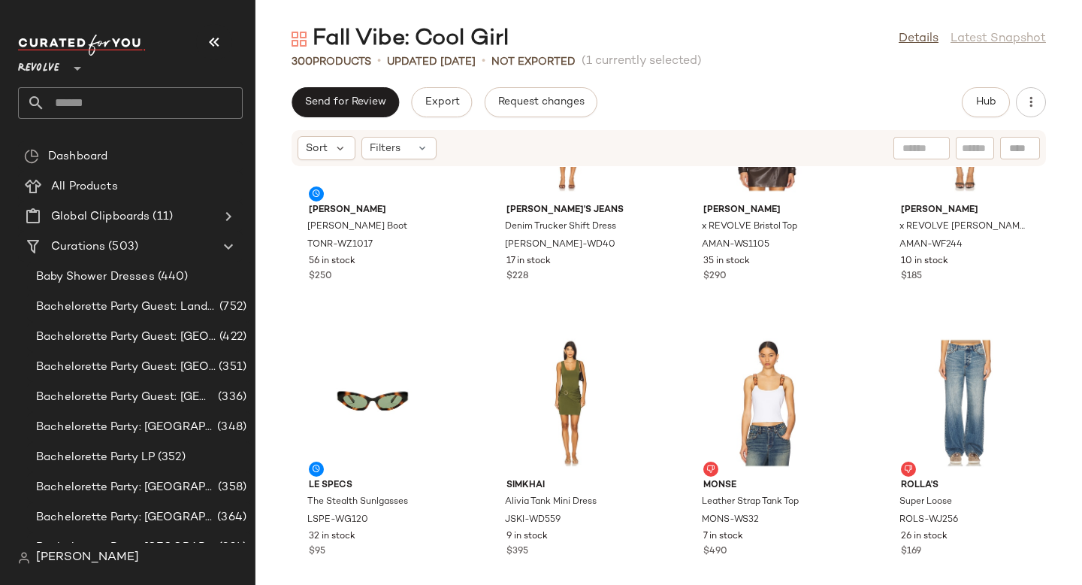
scroll to position [10871, 0]
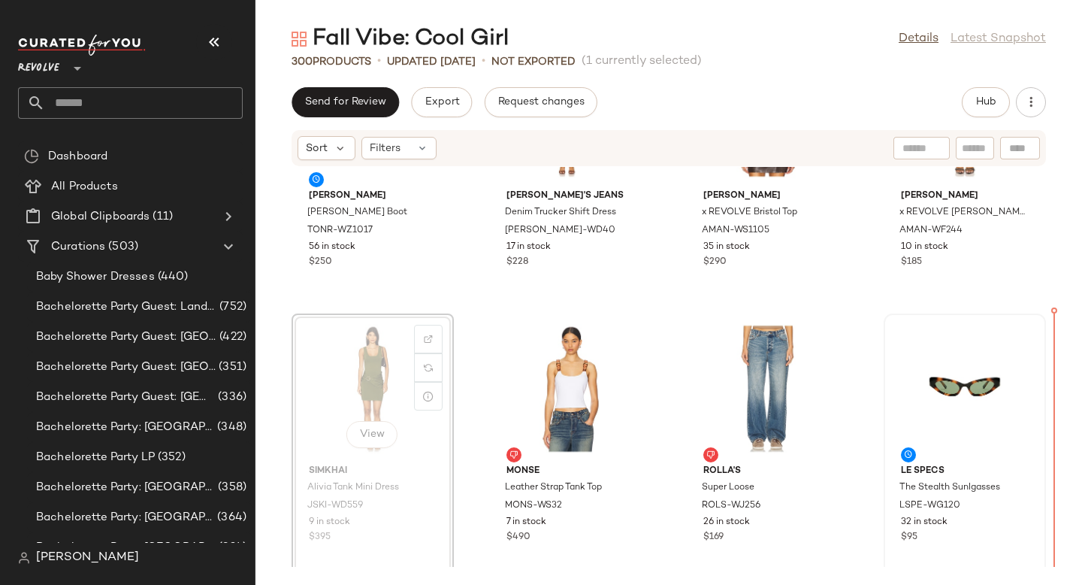
drag, startPoint x: 367, startPoint y: 371, endPoint x: 996, endPoint y: 390, distance: 629.3
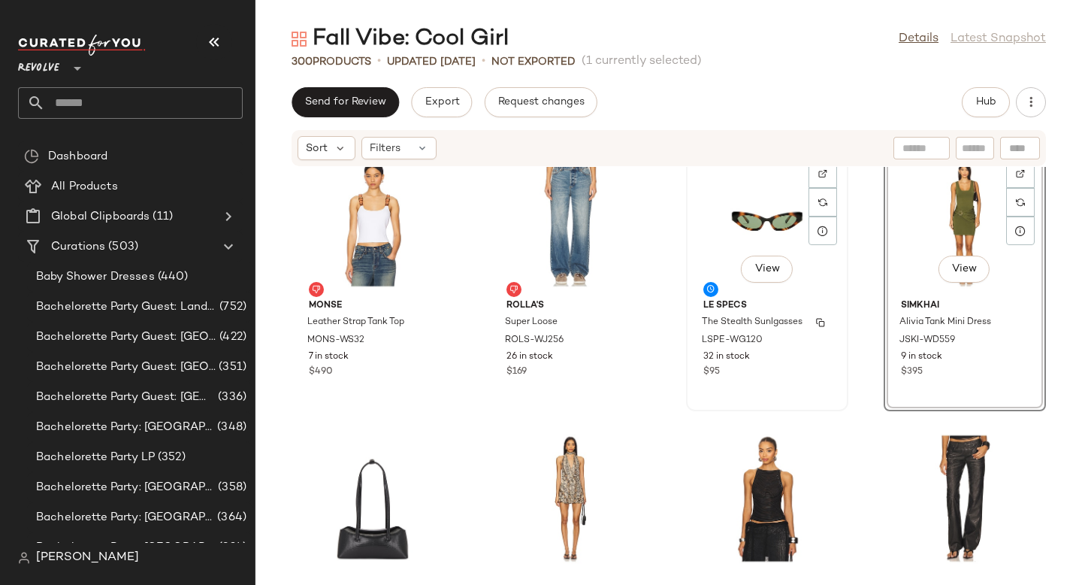
scroll to position [11131, 0]
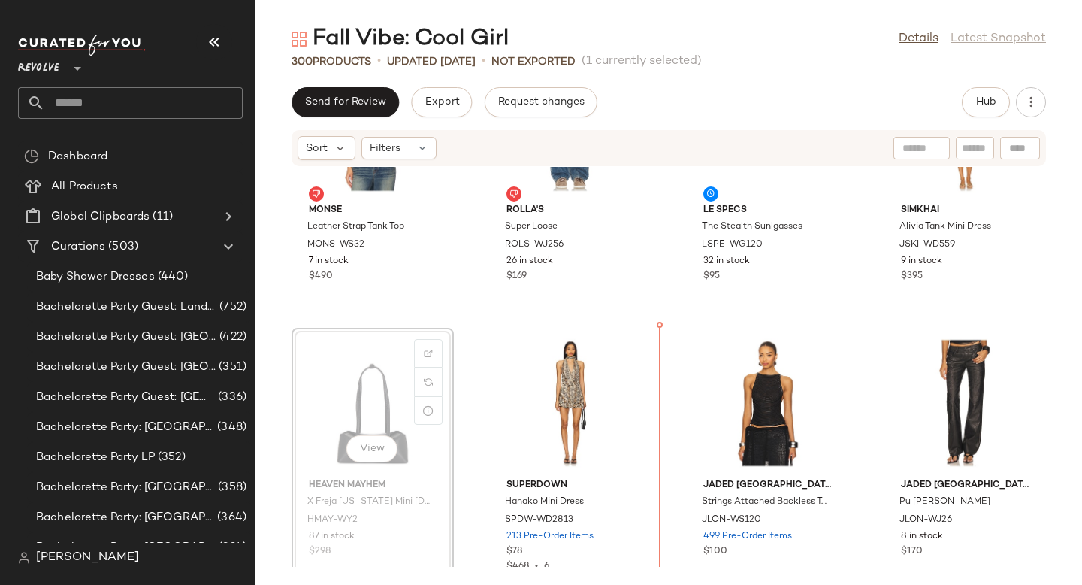
drag, startPoint x: 387, startPoint y: 397, endPoint x: 395, endPoint y: 396, distance: 7.6
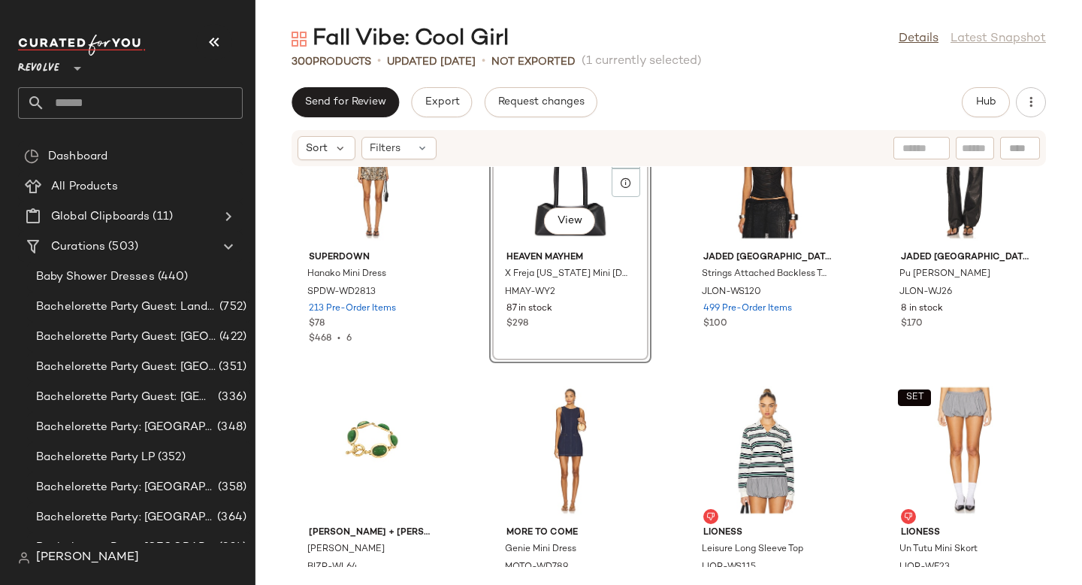
scroll to position [11370, 0]
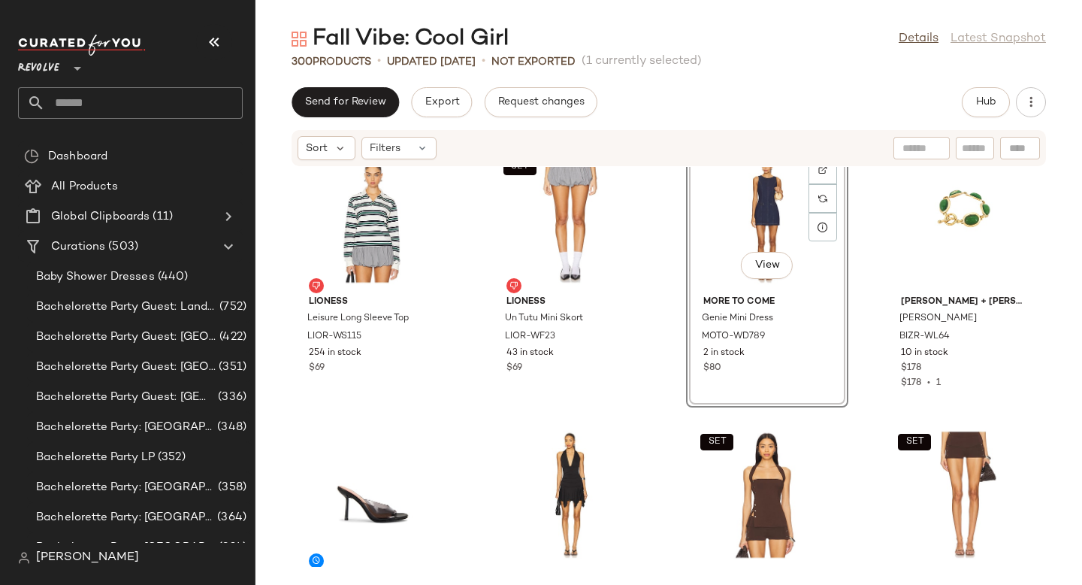
scroll to position [11638, 0]
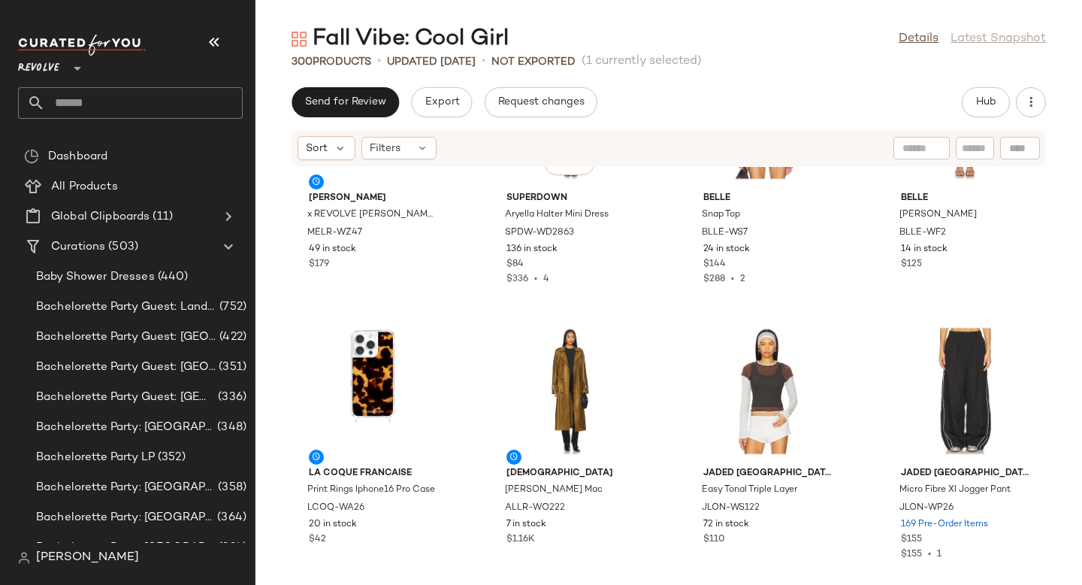
scroll to position [11987, 0]
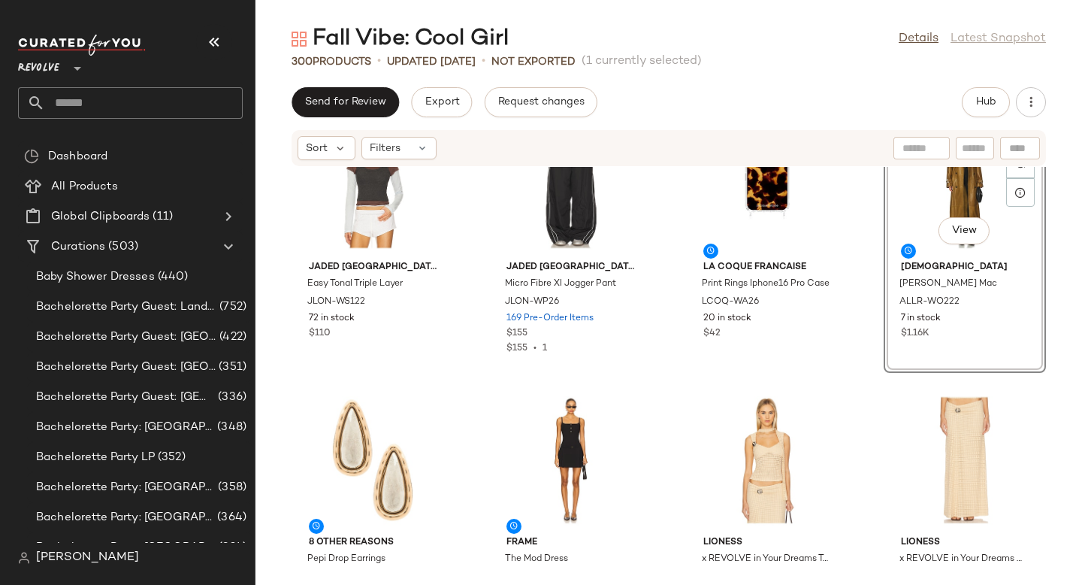
scroll to position [12197, 0]
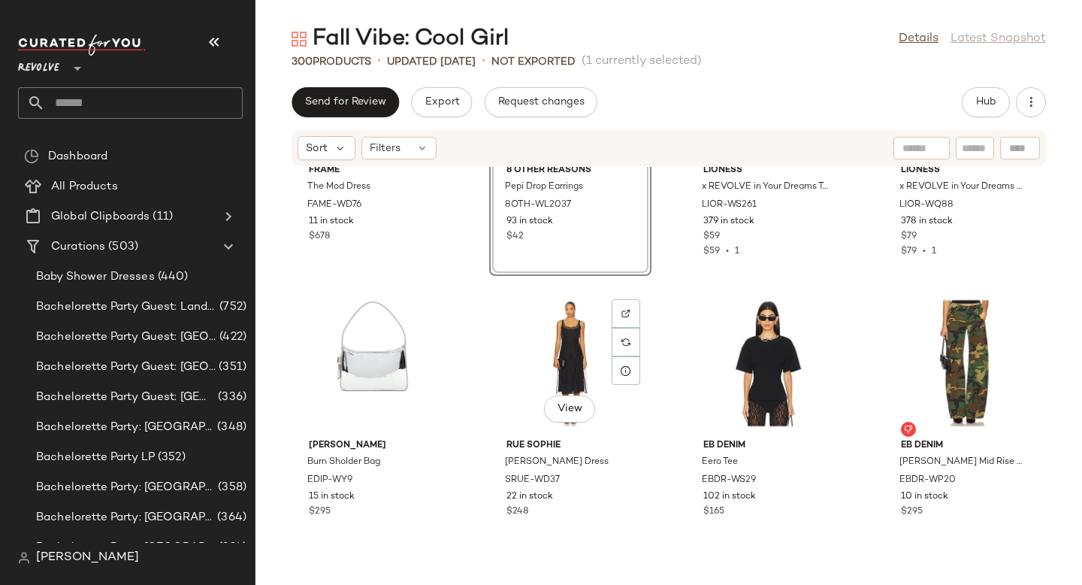
scroll to position [12550, 0]
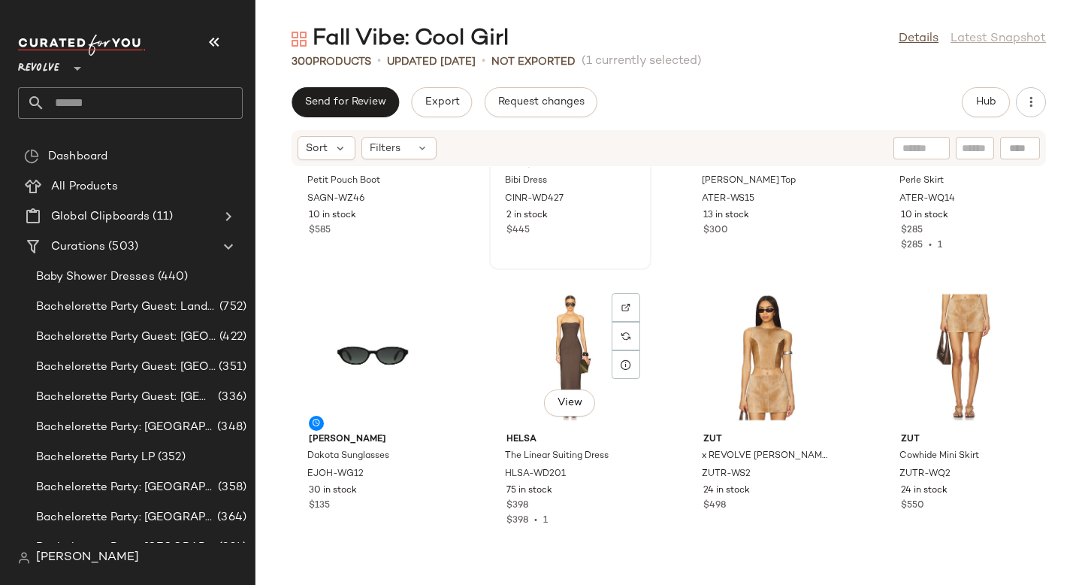
scroll to position [13106, 0]
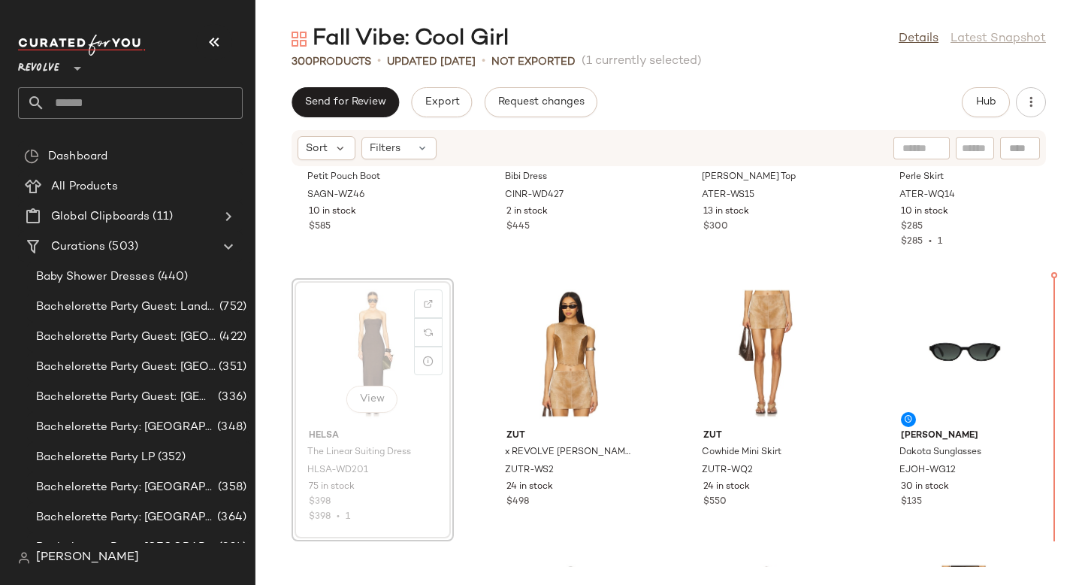
drag, startPoint x: 316, startPoint y: 365, endPoint x: 1042, endPoint y: 367, distance: 726.7
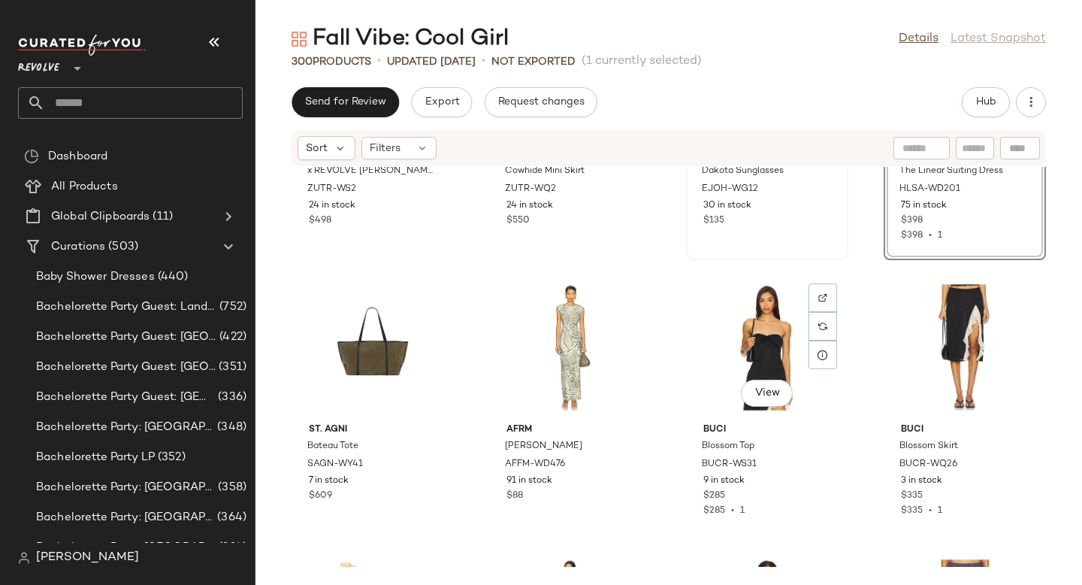
scroll to position [13390, 0]
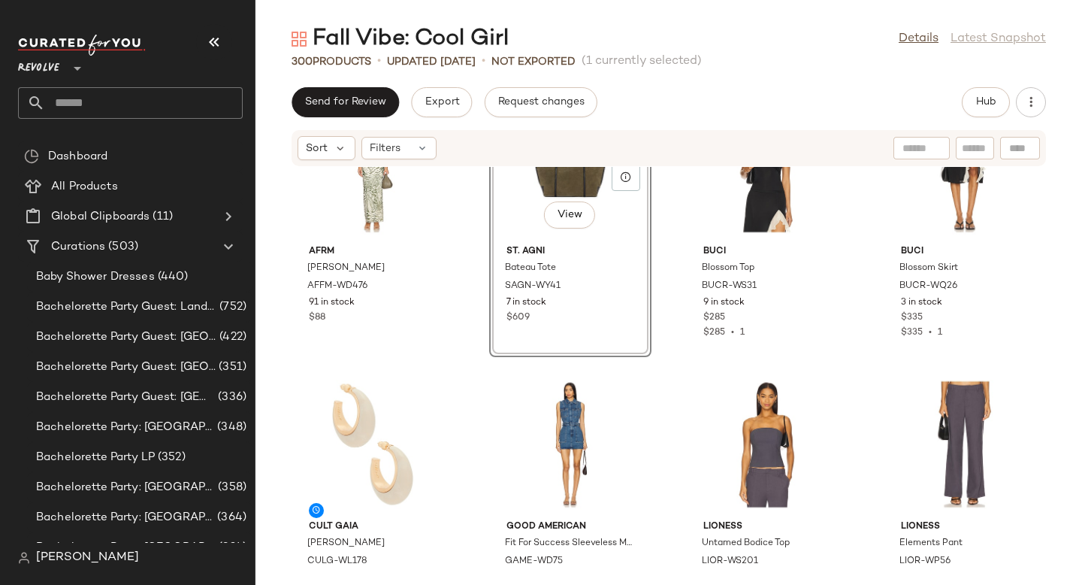
scroll to position [13599, 0]
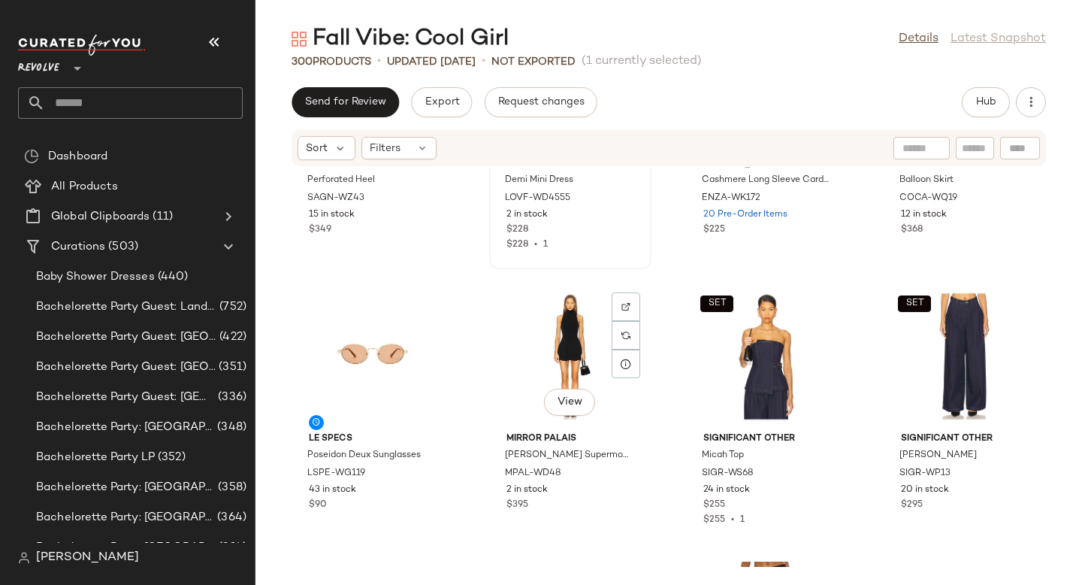
scroll to position [14224, 0]
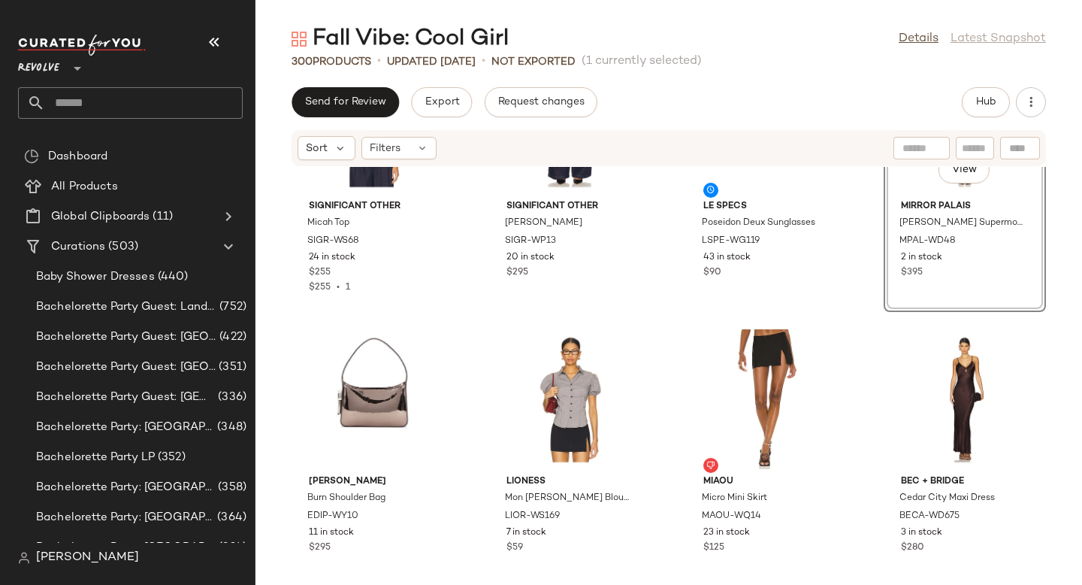
scroll to position [14433, 0]
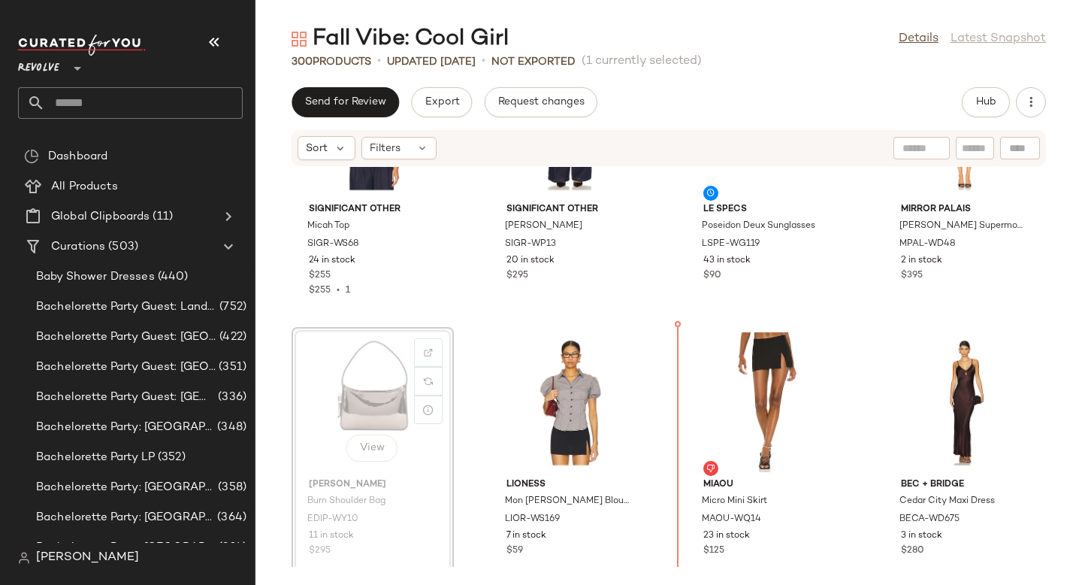
drag, startPoint x: 355, startPoint y: 382, endPoint x: 378, endPoint y: 380, distance: 22.7
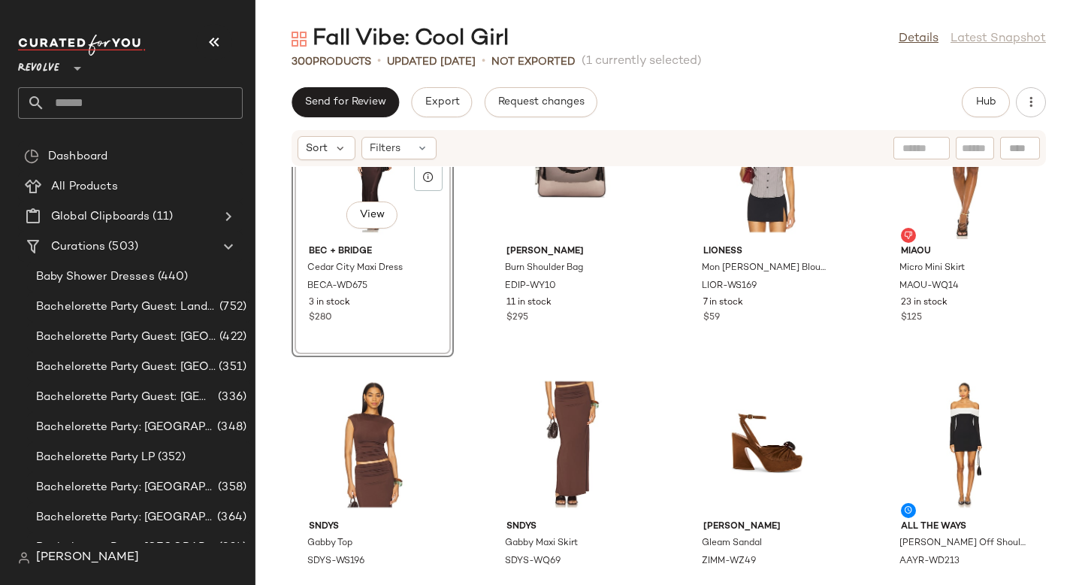
scroll to position [14686, 0]
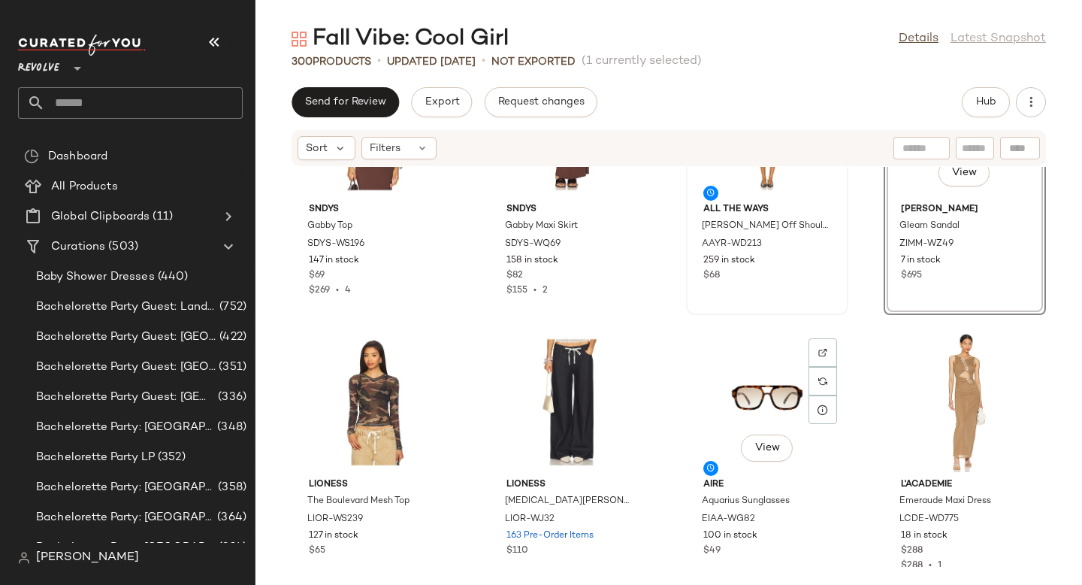
scroll to position [15014, 0]
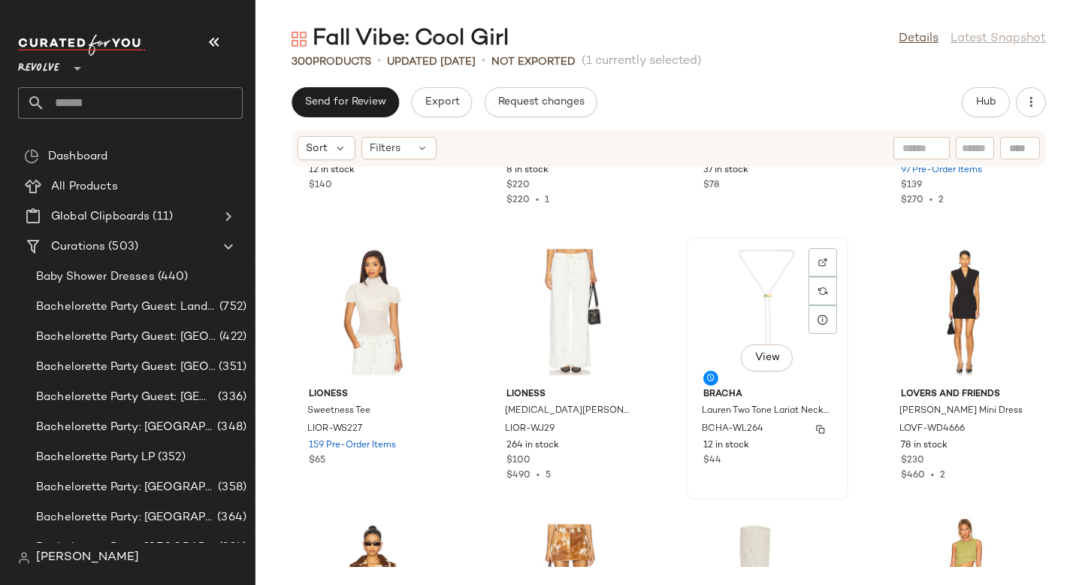
scroll to position [15624, 0]
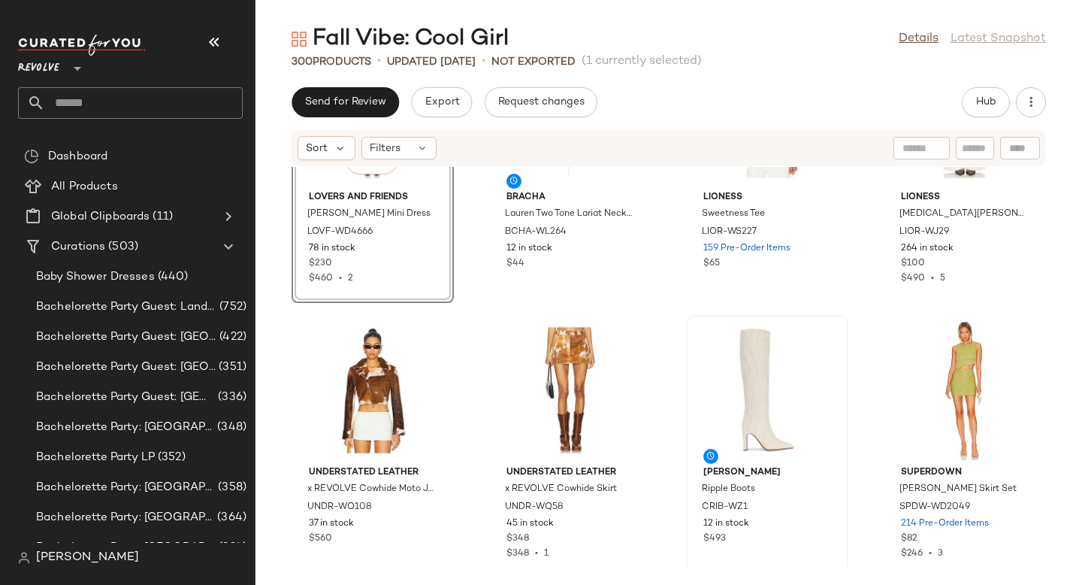
scroll to position [15829, 0]
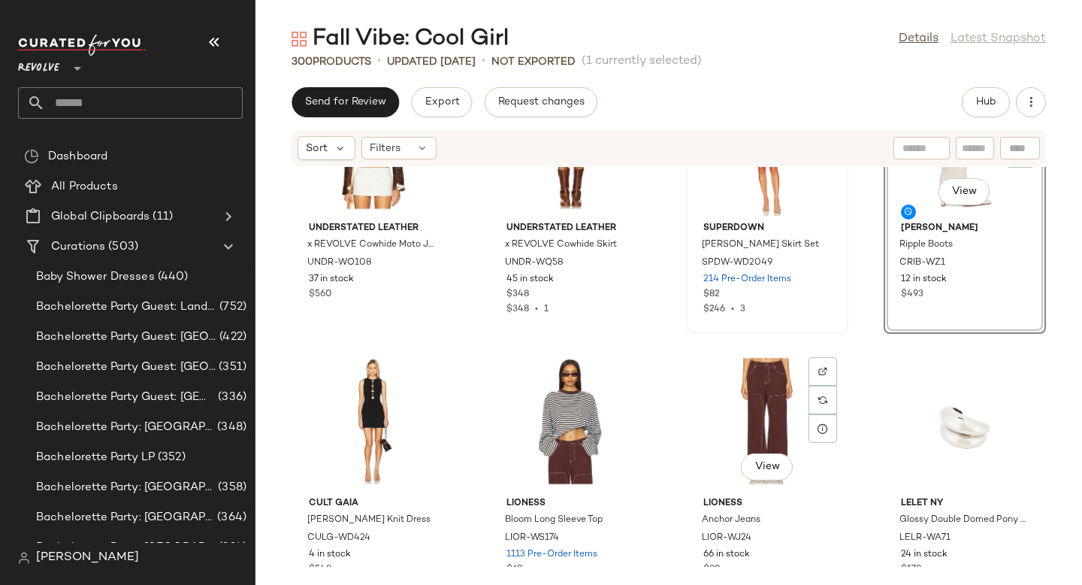
scroll to position [16110, 0]
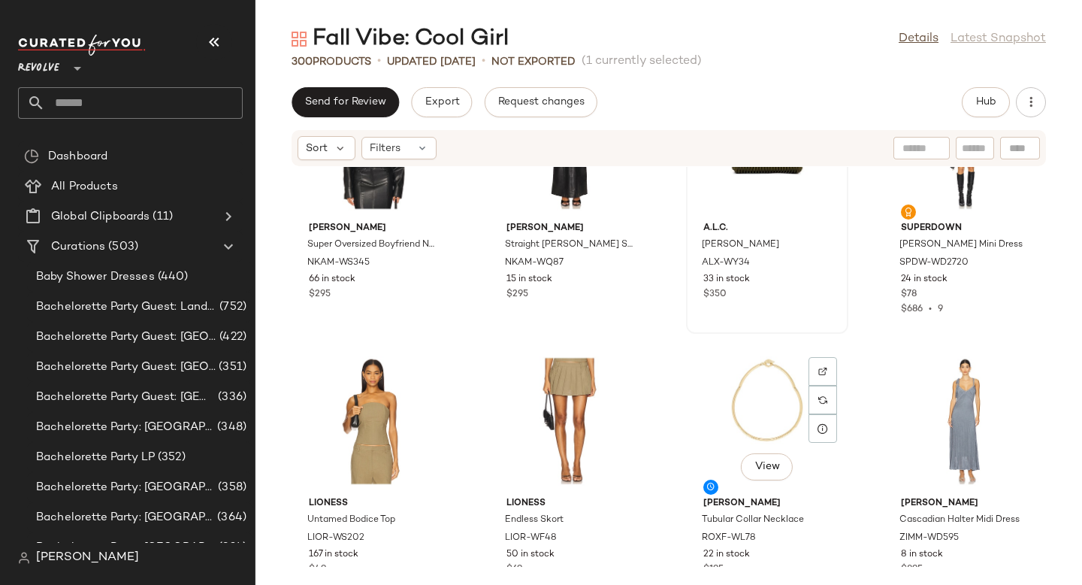
scroll to position [16620, 0]
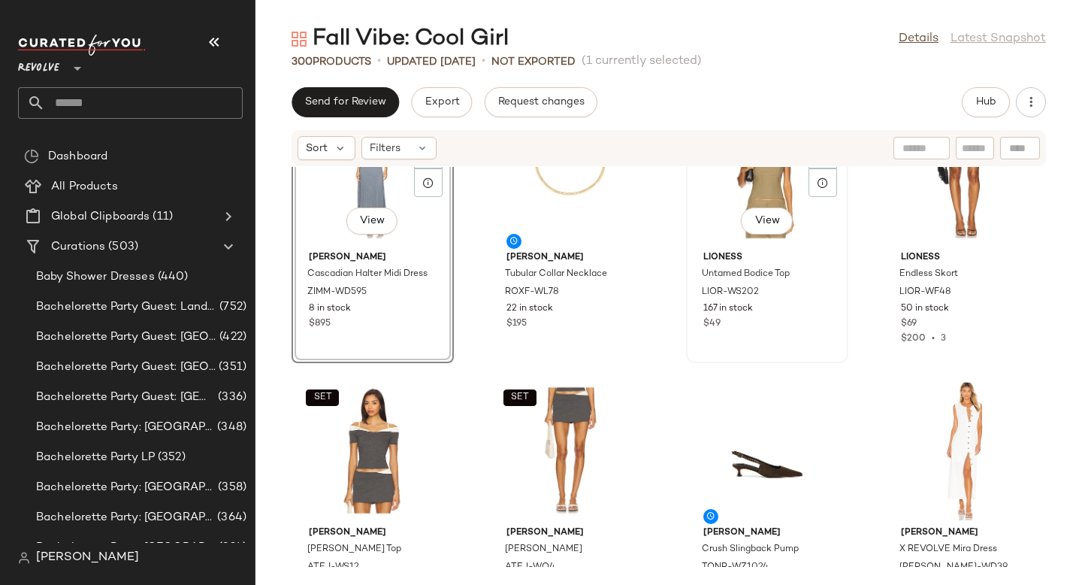
scroll to position [16902, 0]
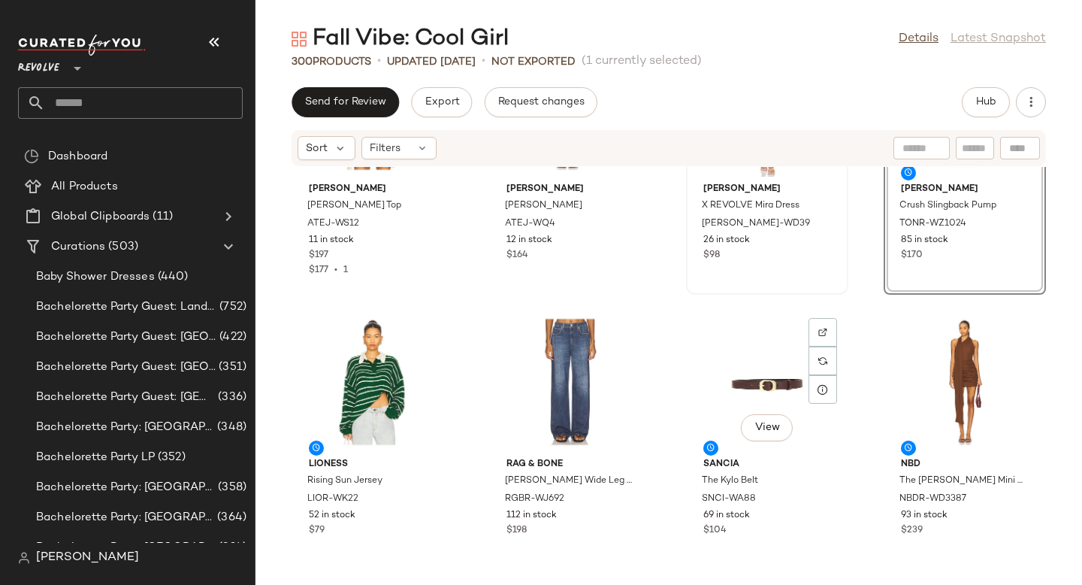
scroll to position [17240, 0]
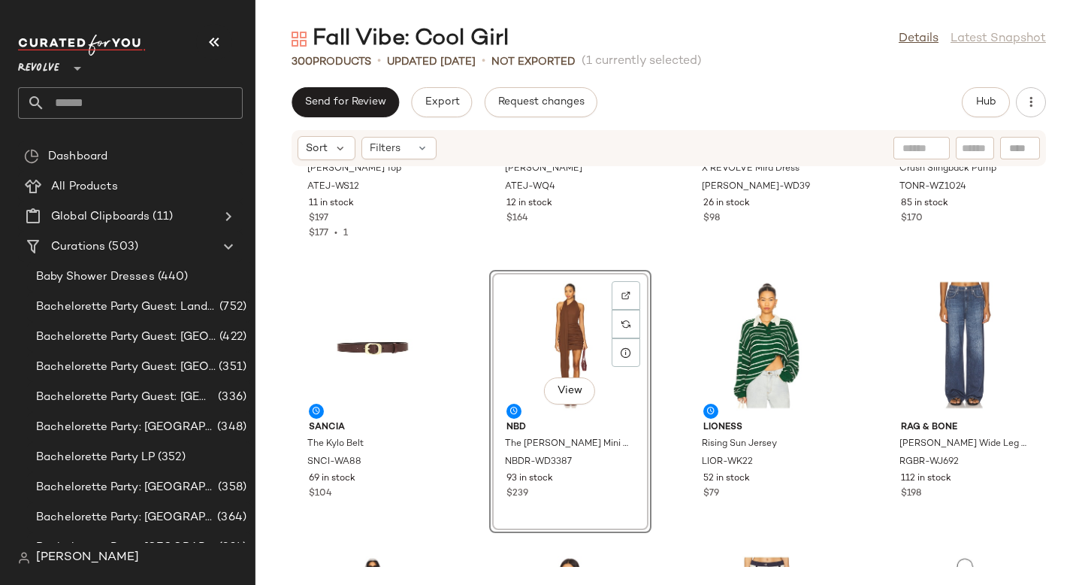
click at [676, 287] on div "SET Amelie [PERSON_NAME] Top ATEJ-WS12 11 in stock $197 $177 • 1 SET Amelie [PE…" at bounding box center [669, 367] width 827 height 400
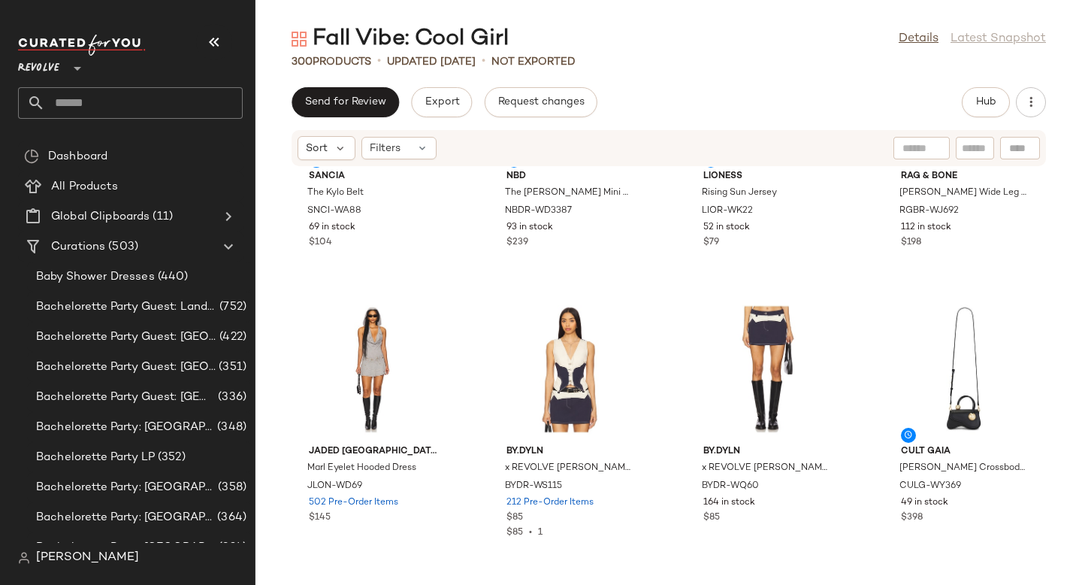
scroll to position [17527, 0]
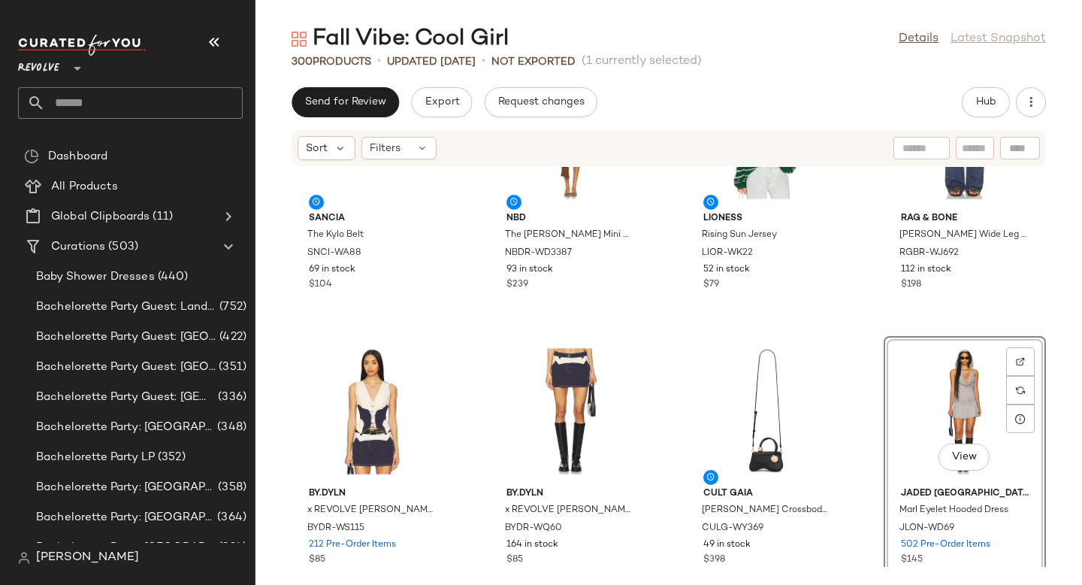
scroll to position [17456, 0]
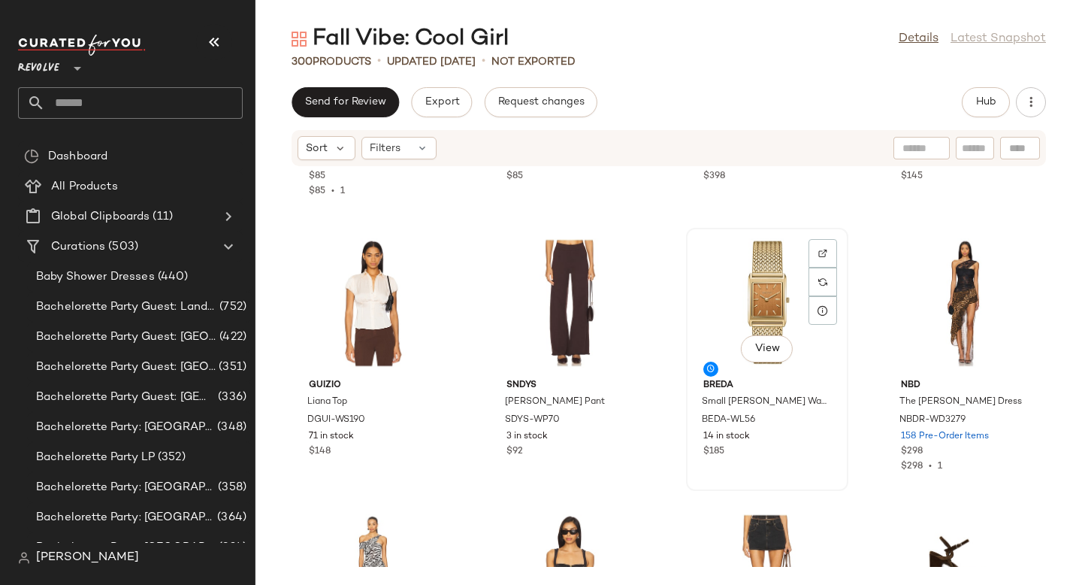
scroll to position [17830, 0]
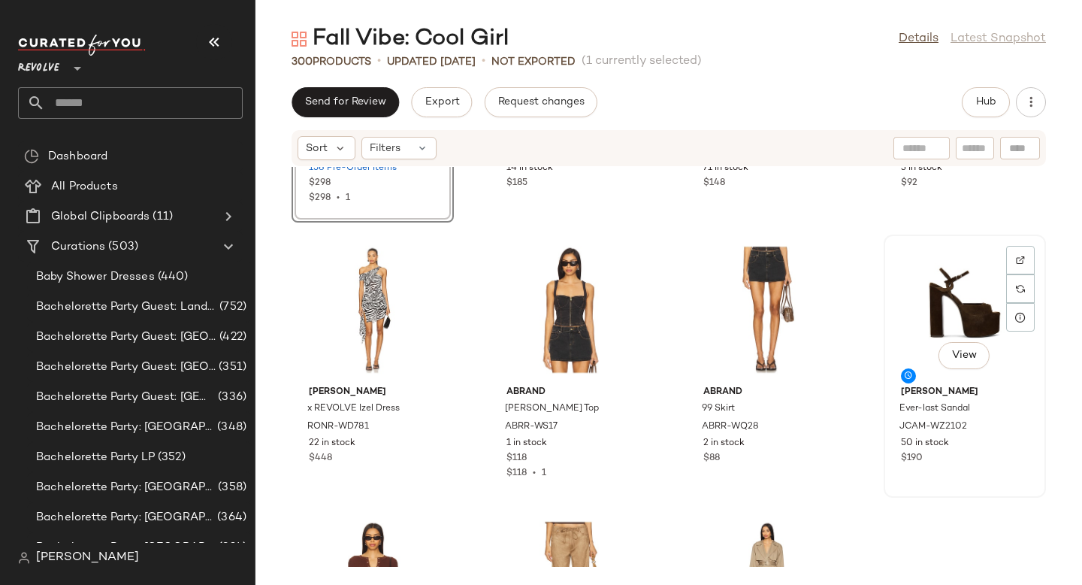
scroll to position [18099, 0]
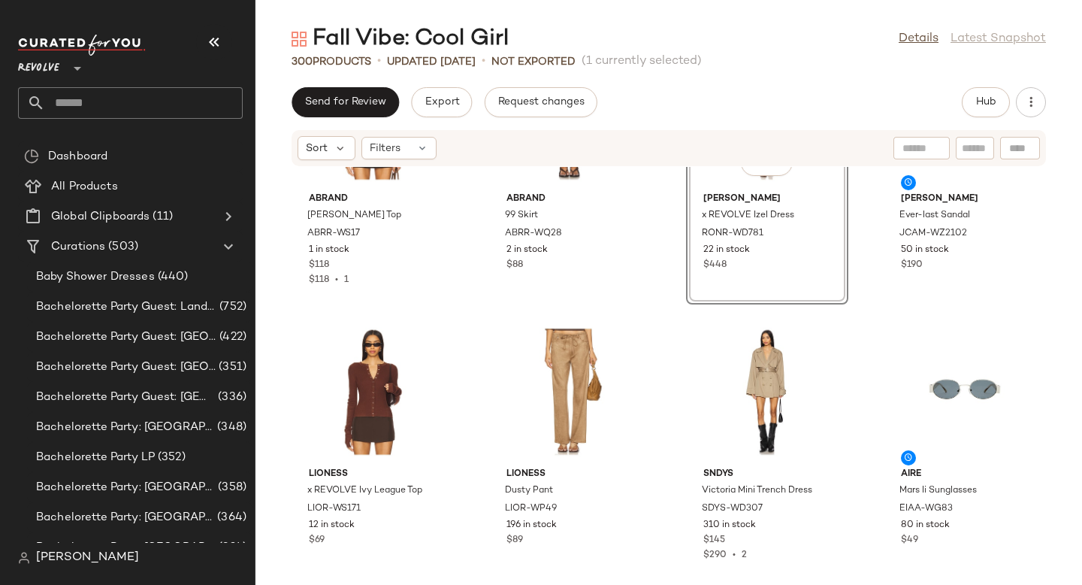
scroll to position [18336, 0]
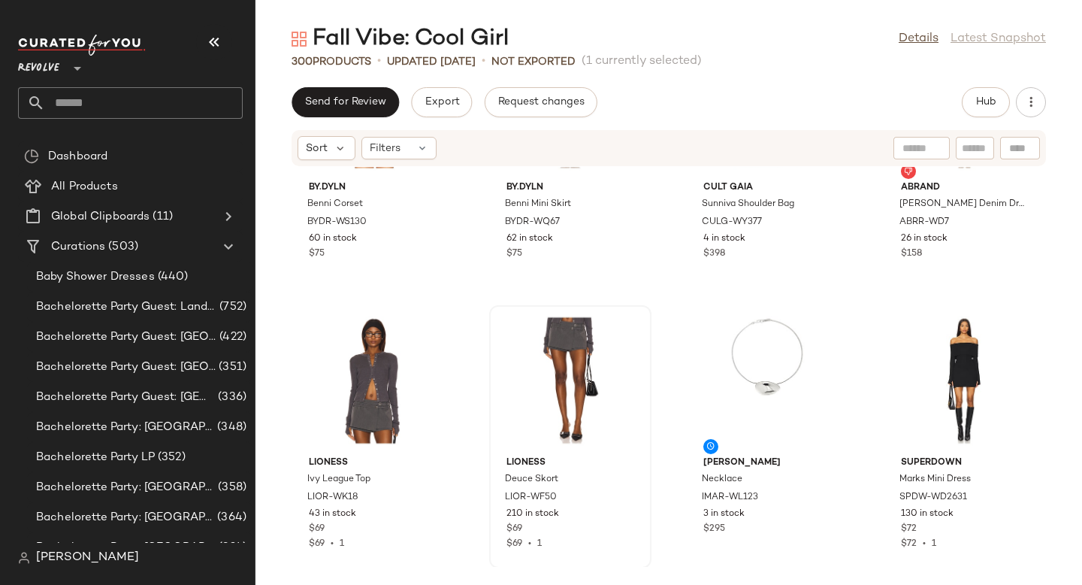
scroll to position [18858, 0]
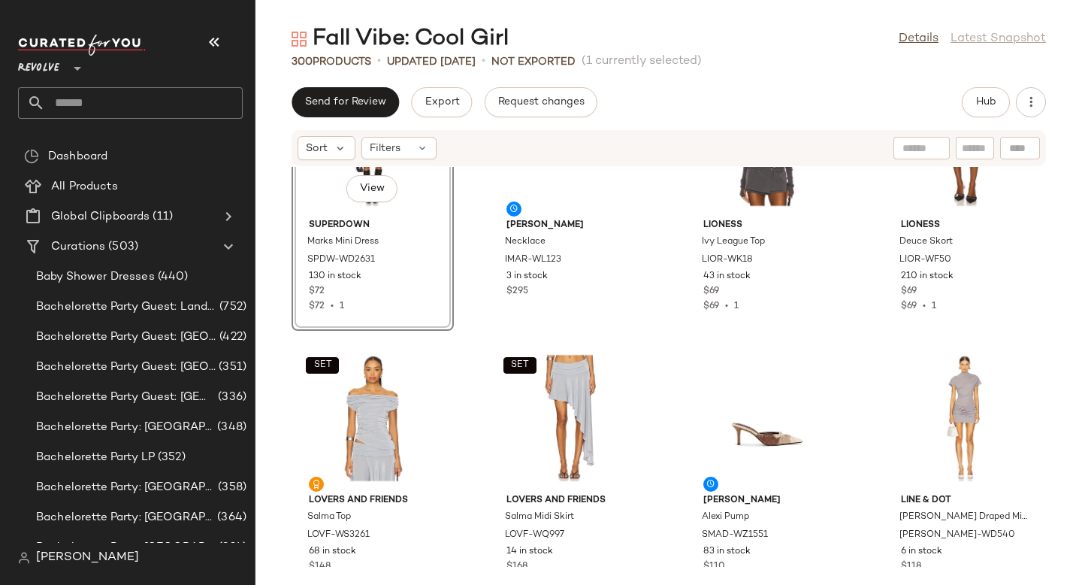
scroll to position [19130, 0]
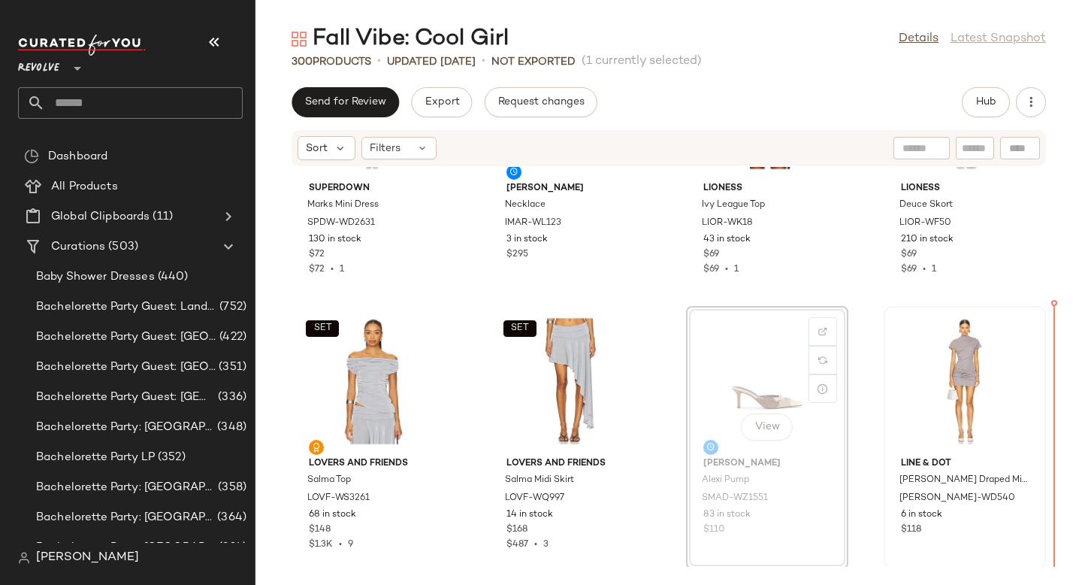
drag, startPoint x: 773, startPoint y: 428, endPoint x: 993, endPoint y: 422, distance: 220.3
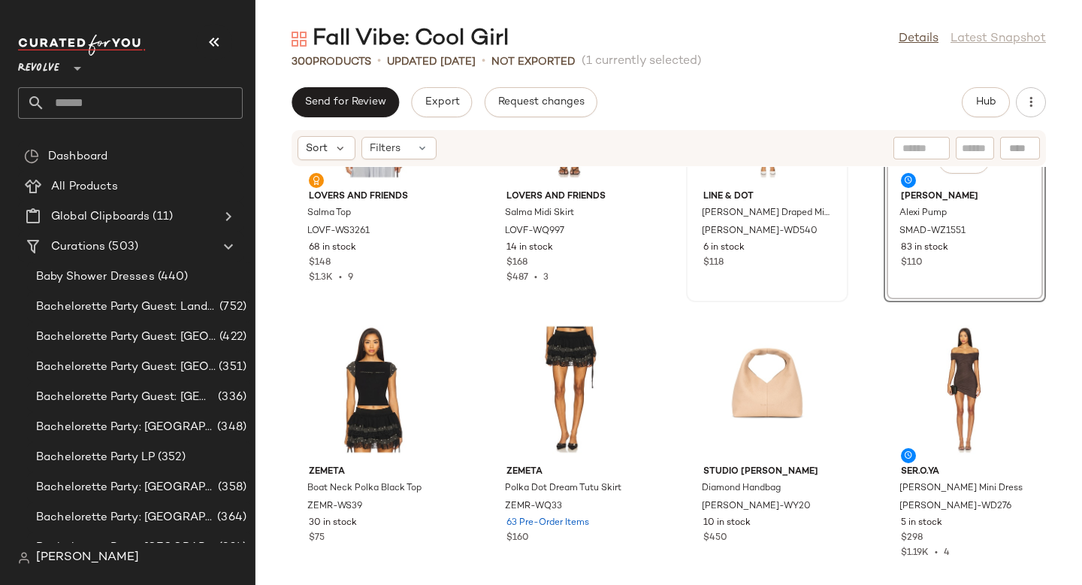
scroll to position [19423, 0]
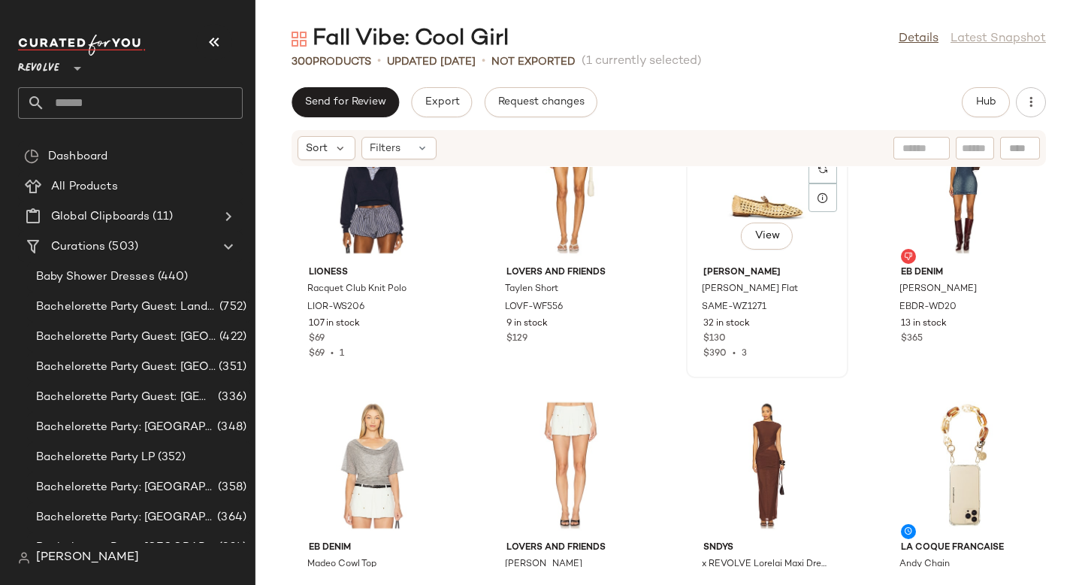
scroll to position [19955, 0]
